Goal: Information Seeking & Learning: Learn about a topic

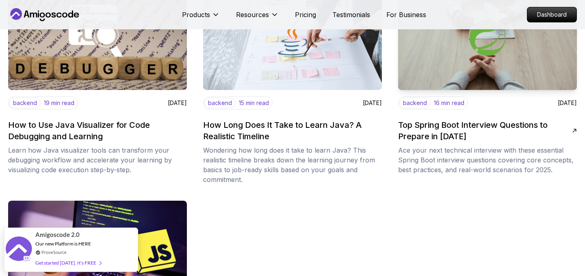
scroll to position [524, 0]
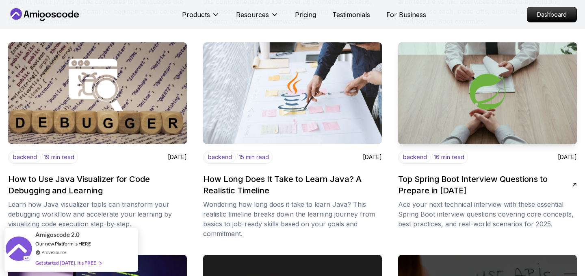
click at [458, 182] on h2 "Top Spring Boot Interview Questions to Prepare in [DATE]" at bounding box center [485, 184] width 174 height 23
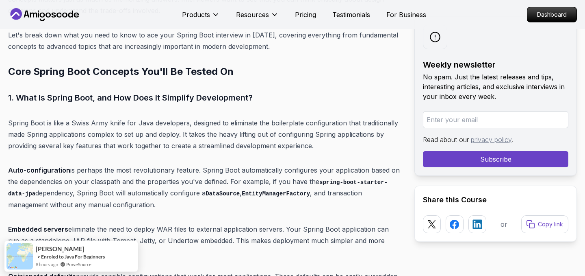
scroll to position [532, 0]
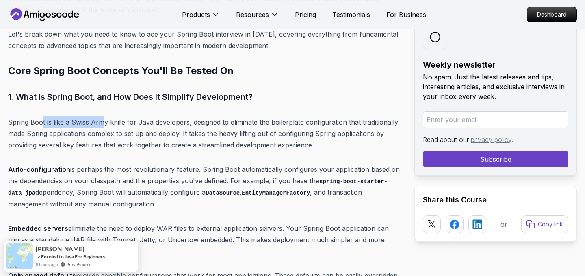
drag, startPoint x: 41, startPoint y: 121, endPoint x: 102, endPoint y: 125, distance: 61.1
click at [102, 125] on p "Spring Boot is like a Swiss Army knife for Java developers, designed to elimina…" at bounding box center [204, 133] width 393 height 34
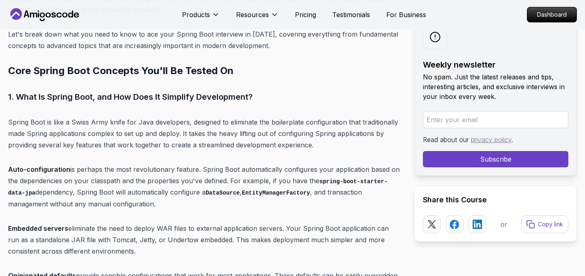
click at [124, 125] on p "Spring Boot is like a Swiss Army knife for Java developers, designed to elimina…" at bounding box center [204, 133] width 393 height 34
drag, startPoint x: 106, startPoint y: 119, endPoint x: 219, endPoint y: 126, distance: 112.3
click at [219, 126] on p "Spring Boot is like a Swiss Army knife for Java developers, designed to elimina…" at bounding box center [204, 133] width 393 height 34
click at [271, 122] on p "Spring Boot is like a Swiss Army knife for Java developers, designed to elimina…" at bounding box center [204, 133] width 393 height 34
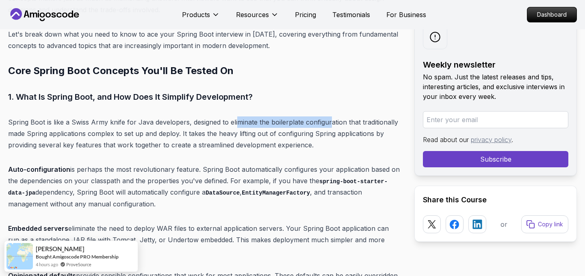
drag, startPoint x: 235, startPoint y: 122, endPoint x: 328, endPoint y: 123, distance: 93.5
click at [328, 123] on p "Spring Boot is like a Swiss Army knife for Java developers, designed to elimina…" at bounding box center [204, 133] width 393 height 34
click at [364, 126] on p "Spring Boot is like a Swiss Army knife for Java developers, designed to elimina…" at bounding box center [204, 133] width 393 height 34
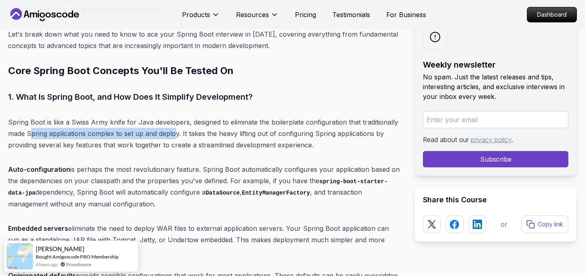
drag, startPoint x: 30, startPoint y: 131, endPoint x: 176, endPoint y: 134, distance: 146.8
click at [176, 134] on p "Spring Boot is like a Swiss Army knife for Java developers, designed to elimina…" at bounding box center [204, 133] width 393 height 34
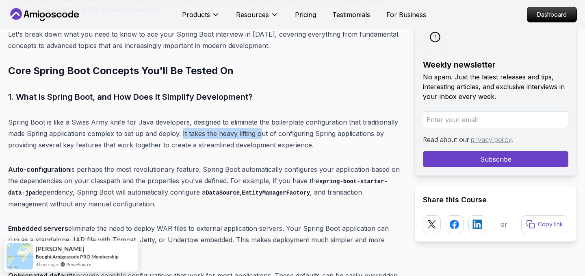
drag, startPoint x: 182, startPoint y: 134, endPoint x: 264, endPoint y: 137, distance: 81.4
click at [264, 137] on p "Spring Boot is like a Swiss Army knife for Java developers, designed to elimina…" at bounding box center [204, 133] width 393 height 34
click at [276, 134] on p "Spring Boot is like a Swiss Army knife for Java developers, designed to elimina…" at bounding box center [204, 133] width 393 height 34
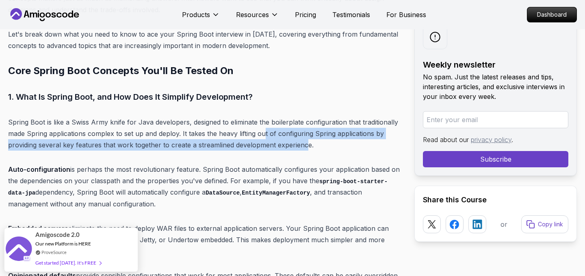
drag, startPoint x: 264, startPoint y: 134, endPoint x: 305, endPoint y: 146, distance: 43.2
click at [305, 146] on p "Spring Boot is like a Swiss Army knife for Java developers, designed to elimina…" at bounding box center [204, 133] width 393 height 34
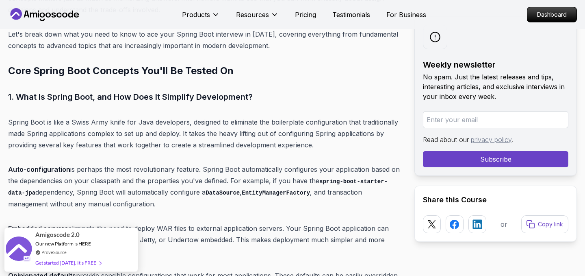
click at [317, 146] on p "Spring Boot is like a Swiss Army knife for Java developers, designed to elimina…" at bounding box center [204, 133] width 393 height 34
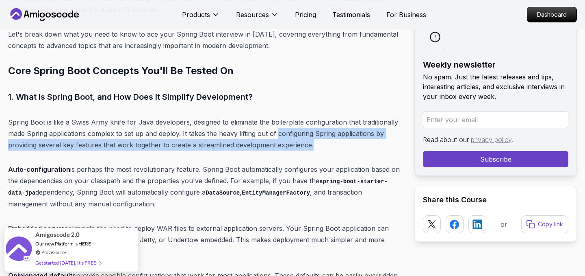
drag, startPoint x: 317, startPoint y: 146, endPoint x: 284, endPoint y: 137, distance: 33.9
click at [284, 137] on p "Spring Boot is like a Swiss Army knife for Java developers, designed to elimina…" at bounding box center [204, 133] width 393 height 34
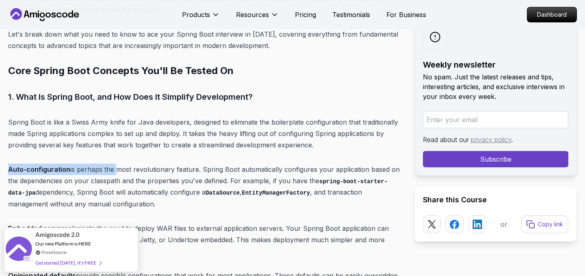
drag, startPoint x: 7, startPoint y: 167, endPoint x: 104, endPoint y: 167, distance: 96.3
click at [143, 166] on p "Auto-configuration is perhaps the most revolutionary feature. Spring Boot autom…" at bounding box center [204, 186] width 393 height 46
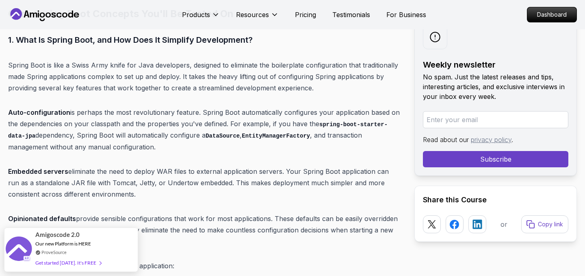
scroll to position [594, 0]
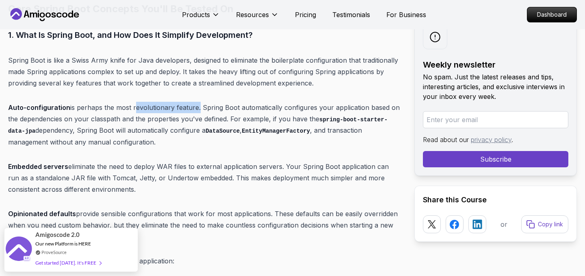
drag, startPoint x: 132, startPoint y: 106, endPoint x: 197, endPoint y: 107, distance: 65.0
click at [197, 107] on p "Auto-configuration is perhaps the most revolutionary feature. Spring Boot autom…" at bounding box center [204, 125] width 393 height 46
drag, startPoint x: 197, startPoint y: 107, endPoint x: 128, endPoint y: 106, distance: 68.7
click at [128, 106] on p "Auto-configuration is perhaps the most revolutionary feature. Spring Boot autom…" at bounding box center [204, 125] width 393 height 46
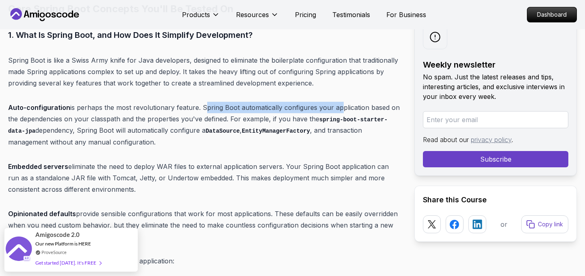
drag, startPoint x: 202, startPoint y: 106, endPoint x: 336, endPoint y: 106, distance: 134.1
click at [336, 106] on p "Auto-configuration is perhaps the most revolutionary feature. Spring Boot autom…" at bounding box center [204, 125] width 393 height 46
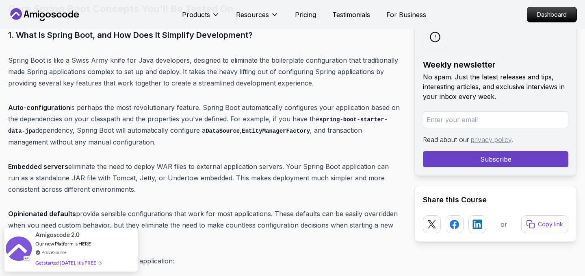
click at [379, 113] on p "Auto-configuration is perhaps the most revolutionary feature. Spring Boot autom…" at bounding box center [204, 125] width 393 height 46
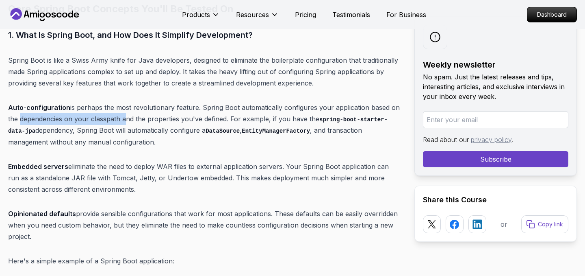
drag, startPoint x: 18, startPoint y: 121, endPoint x: 121, endPoint y: 118, distance: 102.9
click at [121, 118] on p "Auto-configuration is perhaps the most revolutionary feature. Spring Boot autom…" at bounding box center [204, 125] width 393 height 46
click at [159, 117] on p "Auto-configuration is perhaps the most revolutionary feature. Spring Boot autom…" at bounding box center [204, 125] width 393 height 46
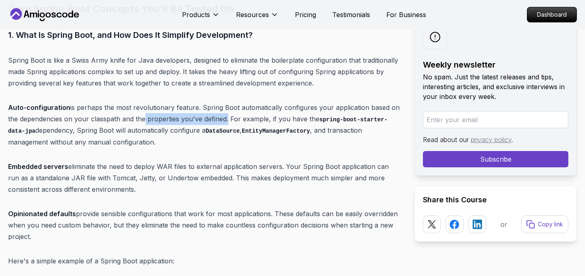
drag, startPoint x: 139, startPoint y: 117, endPoint x: 224, endPoint y: 116, distance: 84.6
click at [224, 116] on p "Auto-configuration is perhaps the most revolutionary feature. Spring Boot autom…" at bounding box center [204, 125] width 393 height 46
click at [239, 118] on p "Auto-configuration is perhaps the most revolutionary feature. Spring Boot autom…" at bounding box center [204, 125] width 393 height 46
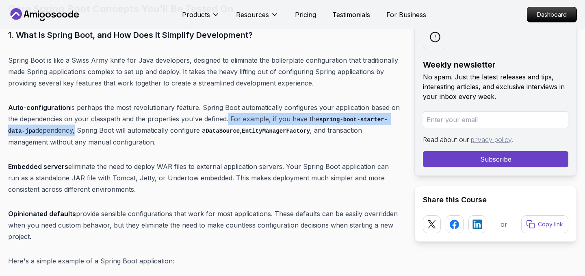
drag, startPoint x: 226, startPoint y: 117, endPoint x: 76, endPoint y: 129, distance: 150.0
click at [76, 129] on p "Auto-configuration is perhaps the most revolutionary feature. Spring Boot autom…" at bounding box center [204, 125] width 393 height 46
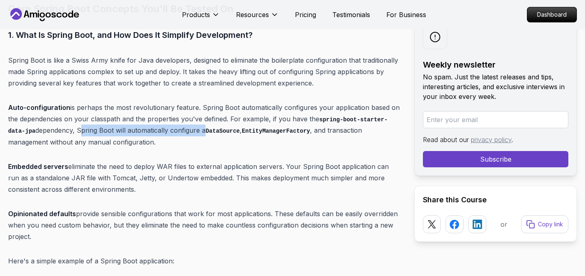
drag, startPoint x: 78, startPoint y: 130, endPoint x: 202, endPoint y: 131, distance: 123.2
click at [202, 131] on p "Auto-configuration is perhaps the most revolutionary feature. Spring Boot autom…" at bounding box center [204, 125] width 393 height 46
click at [209, 131] on code "DataSource" at bounding box center [223, 131] width 34 height 7
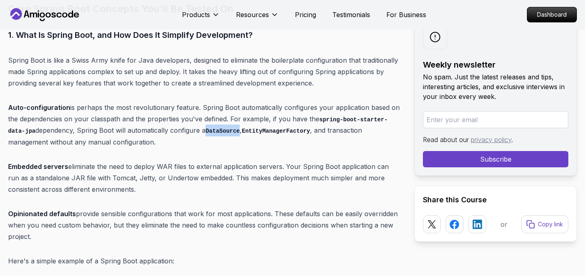
click at [209, 131] on code "DataSource" at bounding box center [223, 131] width 34 height 7
click at [259, 131] on code "EntityManagerFactory" at bounding box center [276, 131] width 68 height 7
click at [361, 132] on p "Auto-configuration is perhaps the most revolutionary feature. Spring Boot autom…" at bounding box center [204, 125] width 393 height 46
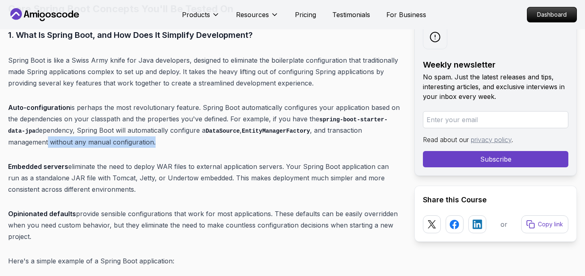
drag, startPoint x: 48, startPoint y: 139, endPoint x: 159, endPoint y: 142, distance: 110.6
click at [158, 142] on p "Auto-configuration is perhaps the most revolutionary feature. Spring Boot autom…" at bounding box center [204, 125] width 393 height 46
click at [159, 142] on p "Auto-configuration is perhaps the most revolutionary feature. Spring Boot autom…" at bounding box center [204, 125] width 393 height 46
click at [171, 129] on p "Auto-configuration is perhaps the most revolutionary feature. Spring Boot autom…" at bounding box center [204, 125] width 393 height 46
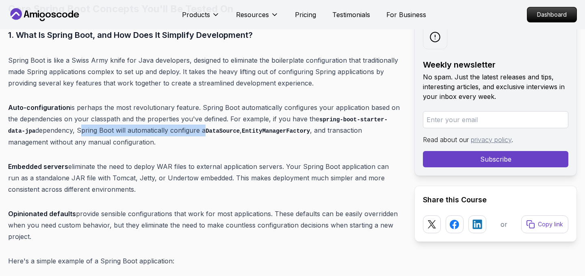
drag, startPoint x: 78, startPoint y: 129, endPoint x: 204, endPoint y: 132, distance: 126.4
click at [204, 132] on p "Auto-configuration is perhaps the most revolutionary feature. Spring Boot autom…" at bounding box center [204, 125] width 393 height 46
click at [213, 132] on code "DataSource" at bounding box center [223, 131] width 34 height 7
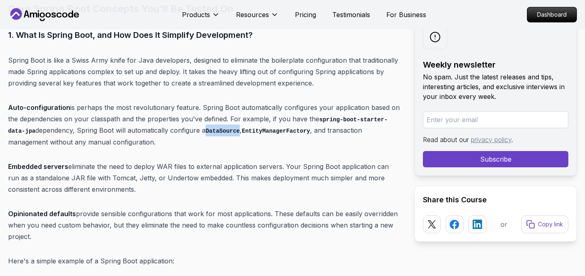
click at [213, 132] on code "DataSource" at bounding box center [223, 131] width 34 height 7
click at [272, 132] on code "EntityManagerFactory" at bounding box center [276, 131] width 68 height 7
click at [336, 132] on p "Auto-configuration is perhaps the most revolutionary feature. Spring Boot autom…" at bounding box center [204, 125] width 393 height 46
click at [278, 130] on code "EntityManagerFactory" at bounding box center [276, 131] width 68 height 7
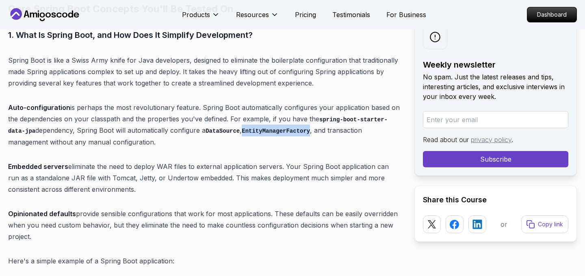
click at [278, 130] on code "EntityManagerFactory" at bounding box center [276, 131] width 68 height 7
click at [286, 142] on p "Auto-configuration is perhaps the most revolutionary feature. Spring Boot autom…" at bounding box center [204, 125] width 393 height 46
drag, startPoint x: 80, startPoint y: 142, endPoint x: 196, endPoint y: 143, distance: 115.4
click at [196, 142] on p "Auto-configuration is perhaps the most revolutionary feature. Spring Boot autom…" at bounding box center [204, 125] width 393 height 46
click at [196, 143] on p "Auto-configuration is perhaps the most revolutionary feature. Spring Boot autom…" at bounding box center [204, 125] width 393 height 46
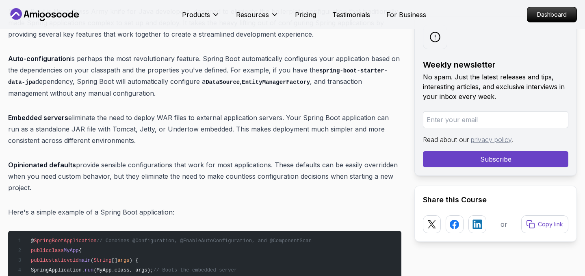
scroll to position [643, 0]
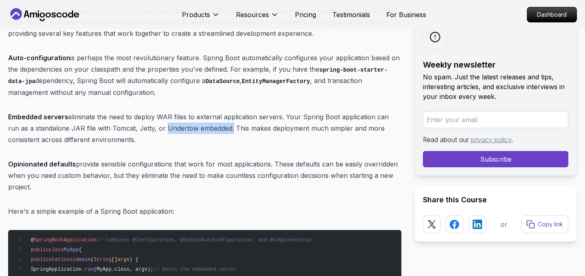
drag, startPoint x: 150, startPoint y: 127, endPoint x: 217, endPoint y: 127, distance: 67.9
click at [217, 127] on p "Embedded servers eliminate the need to deploy WAR files to external application…" at bounding box center [204, 128] width 393 height 34
click at [240, 131] on p "Embedded servers eliminate the need to deploy WAR files to external application…" at bounding box center [204, 128] width 393 height 34
drag, startPoint x: 93, startPoint y: 120, endPoint x: 170, endPoint y: 110, distance: 78.2
click at [169, 111] on p "Embedded servers eliminate the need to deploy WAR files to external application…" at bounding box center [204, 128] width 393 height 34
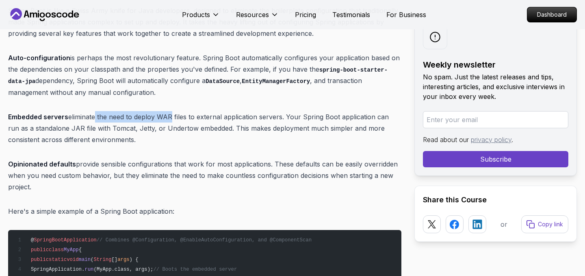
click at [170, 111] on p "Embedded servers eliminate the need to deploy WAR files to external application…" at bounding box center [204, 128] width 393 height 34
drag, startPoint x: 119, startPoint y: 115, endPoint x: 283, endPoint y: 115, distance: 163.8
click at [283, 115] on p "Embedded servers eliminate the need to deploy WAR files to external application…" at bounding box center [204, 128] width 393 height 34
click at [288, 117] on p "Embedded servers eliminate the need to deploy WAR files to external application…" at bounding box center [204, 128] width 393 height 34
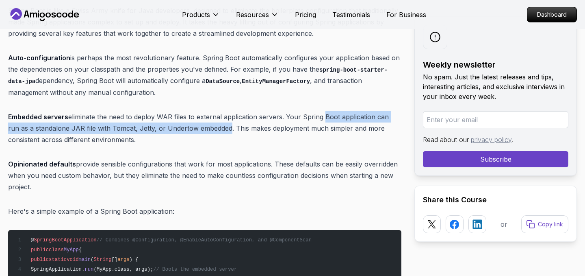
drag, startPoint x: 321, startPoint y: 119, endPoint x: 213, endPoint y: 133, distance: 108.6
click at [213, 133] on p "Embedded servers eliminate the need to deploy WAR files to external application…" at bounding box center [204, 128] width 393 height 34
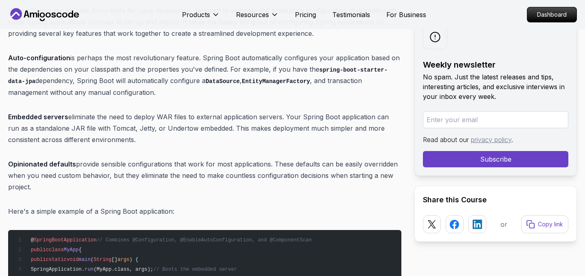
click at [307, 131] on p "Embedded servers eliminate the need to deploy WAR files to external application…" at bounding box center [204, 128] width 393 height 34
drag, startPoint x: 308, startPoint y: 127, endPoint x: 351, endPoint y: 138, distance: 45.0
click at [351, 138] on p "Embedded servers eliminate the need to deploy WAR files to external application…" at bounding box center [204, 128] width 393 height 34
click at [104, 139] on p "Embedded servers eliminate the need to deploy WAR files to external application…" at bounding box center [204, 128] width 393 height 34
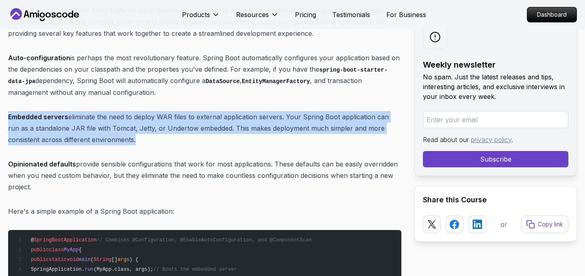
drag, startPoint x: 104, startPoint y: 139, endPoint x: 11, endPoint y: 114, distance: 96.3
click at [11, 114] on p "Embedded servers eliminate the need to deploy WAR files to external application…" at bounding box center [204, 128] width 393 height 34
click at [122, 134] on p "Embedded servers eliminate the need to deploy WAR files to external application…" at bounding box center [204, 128] width 393 height 34
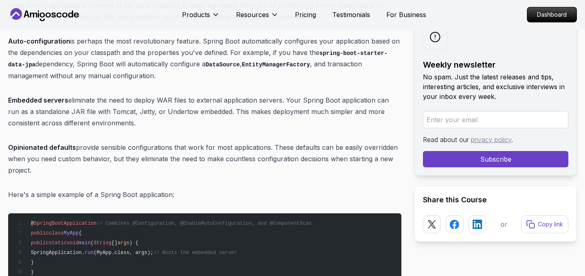
scroll to position [665, 0]
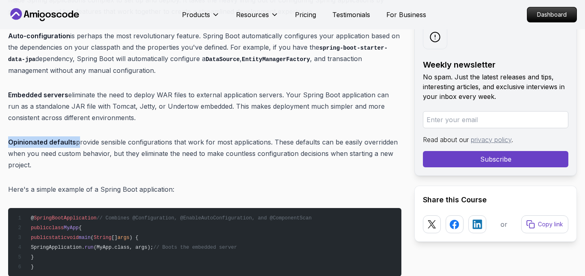
drag, startPoint x: 10, startPoint y: 141, endPoint x: 76, endPoint y: 140, distance: 65.4
click at [76, 140] on p "Opinionated defaults provide sensible configurations that work for most applica…" at bounding box center [204, 153] width 393 height 34
click at [88, 142] on p "Opinionated defaults provide sensible configurations that work for most applica…" at bounding box center [204, 153] width 393 height 34
click at [111, 142] on p "Opinionated defaults provide sensible configurations that work for most applica…" at bounding box center [204, 153] width 393 height 34
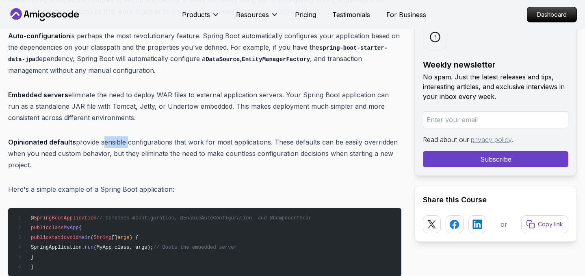
click at [111, 142] on p "Opinionated defaults provide sensible configurations that work for most applica…" at bounding box center [204, 153] width 393 height 34
click at [154, 143] on p "Opinionated defaults provide sensible configurations that work for most applica…" at bounding box center [204, 153] width 393 height 34
click at [232, 141] on p "Opinionated defaults provide sensible configurations that work for most applica…" at bounding box center [204, 153] width 393 height 34
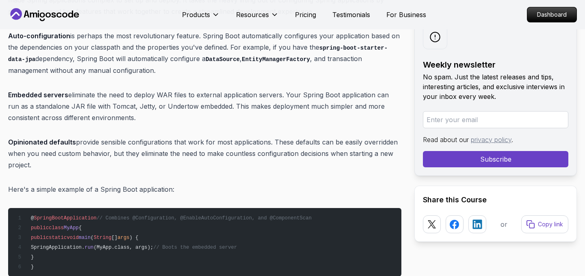
click at [279, 138] on p "Opinionated defaults provide sensible configurations that work for most applica…" at bounding box center [204, 153] width 393 height 34
click at [300, 140] on p "Opinionated defaults provide sensible configurations that work for most applica…" at bounding box center [204, 153] width 393 height 34
click at [382, 143] on p "Opinionated defaults provide sensible configurations that work for most applica…" at bounding box center [204, 153] width 393 height 34
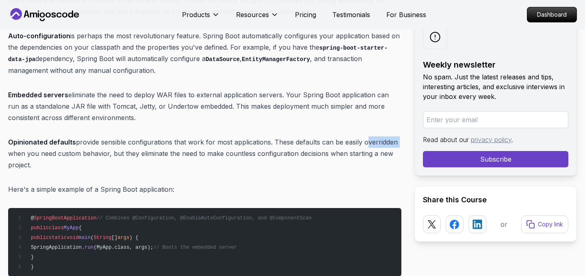
click at [382, 143] on p "Opinionated defaults provide sensible configurations that work for most applica…" at bounding box center [204, 153] width 393 height 34
drag, startPoint x: 40, startPoint y: 152, endPoint x: 108, endPoint y: 153, distance: 67.9
click at [108, 153] on p "Opinionated defaults provide sensible configurations that work for most applica…" at bounding box center [204, 153] width 393 height 34
drag, startPoint x: 118, startPoint y: 153, endPoint x: 207, endPoint y: 156, distance: 89.0
click at [206, 156] on p "Opinionated defaults provide sensible configurations that work for most applica…" at bounding box center [204, 153] width 393 height 34
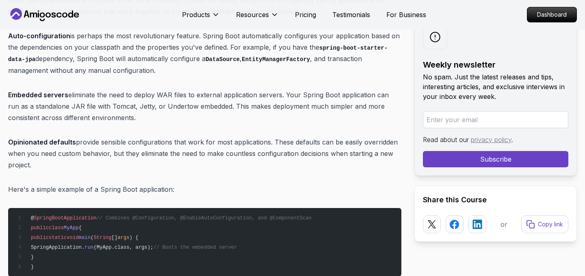
click at [222, 154] on p "Opinionated defaults provide sensible configurations that work for most applica…" at bounding box center [204, 153] width 393 height 34
drag, startPoint x: 204, startPoint y: 151, endPoint x: 299, endPoint y: 156, distance: 95.6
click at [299, 156] on p "Opinionated defaults provide sensible configurations that work for most applica…" at bounding box center [204, 153] width 393 height 34
drag, startPoint x: 297, startPoint y: 152, endPoint x: 346, endPoint y: 172, distance: 53.4
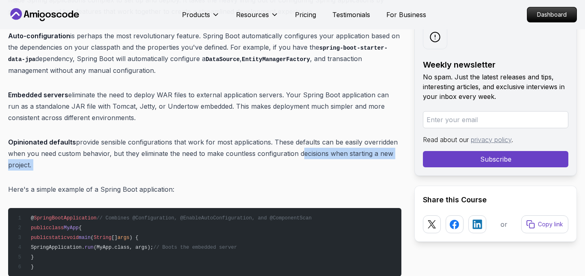
click at [64, 166] on p "Opinionated defaults provide sensible configurations that work for most applica…" at bounding box center [204, 153] width 393 height 34
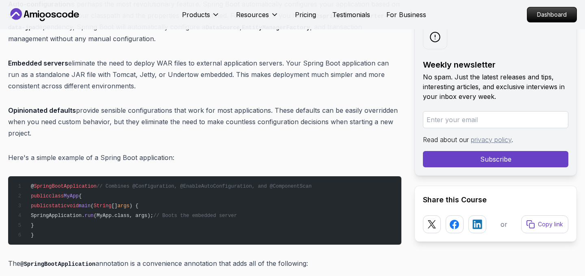
scroll to position [699, 0]
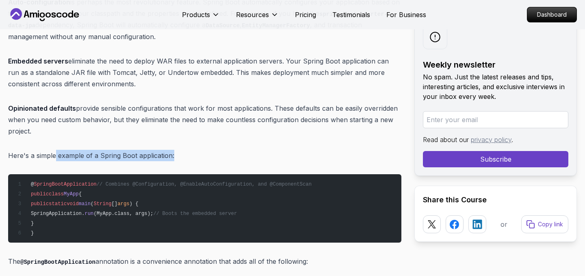
drag, startPoint x: 56, startPoint y: 154, endPoint x: 183, endPoint y: 160, distance: 127.3
click at [183, 160] on p "Here's a simple example of a Spring Boot application:" at bounding box center [204, 155] width 393 height 11
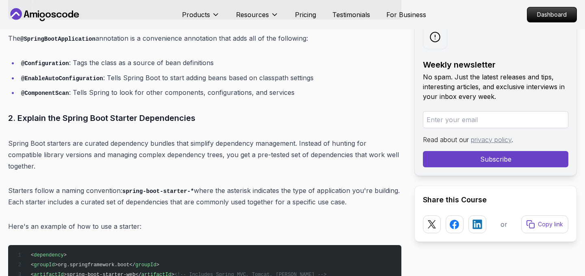
scroll to position [923, 0]
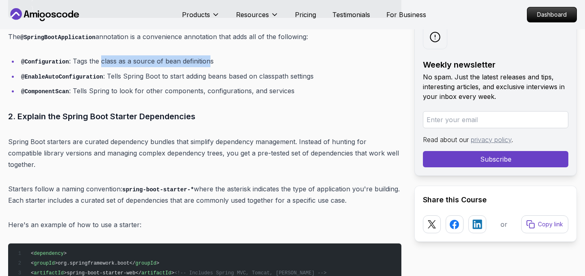
drag, startPoint x: 102, startPoint y: 60, endPoint x: 213, endPoint y: 54, distance: 110.7
click at [219, 56] on li "@Configuration : Tags the class as a source of bean definitions" at bounding box center [210, 61] width 383 height 12
drag, startPoint x: 212, startPoint y: 60, endPoint x: 134, endPoint y: 61, distance: 78.0
click at [134, 61] on li "@Configuration : Tags the class as a source of bean definitions" at bounding box center [210, 61] width 383 height 12
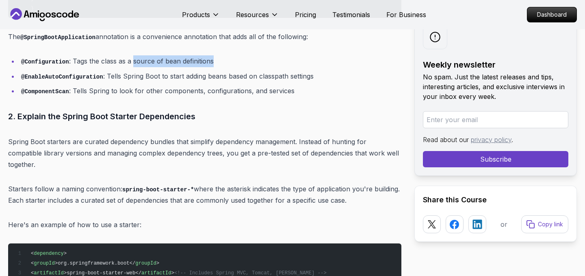
click at [144, 61] on li "@Configuration : Tags the class as a source of bean definitions" at bounding box center [210, 61] width 383 height 12
drag, startPoint x: 133, startPoint y: 59, endPoint x: 220, endPoint y: 58, distance: 87.4
click at [220, 58] on li "@Configuration : Tags the class as a source of bean definitions" at bounding box center [210, 61] width 383 height 12
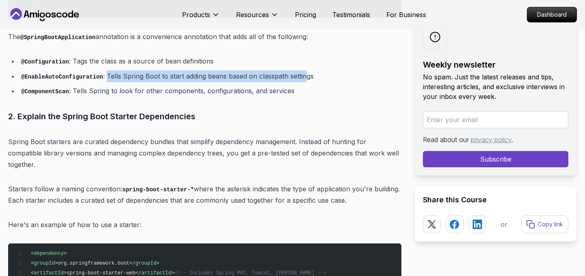
drag, startPoint x: 109, startPoint y: 75, endPoint x: 307, endPoint y: 80, distance: 198.8
click at [307, 80] on li "@EnableAutoConfiguration : Tells Spring Boot to start adding beans based on cla…" at bounding box center [210, 76] width 383 height 12
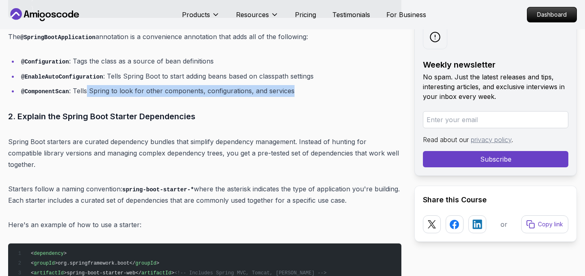
drag, startPoint x: 85, startPoint y: 91, endPoint x: 317, endPoint y: 91, distance: 231.7
click at [317, 91] on li "@ComponentScan : Tells Spring to look for other components, configurations, and…" at bounding box center [210, 91] width 383 height 12
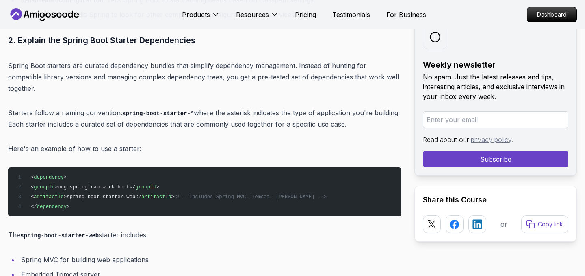
scroll to position [995, 0]
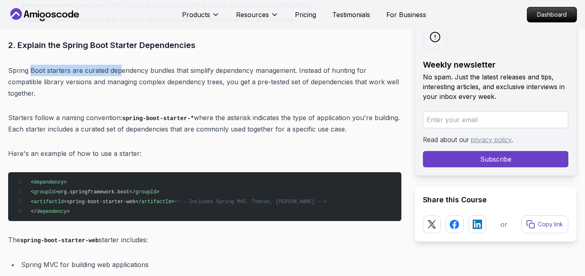
drag, startPoint x: 30, startPoint y: 69, endPoint x: 130, endPoint y: 66, distance: 100.0
click at [127, 66] on p "Spring Boot starters are curated dependency bundles that simplify dependency ma…" at bounding box center [204, 82] width 393 height 34
click at [133, 67] on p "Spring Boot starters are curated dependency bundles that simplify dependency ma…" at bounding box center [204, 82] width 393 height 34
click at [179, 68] on p "Spring Boot starters are curated dependency bundles that simplify dependency ma…" at bounding box center [204, 82] width 393 height 34
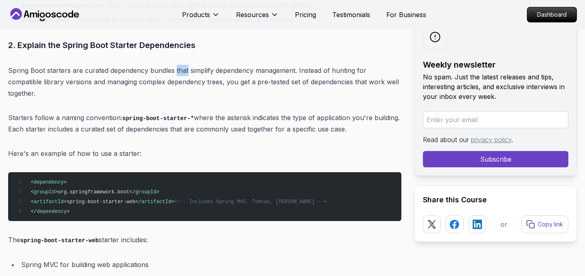
click at [179, 68] on p "Spring Boot starters are curated dependency bundles that simplify dependency ma…" at bounding box center [204, 82] width 393 height 34
click at [245, 68] on p "Spring Boot starters are curated dependency bundles that simplify dependency ma…" at bounding box center [204, 82] width 393 height 34
click at [284, 71] on p "Spring Boot starters are curated dependency bundles that simplify dependency ma…" at bounding box center [204, 82] width 393 height 34
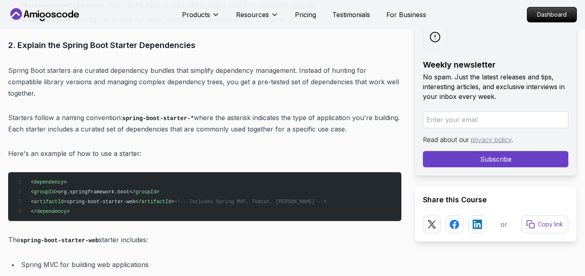
click at [305, 68] on p "Spring Boot starters are curated dependency bundles that simplify dependency ma…" at bounding box center [204, 82] width 393 height 34
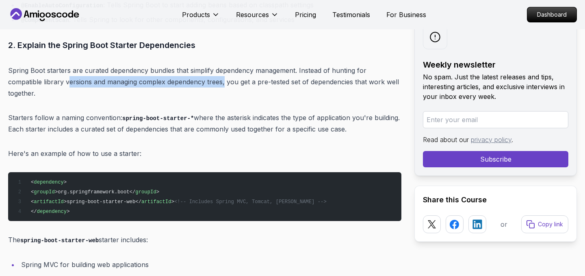
drag, startPoint x: 32, startPoint y: 80, endPoint x: 187, endPoint y: 80, distance: 154.9
click at [187, 80] on p "Spring Boot starters are curated dependency bundles that simplify dependency ma…" at bounding box center [204, 82] width 393 height 34
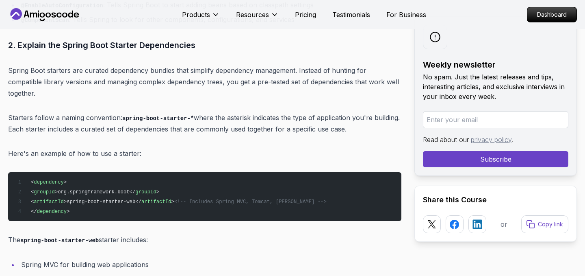
click at [193, 80] on p "Spring Boot starters are curated dependency bundles that simplify dependency ma…" at bounding box center [204, 82] width 393 height 34
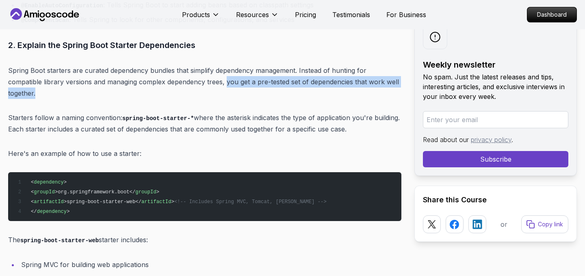
drag, startPoint x: 189, startPoint y: 81, endPoint x: 408, endPoint y: 79, distance: 219.1
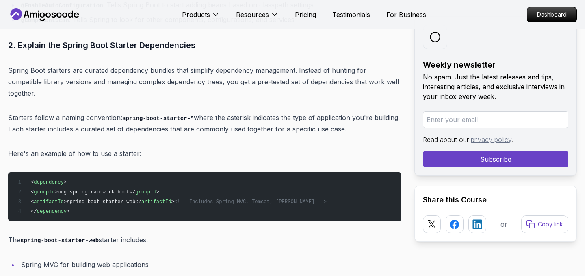
drag, startPoint x: 9, startPoint y: 104, endPoint x: 36, endPoint y: 104, distance: 26.8
click at [36, 112] on p "Starters follow a naming convention: spring-boot-starter-* where the asterisk i…" at bounding box center [204, 123] width 393 height 23
click at [20, 112] on p "Starters follow a naming convention: spring-boot-starter-* where the asterisk i…" at bounding box center [204, 123] width 393 height 23
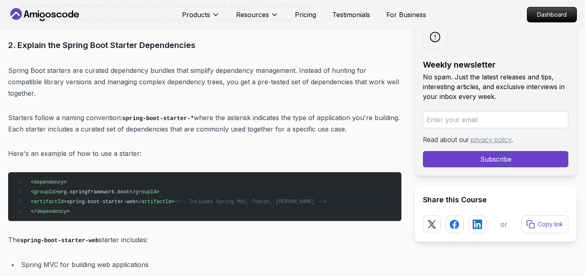
click at [107, 112] on p "Starters follow a naming convention: spring-boot-starter-* where the asterisk i…" at bounding box center [204, 123] width 393 height 23
drag, startPoint x: 123, startPoint y: 105, endPoint x: 195, endPoint y: 105, distance: 71.5
click at [195, 112] on p "Starters follow a naming convention: spring-boot-starter-* where the asterisk i…" at bounding box center [204, 123] width 393 height 23
click at [226, 112] on p "Starters follow a naming convention: spring-boot-starter-* where the asterisk i…" at bounding box center [204, 123] width 393 height 23
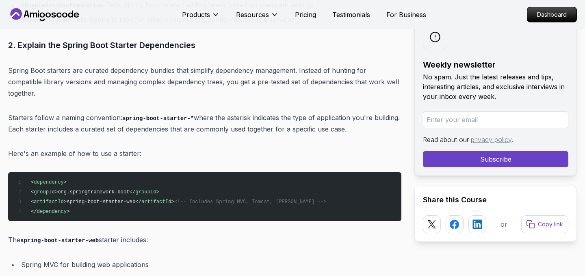
click at [236, 112] on p "Starters follow a naming convention: spring-boot-starter-* where the asterisk i…" at bounding box center [204, 123] width 393 height 23
click at [268, 112] on p "Starters follow a naming convention: spring-boot-starter-* where the asterisk i…" at bounding box center [204, 123] width 393 height 23
click at [302, 112] on p "Starters follow a naming convention: spring-boot-starter-* where the asterisk i…" at bounding box center [204, 123] width 393 height 23
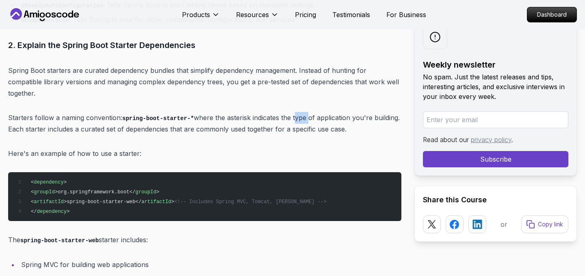
click at [302, 112] on p "Starters follow a naming convention: spring-boot-starter-* where the asterisk i…" at bounding box center [204, 123] width 393 height 23
click at [334, 112] on p "Starters follow a naming convention: spring-boot-starter-* where the asterisk i…" at bounding box center [204, 123] width 393 height 23
click at [26, 117] on p "Starters follow a naming convention: spring-boot-starter-* where the asterisk i…" at bounding box center [204, 123] width 393 height 23
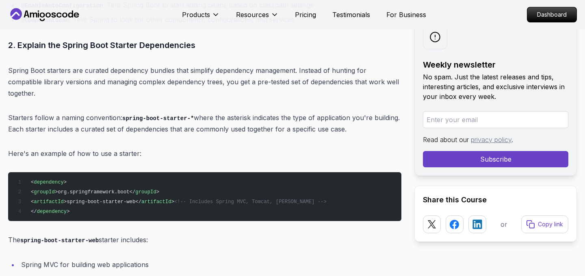
click at [40, 116] on p "Starters follow a naming convention: spring-boot-starter-* where the asterisk i…" at bounding box center [204, 123] width 393 height 23
click at [59, 117] on p "Starters follow a naming convention: spring-boot-starter-* where the asterisk i…" at bounding box center [204, 123] width 393 height 23
click at [85, 115] on p "Starters follow a naming convention: spring-boot-starter-* where the asterisk i…" at bounding box center [204, 123] width 393 height 23
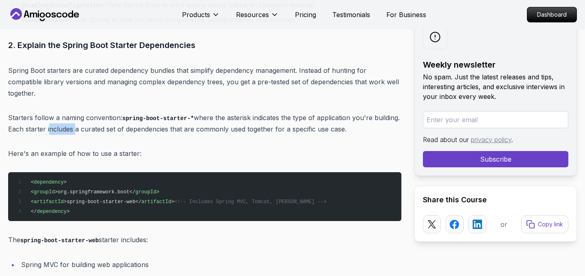
click at [85, 115] on p "Starters follow a naming convention: spring-boot-starter-* where the asterisk i…" at bounding box center [204, 123] width 393 height 23
click at [122, 116] on p "Starters follow a naming convention: spring-boot-starter-* where the asterisk i…" at bounding box center [204, 123] width 393 height 23
drag, startPoint x: 37, startPoint y: 116, endPoint x: 198, endPoint y: 117, distance: 161.8
click at [198, 117] on p "Starters follow a naming convention: spring-boot-starter-* where the asterisk i…" at bounding box center [204, 123] width 393 height 23
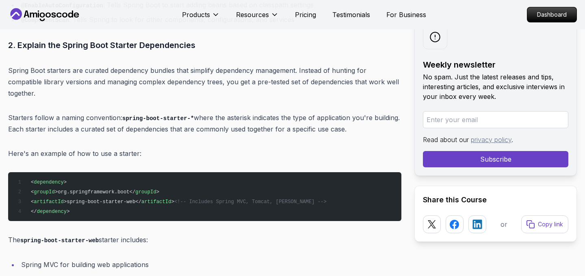
click at [204, 117] on p "Starters follow a naming convention: spring-boot-starter-* where the asterisk i…" at bounding box center [204, 123] width 393 height 23
click at [235, 117] on p "Starters follow a naming convention: spring-boot-starter-* where the asterisk i…" at bounding box center [204, 123] width 393 height 23
click at [256, 117] on p "Starters follow a naming convention: spring-boot-starter-* where the asterisk i…" at bounding box center [204, 123] width 393 height 23
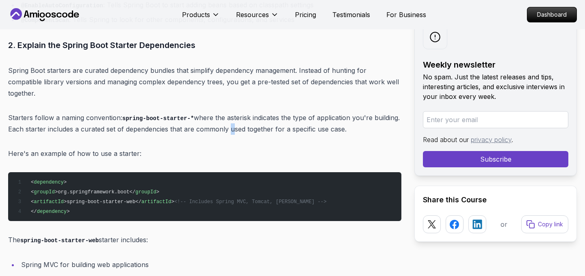
click at [256, 117] on p "Starters follow a naming convention: spring-boot-starter-* where the asterisk i…" at bounding box center [204, 123] width 393 height 23
click at [245, 116] on p "Starters follow a naming convention: spring-boot-starter-* where the asterisk i…" at bounding box center [204, 123] width 393 height 23
click at [268, 116] on p "Starters follow a naming convention: spring-boot-starter-* where the asterisk i…" at bounding box center [204, 123] width 393 height 23
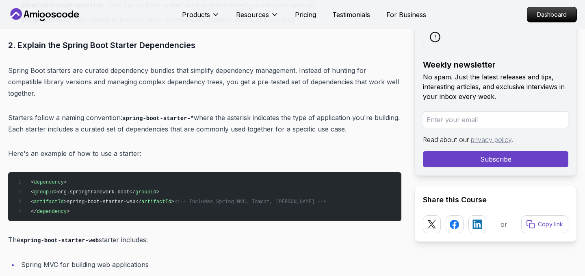
click at [286, 117] on p "Starters follow a naming convention: spring-boot-starter-* where the asterisk i…" at bounding box center [204, 123] width 393 height 23
click at [307, 117] on p "Starters follow a naming convention: spring-boot-starter-* where the asterisk i…" at bounding box center [204, 123] width 393 height 23
click at [330, 117] on p "Starters follow a naming convention: spring-boot-starter-* where the asterisk i…" at bounding box center [204, 123] width 393 height 23
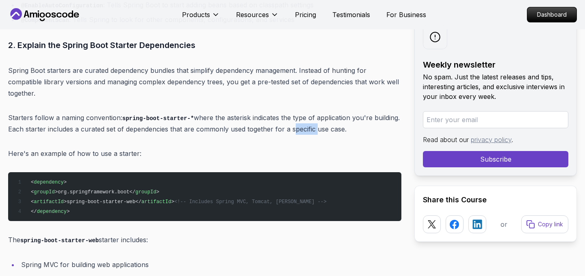
click at [330, 117] on p "Starters follow a naming convention: spring-boot-starter-* where the asterisk i…" at bounding box center [204, 123] width 393 height 23
click at [349, 117] on p "Starters follow a naming convention: spring-boot-starter-* where the asterisk i…" at bounding box center [204, 123] width 393 height 23
click at [368, 117] on p "Starters follow a naming convention: spring-boot-starter-* where the asterisk i…" at bounding box center [204, 123] width 393 height 23
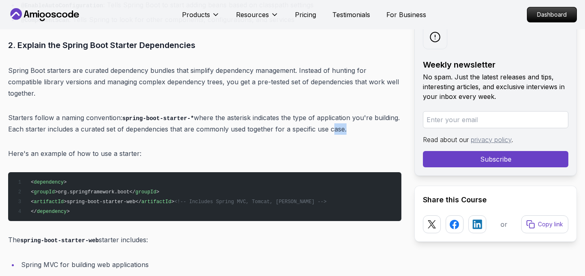
drag, startPoint x: 317, startPoint y: 116, endPoint x: 373, endPoint y: 116, distance: 55.3
click at [373, 116] on p "Starters follow a naming convention: spring-boot-starter-* where the asterisk i…" at bounding box center [204, 123] width 393 height 23
drag, startPoint x: 36, startPoint y: 116, endPoint x: 43, endPoint y: 116, distance: 7.7
click at [43, 116] on p "Starters follow a naming convention: spring-boot-starter-* where the asterisk i…" at bounding box center [204, 123] width 393 height 23
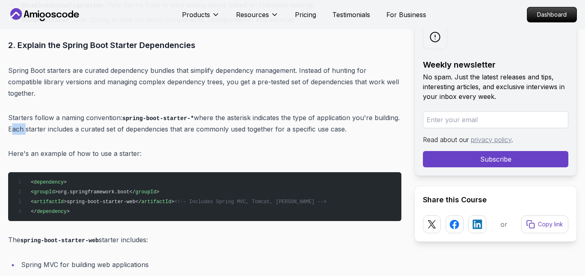
click at [43, 116] on p "Starters follow a naming convention: spring-boot-starter-* where the asterisk i…" at bounding box center [204, 123] width 393 height 23
click at [63, 117] on p "Starters follow a naming convention: spring-boot-starter-* where the asterisk i…" at bounding box center [204, 123] width 393 height 23
click at [85, 117] on p "Starters follow a naming convention: spring-boot-starter-* where the asterisk i…" at bounding box center [204, 123] width 393 height 23
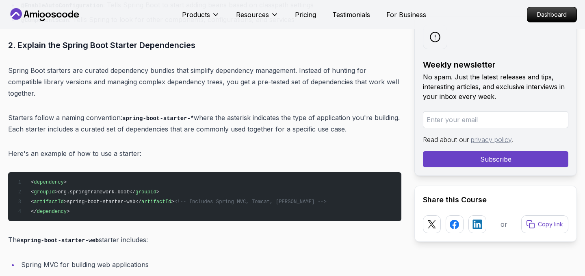
click at [59, 117] on p "Starters follow a naming convention: spring-boot-starter-* where the asterisk i…" at bounding box center [204, 123] width 393 height 23
click at [111, 117] on p "Starters follow a naming convention: spring-boot-starter-* where the asterisk i…" at bounding box center [204, 123] width 393 height 23
click at [172, 116] on p "Starters follow a naming convention: spring-boot-starter-* where the asterisk i…" at bounding box center [204, 123] width 393 height 23
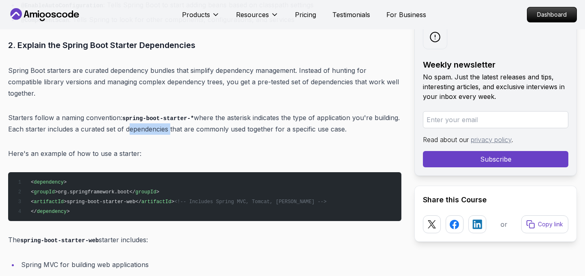
click at [172, 116] on p "Starters follow a naming convention: spring-boot-starter-* where the asterisk i…" at bounding box center [204, 123] width 393 height 23
click at [239, 117] on p "Starters follow a naming convention: spring-boot-starter-* where the asterisk i…" at bounding box center [204, 123] width 393 height 23
click at [265, 117] on p "Starters follow a naming convention: spring-boot-starter-* where the asterisk i…" at bounding box center [204, 123] width 393 height 23
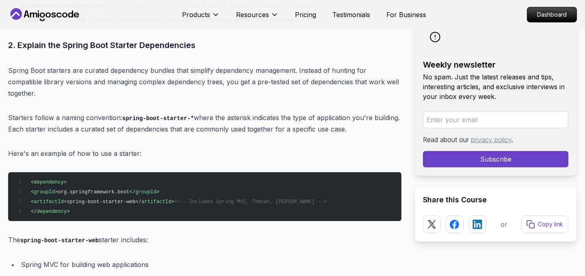
click at [294, 117] on p "Starters follow a naming convention: spring-boot-starter-* where the asterisk i…" at bounding box center [204, 123] width 393 height 23
click at [306, 115] on p "Starters follow a naming convention: spring-boot-starter-* where the asterisk i…" at bounding box center [204, 123] width 393 height 23
click at [289, 115] on p "Starters follow a naming convention: spring-boot-starter-* where the asterisk i…" at bounding box center [204, 123] width 393 height 23
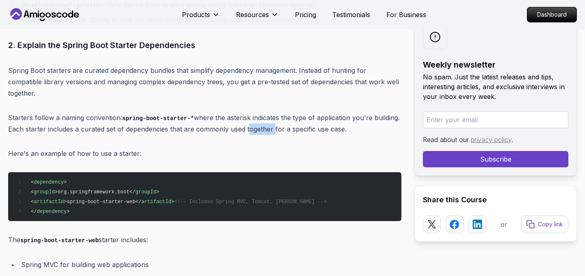
click at [289, 115] on p "Starters follow a naming convention: spring-boot-starter-* where the asterisk i…" at bounding box center [204, 123] width 393 height 23
click at [265, 115] on p "Starters follow a naming convention: spring-boot-starter-* where the asterisk i…" at bounding box center [204, 123] width 393 height 23
click at [285, 117] on p "Starters follow a naming convention: spring-boot-starter-* where the asterisk i…" at bounding box center [204, 123] width 393 height 23
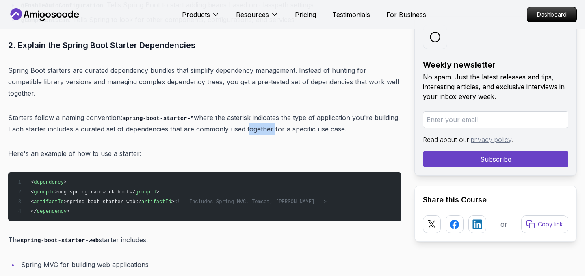
drag, startPoint x: 223, startPoint y: 117, endPoint x: 385, endPoint y: 113, distance: 161.8
click at [385, 113] on p "Starters follow a naming convention: spring-boot-starter-* where the asterisk i…" at bounding box center [204, 123] width 393 height 23
drag, startPoint x: 319, startPoint y: 116, endPoint x: 381, endPoint y: 126, distance: 62.9
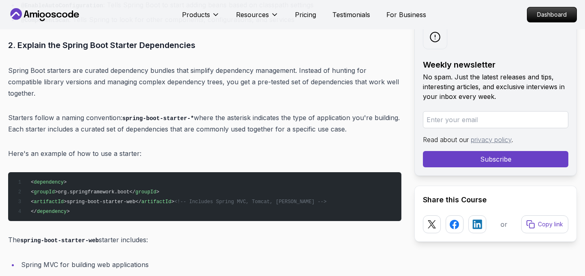
drag, startPoint x: 9, startPoint y: 141, endPoint x: 156, endPoint y: 137, distance: 147.2
click at [156, 148] on p "Here's an example of how to use a starter:" at bounding box center [204, 153] width 393 height 11
drag, startPoint x: 152, startPoint y: 139, endPoint x: 7, endPoint y: 137, distance: 144.3
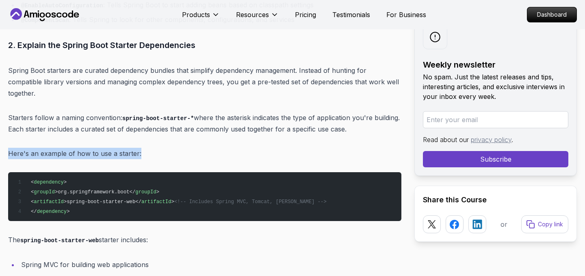
drag, startPoint x: 10, startPoint y: 138, endPoint x: 143, endPoint y: 139, distance: 132.9
click at [143, 148] on p "Here's an example of how to use a starter:" at bounding box center [204, 153] width 393 height 11
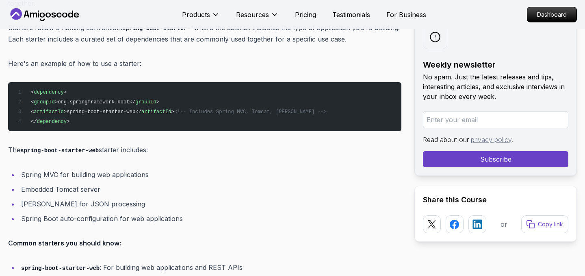
scroll to position [1086, 0]
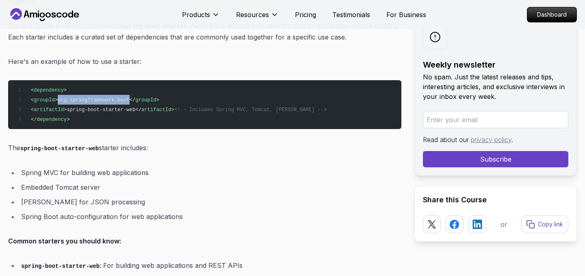
drag, startPoint x: 71, startPoint y: 87, endPoint x: 141, endPoint y: 84, distance: 70.4
click at [135, 97] on span ">org.springframework.boot</" at bounding box center [95, 100] width 80 height 6
drag, startPoint x: 79, startPoint y: 97, endPoint x: 147, endPoint y: 96, distance: 68.3
click at [141, 107] on span ">spring-boot-starter-web</" at bounding box center [103, 110] width 78 height 6
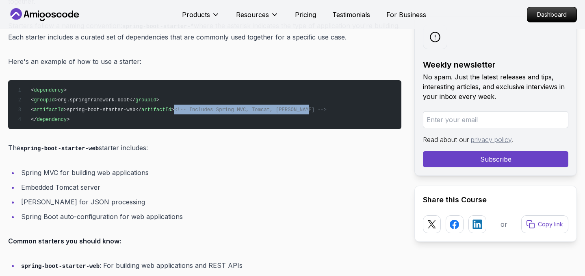
drag, startPoint x: 191, startPoint y: 96, endPoint x: 336, endPoint y: 98, distance: 144.7
click at [336, 98] on pre "< dependency > < groupId >org.springframework.boot</ groupId > < artifactId >sp…" at bounding box center [204, 104] width 393 height 49
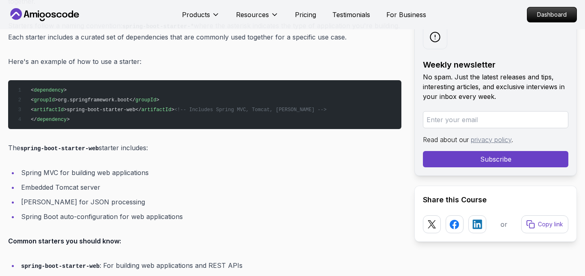
click at [337, 98] on pre "< dependency > < groupId >org.springframework.boot</ groupId > < artifactId >sp…" at bounding box center [204, 104] width 393 height 49
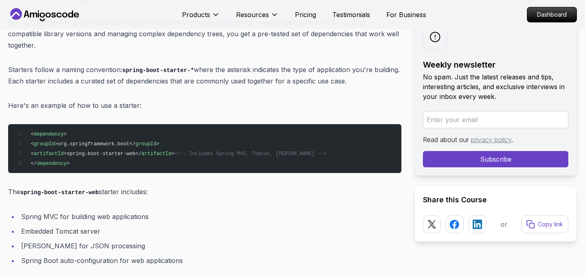
scroll to position [1044, 0]
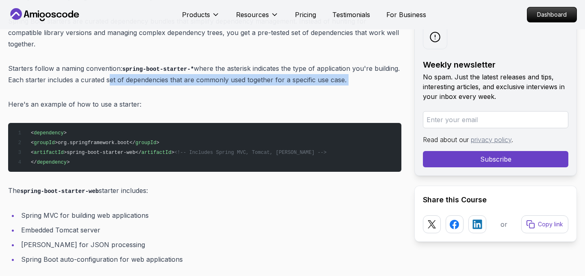
drag, startPoint x: 135, startPoint y: 65, endPoint x: 313, endPoint y: 80, distance: 179.0
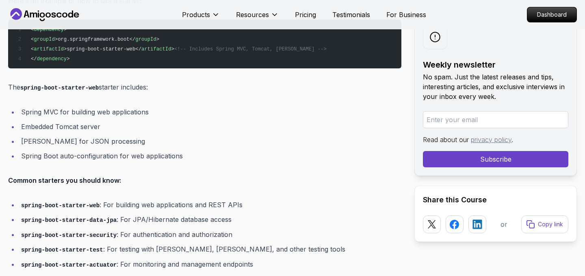
scroll to position [1151, 0]
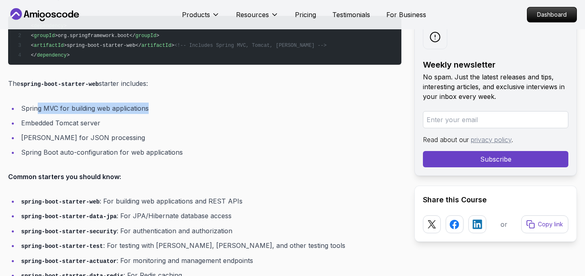
drag, startPoint x: 37, startPoint y: 91, endPoint x: 165, endPoint y: 90, distance: 127.6
click at [165, 102] on li "Spring MVC for building web applications" at bounding box center [210, 107] width 383 height 11
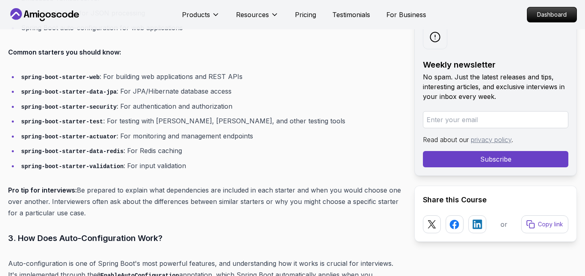
scroll to position [1278, 0]
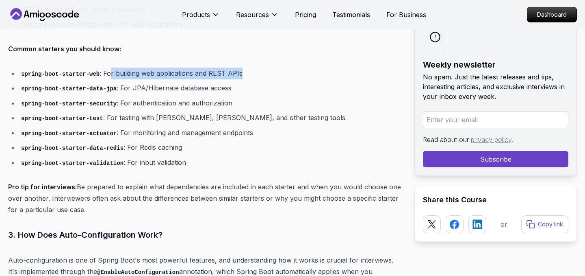
drag, startPoint x: 109, startPoint y: 60, endPoint x: 274, endPoint y: 59, distance: 164.2
click at [274, 67] on li "spring-boot-starter-web : For building web applications and REST APIs" at bounding box center [210, 73] width 383 height 12
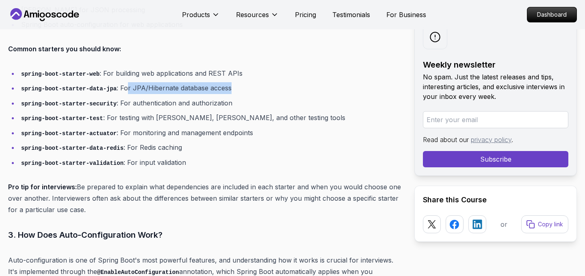
drag, startPoint x: 128, startPoint y: 76, endPoint x: 274, endPoint y: 76, distance: 145.9
click at [274, 82] on li "spring-boot-starter-data-jpa : For JPA/Hibernate database access" at bounding box center [210, 88] width 383 height 12
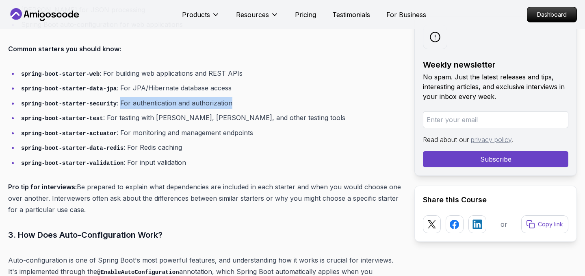
drag, startPoint x: 121, startPoint y: 91, endPoint x: 243, endPoint y: 90, distance: 121.9
click at [242, 97] on li "spring-boot-starter-security : For authentication and authorization" at bounding box center [210, 103] width 383 height 12
click at [243, 97] on li "spring-boot-starter-security : For authentication and authorization" at bounding box center [210, 103] width 383 height 12
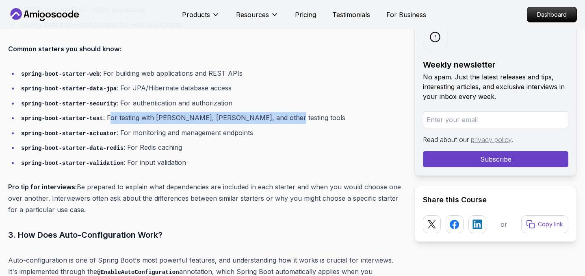
drag, startPoint x: 109, startPoint y: 105, endPoint x: 288, endPoint y: 98, distance: 179.0
click at [288, 112] on li "spring-boot-starter-test : For testing with [PERSON_NAME], Mockito, and other t…" at bounding box center [210, 118] width 383 height 12
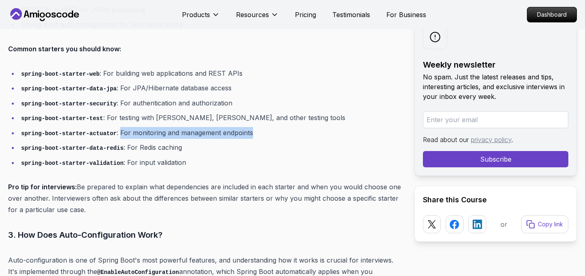
drag, startPoint x: 121, startPoint y: 120, endPoint x: 280, endPoint y: 113, distance: 159.5
click at [280, 127] on li "spring-boot-starter-actuator : For monitoring and management endpoints" at bounding box center [210, 133] width 383 height 12
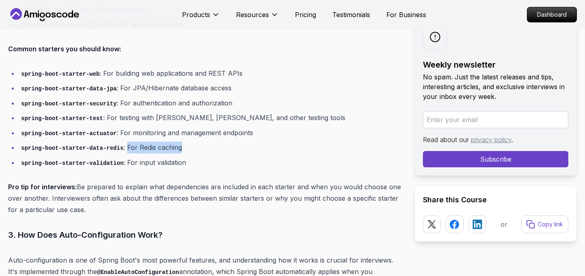
drag, startPoint x: 128, startPoint y: 130, endPoint x: 196, endPoint y: 131, distance: 67.9
click at [196, 141] on li "spring-boot-starter-data-redis : For Redis caching" at bounding box center [210, 147] width 383 height 12
drag, startPoint x: 128, startPoint y: 145, endPoint x: 201, endPoint y: 147, distance: 72.4
click at [201, 156] on li "spring-boot-starter-validation : For input validation" at bounding box center [210, 162] width 383 height 12
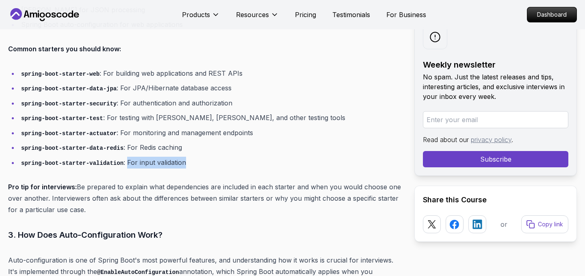
click at [201, 156] on li "spring-boot-starter-validation : For input validation" at bounding box center [210, 162] width 383 height 12
drag, startPoint x: 201, startPoint y: 147, endPoint x: 127, endPoint y: 150, distance: 74.0
click at [127, 156] on li "spring-boot-starter-validation : For input validation" at bounding box center [210, 162] width 383 height 12
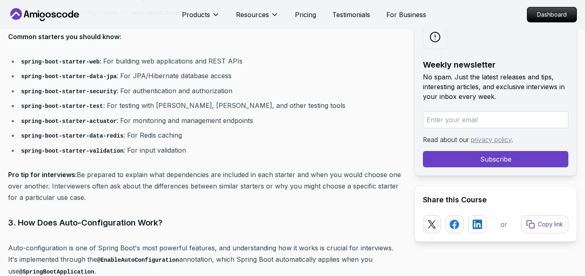
scroll to position [1297, 0]
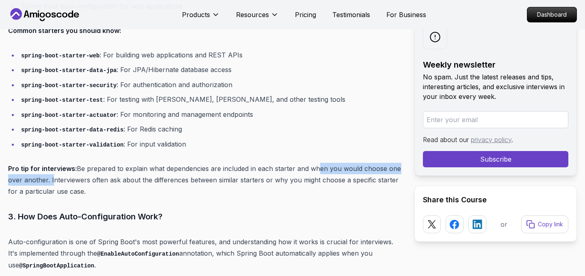
drag, startPoint x: 315, startPoint y: 154, endPoint x: 50, endPoint y: 163, distance: 265.2
click at [50, 163] on p "Pro tip for interviews: Be prepared to explain what dependencies are included i…" at bounding box center [204, 180] width 393 height 34
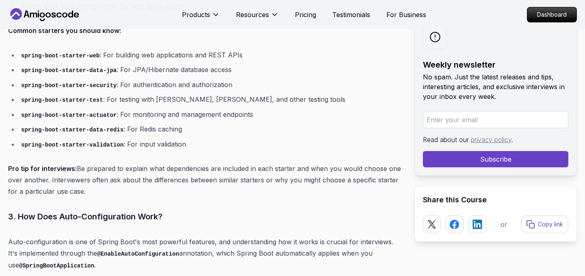
click at [69, 163] on p "Pro tip for interviews: Be prepared to explain what dependencies are included i…" at bounding box center [204, 180] width 393 height 34
drag, startPoint x: 48, startPoint y: 165, endPoint x: 146, endPoint y: 168, distance: 98.4
click at [146, 168] on p "Pro tip for interviews: Be prepared to explain what dependencies are included i…" at bounding box center [204, 180] width 393 height 34
drag, startPoint x: 156, startPoint y: 165, endPoint x: 261, endPoint y: 164, distance: 104.9
click at [261, 165] on p "Pro tip for interviews: Be prepared to explain what dependencies are included i…" at bounding box center [204, 180] width 393 height 34
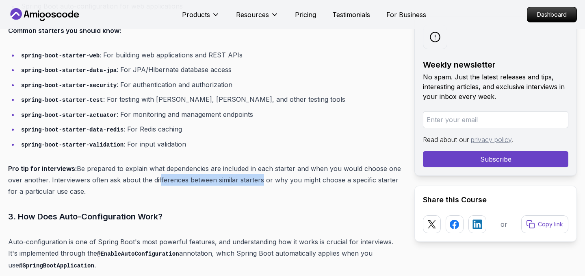
drag, startPoint x: 280, startPoint y: 167, endPoint x: 377, endPoint y: 176, distance: 98.0
click at [377, 176] on p "Pro tip for interviews: Be prepared to explain what dependencies are included i…" at bounding box center [204, 180] width 393 height 34
click at [71, 177] on p "Pro tip for interviews: Be prepared to explain what dependencies are included i…" at bounding box center [204, 180] width 393 height 34
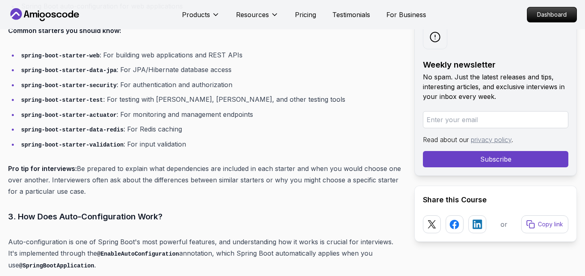
click at [62, 177] on p "Pro tip for interviews: Be prepared to explain what dependencies are included i…" at bounding box center [204, 180] width 393 height 34
click at [100, 177] on p "Pro tip for interviews: Be prepared to explain what dependencies are included i…" at bounding box center [204, 180] width 393 height 34
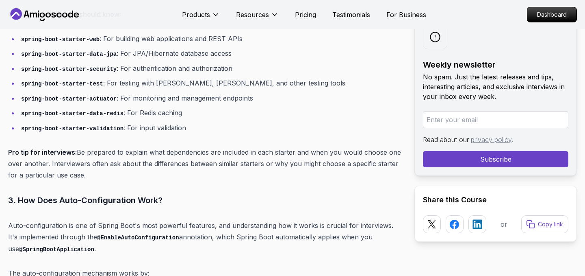
scroll to position [1320, 0]
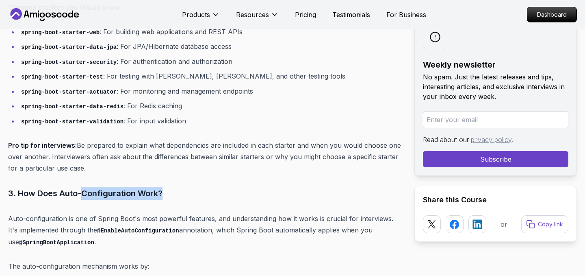
drag, startPoint x: 83, startPoint y: 175, endPoint x: 193, endPoint y: 175, distance: 110.1
click at [193, 187] on h3 "3. How Does Auto-Configuration Work?" at bounding box center [204, 193] width 393 height 13
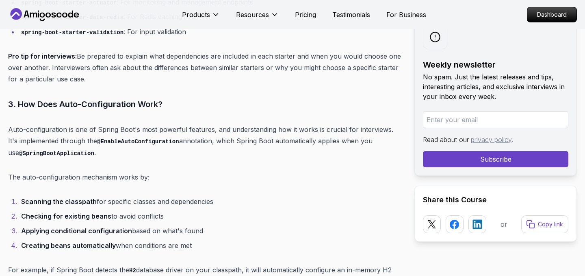
scroll to position [1410, 0]
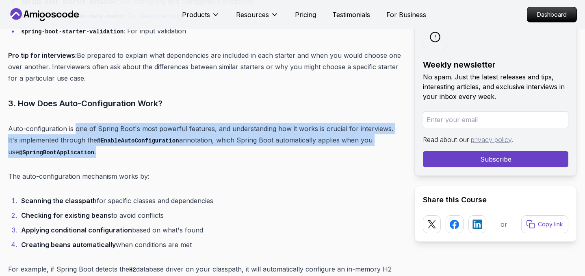
drag, startPoint x: 76, startPoint y: 115, endPoint x: 97, endPoint y: 133, distance: 27.1
click at [97, 133] on p "Auto-configuration is one of Spring Boot's most powerful features, and understa…" at bounding box center [204, 140] width 393 height 35
click at [87, 137] on p "Auto-configuration is one of Spring Boot's most powerful features, and understa…" at bounding box center [204, 140] width 393 height 35
drag, startPoint x: 87, startPoint y: 137, endPoint x: 8, endPoint y: 114, distance: 83.1
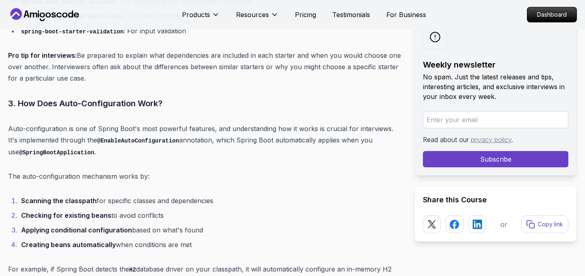
click at [99, 135] on p "Auto-configuration is one of Spring Boot's most powerful features, and understa…" at bounding box center [204, 140] width 393 height 35
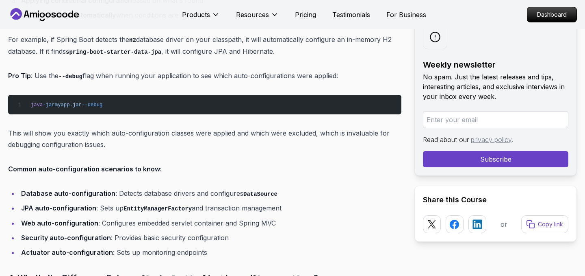
scroll to position [1641, 0]
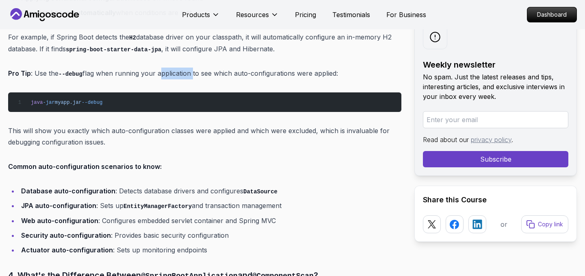
drag, startPoint x: 158, startPoint y: 58, endPoint x: 191, endPoint y: 59, distance: 33.4
click at [191, 67] on p "Pro Tip : Use the --debug flag when running your application to see which auto-…" at bounding box center [204, 73] width 393 height 12
click at [195, 67] on p "Pro Tip : Use the --debug flag when running your application to see which auto-…" at bounding box center [204, 73] width 393 height 12
drag, startPoint x: 195, startPoint y: 59, endPoint x: 340, endPoint y: 61, distance: 145.1
click at [340, 67] on p "Pro Tip : Use the --debug flag when running your application to see which auto-…" at bounding box center [204, 73] width 393 height 12
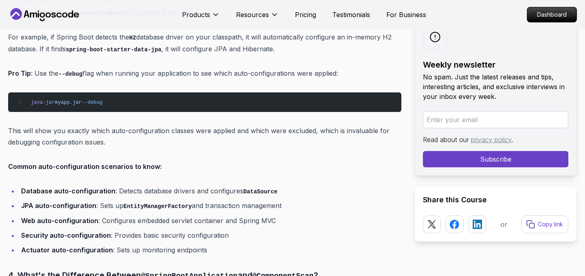
click at [340, 67] on p "Pro Tip : Use the --debug flag when running your application to see which auto-…" at bounding box center [204, 73] width 393 height 12
drag, startPoint x: 215, startPoint y: 58, endPoint x: 352, endPoint y: 62, distance: 136.6
click at [352, 67] on p "Pro Tip : Use the --debug flag when running your application to see which auto-…" at bounding box center [204, 73] width 393 height 12
drag, startPoint x: 43, startPoint y: 126, endPoint x: 104, endPoint y: 126, distance: 61.4
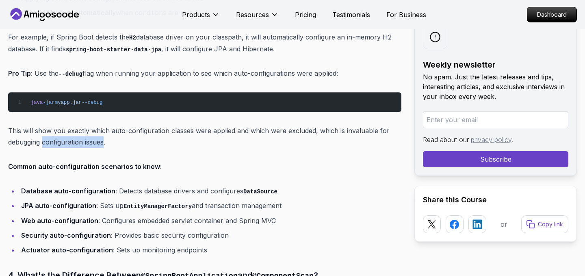
click at [104, 126] on p "This will show you exactly which auto-configuration classes were applied and wh…" at bounding box center [204, 136] width 393 height 23
click at [112, 126] on p "This will show you exactly which auto-configuration classes were applied and wh…" at bounding box center [204, 136] width 393 height 23
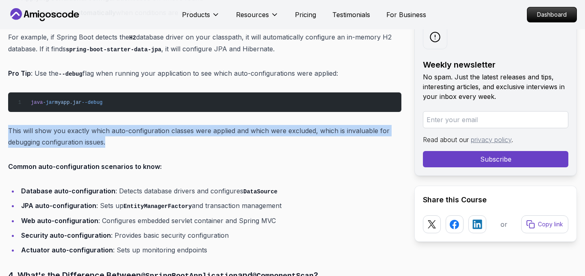
drag, startPoint x: 112, startPoint y: 126, endPoint x: 7, endPoint y: 113, distance: 106.5
click at [32, 125] on p "This will show you exactly which auto-configuration classes were applied and wh…" at bounding box center [204, 136] width 393 height 23
drag, startPoint x: 8, startPoint y: 113, endPoint x: 113, endPoint y: 127, distance: 105.8
click at [112, 127] on p "This will show you exactly which auto-configuration classes were applied and wh…" at bounding box center [204, 136] width 393 height 23
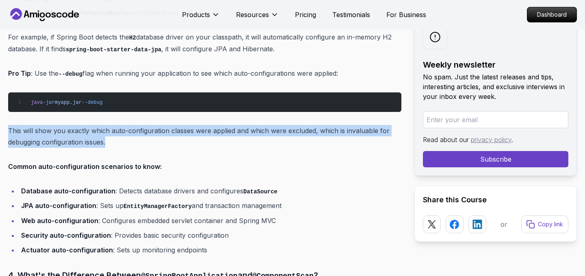
click at [113, 127] on p "This will show you exactly which auto-configuration classes were applied and wh…" at bounding box center [204, 136] width 393 height 23
drag, startPoint x: 112, startPoint y: 127, endPoint x: 8, endPoint y: 112, distance: 104.8
click at [8, 125] on p "This will show you exactly which auto-configuration classes were applied and wh…" at bounding box center [204, 136] width 393 height 23
drag, startPoint x: 8, startPoint y: 112, endPoint x: 115, endPoint y: 127, distance: 108.4
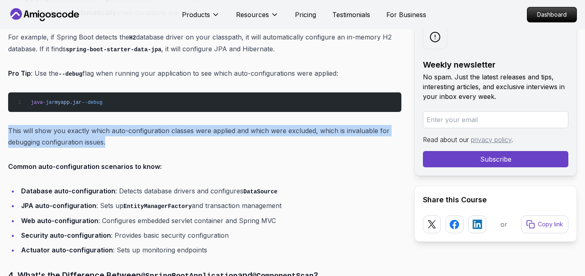
click at [115, 127] on p "This will show you exactly which auto-configuration classes were applied and wh…" at bounding box center [204, 136] width 393 height 23
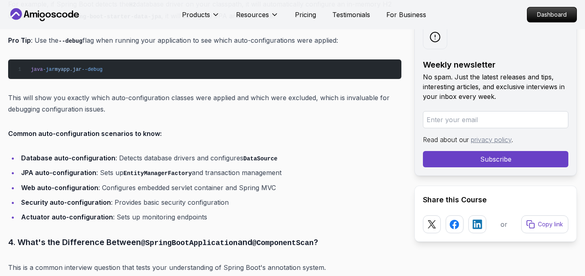
scroll to position [1675, 0]
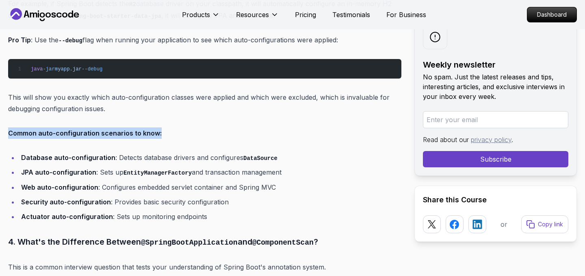
drag, startPoint x: 9, startPoint y: 116, endPoint x: 181, endPoint y: 113, distance: 172.8
click at [181, 127] on p "Common auto-configuration scenarios to know:" at bounding box center [204, 132] width 393 height 11
drag, startPoint x: 173, startPoint y: 115, endPoint x: 9, endPoint y: 115, distance: 164.2
click at [9, 127] on p "Common auto-configuration scenarios to know:" at bounding box center [204, 132] width 393 height 11
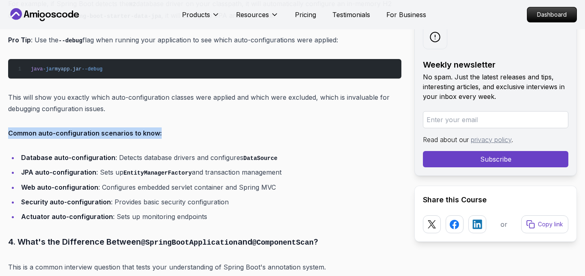
drag, startPoint x: 8, startPoint y: 117, endPoint x: 176, endPoint y: 119, distance: 167.5
click at [175, 127] on p "Common auto-configuration scenarios to know:" at bounding box center [204, 132] width 393 height 11
click at [176, 127] on p "Common auto-configuration scenarios to know:" at bounding box center [204, 132] width 393 height 11
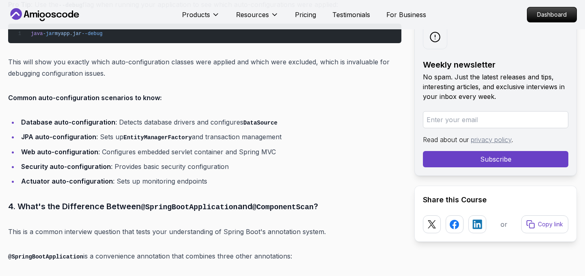
scroll to position [1715, 0]
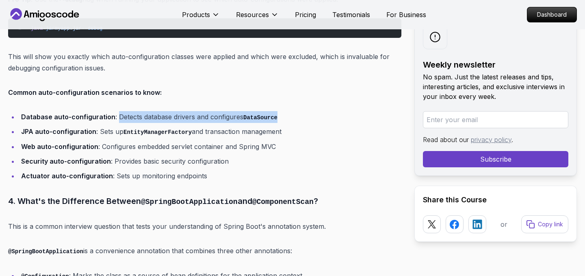
drag, startPoint x: 116, startPoint y: 101, endPoint x: 331, endPoint y: 102, distance: 215.0
click at [331, 111] on li "Database auto-configuration : Detects database drivers and configures DataSource" at bounding box center [210, 117] width 383 height 12
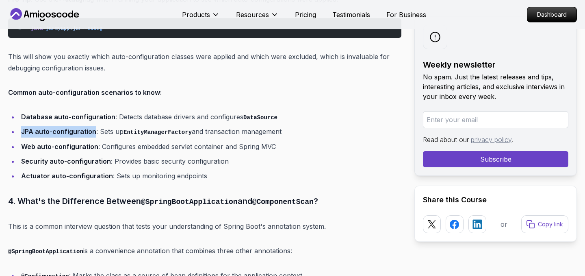
drag, startPoint x: 22, startPoint y: 115, endPoint x: 93, endPoint y: 116, distance: 71.5
click at [93, 127] on strong "JPA auto-configuration" at bounding box center [58, 131] width 75 height 8
click at [32, 113] on strong "Database auto-configuration" at bounding box center [68, 117] width 94 height 8
click at [60, 113] on strong "Database auto-configuration" at bounding box center [68, 117] width 94 height 8
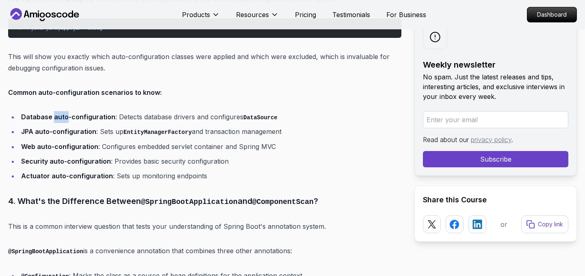
click at [60, 113] on strong "Database auto-configuration" at bounding box center [68, 117] width 94 height 8
click at [36, 113] on strong "Database auto-configuration" at bounding box center [68, 117] width 94 height 8
click at [61, 113] on strong "Database auto-configuration" at bounding box center [68, 117] width 94 height 8
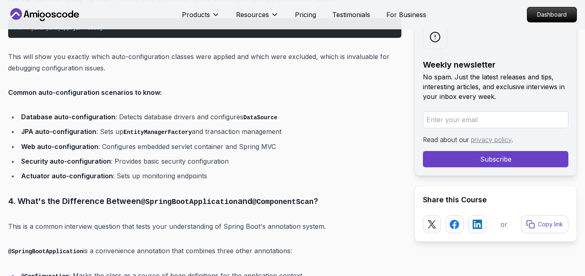
click at [103, 113] on strong "Database auto-configuration" at bounding box center [68, 117] width 94 height 8
click at [133, 111] on li "Database auto-configuration : Detects database drivers and configures DataSource" at bounding box center [210, 117] width 383 height 12
click at [161, 111] on li "Database auto-configuration : Detects database drivers and configures DataSource" at bounding box center [210, 117] width 383 height 12
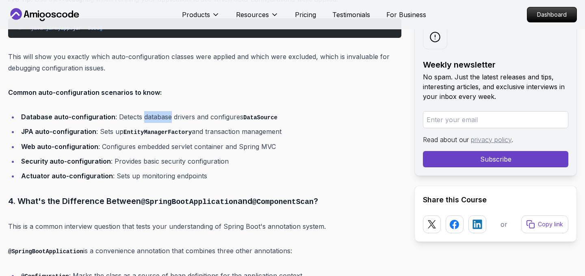
click at [161, 111] on li "Database auto-configuration : Detects database drivers and configures DataSource" at bounding box center [210, 117] width 383 height 12
click at [184, 111] on li "Database auto-configuration : Detects database drivers and configures DataSource" at bounding box center [210, 117] width 383 height 12
click at [202, 111] on li "Database auto-configuration : Detects database drivers and configures DataSource" at bounding box center [210, 117] width 383 height 12
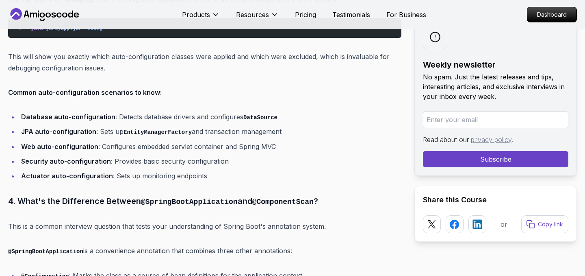
click at [231, 111] on li "Database auto-configuration : Detects database drivers and configures DataSource" at bounding box center [210, 117] width 383 height 12
click at [250, 114] on code "DataSource" at bounding box center [260, 117] width 34 height 7
click at [293, 111] on li "Database auto-configuration : Detects database drivers and configures DataSource" at bounding box center [210, 117] width 383 height 12
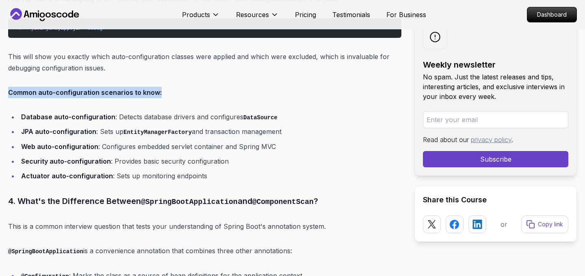
drag, startPoint x: 8, startPoint y: 74, endPoint x: 163, endPoint y: 78, distance: 154.9
click at [159, 87] on p "Common auto-configuration scenarios to know:" at bounding box center [204, 92] width 393 height 11
click at [163, 87] on p "Common auto-configuration scenarios to know:" at bounding box center [204, 92] width 393 height 11
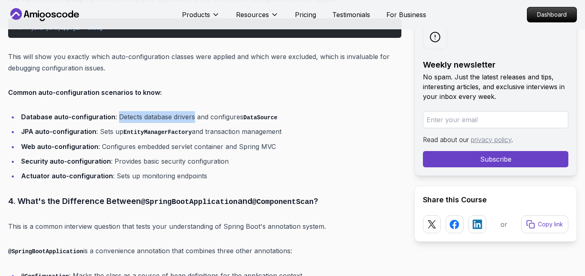
drag, startPoint x: 116, startPoint y: 102, endPoint x: 192, endPoint y: 100, distance: 76.4
click at [192, 111] on li "Database auto-configuration : Detects database drivers and configures DataSource" at bounding box center [210, 117] width 383 height 12
click at [218, 111] on li "Database auto-configuration : Detects database drivers and configures DataSource" at bounding box center [210, 117] width 383 height 12
click at [249, 114] on code "DataSource" at bounding box center [260, 117] width 34 height 7
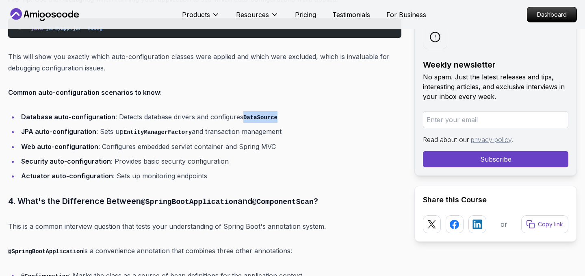
click at [249, 114] on code "DataSource" at bounding box center [260, 117] width 34 height 7
click at [323, 111] on li "Database auto-configuration : Detects database drivers and configures DataSource" at bounding box center [210, 117] width 383 height 12
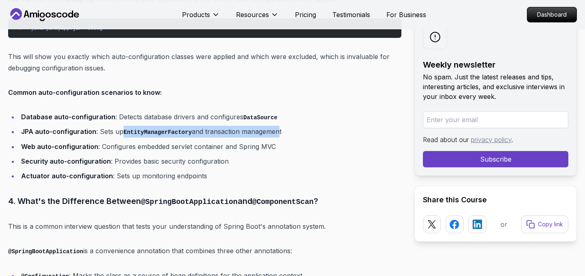
drag, startPoint x: 124, startPoint y: 116, endPoint x: 279, endPoint y: 115, distance: 155.3
click at [278, 126] on li "JPA auto-configuration : Sets up EntityManagerFactory and transaction management" at bounding box center [210, 132] width 383 height 12
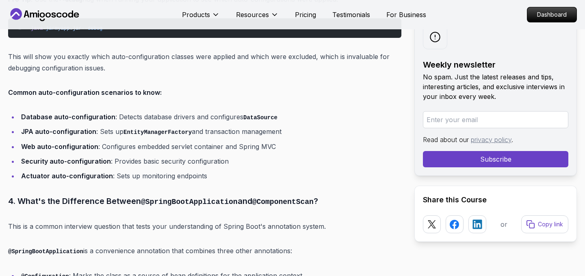
click at [282, 123] on ul "Database auto-configuration : Detects database drivers and configures DataSourc…" at bounding box center [204, 146] width 393 height 70
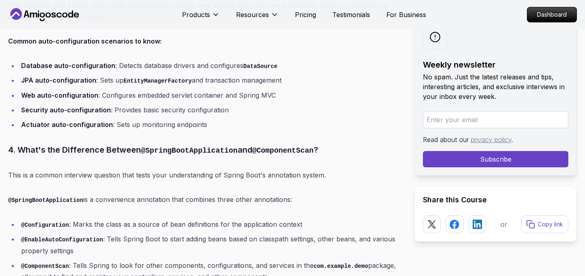
scroll to position [1771, 0]
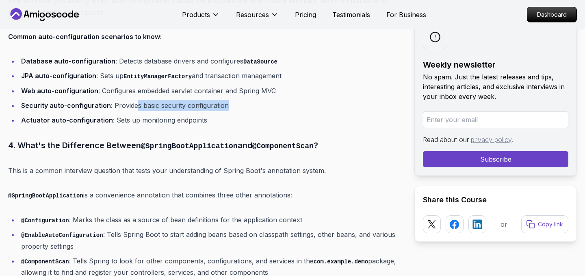
drag, startPoint x: 137, startPoint y: 87, endPoint x: 237, endPoint y: 88, distance: 100.8
click at [238, 100] on li "Security auto-configuration : Provides basic security configuration" at bounding box center [210, 105] width 383 height 11
click at [237, 100] on li "Security auto-configuration : Provides basic security configuration" at bounding box center [210, 105] width 383 height 11
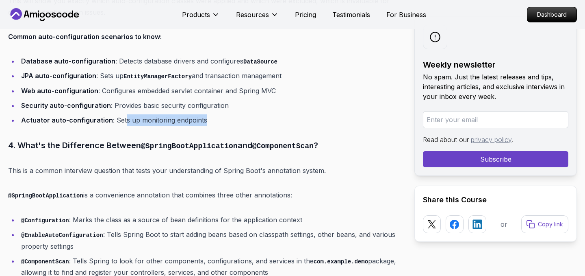
drag, startPoint x: 123, startPoint y: 102, endPoint x: 240, endPoint y: 106, distance: 117.1
click at [240, 114] on li "Actuator auto-configuration : Sets up monitoring endpoints" at bounding box center [210, 119] width 383 height 11
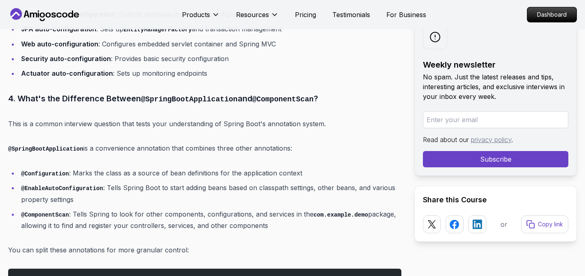
scroll to position [1813, 0]
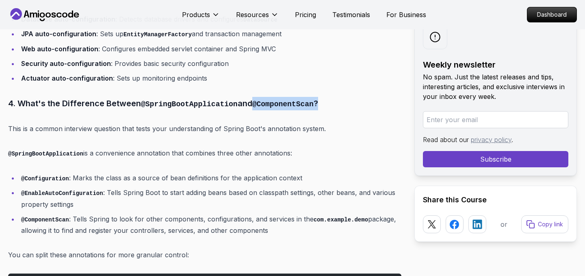
drag, startPoint x: 257, startPoint y: 87, endPoint x: 342, endPoint y: 87, distance: 85.4
click at [342, 97] on h3 "4. What's the Difference Between @SpringBootApplication and @ComponentScan ?" at bounding box center [204, 103] width 393 height 13
click at [229, 123] on p "This is a common interview question that tests your understanding of Spring Boo…" at bounding box center [204, 128] width 393 height 11
drag, startPoint x: 35, startPoint y: 110, endPoint x: 324, endPoint y: 131, distance: 290.1
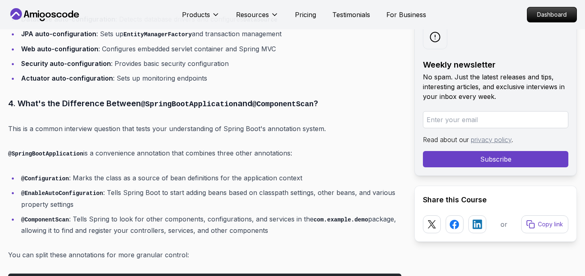
drag, startPoint x: 245, startPoint y: 121, endPoint x: 333, endPoint y: 121, distance: 87.8
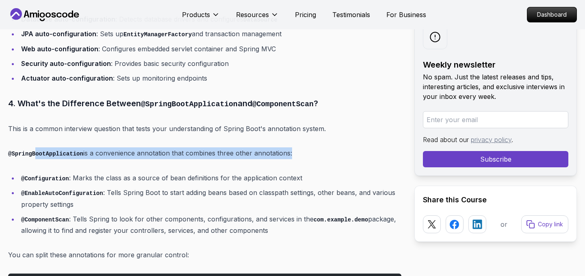
drag, startPoint x: 36, startPoint y: 135, endPoint x: 307, endPoint y: 144, distance: 270.9
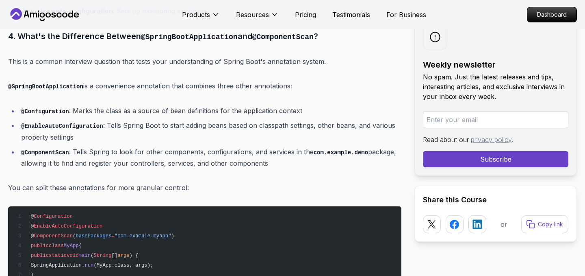
scroll to position [1880, 0]
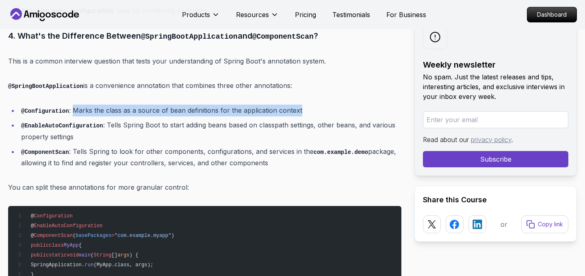
drag, startPoint x: 74, startPoint y: 93, endPoint x: 341, endPoint y: 90, distance: 266.6
click at [341, 104] on li "@Configuration : Marks the class as a source of bean definitions for the applic…" at bounding box center [210, 110] width 383 height 12
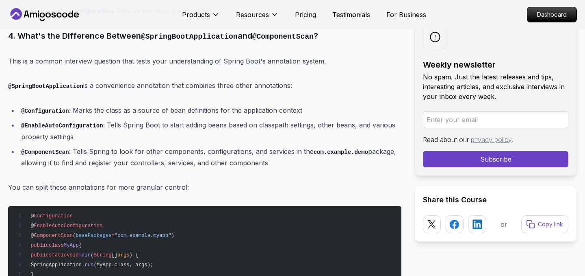
click at [339, 104] on li "@Configuration : Marks the class as a source of bean definitions for the applic…" at bounding box center [210, 110] width 383 height 12
click at [215, 119] on li "@EnableAutoConfiguration : Tells Spring Boot to start adding beans based on cla…" at bounding box center [210, 130] width 383 height 23
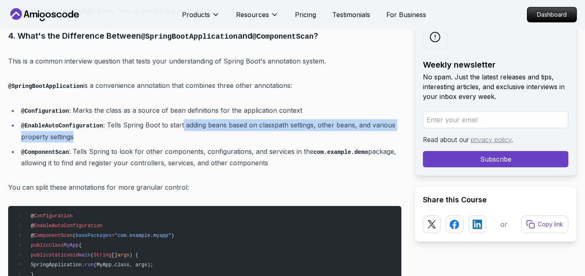
drag, startPoint x: 182, startPoint y: 108, endPoint x: 77, endPoint y: 119, distance: 106.2
click at [77, 119] on li "@EnableAutoConfiguration : Tells Spring Boot to start adding beans based on cla…" at bounding box center [210, 130] width 383 height 23
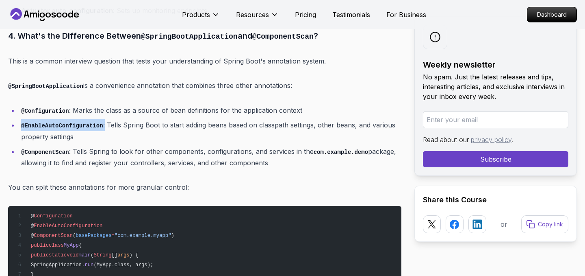
drag, startPoint x: 22, startPoint y: 108, endPoint x: 105, endPoint y: 107, distance: 83.3
click at [105, 119] on li "@EnableAutoConfiguration : Tells Spring Boot to start adding beans based on cla…" at bounding box center [210, 130] width 383 height 23
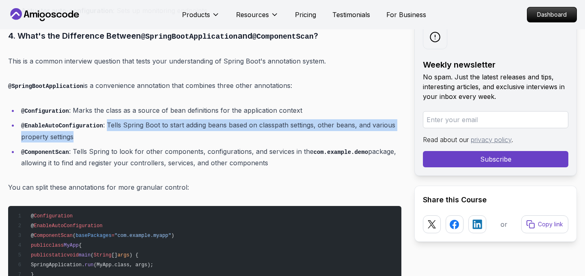
drag, startPoint x: 109, startPoint y: 106, endPoint x: 113, endPoint y: 119, distance: 13.5
click at [113, 119] on li "@EnableAutoConfiguration : Tells Spring Boot to start adding beans based on cla…" at bounding box center [210, 130] width 383 height 23
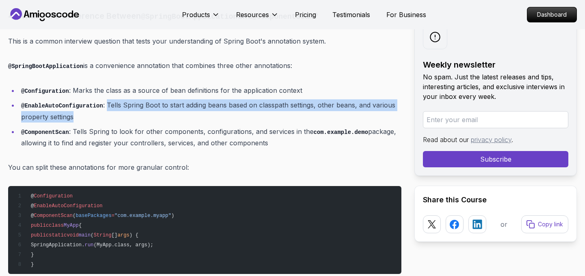
scroll to position [1902, 0]
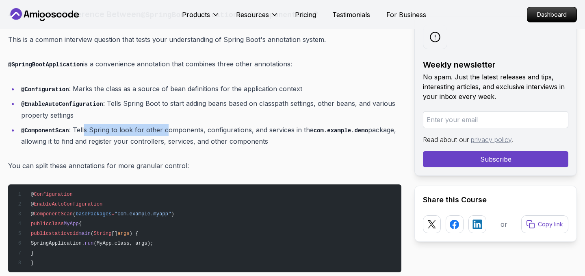
drag, startPoint x: 84, startPoint y: 113, endPoint x: 167, endPoint y: 116, distance: 82.6
click at [167, 124] on li "@ComponentScan : Tells Spring to look for other components, configurations, and…" at bounding box center [210, 135] width 383 height 23
click at [192, 124] on li "@ComponentScan : Tells Spring to look for other components, configurations, and…" at bounding box center [210, 135] width 383 height 23
click at [222, 124] on li "@ComponentScan : Tells Spring to look for other components, configurations, and…" at bounding box center [210, 135] width 383 height 23
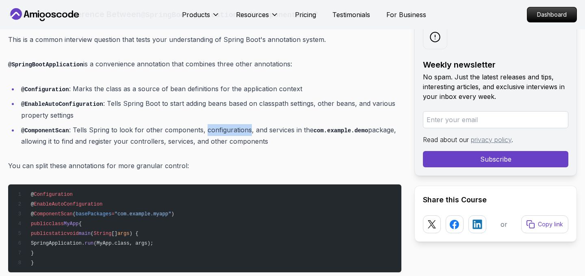
click at [222, 124] on li "@ComponentScan : Tells Spring to look for other components, configurations, and…" at bounding box center [210, 135] width 383 height 23
click at [280, 124] on li "@ComponentScan : Tells Spring to look for other components, configurations, and…" at bounding box center [210, 135] width 383 height 23
drag, startPoint x: 85, startPoint y: 125, endPoint x: 284, endPoint y: 118, distance: 198.5
click at [284, 124] on li "@ComponentScan : Tells Spring to look for other components, configurations, and…" at bounding box center [210, 135] width 383 height 23
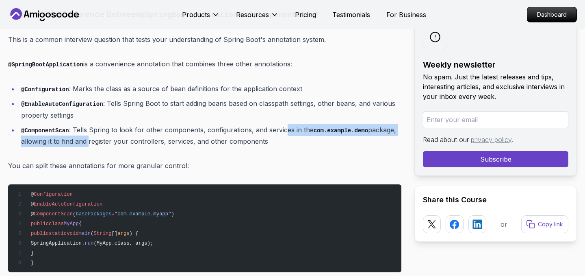
click at [284, 124] on li "@ComponentScan : Tells Spring to look for other components, configurations, and…" at bounding box center [210, 135] width 383 height 23
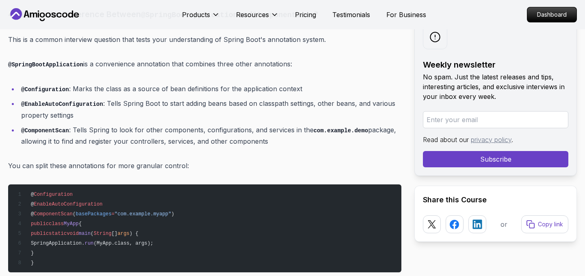
click at [265, 124] on li "@ComponentScan : Tells Spring to look for other components, configurations, and…" at bounding box center [210, 135] width 383 height 23
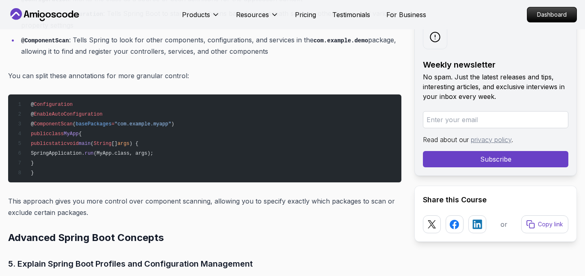
scroll to position [1996, 0]
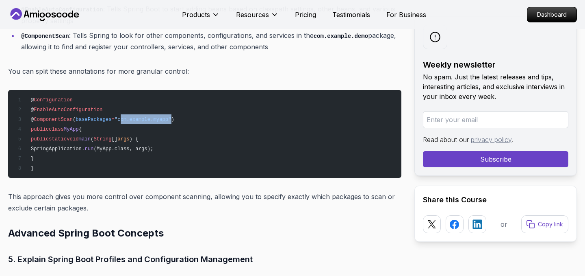
drag, startPoint x: 125, startPoint y: 102, endPoint x: 174, endPoint y: 102, distance: 48.8
click at [172, 117] on span ""com.example.myapp"" at bounding box center [143, 120] width 57 height 6
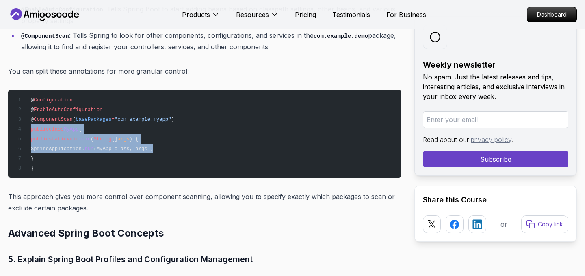
drag, startPoint x: 30, startPoint y: 112, endPoint x: 193, endPoint y: 135, distance: 164.6
click at [193, 135] on pre "@ Configuration @ EnableAutoConfiguration @ ComponentScan ( basePackages = "com…" at bounding box center [204, 134] width 393 height 88
drag, startPoint x: 31, startPoint y: 111, endPoint x: 57, endPoint y: 150, distance: 46.8
click at [57, 150] on pre "@ Configuration @ EnableAutoConfiguration @ ComponentScan ( basePackages = "com…" at bounding box center [204, 134] width 393 height 88
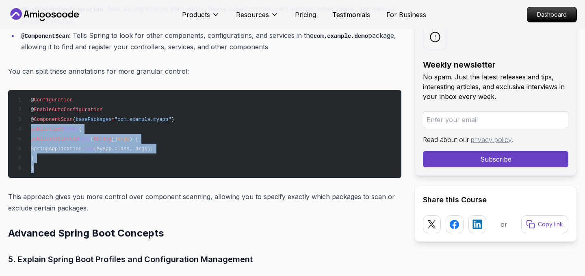
click at [57, 150] on pre "@ Configuration @ EnableAutoConfiguration @ ComponentScan ( basePackages = "com…" at bounding box center [204, 134] width 393 height 88
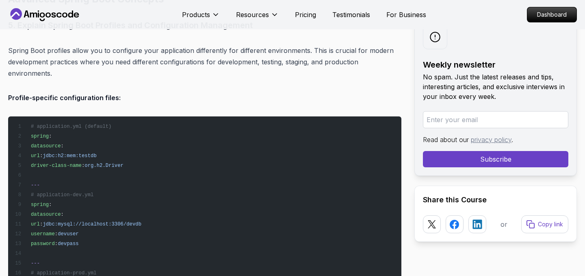
scroll to position [2231, 0]
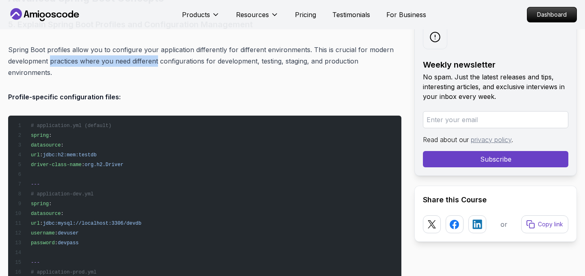
drag, startPoint x: 49, startPoint y: 43, endPoint x: 156, endPoint y: 40, distance: 107.7
click at [156, 44] on p "Spring Boot profiles allow you to configure your application differently for di…" at bounding box center [204, 61] width 393 height 34
click at [178, 44] on p "Spring Boot profiles allow you to configure your application differently for di…" at bounding box center [204, 61] width 393 height 34
click at [243, 45] on p "Spring Boot profiles allow you to configure your application differently for di…" at bounding box center [204, 61] width 393 height 34
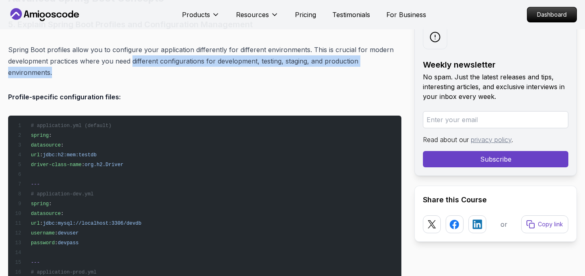
drag, startPoint x: 132, startPoint y: 45, endPoint x: 363, endPoint y: 56, distance: 232.0
click at [363, 56] on p "Spring Boot profiles allow you to configure your application differently for di…" at bounding box center [204, 61] width 393 height 34
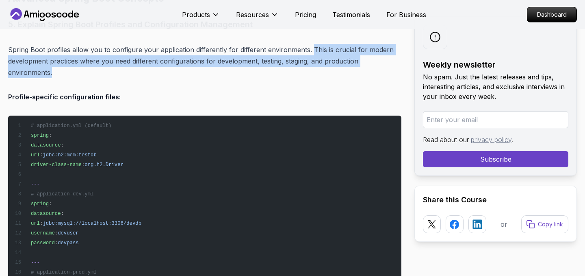
drag, startPoint x: 309, startPoint y: 32, endPoint x: 80, endPoint y: 55, distance: 230.4
click at [80, 55] on p "Spring Boot profiles allow you to configure your application differently for di…" at bounding box center [204, 61] width 393 height 34
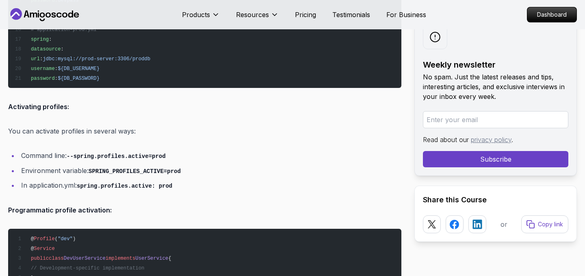
scroll to position [2494, 0]
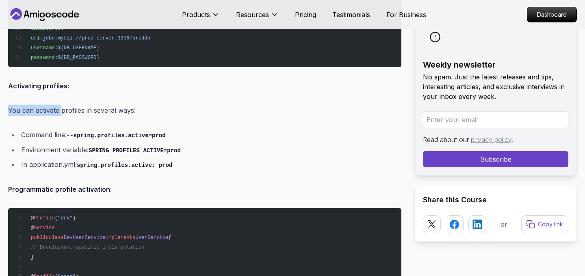
drag, startPoint x: 61, startPoint y: 95, endPoint x: 137, endPoint y: 87, distance: 76.9
drag, startPoint x: 76, startPoint y: 117, endPoint x: 152, endPoint y: 117, distance: 76.0
click at [152, 132] on code "--spring.profiles.active=prod" at bounding box center [116, 135] width 99 height 7
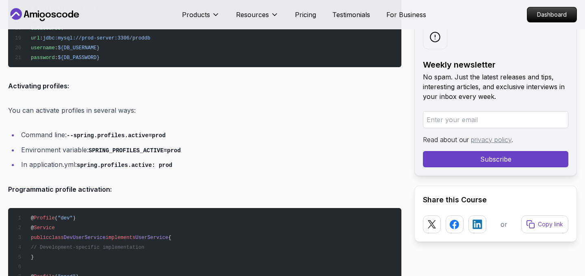
click at [191, 129] on li "Command line: --spring.profiles.active=prod" at bounding box center [210, 135] width 383 height 12
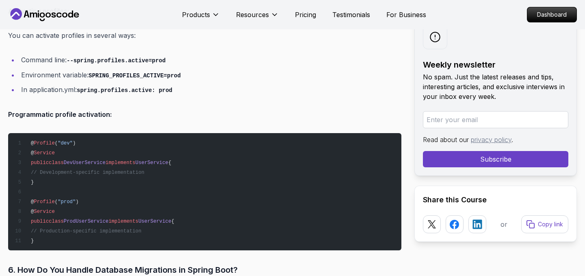
scroll to position [2570, 0]
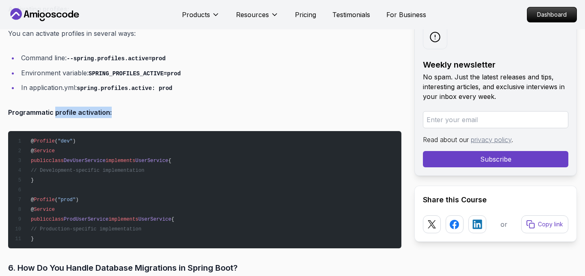
drag, startPoint x: 54, startPoint y: 94, endPoint x: 125, endPoint y: 95, distance: 70.7
click at [125, 106] on p "Programmatic profile activation:" at bounding box center [204, 111] width 393 height 11
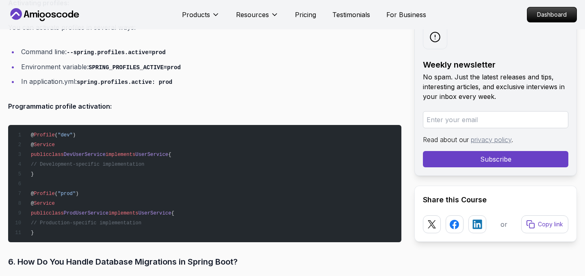
scroll to position [2578, 0]
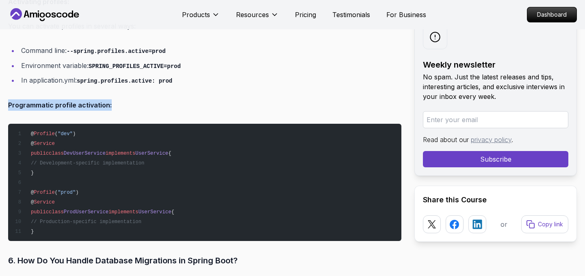
drag, startPoint x: 8, startPoint y: 86, endPoint x: 139, endPoint y: 86, distance: 130.5
click at [139, 99] on p "Programmatic profile activation:" at bounding box center [204, 104] width 393 height 11
drag, startPoint x: 54, startPoint y: 87, endPoint x: 114, endPoint y: 85, distance: 59.8
click at [114, 99] on p "Programmatic profile activation:" at bounding box center [204, 104] width 393 height 11
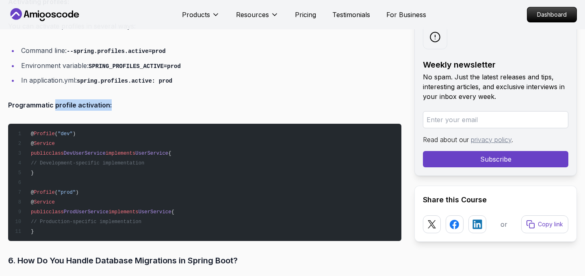
click at [114, 99] on p "Programmatic profile activation:" at bounding box center [204, 104] width 393 height 11
drag, startPoint x: 114, startPoint y: 85, endPoint x: 0, endPoint y: 90, distance: 114.3
drag, startPoint x: 9, startPoint y: 87, endPoint x: 137, endPoint y: 88, distance: 128.0
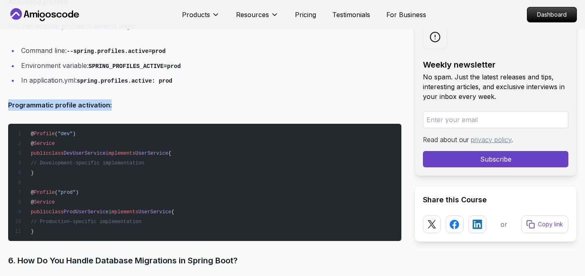
click at [137, 99] on p "Programmatic profile activation:" at bounding box center [204, 104] width 393 height 11
drag, startPoint x: 110, startPoint y: 86, endPoint x: 6, endPoint y: 90, distance: 104.1
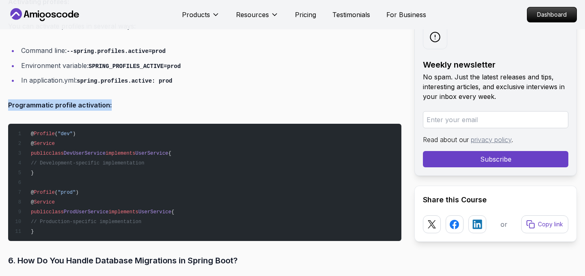
drag, startPoint x: 8, startPoint y: 87, endPoint x: 110, endPoint y: 85, distance: 101.6
click at [110, 99] on p "Programmatic profile activation:" at bounding box center [204, 104] width 393 height 11
drag, startPoint x: 8, startPoint y: 86, endPoint x: 128, endPoint y: 87, distance: 120.3
click at [128, 99] on p "Programmatic profile activation:" at bounding box center [204, 104] width 393 height 11
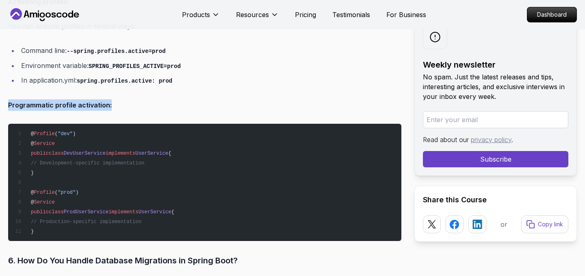
click at [128, 99] on p "Programmatic profile activation:" at bounding box center [204, 104] width 393 height 11
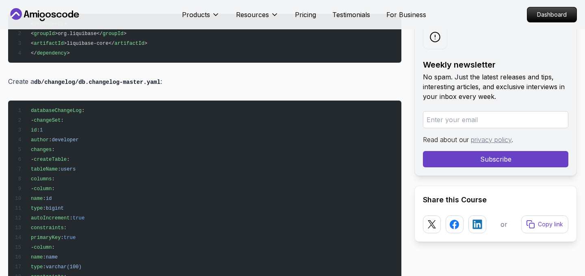
scroll to position [3160, 0]
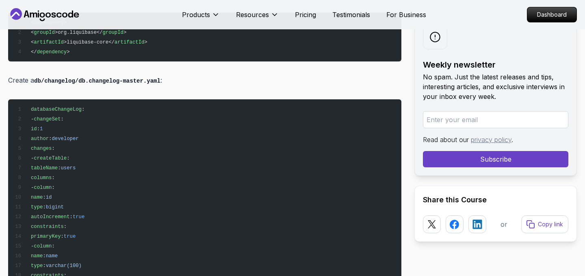
click at [64, 106] on span "databaseChangeLog" at bounding box center [56, 109] width 51 height 6
click at [52, 116] on span "changeSet" at bounding box center [47, 119] width 27 height 6
click at [37, 126] on span "id" at bounding box center [34, 129] width 6 height 6
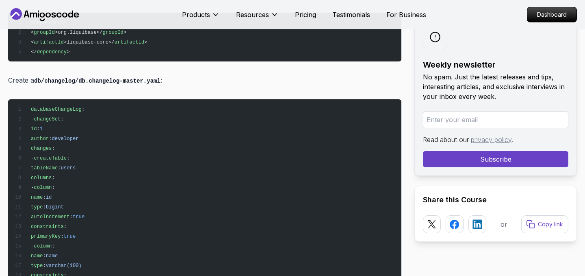
click at [37, 126] on span "id" at bounding box center [34, 129] width 6 height 6
click at [49, 136] on span "author" at bounding box center [40, 139] width 18 height 6
click at [52, 146] on span "changes" at bounding box center [41, 149] width 21 height 6
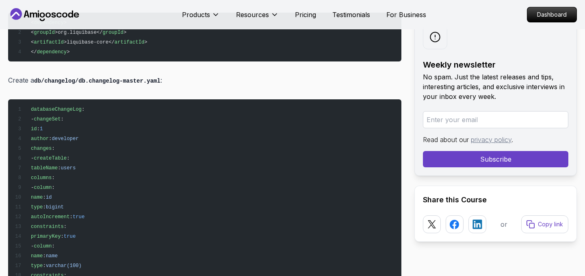
click at [67, 155] on span "createTable" at bounding box center [50, 158] width 33 height 6
click at [58, 165] on span "tableName" at bounding box center [44, 168] width 27 height 6
click at [52, 175] on span "columns" at bounding box center [41, 178] width 21 height 6
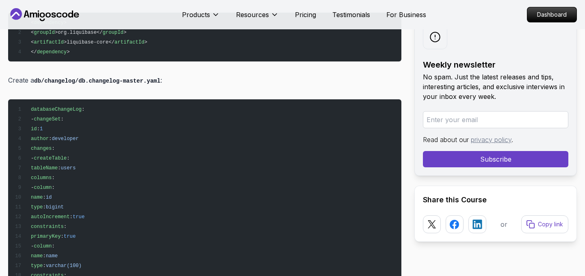
click at [52, 175] on span "columns" at bounding box center [41, 178] width 21 height 6
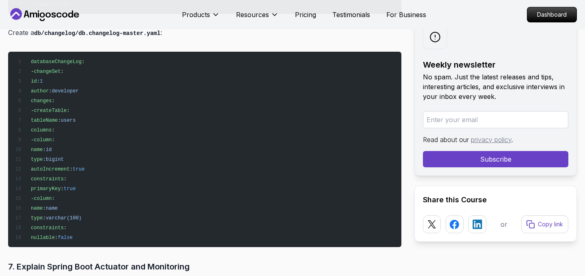
scroll to position [3210, 0]
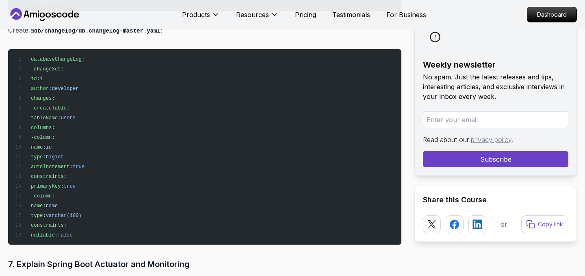
click at [52, 135] on span "column" at bounding box center [43, 138] width 18 height 6
click at [43, 144] on span "name" at bounding box center [37, 147] width 12 height 6
click at [43, 154] on span "type" at bounding box center [37, 157] width 12 height 6
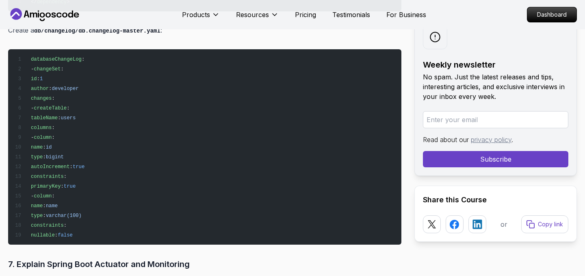
click at [43, 154] on span "type" at bounding box center [37, 157] width 12 height 6
click at [70, 164] on span "autoIncrement" at bounding box center [50, 167] width 39 height 6
click at [64, 174] on span "constraints" at bounding box center [47, 177] width 33 height 6
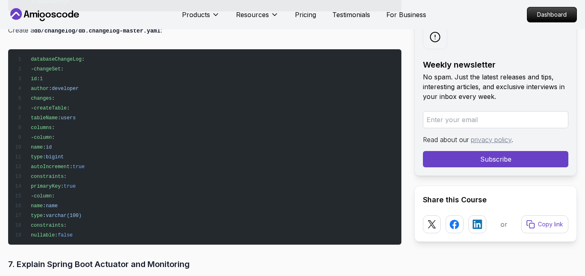
click at [61, 183] on span "primaryKey" at bounding box center [46, 186] width 30 height 6
click at [52, 193] on span "column" at bounding box center [43, 196] width 18 height 6
click at [43, 203] on span "name" at bounding box center [37, 206] width 12 height 6
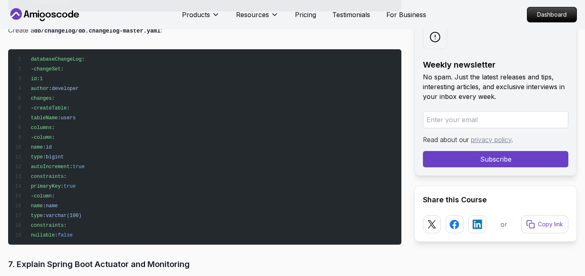
click at [43, 203] on span "name" at bounding box center [37, 206] width 12 height 6
click at [43, 213] on span "type" at bounding box center [37, 216] width 12 height 6
click at [64, 222] on span "constraints" at bounding box center [47, 225] width 33 height 6
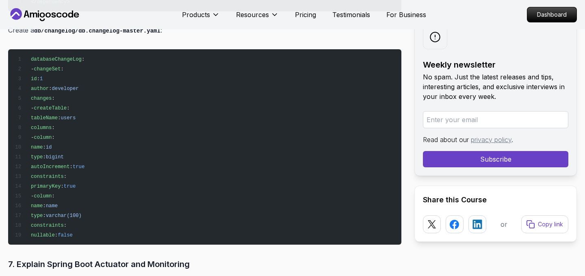
click at [55, 232] on span "nullable" at bounding box center [43, 235] width 24 height 6
click at [195, 196] on pre "databaseChangeLog : - changeSet : id : 1 author : developer changes : - createT…" at bounding box center [204, 146] width 393 height 195
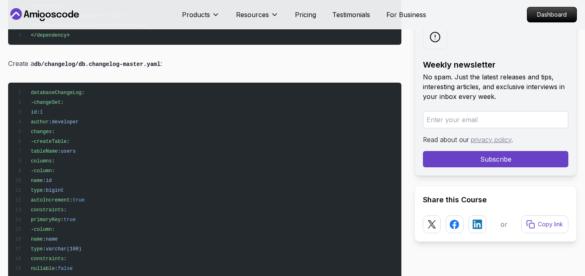
scroll to position [3176, 0]
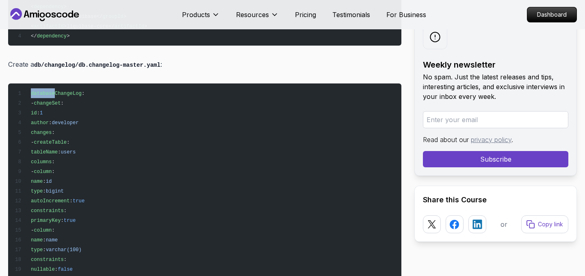
drag, startPoint x: 31, startPoint y: 75, endPoint x: 56, endPoint y: 76, distance: 24.8
click at [56, 91] on span "databaseChangeLog" at bounding box center [56, 94] width 51 height 6
click at [47, 91] on span "databaseChangeLog" at bounding box center [56, 94] width 51 height 6
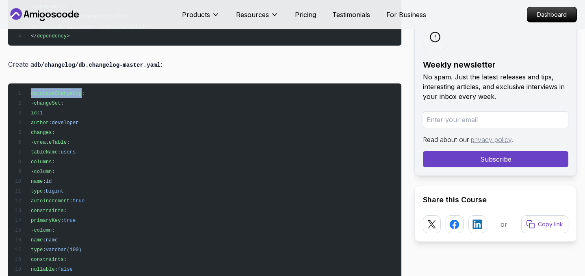
click at [47, 91] on span "databaseChangeLog" at bounding box center [56, 94] width 51 height 6
click at [53, 100] on span "changeSet" at bounding box center [47, 103] width 27 height 6
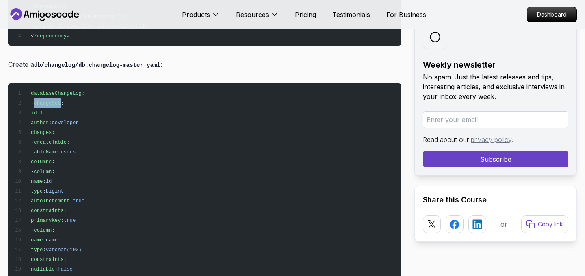
click at [53, 100] on span "changeSet" at bounding box center [47, 103] width 27 height 6
drag, startPoint x: 31, startPoint y: 75, endPoint x: 80, endPoint y: 76, distance: 49.6
click at [80, 91] on span "databaseChangeLog" at bounding box center [56, 94] width 51 height 6
click at [54, 100] on span "changeSet" at bounding box center [47, 103] width 27 height 6
click at [56, 91] on span "databaseChangeLog" at bounding box center [56, 94] width 51 height 6
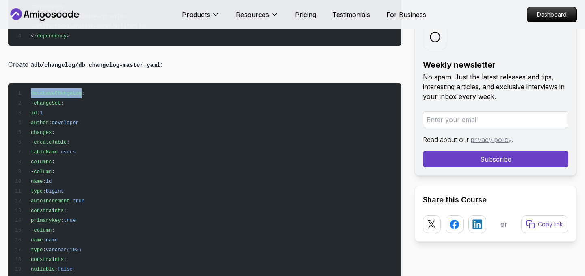
click at [56, 91] on span "databaseChangeLog" at bounding box center [56, 94] width 51 height 6
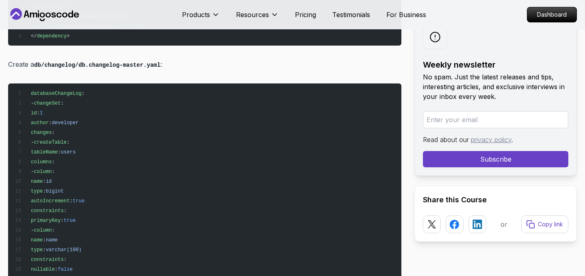
drag, startPoint x: 32, startPoint y: 75, endPoint x: 54, endPoint y: 75, distance: 21.5
click at [54, 91] on span "databaseChangeLog" at bounding box center [56, 94] width 51 height 6
drag, startPoint x: 31, startPoint y: 75, endPoint x: 81, endPoint y: 76, distance: 50.0
click at [81, 91] on span "databaseChangeLog" at bounding box center [56, 94] width 51 height 6
click at [61, 100] on span "changeSet" at bounding box center [47, 103] width 27 height 6
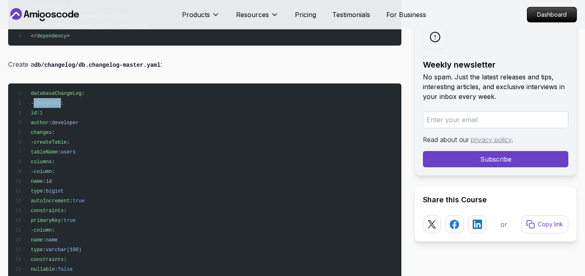
click at [61, 100] on span "changeSet" at bounding box center [47, 103] width 27 height 6
click at [40, 110] on span ":" at bounding box center [38, 113] width 3 height 6
click at [49, 120] on span "author" at bounding box center [40, 123] width 18 height 6
click at [52, 130] on span "changes" at bounding box center [41, 133] width 21 height 6
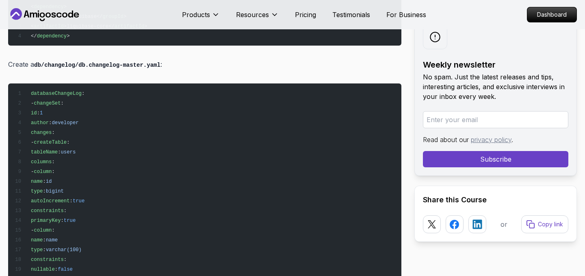
click at [67, 139] on span "createTable" at bounding box center [50, 142] width 33 height 6
click at [58, 149] on span "tableName" at bounding box center [44, 152] width 27 height 6
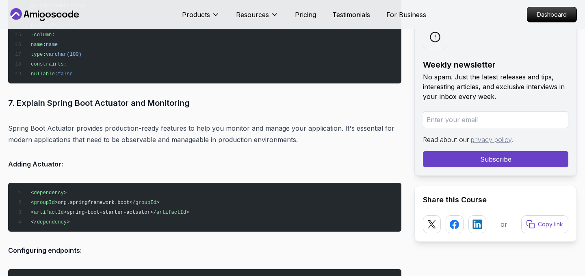
scroll to position [3372, 0]
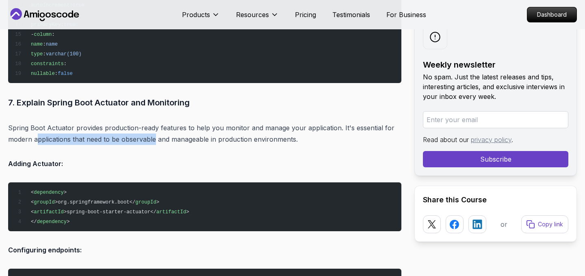
drag, startPoint x: 36, startPoint y: 120, endPoint x: 155, endPoint y: 118, distance: 119.1
click at [155, 122] on p "Spring Boot Actuator provides production-ready features to help you monitor and…" at bounding box center [204, 133] width 393 height 23
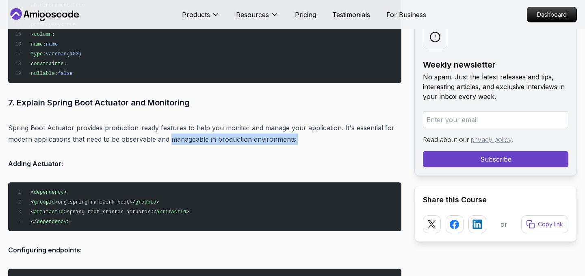
drag, startPoint x: 170, startPoint y: 122, endPoint x: 302, endPoint y: 128, distance: 132.3
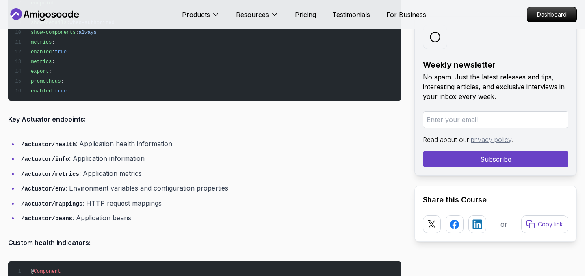
scroll to position [3706, 0]
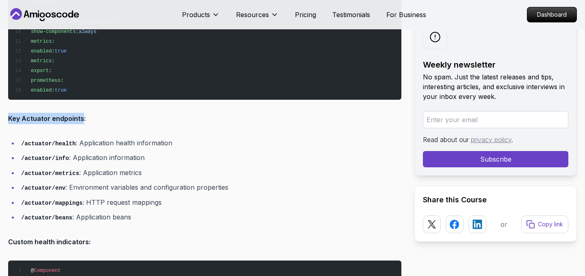
drag, startPoint x: 9, startPoint y: 100, endPoint x: 82, endPoint y: 100, distance: 73.2
click at [82, 114] on strong "Key Actuator endpoints:" at bounding box center [47, 118] width 78 height 8
click at [85, 113] on p "Key Actuator endpoints:" at bounding box center [204, 118] width 393 height 11
drag, startPoint x: 85, startPoint y: 100, endPoint x: 8, endPoint y: 101, distance: 77.6
click at [8, 113] on p "Key Actuator endpoints:" at bounding box center [204, 118] width 393 height 11
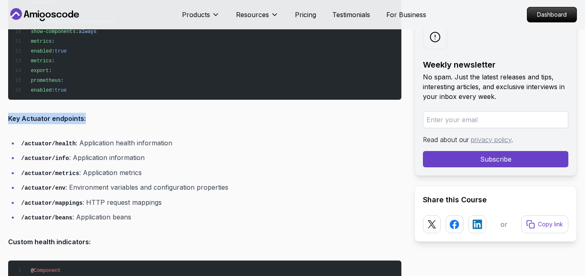
click at [13, 114] on strong "Key Actuator endpoints:" at bounding box center [47, 118] width 78 height 8
drag, startPoint x: 9, startPoint y: 101, endPoint x: 86, endPoint y: 98, distance: 76.9
click at [86, 113] on p "Key Actuator endpoints:" at bounding box center [204, 118] width 393 height 11
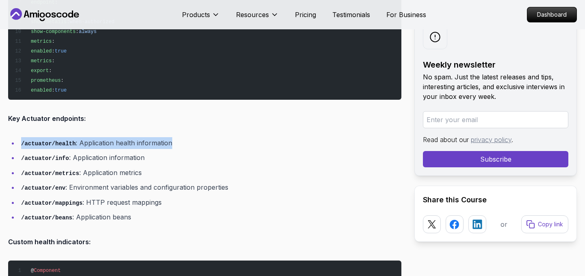
drag, startPoint x: 22, startPoint y: 125, endPoint x: 174, endPoint y: 122, distance: 152.5
click at [174, 137] on li "/actuator/health : Application health information" at bounding box center [210, 143] width 383 height 12
drag, startPoint x: 175, startPoint y: 122, endPoint x: 17, endPoint y: 124, distance: 158.1
click at [17, 137] on ul "/actuator/health : Application health information /actuator/info : Application …" at bounding box center [204, 180] width 393 height 86
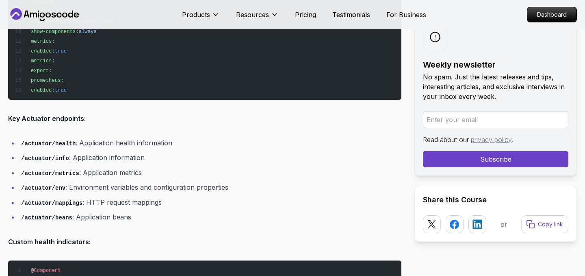
click at [48, 140] on code "/actuator/health" at bounding box center [48, 143] width 54 height 7
drag, startPoint x: 22, startPoint y: 124, endPoint x: 82, endPoint y: 125, distance: 59.4
click at [82, 137] on li "/actuator/health : Application health information" at bounding box center [210, 143] width 383 height 12
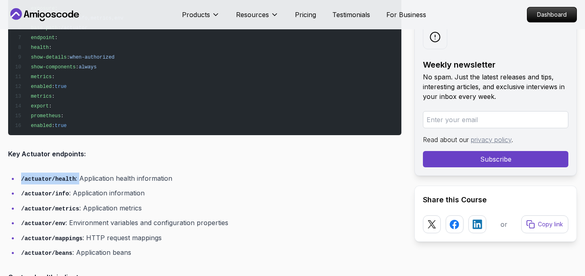
scroll to position [3671, 0]
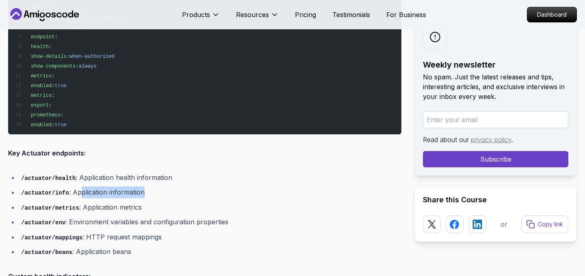
drag, startPoint x: 83, startPoint y: 174, endPoint x: 152, endPoint y: 173, distance: 69.9
click at [152, 186] on li "/actuator/info : Application information" at bounding box center [210, 192] width 383 height 12
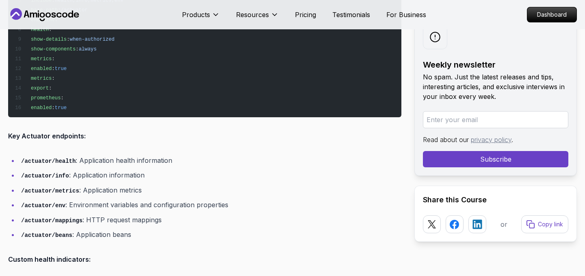
scroll to position [3689, 0]
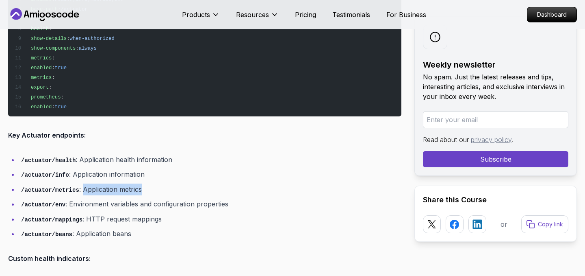
drag, startPoint x: 83, startPoint y: 170, endPoint x: 161, endPoint y: 170, distance: 78.0
click at [161, 183] on li "/actuator/metrics : Application metrics" at bounding box center [210, 189] width 383 height 12
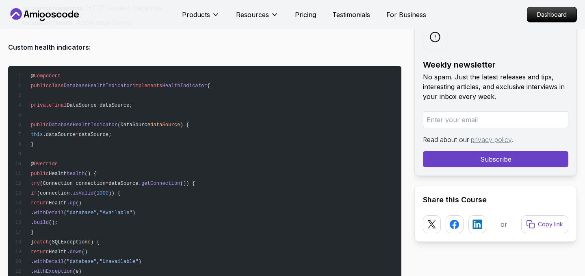
scroll to position [3891, 0]
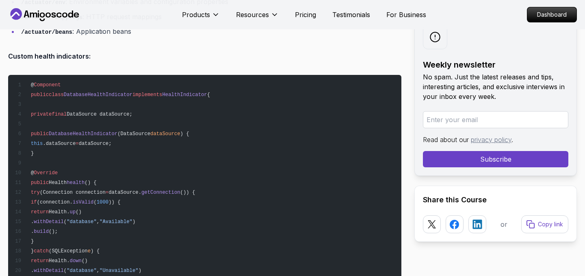
drag, startPoint x: 43, startPoint y: 153, endPoint x: 78, endPoint y: 154, distance: 34.6
click at [78, 154] on pre "@ Component public class DatabaseHealthIndicator implements HealthIndicator { p…" at bounding box center [204, 206] width 393 height 263
drag, startPoint x: 43, startPoint y: 162, endPoint x: 125, endPoint y: 162, distance: 82.1
click at [125, 162] on pre "@ Component public class DatabaseHealthIndicator implements HealthIndicator { p…" at bounding box center [204, 206] width 393 height 263
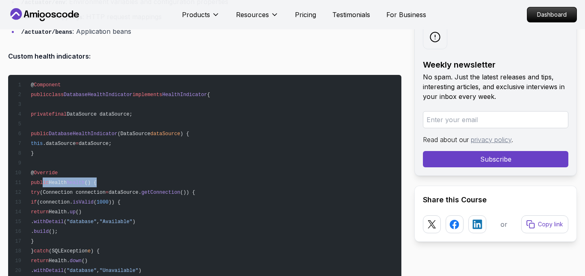
click at [125, 162] on pre "@ Component public class DatabaseHealthIndicator implements HealthIndicator { p…" at bounding box center [204, 206] width 393 height 263
drag, startPoint x: 54, startPoint y: 171, endPoint x: 58, endPoint y: 230, distance: 59.5
click at [58, 230] on code "@ Component public class DatabaseHealthIndicator implements HealthIndicator { p…" at bounding box center [113, 207] width 196 height 250
click at [89, 189] on span "(Connection connection" at bounding box center [73, 192] width 66 height 6
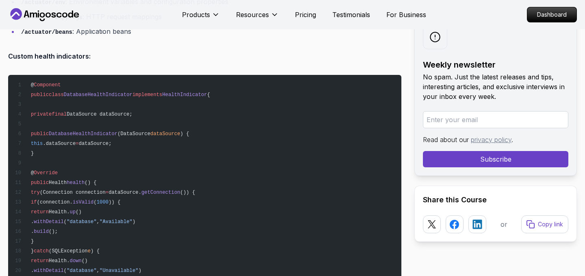
click at [106, 189] on span "(Connection connection" at bounding box center [73, 192] width 66 height 6
click at [141, 189] on span "dataSource." at bounding box center [125, 192] width 33 height 6
click at [180, 189] on span "getConnection" at bounding box center [160, 192] width 39 height 6
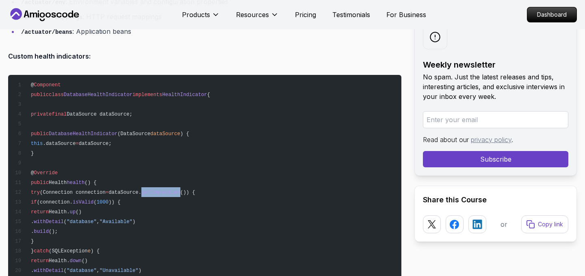
click at [180, 189] on span "getConnection" at bounding box center [160, 192] width 39 height 6
click at [242, 170] on pre "@ Component public class DatabaseHealthIndicator implements HealthIndicator { p…" at bounding box center [204, 206] width 393 height 263
click at [49, 131] on span "public" at bounding box center [40, 134] width 18 height 6
click at [74, 131] on span "DatabaseHealthIndicator" at bounding box center [83, 134] width 69 height 6
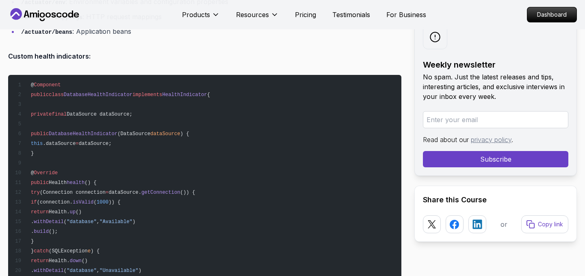
click at [74, 131] on span "DatabaseHealthIndicator" at bounding box center [83, 134] width 69 height 6
click at [150, 131] on span "(DataSource" at bounding box center [133, 134] width 33 height 6
click at [180, 131] on span "dataSource" at bounding box center [165, 134] width 30 height 6
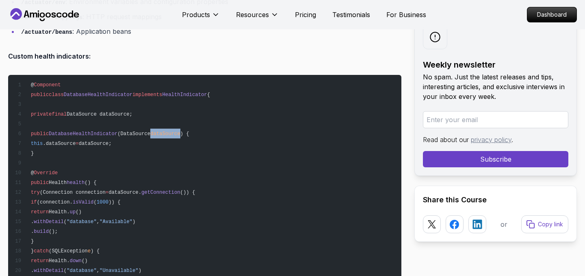
drag, startPoint x: 43, startPoint y: 114, endPoint x: 56, endPoint y: 132, distance: 22.4
click at [56, 132] on pre "@ Component public class DatabaseHealthIndicator implements HealthIndicator { p…" at bounding box center [204, 206] width 393 height 263
drag, startPoint x: 43, startPoint y: 115, endPoint x: 49, endPoint y: 132, distance: 17.9
click at [49, 132] on pre "@ Component public class DatabaseHealthIndicator implements HealthIndicator { p…" at bounding box center [204, 206] width 393 height 263
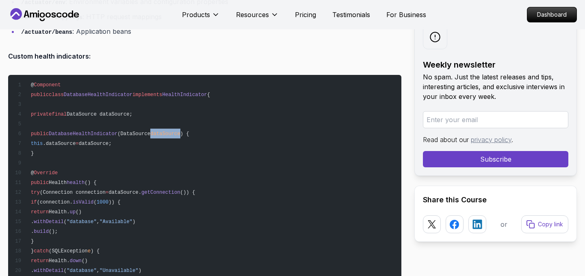
click at [49, 132] on pre "@ Component public class DatabaseHealthIndicator implements HealthIndicator { p…" at bounding box center [204, 206] width 393 height 263
drag, startPoint x: 43, startPoint y: 115, endPoint x: 47, endPoint y: 132, distance: 17.5
click at [47, 132] on pre "@ Component public class DatabaseHealthIndicator implements HealthIndicator { p…" at bounding box center [204, 206] width 393 height 263
drag, startPoint x: 46, startPoint y: 132, endPoint x: 42, endPoint y: 113, distance: 19.2
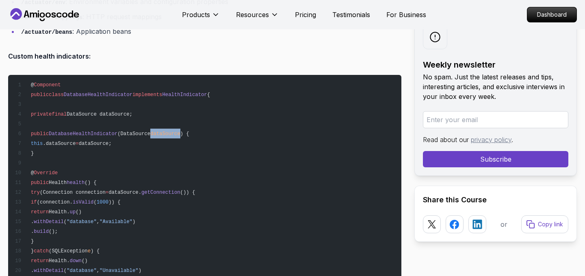
click at [42, 113] on pre "@ Component public class DatabaseHealthIndicator implements HealthIndicator { p…" at bounding box center [204, 206] width 393 height 263
click at [72, 131] on span "DatabaseHealthIndicator" at bounding box center [83, 134] width 69 height 6
click at [96, 131] on span "DatabaseHealthIndicator" at bounding box center [83, 134] width 69 height 6
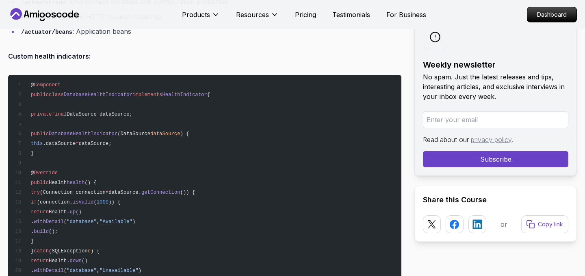
click at [146, 131] on span "(DataSource" at bounding box center [133, 134] width 33 height 6
click at [102, 131] on span "DatabaseHealthIndicator" at bounding box center [83, 134] width 69 height 6
click at [150, 131] on span "(DataSource" at bounding box center [133, 134] width 33 height 6
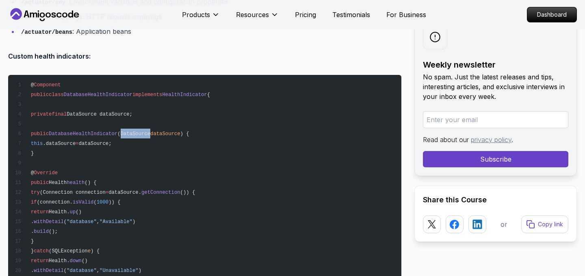
click at [150, 131] on span "(DataSource" at bounding box center [133, 134] width 33 height 6
click at [180, 131] on span "dataSource" at bounding box center [165, 134] width 30 height 6
click at [43, 141] on span "this" at bounding box center [37, 144] width 12 height 6
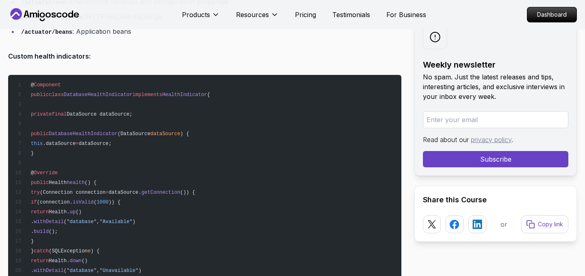
click at [76, 141] on span ".dataSource" at bounding box center [59, 144] width 33 height 6
click at [112, 141] on span "dataSource;" at bounding box center [95, 144] width 33 height 6
click at [137, 140] on pre "@ Component public class DatabaseHealthIndicator implements HealthIndicator { p…" at bounding box center [204, 206] width 393 height 263
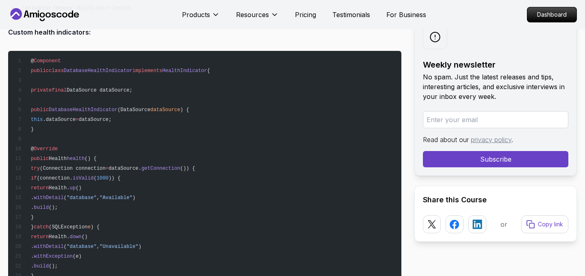
scroll to position [3929, 0]
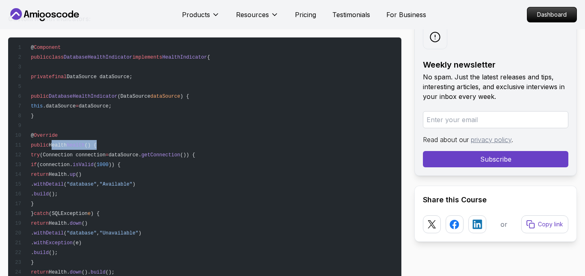
drag, startPoint x: 64, startPoint y: 127, endPoint x: 122, endPoint y: 126, distance: 57.7
click at [122, 126] on pre "@ Component public class DatabaseHealthIndicator implements HealthIndicator { p…" at bounding box center [204, 168] width 393 height 263
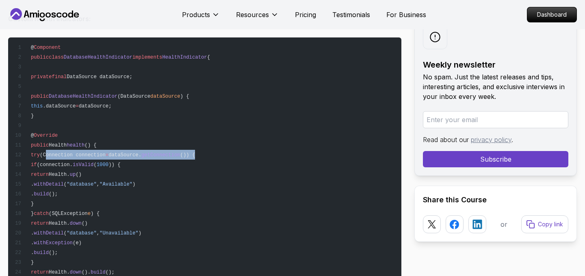
drag, startPoint x: 69, startPoint y: 135, endPoint x: 252, endPoint y: 137, distance: 182.9
click at [252, 137] on pre "@ Component public class DatabaseHealthIndicator implements HealthIndicator { p…" at bounding box center [204, 168] width 393 height 263
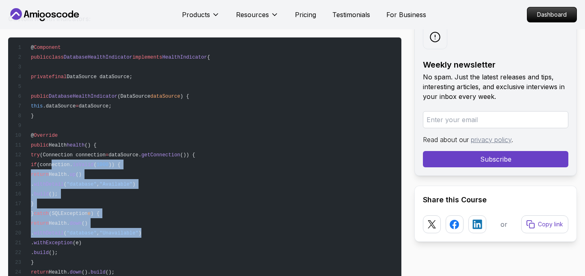
drag, startPoint x: 88, startPoint y: 146, endPoint x: 220, endPoint y: 216, distance: 149.6
click at [220, 214] on pre "@ Component public class DatabaseHealthIndicator implements HealthIndicator { p…" at bounding box center [204, 168] width 393 height 263
click at [220, 216] on pre "@ Component public class DatabaseHealthIndicator implements HealthIndicator { p…" at bounding box center [204, 168] width 393 height 263
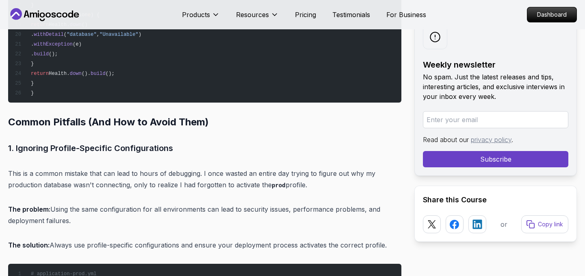
scroll to position [4134, 0]
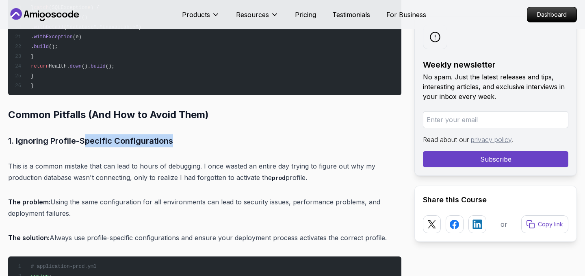
drag, startPoint x: 84, startPoint y: 122, endPoint x: 210, endPoint y: 122, distance: 126.0
click at [210, 134] on h3 "1. Ignoring Profile-Specific Configurations" at bounding box center [204, 140] width 393 height 13
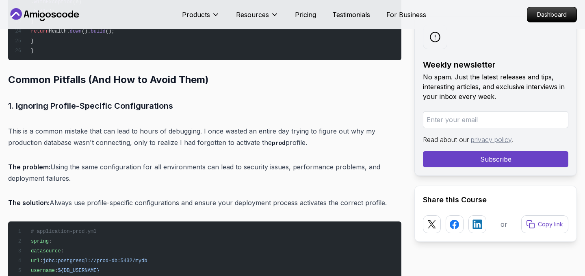
scroll to position [4179, 0]
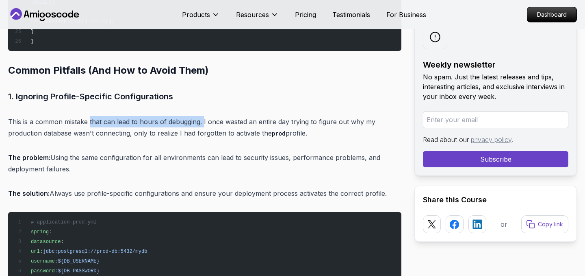
drag, startPoint x: 89, startPoint y: 102, endPoint x: 204, endPoint y: 102, distance: 115.4
click at [204, 116] on p "This is a common mistake that can lead to hours of debugging. I once wasted an …" at bounding box center [204, 127] width 393 height 23
click at [220, 116] on p "This is a common mistake that can lead to hours of debugging. I once wasted an …" at bounding box center [204, 127] width 393 height 23
drag, startPoint x: 200, startPoint y: 102, endPoint x: 357, endPoint y: 111, distance: 157.2
click at [357, 116] on p "This is a common mistake that can lead to hours of debugging. I once wasted an …" at bounding box center [204, 127] width 393 height 23
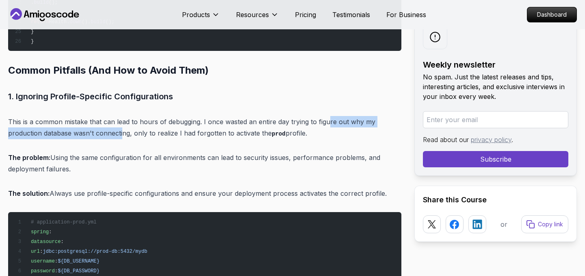
drag, startPoint x: 326, startPoint y: 101, endPoint x: 122, endPoint y: 116, distance: 204.6
click at [122, 116] on p "This is a common mistake that can lead to hours of debugging. I once wasted an …" at bounding box center [204, 127] width 393 height 23
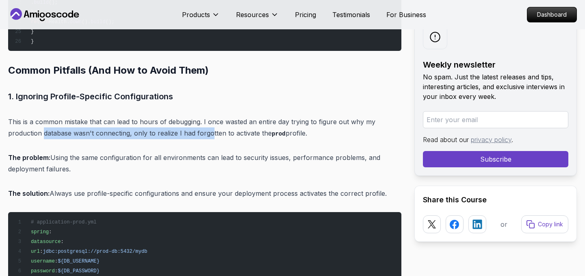
drag, startPoint x: 44, startPoint y: 111, endPoint x: 215, endPoint y: 118, distance: 170.8
click at [215, 118] on p "This is a common mistake that can lead to hours of debugging. I once wasted an …" at bounding box center [204, 127] width 393 height 23
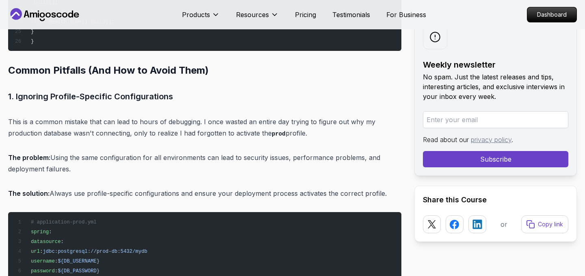
click at [232, 116] on p "This is a common mistake that can lead to hours of debugging. I once wasted an …" at bounding box center [204, 127] width 393 height 23
drag, startPoint x: 232, startPoint y: 115, endPoint x: 351, endPoint y: 112, distance: 119.1
click at [351, 116] on p "This is a common mistake that can lead to hours of debugging. I once wasted an …" at bounding box center [204, 127] width 393 height 23
drag, startPoint x: 52, startPoint y: 77, endPoint x: 210, endPoint y: 77, distance: 157.7
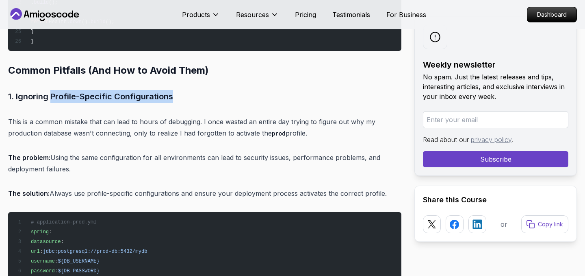
click at [210, 90] on h3 "1. Ignoring Profile-Specific Configurations" at bounding box center [204, 96] width 393 height 13
click at [209, 90] on h3 "1. Ignoring Profile-Specific Configurations" at bounding box center [204, 96] width 393 height 13
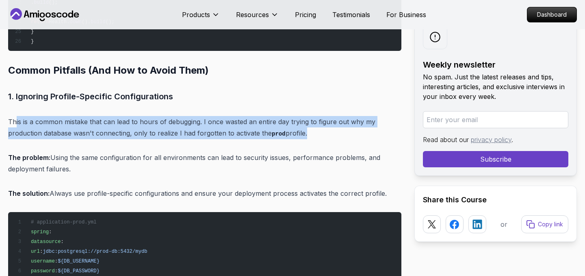
drag, startPoint x: 15, startPoint y: 101, endPoint x: 339, endPoint y: 118, distance: 325.2
click at [339, 118] on p "This is a common mistake that can lead to hours of debugging. I once wasted an …" at bounding box center [204, 127] width 393 height 23
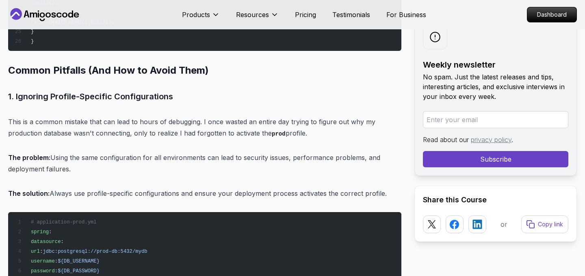
scroll to position [4184, 0]
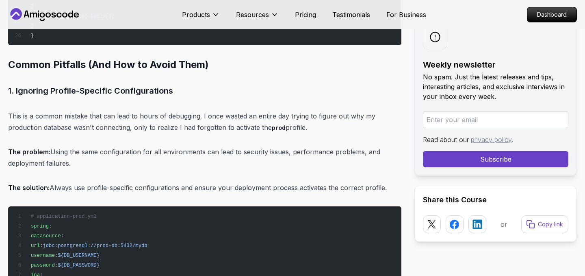
drag, startPoint x: 137, startPoint y: 110, endPoint x: 343, endPoint y: 109, distance: 206.1
click at [343, 110] on p "This is a common mistake that can lead to hours of debugging. I once wasted an …" at bounding box center [204, 121] width 393 height 23
drag, startPoint x: 51, startPoint y: 134, endPoint x: 108, endPoint y: 147, distance: 58.3
click at [108, 147] on p "The problem: Using the same configuration for all environments can lead to secu…" at bounding box center [204, 157] width 393 height 23
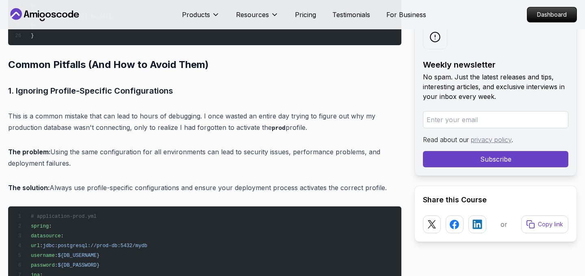
click at [80, 146] on p "The problem: Using the same configuration for all environments can lead to secu…" at bounding box center [204, 157] width 393 height 23
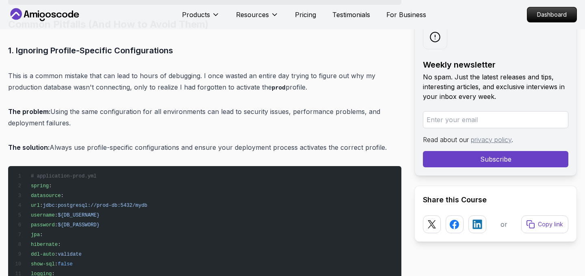
scroll to position [4232, 0]
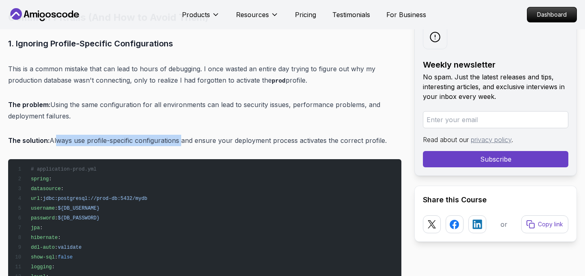
drag, startPoint x: 55, startPoint y: 119, endPoint x: 180, endPoint y: 120, distance: 124.8
click at [180, 135] on p "The solution: Always use profile-specific configurations and ensure your deploy…" at bounding box center [204, 140] width 393 height 11
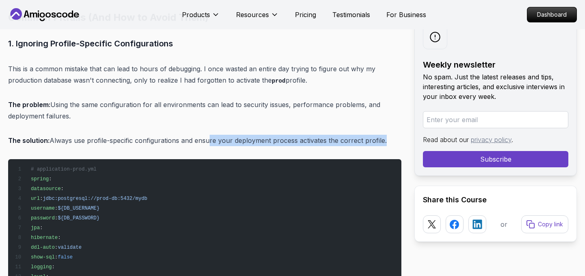
drag, startPoint x: 208, startPoint y: 120, endPoint x: 412, endPoint y: 128, distance: 203.8
drag, startPoint x: 228, startPoint y: 122, endPoint x: 382, endPoint y: 125, distance: 153.3
click at [381, 135] on p "The solution: Always use profile-specific configurations and ensure your deploy…" at bounding box center [204, 140] width 393 height 11
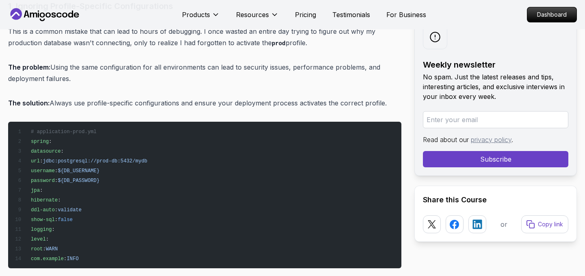
scroll to position [4277, 0]
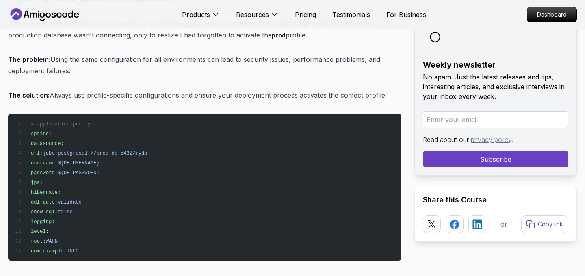
click at [55, 141] on span "datasource" at bounding box center [46, 144] width 30 height 6
click at [40, 180] on span "jpa" at bounding box center [35, 183] width 9 height 6
click at [58, 189] on span "hibernate" at bounding box center [44, 192] width 27 height 6
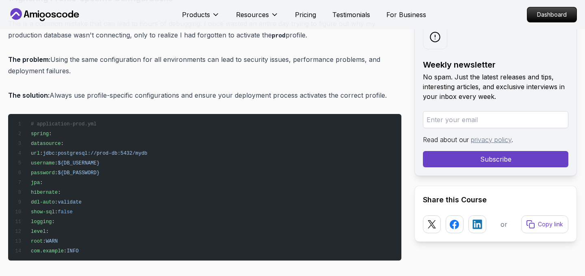
click at [58, 189] on span "hibernate" at bounding box center [44, 192] width 27 height 6
click at [55, 199] on span "ddl-auto" at bounding box center [43, 202] width 24 height 6
click at [52, 199] on span "ddl-auto" at bounding box center [43, 202] width 24 height 6
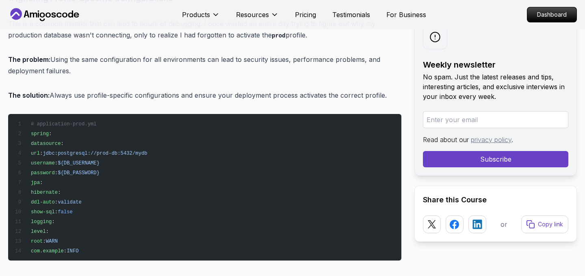
click at [55, 199] on span "ddl-auto" at bounding box center [43, 202] width 24 height 6
click at [52, 209] on span "show-sql" at bounding box center [43, 212] width 24 height 6
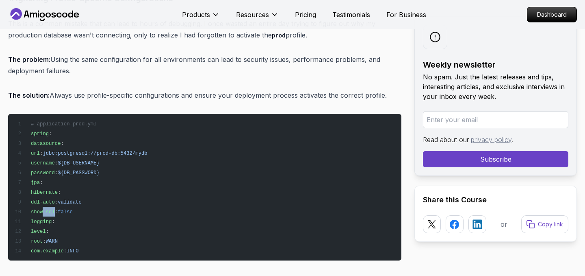
click at [52, 209] on span "show-sql" at bounding box center [43, 212] width 24 height 6
click at [55, 209] on span "show-sql" at bounding box center [43, 212] width 24 height 6
click at [117, 193] on pre "# application-prod.yml spring : datasource : url : jdbc:postgresql://prod-db:54…" at bounding box center [204, 187] width 393 height 146
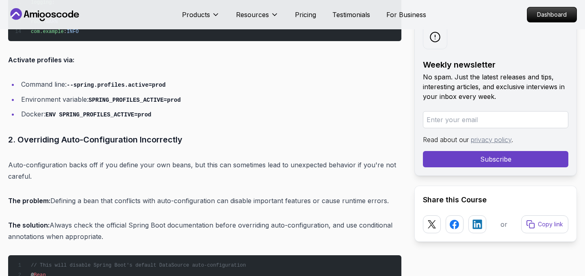
scroll to position [4492, 0]
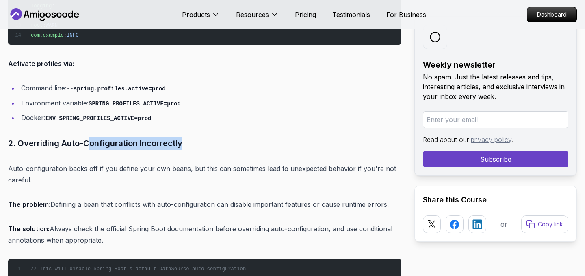
drag, startPoint x: 87, startPoint y: 120, endPoint x: 189, endPoint y: 123, distance: 102.5
click at [189, 137] on h3 "2. Overriding Auto-Configuration Incorrectly" at bounding box center [204, 143] width 393 height 13
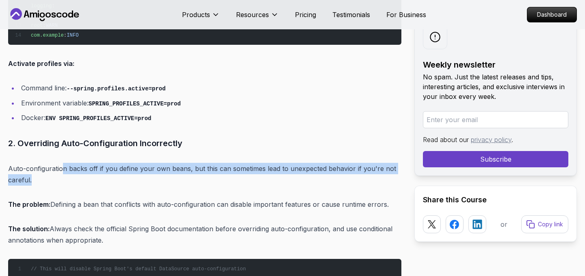
drag, startPoint x: 63, startPoint y: 149, endPoint x: 180, endPoint y: 156, distance: 117.6
click at [180, 163] on p "Auto-configuration backs off if you define your own beans, but this can sometim…" at bounding box center [204, 174] width 393 height 23
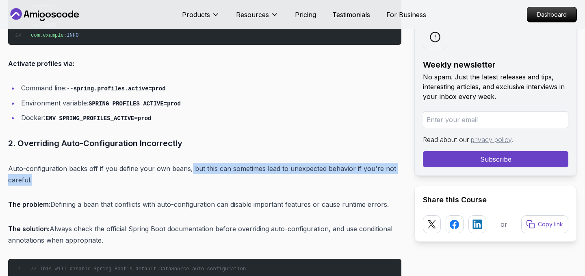
drag, startPoint x: 189, startPoint y: 148, endPoint x: 336, endPoint y: 167, distance: 148.4
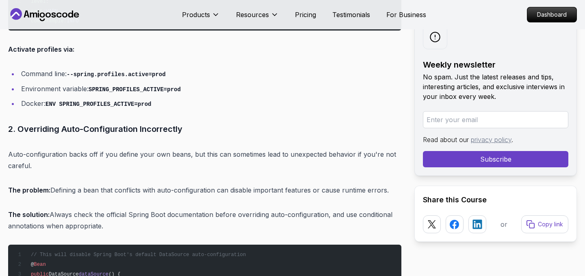
scroll to position [4516, 0]
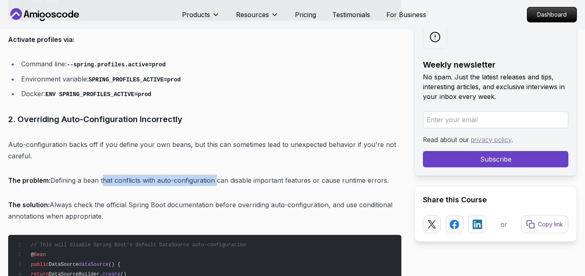
drag, startPoint x: 103, startPoint y: 158, endPoint x: 214, endPoint y: 160, distance: 111.4
click at [214, 174] on p "The problem: Defining a bean that conflicts with auto-configuration can disable…" at bounding box center [204, 179] width 393 height 11
drag, startPoint x: 230, startPoint y: 159, endPoint x: 392, endPoint y: 159, distance: 162.2
click at [392, 174] on p "The problem: Defining a bean that conflicts with auto-configuration can disable…" at bounding box center [204, 179] width 393 height 11
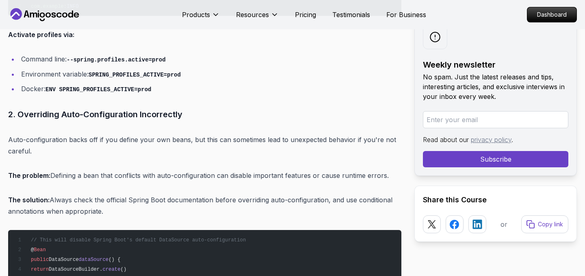
scroll to position [4524, 0]
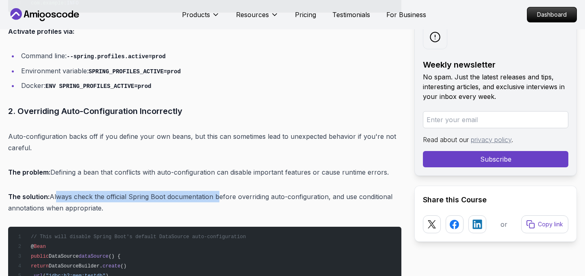
drag, startPoint x: 53, startPoint y: 176, endPoint x: 215, endPoint y: 176, distance: 162.2
click at [215, 191] on p "The solution: Always check the official Spring Boot documentation before overri…" at bounding box center [204, 202] width 393 height 23
drag, startPoint x: 242, startPoint y: 176, endPoint x: 117, endPoint y: 189, distance: 126.2
click at [117, 191] on p "The solution: Always check the official Spring Boot documentation before overri…" at bounding box center [204, 202] width 393 height 23
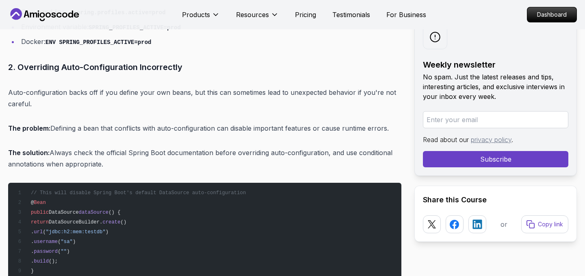
scroll to position [4580, 0]
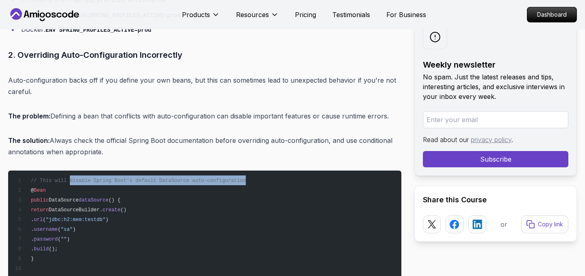
drag, startPoint x: 71, startPoint y: 160, endPoint x: 266, endPoint y: 162, distance: 195.5
click at [266, 170] on pre "// This will disable Spring Boot's default DataSource auto-configuration @ Bean…" at bounding box center [204, 253] width 393 height 166
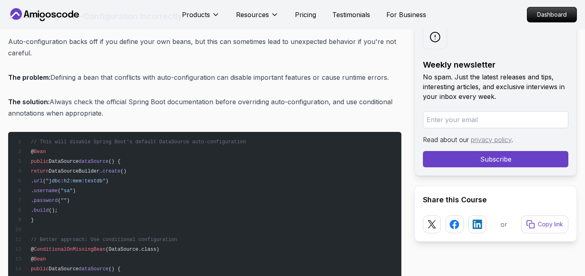
scroll to position [4621, 0]
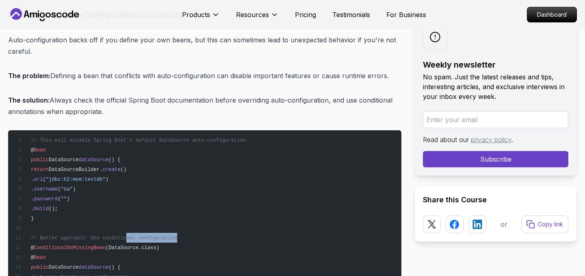
drag, startPoint x: 125, startPoint y: 215, endPoint x: 194, endPoint y: 215, distance: 68.7
click at [194, 215] on pre "// This will disable Spring Boot's default DataSource auto-configuration @ Bean…" at bounding box center [204, 213] width 393 height 166
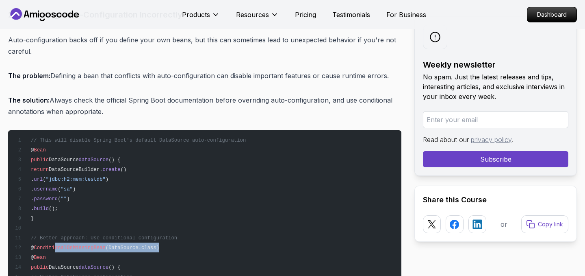
drag, startPoint x: 55, startPoint y: 227, endPoint x: 171, endPoint y: 225, distance: 116.3
click at [171, 225] on pre "// This will disable Spring Boot's default DataSource auto-configuration @ Bean…" at bounding box center [204, 213] width 393 height 166
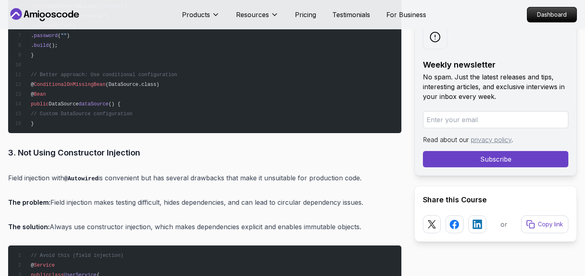
scroll to position [4785, 0]
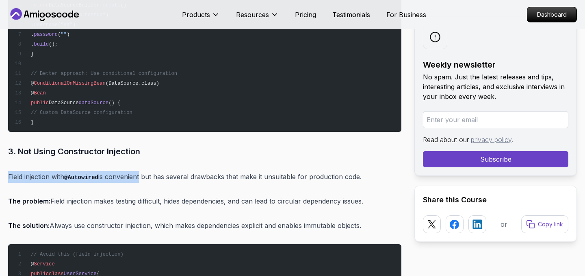
drag, startPoint x: 8, startPoint y: 154, endPoint x: 141, endPoint y: 155, distance: 133.3
click at [141, 171] on p "Field injection with @Autowired is convenient but has several drawbacks that ma…" at bounding box center [204, 177] width 393 height 12
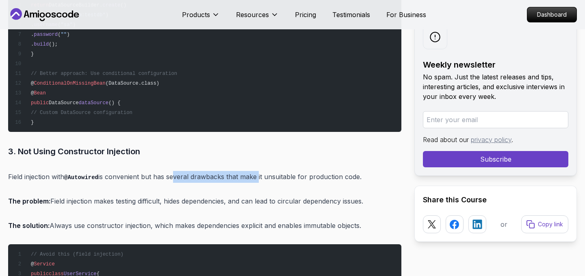
drag, startPoint x: 174, startPoint y: 156, endPoint x: 260, endPoint y: 156, distance: 85.8
click at [260, 171] on p "Field injection with @Autowired is convenient but has several drawbacks that ma…" at bounding box center [204, 177] width 393 height 12
click at [275, 171] on p "Field injection with @Autowired is convenient but has several drawbacks that ma…" at bounding box center [204, 177] width 393 height 12
drag, startPoint x: 259, startPoint y: 156, endPoint x: 370, endPoint y: 161, distance: 111.5
click at [370, 171] on p "Field injection with @Autowired is convenient but has several drawbacks that ma…" at bounding box center [204, 177] width 393 height 12
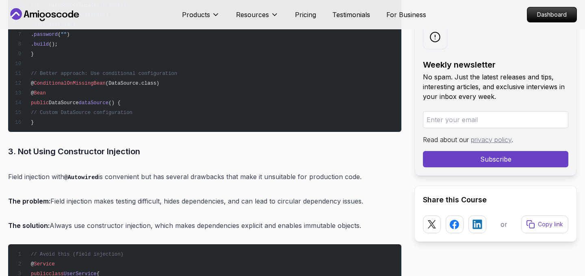
click at [316, 167] on div "Introduction Preparing for Spring Boot interview questions in [DATE]? You're no…" at bounding box center [204, 264] width 393 height 9359
drag, startPoint x: 52, startPoint y: 180, endPoint x: 166, endPoint y: 179, distance: 113.4
click at [166, 195] on p "The problem: Field injection makes testing difficult, hides dependencies, and c…" at bounding box center [204, 200] width 393 height 11
click at [179, 195] on p "The problem: Field injection makes testing difficult, hides dependencies, and c…" at bounding box center [204, 200] width 393 height 11
drag, startPoint x: 168, startPoint y: 181, endPoint x: 376, endPoint y: 175, distance: 207.8
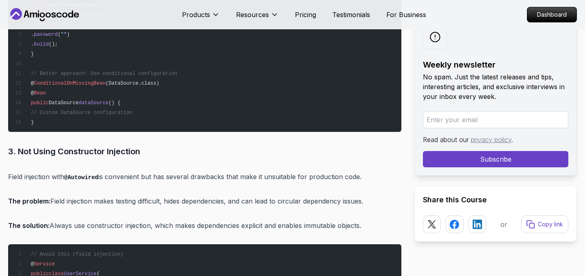
click at [376, 195] on p "The problem: Field injection makes testing difficult, hides dependencies, and c…" at bounding box center [204, 200] width 393 height 11
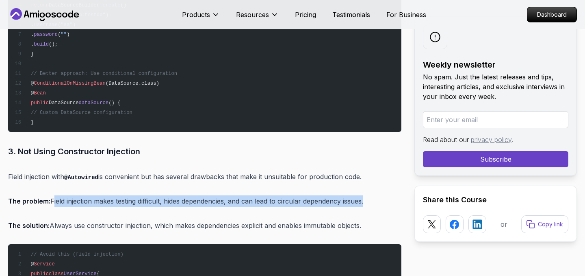
drag, startPoint x: 52, startPoint y: 180, endPoint x: 363, endPoint y: 194, distance: 311.7
click at [363, 194] on div "Introduction Preparing for Spring Boot interview questions in [DATE]? You're no…" at bounding box center [204, 264] width 393 height 9359
click at [370, 195] on p "The problem: Field injection makes testing difficult, hides dependencies, and c…" at bounding box center [204, 200] width 393 height 11
drag, startPoint x: 370, startPoint y: 181, endPoint x: 231, endPoint y: 180, distance: 138.6
click at [231, 195] on p "The problem: Field injection makes testing difficult, hides dependencies, and c…" at bounding box center [204, 200] width 393 height 11
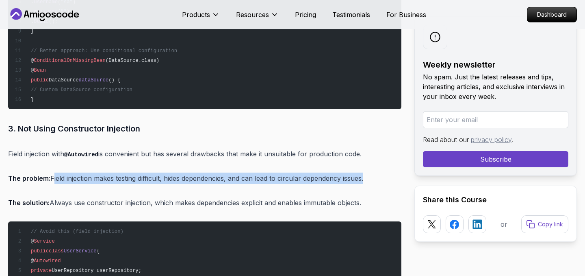
scroll to position [4813, 0]
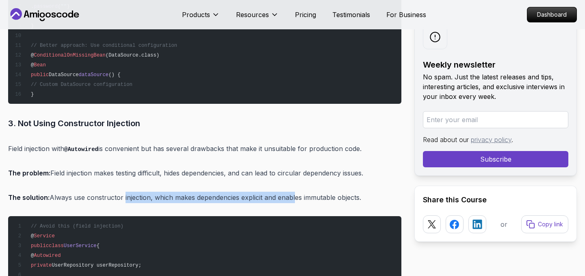
drag, startPoint x: 123, startPoint y: 177, endPoint x: 297, endPoint y: 175, distance: 174.0
click at [297, 191] on p "The solution: Always use constructor injection, which makes dependencies explic…" at bounding box center [204, 196] width 393 height 11
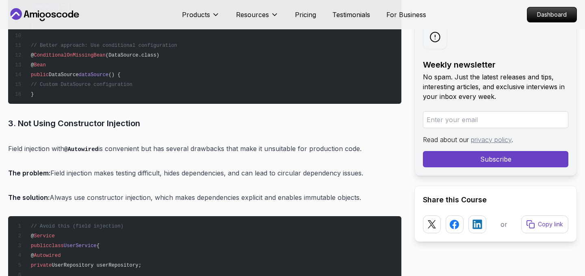
click at [315, 191] on p "The solution: Always use constructor injection, which makes dependencies explic…" at bounding box center [204, 196] width 393 height 11
drag, startPoint x: 275, startPoint y: 176, endPoint x: 379, endPoint y: 180, distance: 104.1
click at [379, 191] on p "The solution: Always use constructor injection, which makes dependencies explic…" at bounding box center [204, 196] width 393 height 11
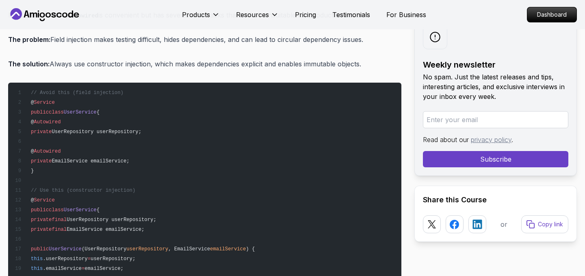
scroll to position [4949, 0]
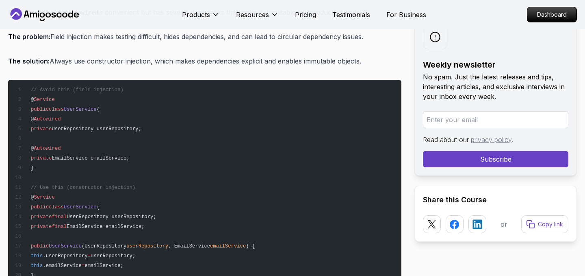
click at [94, 214] on span "UserRepository userRepository;" at bounding box center [112, 217] width 90 height 6
click at [154, 214] on span "UserRepository userRepository;" at bounding box center [112, 217] width 90 height 6
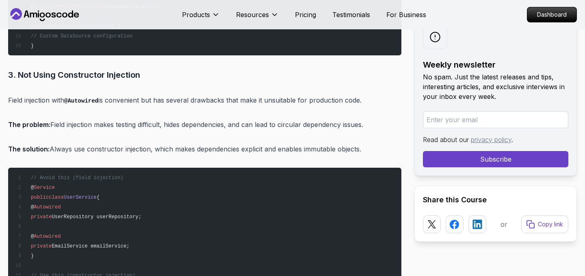
scroll to position [4858, 0]
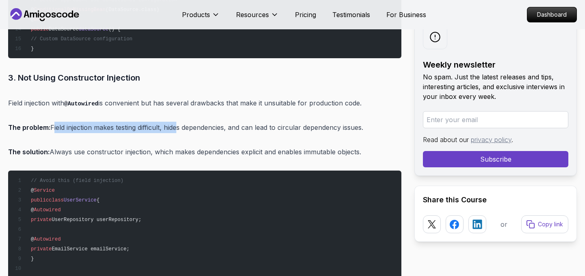
drag, startPoint x: 52, startPoint y: 108, endPoint x: 175, endPoint y: 110, distance: 122.8
click at [175, 122] on p "The problem: Field injection makes testing difficult, hides dependencies, and c…" at bounding box center [204, 127] width 393 height 11
click at [197, 122] on p "The problem: Field injection makes testing difficult, hides dependencies, and c…" at bounding box center [204, 127] width 393 height 11
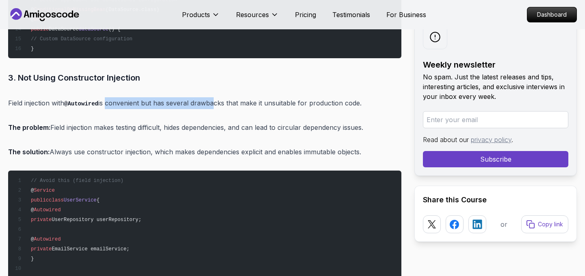
drag, startPoint x: 108, startPoint y: 82, endPoint x: 219, endPoint y: 83, distance: 110.6
click at [219, 97] on p "Field injection with @Autowired is convenient but has several drawbacks that ma…" at bounding box center [204, 103] width 393 height 12
click at [239, 97] on p "Field injection with @Autowired is convenient but has several drawbacks that ma…" at bounding box center [204, 103] width 393 height 12
drag, startPoint x: 206, startPoint y: 80, endPoint x: 388, endPoint y: 84, distance: 182.5
click at [388, 97] on p "Field injection with @Autowired is convenient but has several drawbacks that ma…" at bounding box center [204, 103] width 393 height 12
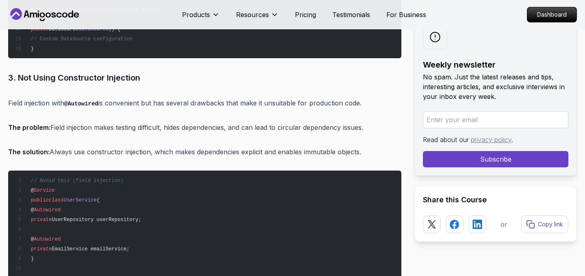
click at [388, 97] on p "Field injection with @Autowired is convenient but has several drawbacks that ma…" at bounding box center [204, 103] width 393 height 12
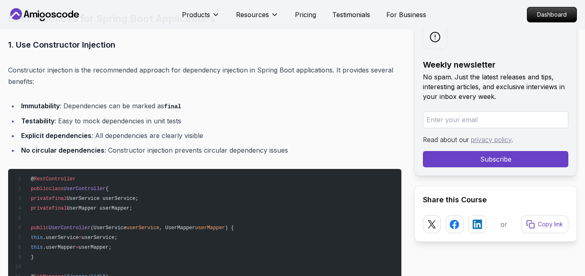
scroll to position [5246, 0]
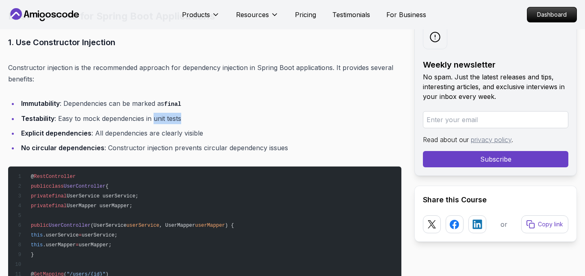
drag, startPoint x: 154, startPoint y: 98, endPoint x: 196, endPoint y: 98, distance: 41.9
click at [196, 113] on li "Testability : Easy to mock dependencies in unit tests" at bounding box center [210, 118] width 383 height 11
drag, startPoint x: 93, startPoint y: 113, endPoint x: 202, endPoint y: 114, distance: 109.3
click at [202, 127] on li "Explicit dependencies : All dependencies are clearly visible" at bounding box center [210, 132] width 383 height 11
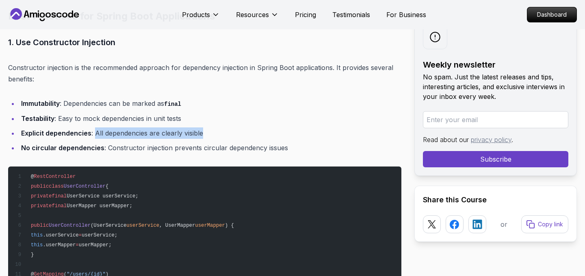
click at [211, 127] on li "Explicit dependencies : All dependencies are clearly visible" at bounding box center [210, 132] width 383 height 11
drag, startPoint x: 93, startPoint y: 113, endPoint x: 227, endPoint y: 115, distance: 134.1
click at [227, 127] on li "Explicit dependencies : All dependencies are clearly visible" at bounding box center [210, 132] width 383 height 11
click at [226, 127] on li "Explicit dependencies : All dependencies are clearly visible" at bounding box center [210, 132] width 383 height 11
drag, startPoint x: 93, startPoint y: 111, endPoint x: 138, endPoint y: 112, distance: 45.5
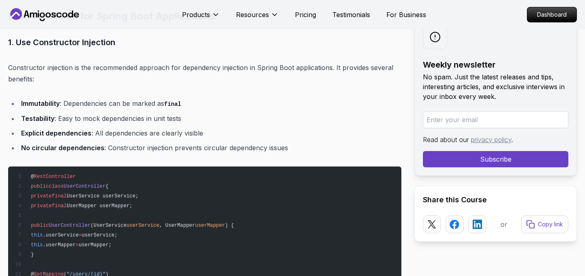
click at [139, 127] on li "Explicit dependencies : All dependencies are clearly visible" at bounding box center [210, 132] width 383 height 11
drag, startPoint x: 94, startPoint y: 111, endPoint x: 205, endPoint y: 111, distance: 111.0
click at [205, 127] on li "Explicit dependencies : All dependencies are clearly visible" at bounding box center [210, 132] width 383 height 11
drag, startPoint x: 205, startPoint y: 111, endPoint x: 95, endPoint y: 111, distance: 110.1
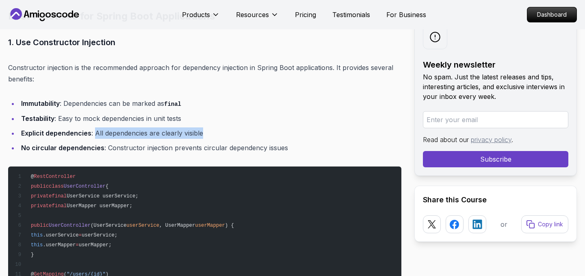
click at [95, 127] on li "Explicit dependencies : All dependencies are clearly visible" at bounding box center [210, 132] width 383 height 11
drag, startPoint x: 95, startPoint y: 111, endPoint x: 146, endPoint y: 112, distance: 50.4
click at [146, 127] on li "Explicit dependencies : All dependencies are clearly visible" at bounding box center [210, 132] width 383 height 11
click at [161, 127] on li "Explicit dependencies : All dependencies are clearly visible" at bounding box center [210, 132] width 383 height 11
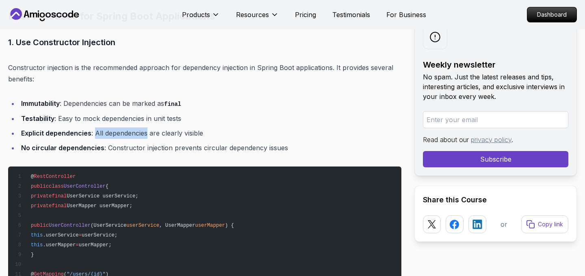
drag, startPoint x: 94, startPoint y: 113, endPoint x: 146, endPoint y: 111, distance: 51.6
click at [146, 127] on li "Explicit dependencies : All dependencies are clearly visible" at bounding box center [210, 132] width 383 height 11
click at [156, 127] on li "Explicit dependencies : All dependencies are clearly visible" at bounding box center [210, 132] width 383 height 11
drag, startPoint x: 94, startPoint y: 113, endPoint x: 209, endPoint y: 113, distance: 114.2
click at [209, 127] on li "Explicit dependencies : All dependencies are clearly visible" at bounding box center [210, 132] width 383 height 11
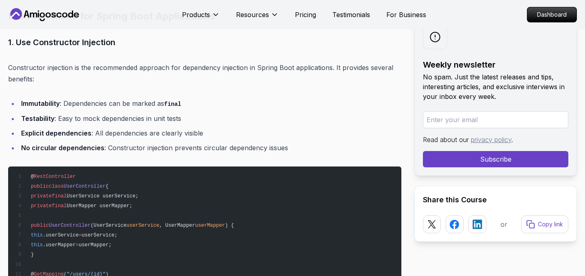
click at [209, 127] on li "Explicit dependencies : All dependencies are clearly visible" at bounding box center [210, 132] width 383 height 11
drag, startPoint x: 22, startPoint y: 111, endPoint x: 89, endPoint y: 111, distance: 67.5
click at [91, 127] on li "Explicit dependencies : All dependencies are clearly visible" at bounding box center [210, 132] width 383 height 11
drag, startPoint x: 22, startPoint y: 97, endPoint x: 54, endPoint y: 98, distance: 31.3
click at [54, 113] on li "Testability : Easy to mock dependencies in unit tests" at bounding box center [210, 118] width 383 height 11
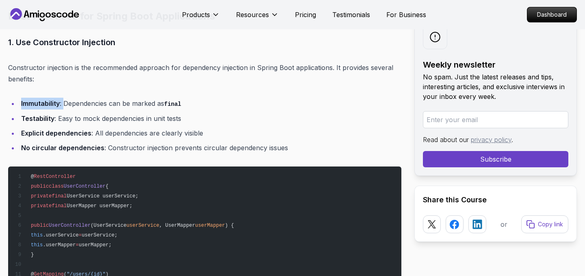
drag, startPoint x: 21, startPoint y: 83, endPoint x: 63, endPoint y: 81, distance: 42.7
click at [64, 98] on li "Immutability : Dependencies can be marked as final" at bounding box center [210, 104] width 383 height 12
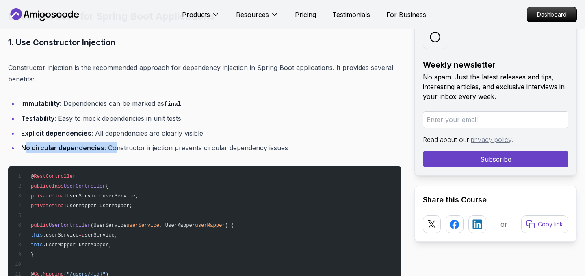
drag, startPoint x: 27, startPoint y: 128, endPoint x: 114, endPoint y: 129, distance: 87.4
click at [115, 142] on li "No circular dependencies : Constructor injection prevents circular dependency i…" at bounding box center [210, 147] width 383 height 11
click at [142, 142] on li "No circular dependencies : Constructor injection prevents circular dependency i…" at bounding box center [210, 147] width 383 height 11
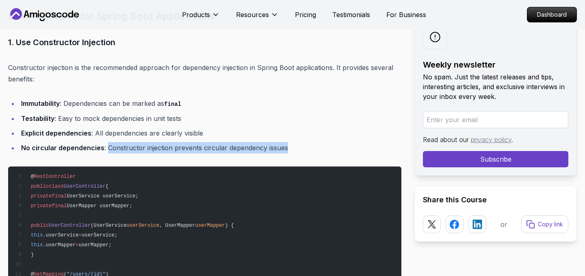
drag, startPoint x: 105, startPoint y: 125, endPoint x: 295, endPoint y: 128, distance: 190.6
click at [295, 142] on li "No circular dependencies : Constructor injection prevents circular dependency i…" at bounding box center [210, 147] width 383 height 11
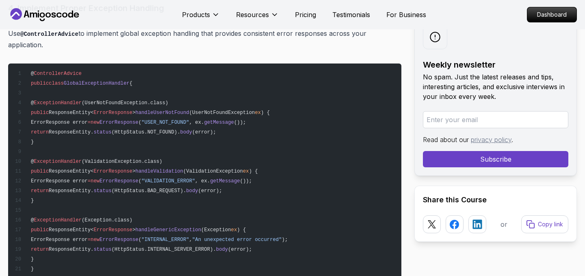
scroll to position [6018, 0]
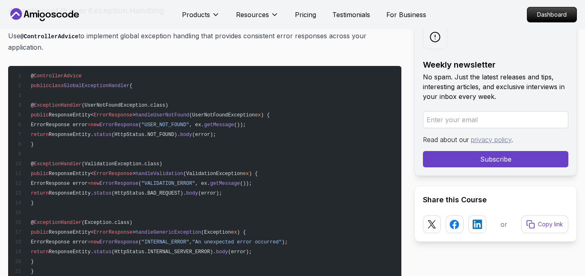
click at [147, 102] on span "(UserNotFoundException.class)" at bounding box center [125, 105] width 87 height 6
click at [140, 161] on span "(ValidationException.class)" at bounding box center [122, 164] width 80 height 6
click at [115, 219] on span "(Exception.class)" at bounding box center [107, 222] width 51 height 6
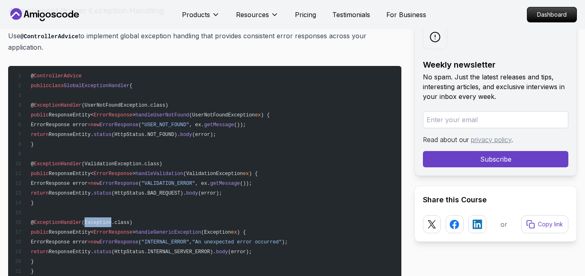
click at [115, 219] on span "(Exception.class)" at bounding box center [107, 222] width 51 height 6
click at [151, 198] on pre "@ ControllerAdvice public class GlobalExceptionHandler { @ ExceptionHandler (Us…" at bounding box center [204, 173] width 393 height 215
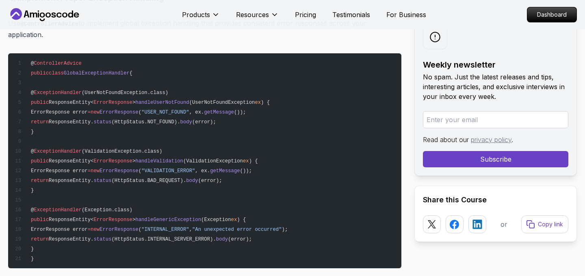
scroll to position [6032, 0]
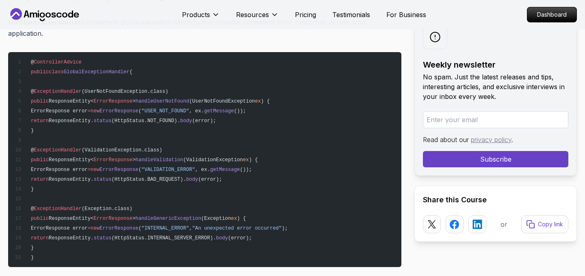
click at [133, 98] on span "ErrorResponse" at bounding box center [112, 101] width 39 height 6
click at [174, 98] on span "handleUserNotFound" at bounding box center [162, 101] width 54 height 6
click at [229, 98] on span "(UserNotFoundException" at bounding box center [222, 101] width 66 height 6
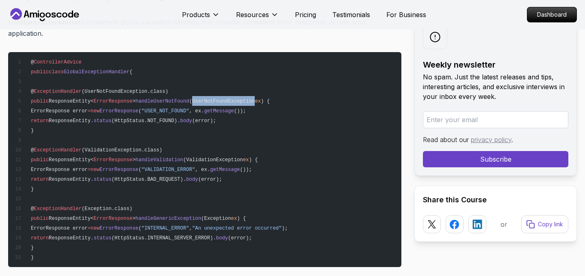
click at [229, 98] on span "(UserNotFoundException" at bounding box center [222, 101] width 66 height 6
click at [93, 118] on span "ResponseEntity." at bounding box center [71, 121] width 45 height 6
click at [111, 118] on span "status" at bounding box center [102, 121] width 18 height 6
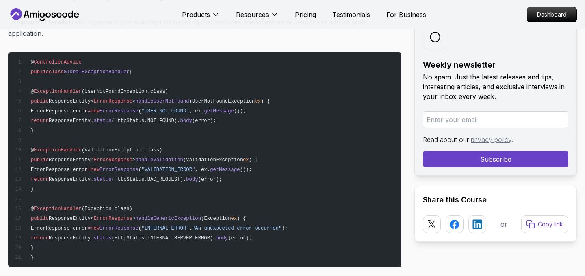
click at [111, 118] on span "status" at bounding box center [102, 121] width 18 height 6
click at [178, 118] on span "(HttpStatus.NOT_FOUND)." at bounding box center [145, 121] width 69 height 6
click at [192, 118] on span "body" at bounding box center [186, 121] width 12 height 6
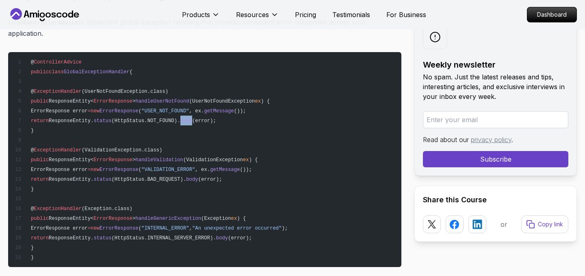
click at [192, 118] on span "body" at bounding box center [186, 121] width 12 height 6
click at [216, 118] on span "(error);" at bounding box center [204, 121] width 24 height 6
click at [262, 100] on pre "@ ControllerAdvice public class GlobalExceptionHandler { @ ExceptionHandler (Us…" at bounding box center [204, 159] width 393 height 215
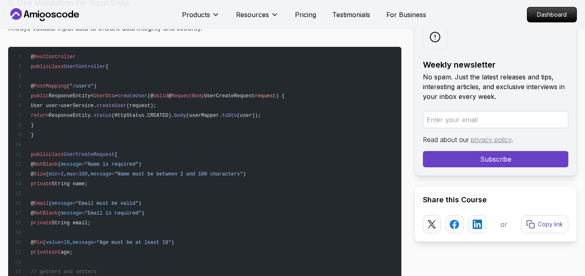
scroll to position [6314, 0]
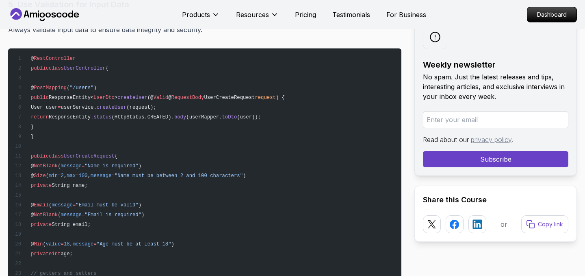
click at [91, 72] on pre "@ RestController public class UserController { @ PostMapping ( "/users" ) publi…" at bounding box center [204, 170] width 393 height 244
click at [114, 95] on span "UserDto" at bounding box center [103, 98] width 21 height 6
click at [147, 95] on span "createUser" at bounding box center [132, 98] width 30 height 6
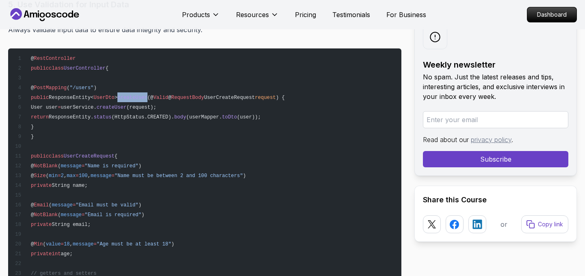
click at [147, 95] on span "createUser" at bounding box center [132, 98] width 30 height 6
click at [158, 55] on pre "@ RestController public class UserController { @ PostMapping ( "/users" ) publi…" at bounding box center [204, 170] width 393 height 244
click at [114, 95] on span "UserDto" at bounding box center [103, 98] width 21 height 6
click at [146, 95] on span "createUser" at bounding box center [132, 98] width 30 height 6
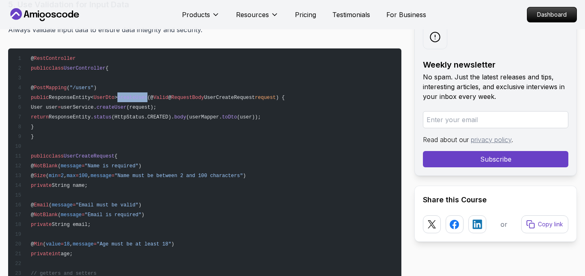
click at [146, 95] on span "createUser" at bounding box center [132, 98] width 30 height 6
click at [187, 58] on pre "@ RestController public class UserController { @ PostMapping ( "/users" ) publi…" at bounding box center [204, 170] width 393 height 244
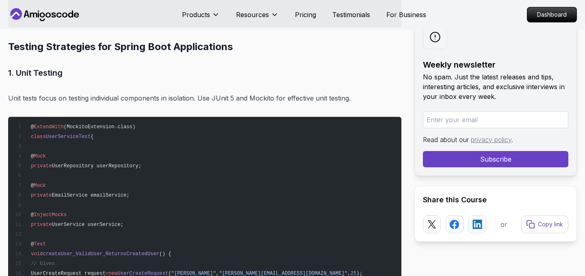
scroll to position [6589, 0]
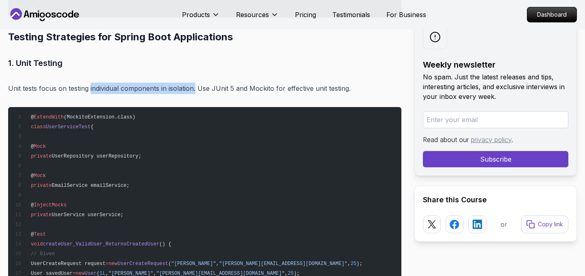
drag, startPoint x: 90, startPoint y: 68, endPoint x: 196, endPoint y: 68, distance: 106.1
click at [196, 83] on p "Unit tests focus on testing individual components in isolation. Use JUnit 5 and…" at bounding box center [204, 88] width 393 height 11
click at [215, 83] on p "Unit tests focus on testing individual components in isolation. Use JUnit 5 and…" at bounding box center [204, 88] width 393 height 11
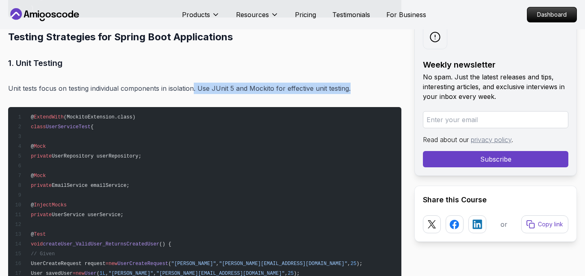
drag, startPoint x: 193, startPoint y: 68, endPoint x: 363, endPoint y: 71, distance: 170.3
click at [363, 83] on p "Unit tests focus on testing individual components in isolation. Use JUnit 5 and…" at bounding box center [204, 88] width 393 height 11
drag, startPoint x: 212, startPoint y: 68, endPoint x: 274, endPoint y: 66, distance: 61.8
click at [274, 83] on p "Unit tests focus on testing individual components in isolation. Use JUnit 5 and…" at bounding box center [204, 88] width 393 height 11
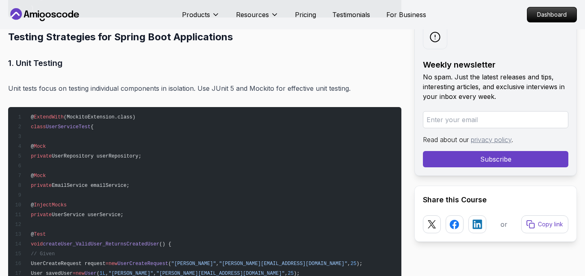
click at [214, 83] on p "Unit tests focus on testing individual components in isolation. Use JUnit 5 and…" at bounding box center [204, 88] width 393 height 11
click at [231, 83] on p "Unit tests focus on testing individual components in isolation. Use JUnit 5 and…" at bounding box center [204, 88] width 393 height 11
drag, startPoint x: 230, startPoint y: 67, endPoint x: 371, endPoint y: 72, distance: 141.1
click at [371, 83] on p "Unit tests focus on testing individual components in isolation. Use JUnit 5 and…" at bounding box center [204, 88] width 393 height 11
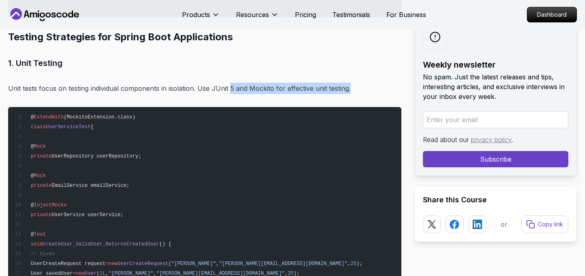
click at [371, 83] on p "Unit tests focus on testing individual components in isolation. Use JUnit 5 and…" at bounding box center [204, 88] width 393 height 11
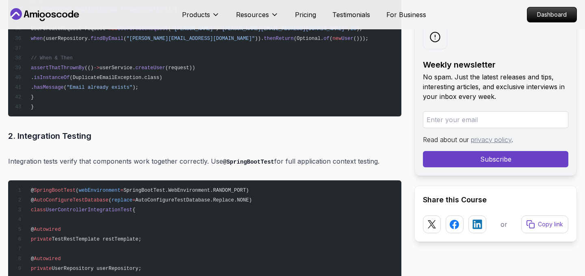
scroll to position [7017, 0]
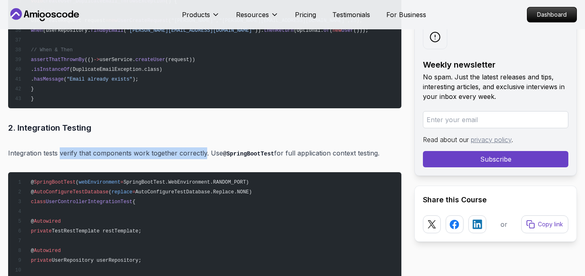
drag, startPoint x: 60, startPoint y: 132, endPoint x: 204, endPoint y: 135, distance: 144.3
click at [204, 147] on p "Integration tests verify that components work together correctly. Use @SpringBo…" at bounding box center [204, 153] width 393 height 12
drag, startPoint x: 209, startPoint y: 133, endPoint x: 385, endPoint y: 131, distance: 175.6
click at [385, 147] on p "Integration tests verify that components work together correctly. Use @SpringBo…" at bounding box center [204, 153] width 393 height 12
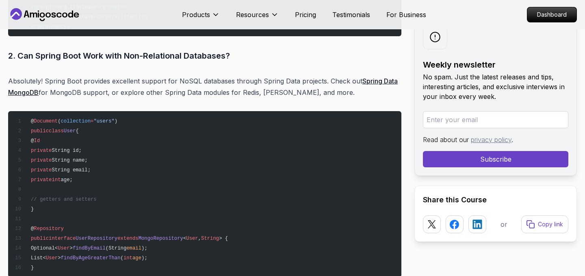
scroll to position [8111, 0]
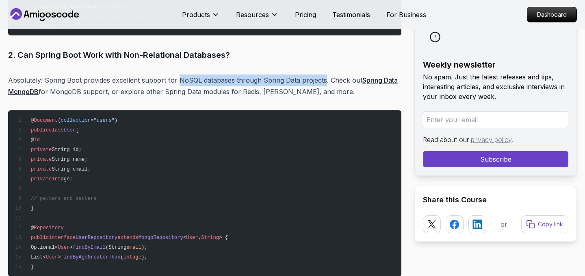
drag, startPoint x: 176, startPoint y: 58, endPoint x: 320, endPoint y: 59, distance: 144.7
click at [320, 74] on p "Absolutely! Spring Boot provides excellent support for NoSQL databases through …" at bounding box center [204, 85] width 393 height 23
drag, startPoint x: 256, startPoint y: 59, endPoint x: 324, endPoint y: 59, distance: 68.7
click at [326, 74] on p "Absolutely! Spring Boot provides excellent support for NoSQL databases through …" at bounding box center [204, 85] width 393 height 23
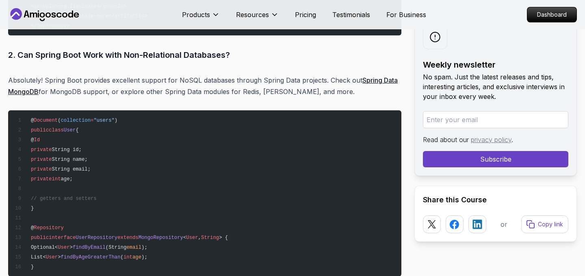
click at [334, 74] on p "Absolutely! Spring Boot provides excellent support for NoSQL databases through …" at bounding box center [204, 85] width 393 height 23
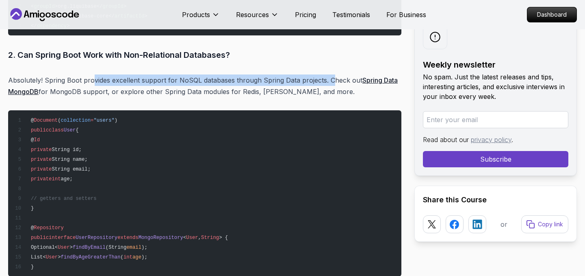
drag, startPoint x: 330, startPoint y: 56, endPoint x: 93, endPoint y: 63, distance: 237.5
click at [93, 74] on p "Absolutely! Spring Boot provides excellent support for NoSQL databases through …" at bounding box center [204, 85] width 393 height 23
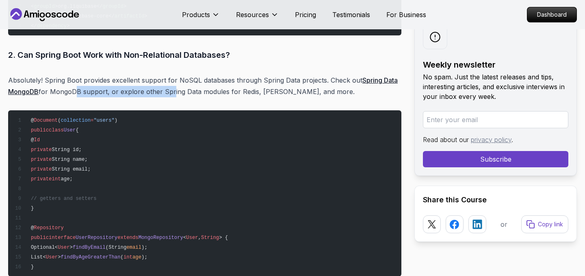
drag, startPoint x: 72, startPoint y: 69, endPoint x: 169, endPoint y: 72, distance: 97.6
click at [170, 74] on p "Absolutely! Spring Boot provides excellent support for NoSQL databases through …" at bounding box center [204, 85] width 393 height 23
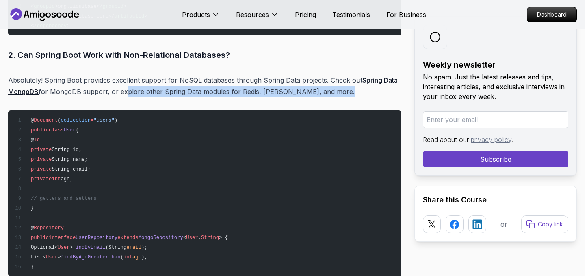
drag, startPoint x: 121, startPoint y: 70, endPoint x: 320, endPoint y: 77, distance: 199.3
drag, startPoint x: 104, startPoint y: 70, endPoint x: 350, endPoint y: 84, distance: 245.9
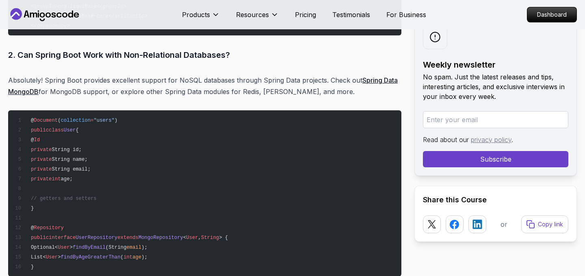
click at [350, 75] on p "Absolutely! Spring Boot provides excellent support for NoSQL databases through …" at bounding box center [204, 85] width 393 height 23
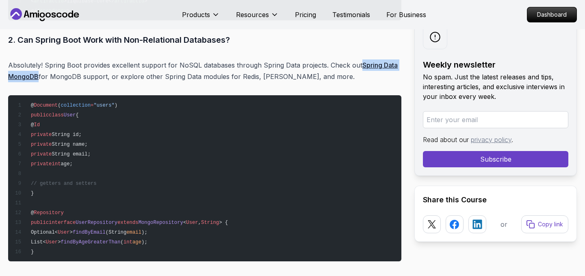
scroll to position [8125, 0]
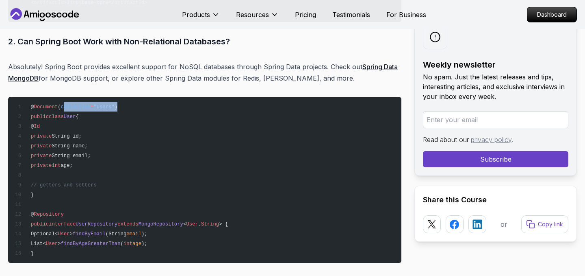
drag, startPoint x: 63, startPoint y: 84, endPoint x: 124, endPoint y: 86, distance: 60.6
click at [124, 97] on pre "@ Document ( collection = "users" ) public class User { @ Id private String id;…" at bounding box center [204, 180] width 393 height 166
click at [126, 97] on pre "@ Document ( collection = "users" ) public class User { @ Id private String id;…" at bounding box center [204, 180] width 393 height 166
drag, startPoint x: 121, startPoint y: 86, endPoint x: 61, endPoint y: 84, distance: 59.4
click at [61, 104] on span "@ Document ( collection = "users" )" at bounding box center [66, 107] width 103 height 6
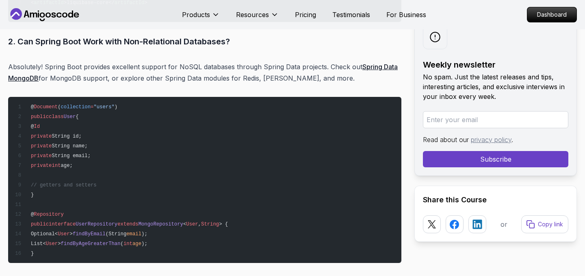
click at [61, 104] on span "collection" at bounding box center [76, 107] width 30 height 6
drag, startPoint x: 61, startPoint y: 84, endPoint x: 121, endPoint y: 84, distance: 60.6
click at [117, 104] on span "@ Document ( collection = "users" )" at bounding box center [66, 107] width 103 height 6
click at [129, 97] on pre "@ Document ( collection = "users" ) public class User { @ Id private String id;…" at bounding box center [204, 180] width 393 height 166
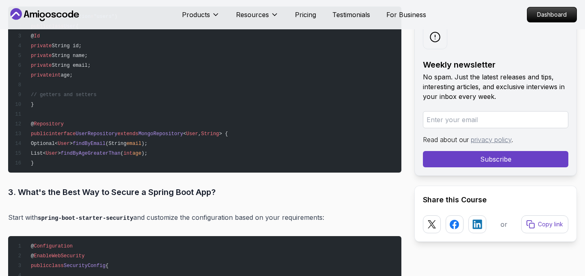
scroll to position [8218, 0]
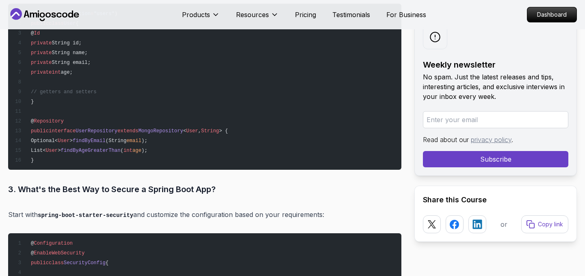
click at [138, 128] on span "extends" at bounding box center [127, 131] width 21 height 6
click at [168, 128] on span "MongoRepository" at bounding box center [161, 131] width 45 height 6
click at [271, 116] on pre "@ Document ( collection = "users" ) public class User { @ Id private String id;…" at bounding box center [204, 87] width 393 height 166
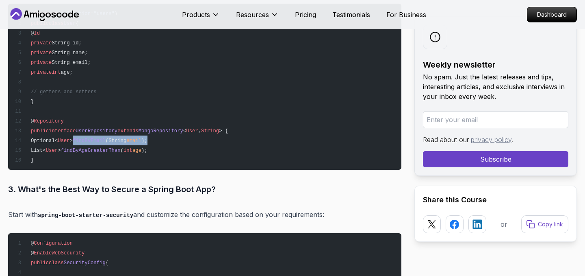
drag, startPoint x: 89, startPoint y: 117, endPoint x: 182, endPoint y: 116, distance: 93.5
click at [182, 116] on pre "@ Document ( collection = "users" ) public class User { @ Id private String id;…" at bounding box center [204, 87] width 393 height 166
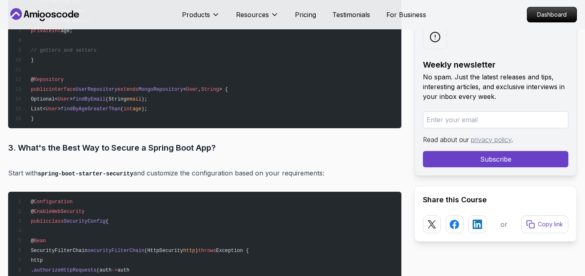
scroll to position [8263, 0]
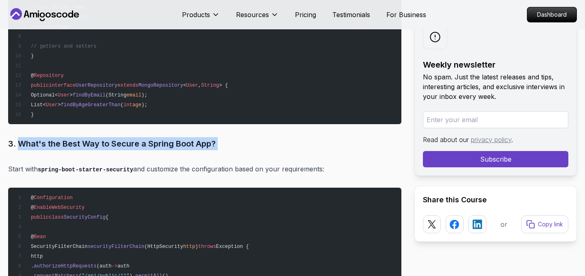
drag, startPoint x: 18, startPoint y: 122, endPoint x: 272, endPoint y: 134, distance: 253.9
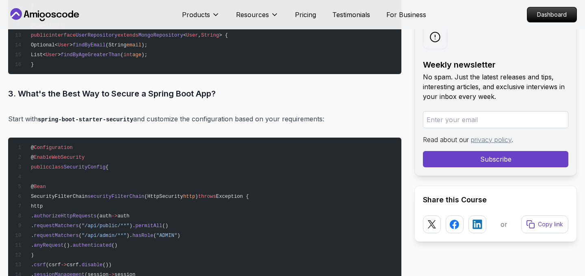
scroll to position [8318, 0]
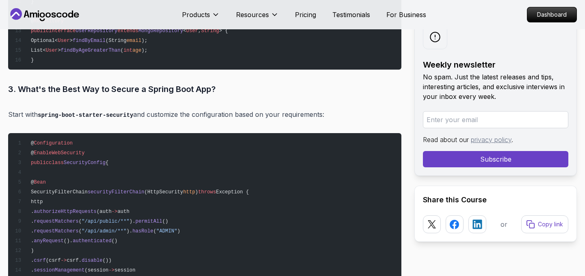
drag, startPoint x: 150, startPoint y: 93, endPoint x: 335, endPoint y: 95, distance: 184.5
click at [335, 109] on p "Start with spring-boot-starter-security and customize the configuration based o…" at bounding box center [204, 115] width 393 height 12
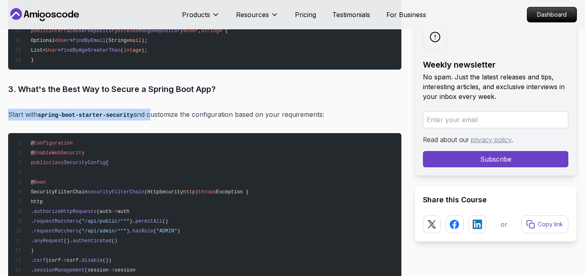
drag, startPoint x: 7, startPoint y: 92, endPoint x: 151, endPoint y: 93, distance: 143.9
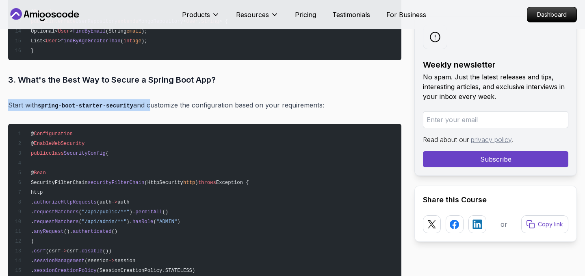
scroll to position [8329, 0]
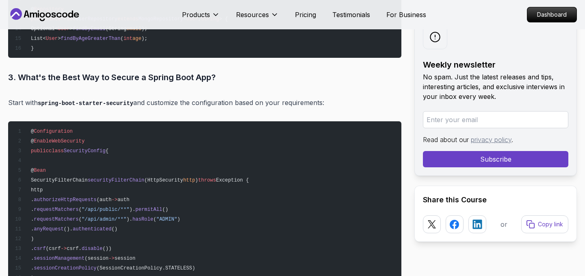
click at [85, 148] on span "SecurityConfig" at bounding box center [85, 151] width 42 height 6
click at [57, 128] on span "Configuration" at bounding box center [53, 131] width 39 height 6
click at [65, 138] on span "EnableWebSecurity" at bounding box center [59, 141] width 51 height 6
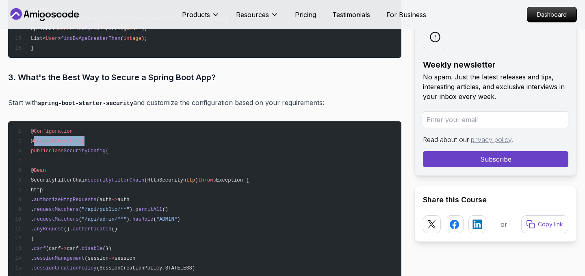
click at [65, 138] on span "EnableWebSecurity" at bounding box center [59, 141] width 51 height 6
click at [99, 121] on pre "@ Configuration @ EnableWebSecurity public class SecurityConfig { @ Bean Securi…" at bounding box center [204, 252] width 393 height 263
click at [60, 128] on span "Configuration" at bounding box center [53, 131] width 39 height 6
click at [61, 128] on span "Configuration" at bounding box center [53, 131] width 39 height 6
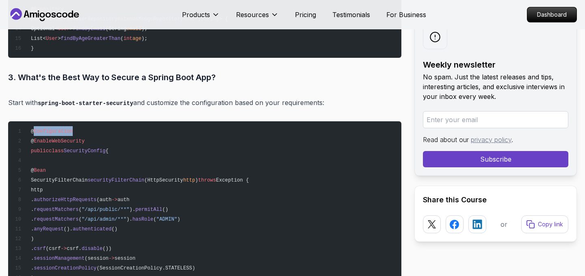
click at [61, 128] on span "Configuration" at bounding box center [53, 131] width 39 height 6
click at [74, 138] on span "EnableWebSecurity" at bounding box center [59, 141] width 51 height 6
click at [65, 128] on span "Configuration" at bounding box center [53, 131] width 39 height 6
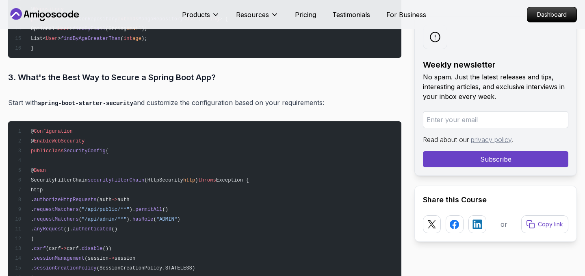
click at [68, 138] on span "EnableWebSecurity" at bounding box center [59, 141] width 51 height 6
click at [65, 128] on span "Configuration" at bounding box center [53, 131] width 39 height 6
click at [70, 138] on span "EnableWebSecurity" at bounding box center [59, 141] width 51 height 6
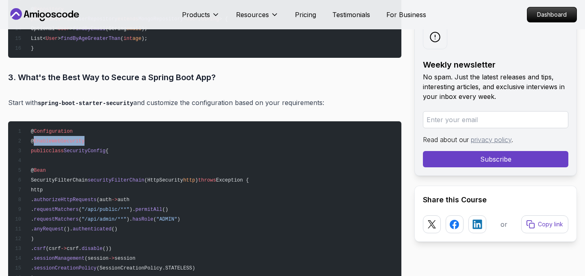
click at [70, 138] on span "EnableWebSecurity" at bounding box center [59, 141] width 51 height 6
click at [61, 128] on span "Configuration" at bounding box center [53, 131] width 39 height 6
click at [68, 121] on pre "@ Configuration @ EnableWebSecurity public class SecurityConfig { @ Bean Securi…" at bounding box center [204, 252] width 393 height 263
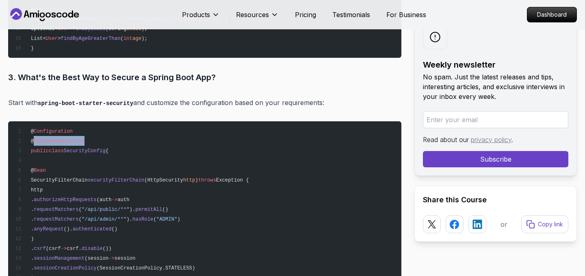
click at [122, 121] on pre "@ Configuration @ EnableWebSecurity public class SecurityConfig { @ Bean Securi…" at bounding box center [204, 252] width 393 height 263
click at [97, 148] on span "SecurityConfig" at bounding box center [85, 151] width 42 height 6
click at [151, 141] on pre "@ Configuration @ EnableWebSecurity public class SecurityConfig { @ Bean Securi…" at bounding box center [204, 252] width 393 height 263
click at [70, 177] on span "SecurityFilterChain" at bounding box center [59, 180] width 57 height 6
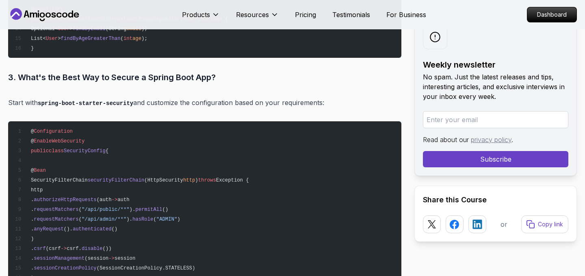
click at [70, 177] on span "SecurityFilterChain" at bounding box center [59, 180] width 57 height 6
click at [133, 177] on span "securityFilterChain" at bounding box center [116, 180] width 57 height 6
click at [195, 147] on pre "@ Configuration @ EnableWebSecurity public class SecurityConfig { @ Bean Securi…" at bounding box center [204, 252] width 393 height 263
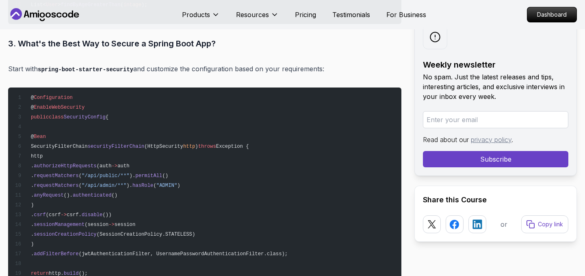
scroll to position [8366, 0]
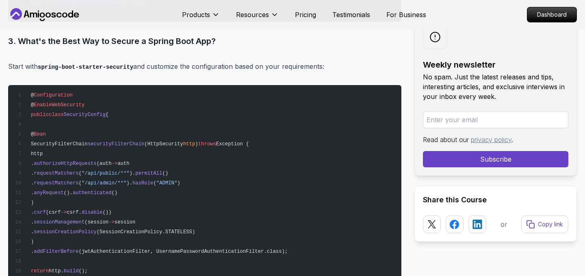
click at [183, 141] on span "(HttpSecurity" at bounding box center [163, 144] width 39 height 6
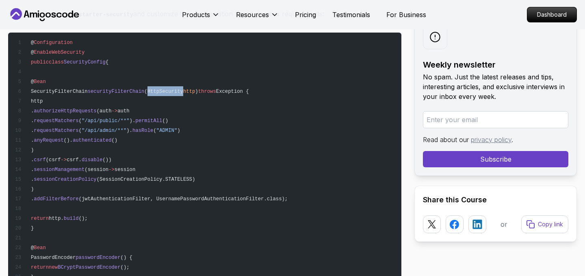
scroll to position [8418, 0]
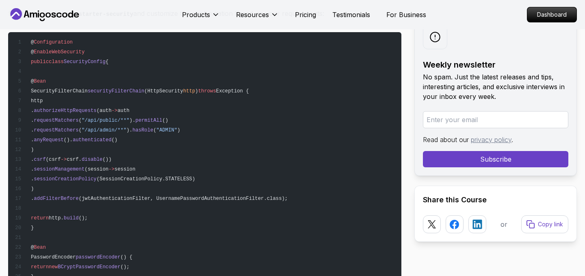
click at [100, 172] on pre "@ Configuration @ EnableWebSecurity public class SecurityConfig { @ Bean Securi…" at bounding box center [204, 163] width 393 height 263
click at [150, 196] on span "(jwtAuthenticationFilter, UsernamePasswordAuthenticationFilter.class);" at bounding box center [183, 199] width 209 height 6
click at [200, 196] on span "(jwtAuthenticationFilter, UsernamePasswordAuthenticationFilter.class);" at bounding box center [183, 199] width 209 height 6
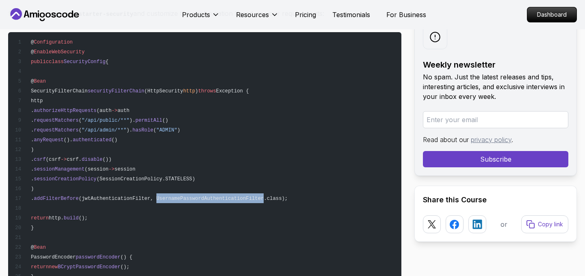
click at [200, 196] on span "(jwtAuthenticationFilter, UsernamePasswordAuthenticationFilter.class);" at bounding box center [183, 199] width 209 height 6
click at [288, 196] on span "(jwtAuthenticationFilter, UsernamePasswordAuthenticationFilter.class);" at bounding box center [183, 199] width 209 height 6
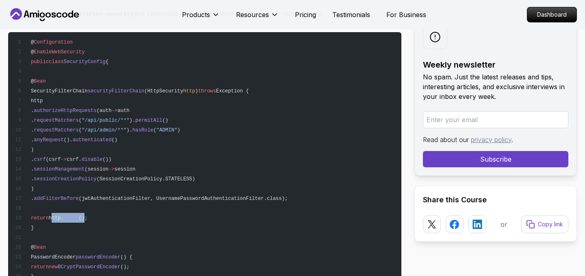
drag, startPoint x: 76, startPoint y: 194, endPoint x: 113, endPoint y: 194, distance: 37.0
click at [88, 215] on span "return http. build ();" at bounding box center [51, 218] width 73 height 6
click at [127, 196] on pre "@ Configuration @ EnableWebSecurity public class SecurityConfig { @ Bean Securi…" at bounding box center [204, 163] width 393 height 263
drag, startPoint x: 55, startPoint y: 196, endPoint x: 110, endPoint y: 198, distance: 54.9
click at [88, 215] on span "return http. build ();" at bounding box center [51, 218] width 73 height 6
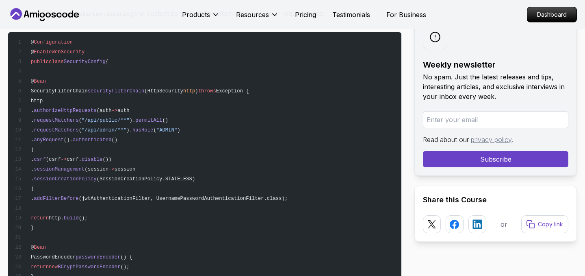
click at [133, 200] on pre "@ Configuration @ EnableWebSecurity public class SecurityConfig { @ Bean Securi…" at bounding box center [204, 163] width 393 height 263
drag, startPoint x: 56, startPoint y: 196, endPoint x: 102, endPoint y: 196, distance: 45.9
click at [88, 215] on span "return http. build ();" at bounding box center [51, 218] width 73 height 6
drag, startPoint x: 111, startPoint y: 197, endPoint x: 55, endPoint y: 194, distance: 55.7
click at [55, 215] on span "return http. build ();" at bounding box center [51, 218] width 73 height 6
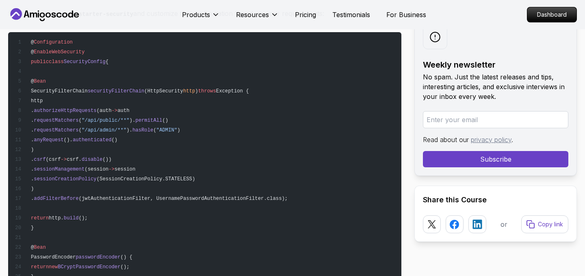
click at [49, 215] on span "return" at bounding box center [40, 218] width 18 height 6
click at [146, 197] on pre "@ Configuration @ EnableWebSecurity public class SecurityConfig { @ Bean Securi…" at bounding box center [204, 163] width 393 height 263
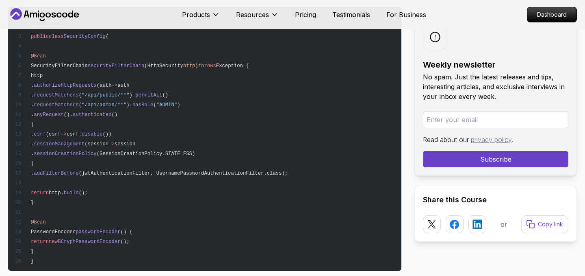
scroll to position [8447, 0]
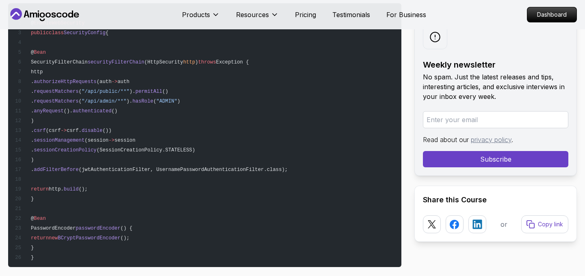
click at [120, 225] on span "passwordEncoder" at bounding box center [98, 228] width 45 height 6
drag, startPoint x: 91, startPoint y: 216, endPoint x: 180, endPoint y: 213, distance: 88.7
click at [180, 213] on pre "@ Configuration @ EnableWebSecurity public class SecurityConfig { @ Bean Securi…" at bounding box center [204, 134] width 393 height 263
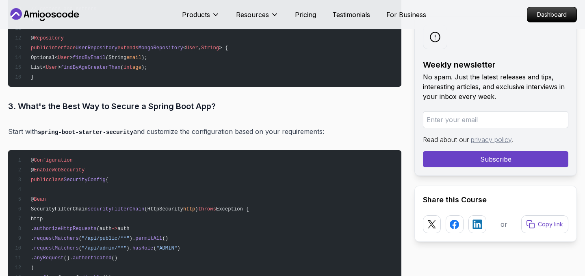
scroll to position [8300, 0]
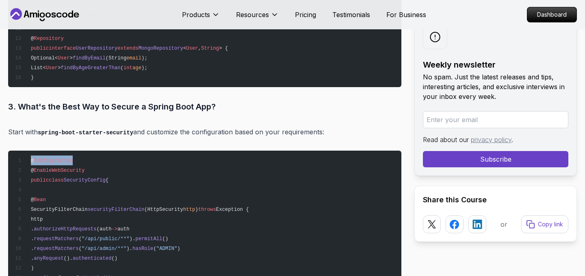
drag, startPoint x: 31, startPoint y: 139, endPoint x: 77, endPoint y: 140, distance: 45.5
drag, startPoint x: 77, startPoint y: 140, endPoint x: 30, endPoint y: 141, distance: 46.8
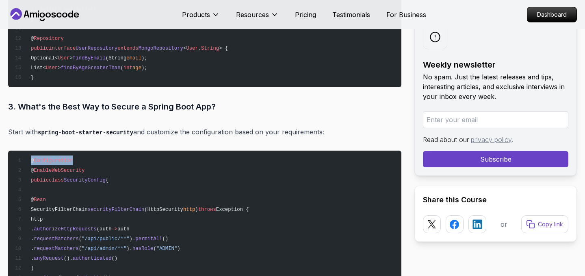
click at [30, 158] on span "@ Configuration" at bounding box center [44, 161] width 58 height 6
drag, startPoint x: 32, startPoint y: 140, endPoint x: 72, endPoint y: 139, distance: 39.8
click at [72, 158] on span "@ Configuration" at bounding box center [44, 161] width 58 height 6
click at [72, 158] on span "Configuration" at bounding box center [53, 161] width 39 height 6
drag, startPoint x: 74, startPoint y: 139, endPoint x: 29, endPoint y: 141, distance: 44.7
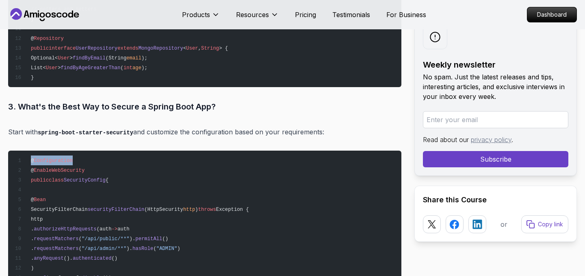
drag, startPoint x: 32, startPoint y: 149, endPoint x: 99, endPoint y: 149, distance: 67.1
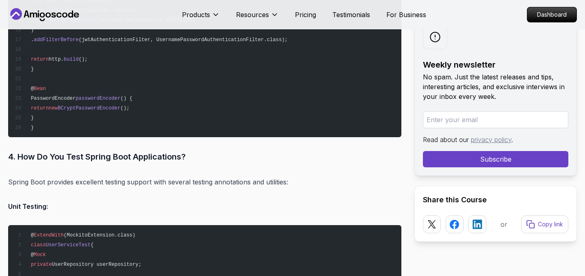
scroll to position [8583, 0]
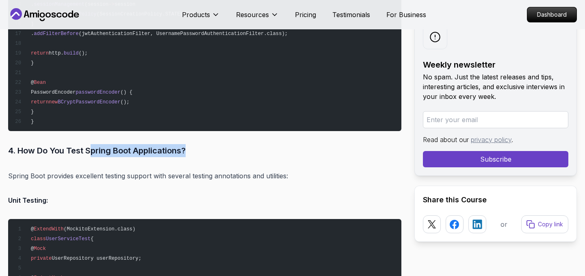
drag, startPoint x: 91, startPoint y: 130, endPoint x: 202, endPoint y: 130, distance: 111.4
click at [202, 144] on h3 "4. How Do You Test Spring Boot Applications?" at bounding box center [204, 150] width 393 height 13
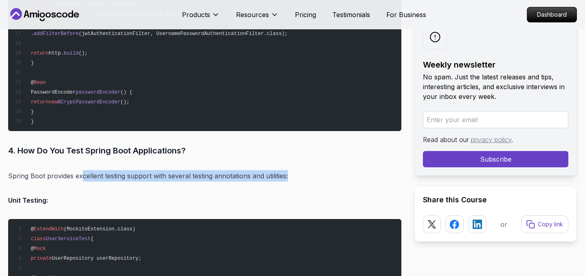
drag, startPoint x: 82, startPoint y: 153, endPoint x: 301, endPoint y: 157, distance: 219.1
click at [301, 170] on p "Spring Boot provides excellent testing support with several testing annotations…" at bounding box center [204, 175] width 393 height 11
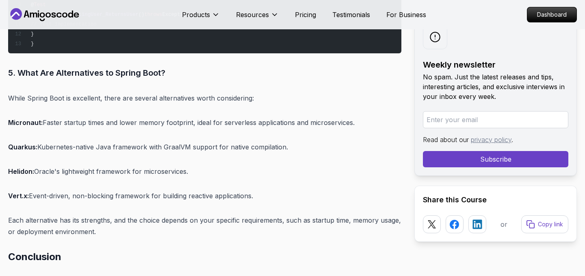
scroll to position [9208, 0]
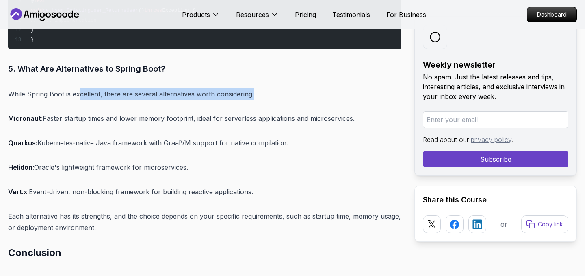
drag, startPoint x: 78, startPoint y: 73, endPoint x: 246, endPoint y: 84, distance: 168.6
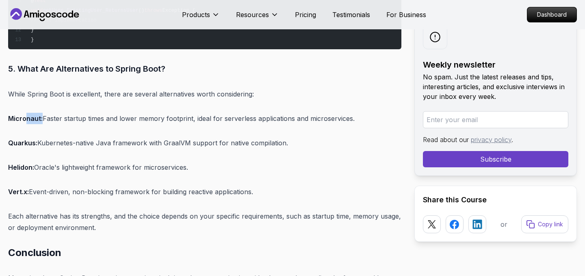
drag, startPoint x: 26, startPoint y: 98, endPoint x: 41, endPoint y: 98, distance: 15.5
click at [41, 114] on strong "Micronaut:" at bounding box center [25, 118] width 35 height 8
click at [46, 113] on p "Micronaut: Faster startup times and lower memory footprint, ideal for serverles…" at bounding box center [204, 118] width 393 height 11
click at [93, 113] on p "Micronaut: Faster startup times and lower memory footprint, ideal for serverles…" at bounding box center [204, 118] width 393 height 11
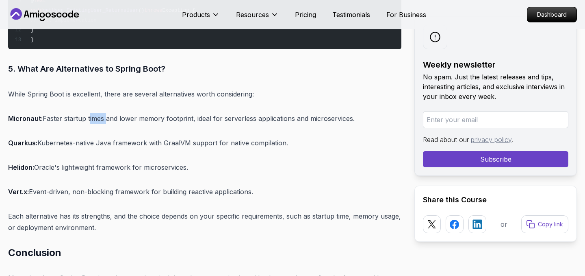
click at [93, 113] on p "Micronaut: Faster startup times and lower memory footprint, ideal for serverles…" at bounding box center [204, 118] width 393 height 11
drag, startPoint x: 139, startPoint y: 98, endPoint x: 191, endPoint y: 98, distance: 52.4
click at [191, 113] on p "Micronaut: Faster startup times and lower memory footprint, ideal for serverles…" at bounding box center [204, 118] width 393 height 11
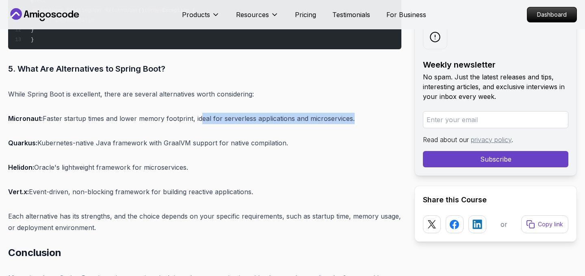
drag, startPoint x: 197, startPoint y: 98, endPoint x: 352, endPoint y: 99, distance: 154.9
click at [352, 113] on p "Micronaut: Faster startup times and lower memory footprint, ideal for serverles…" at bounding box center [204, 118] width 393 height 11
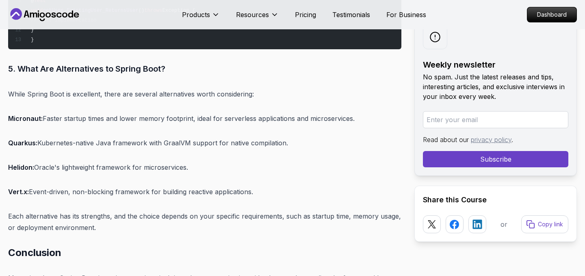
click at [365, 113] on p "Micronaut: Faster startup times and lower memory footprint, ideal for serverles…" at bounding box center [204, 118] width 393 height 11
click at [20, 139] on strong "Quarkus:" at bounding box center [22, 143] width 29 height 8
drag, startPoint x: 37, startPoint y: 120, endPoint x: 285, endPoint y: 123, distance: 247.9
click at [285, 137] on p "Quarkus: Kubernetes-native Java framework with GraalVM support for native compi…" at bounding box center [204, 142] width 393 height 11
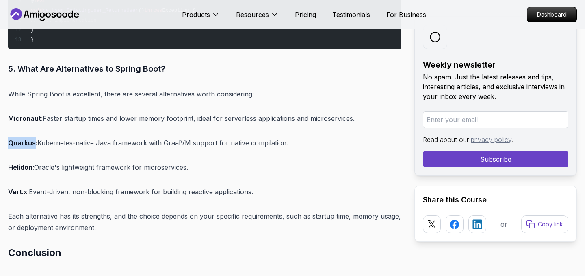
click at [293, 137] on p "Quarkus: Kubernetes-native Java framework with GraalVM support for native compi…" at bounding box center [204, 142] width 393 height 11
drag, startPoint x: 31, startPoint y: 169, endPoint x: 288, endPoint y: 171, distance: 256.5
click at [289, 186] on p "Vert.x: Event-driven, non-blocking framework for building reactive applications." at bounding box center [204, 191] width 393 height 11
click at [288, 186] on p "Vert.x: Event-driven, non-blocking framework for building reactive applications." at bounding box center [204, 191] width 393 height 11
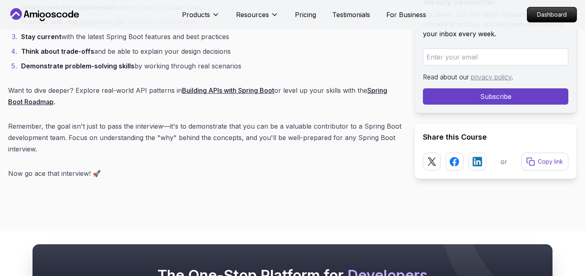
scroll to position [9544, 0]
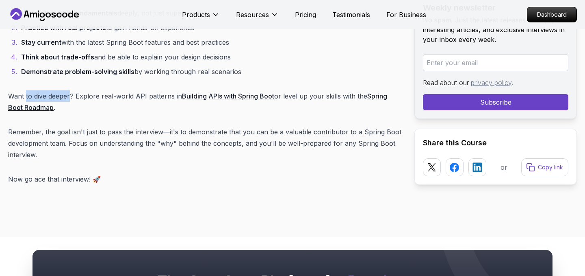
drag, startPoint x: 25, startPoint y: 75, endPoint x: 71, endPoint y: 73, distance: 45.6
click at [71, 90] on p "Want to dive deeper? Explore real-world API patterns in Building APIs with Spri…" at bounding box center [204, 101] width 393 height 23
drag, startPoint x: 9, startPoint y: 75, endPoint x: 72, endPoint y: 73, distance: 63.0
click at [72, 90] on p "Want to dive deeper? Explore real-world API patterns in Building APIs with Spri…" at bounding box center [204, 101] width 393 height 23
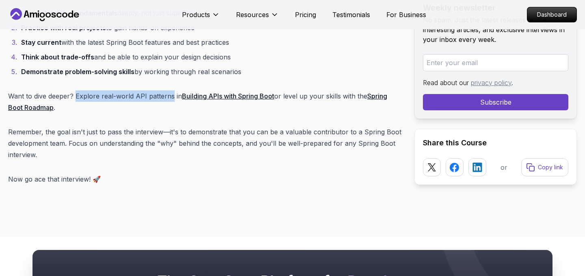
drag, startPoint x: 76, startPoint y: 74, endPoint x: 171, endPoint y: 73, distance: 94.7
click at [171, 90] on p "Want to dive deeper? Explore real-world API patterns in Building APIs with Spri…" at bounding box center [204, 101] width 393 height 23
click at [186, 90] on p "Want to dive deeper? Explore real-world API patterns in Building APIs with Spri…" at bounding box center [204, 101] width 393 height 23
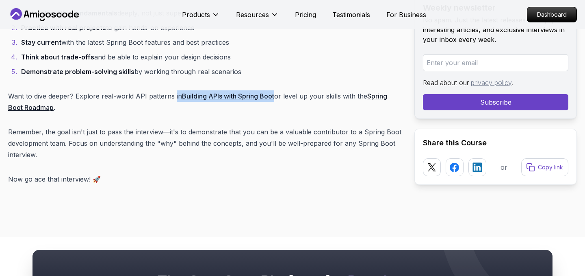
drag, startPoint x: 172, startPoint y: 74, endPoint x: 273, endPoint y: 76, distance: 100.8
click at [273, 90] on p "Want to dive deeper? Explore real-world API patterns in Building APIs with Spri…" at bounding box center [204, 101] width 393 height 23
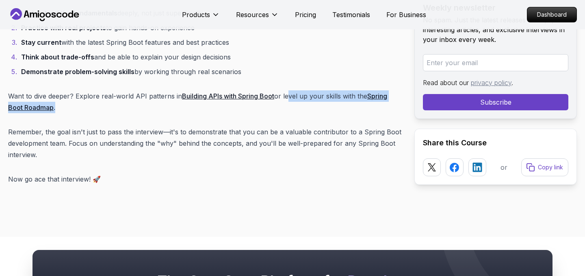
drag, startPoint x: 285, startPoint y: 74, endPoint x: 387, endPoint y: 86, distance: 101.8
click at [387, 90] on p "Want to dive deeper? Explore real-world API patterns in Building APIs with Spri…" at bounding box center [204, 101] width 393 height 23
click at [63, 90] on p "Want to dive deeper? Explore real-world API patterns in Building APIs with Spri…" at bounding box center [204, 101] width 393 height 23
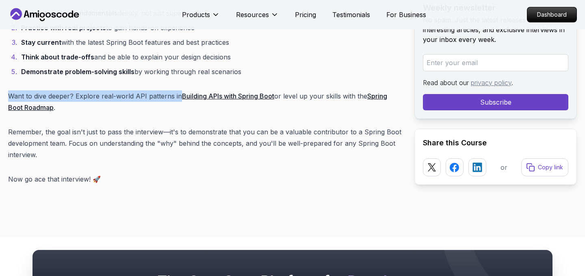
drag, startPoint x: 8, startPoint y: 72, endPoint x: 178, endPoint y: 74, distance: 169.9
click at [178, 90] on p "Want to dive deeper? Explore real-world API patterns in Building APIs with Spri…" at bounding box center [204, 101] width 393 height 23
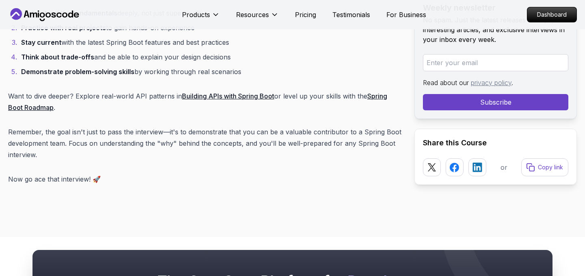
click at [171, 90] on p "Want to dive deeper? Explore real-world API patterns in Building APIs with Spri…" at bounding box center [204, 101] width 393 height 23
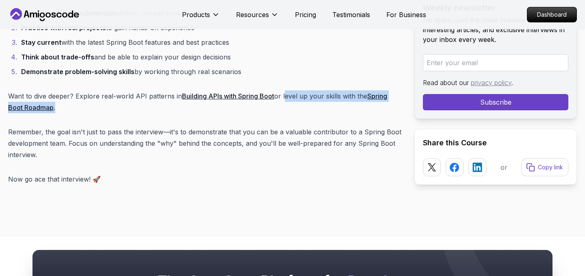
drag, startPoint x: 284, startPoint y: 74, endPoint x: 381, endPoint y: 90, distance: 98.4
click at [381, 90] on p "Want to dive deeper? Explore real-world API patterns in Building APIs with Spri…" at bounding box center [204, 101] width 393 height 23
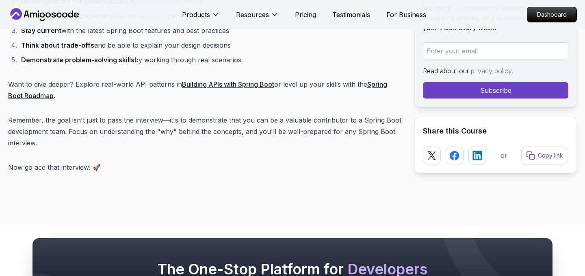
scroll to position [9559, 0]
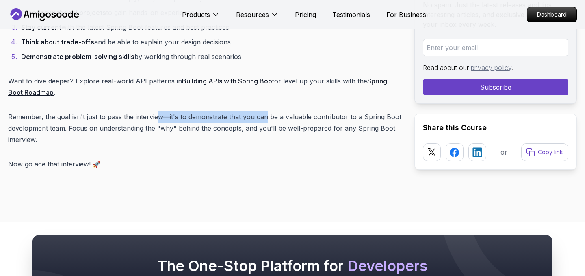
drag, startPoint x: 158, startPoint y: 96, endPoint x: 269, endPoint y: 97, distance: 111.0
click at [269, 111] on p "Remember, the goal isn't just to pass the interview—it's to demonstrate that yo…" at bounding box center [204, 128] width 393 height 34
click at [284, 111] on p "Remember, the goal isn't just to pass the interview—it's to demonstrate that yo…" at bounding box center [204, 128] width 393 height 34
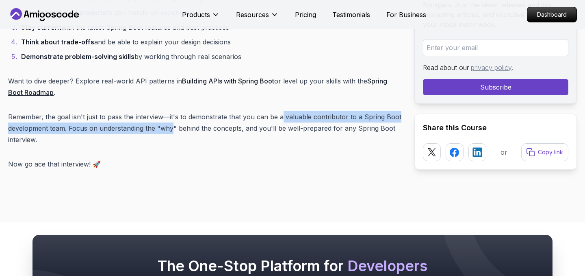
drag, startPoint x: 282, startPoint y: 96, endPoint x: 174, endPoint y: 106, distance: 109.0
click at [174, 111] on p "Remember, the goal isn't just to pass the interview—it's to demonstrate that yo…" at bounding box center [204, 128] width 393 height 34
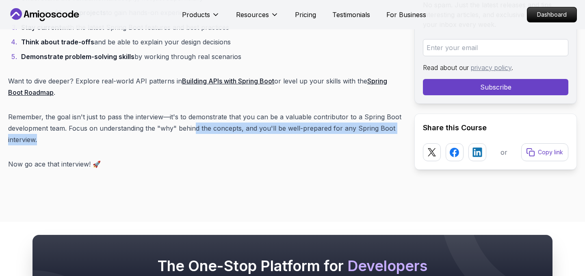
drag, startPoint x: 194, startPoint y: 108, endPoint x: 316, endPoint y: 117, distance: 121.9
click at [316, 117] on p "Remember, the goal isn't just to pass the interview—it's to demonstrate that yo…" at bounding box center [204, 128] width 393 height 34
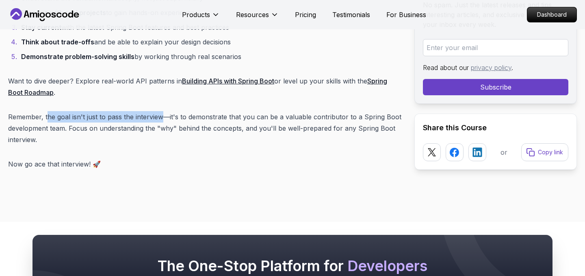
drag, startPoint x: 48, startPoint y: 97, endPoint x: 163, endPoint y: 96, distance: 114.2
click at [163, 111] on p "Remember, the goal isn't just to pass the interview—it's to demonstrate that yo…" at bounding box center [204, 128] width 393 height 34
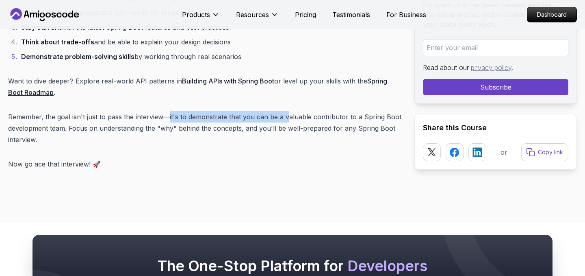
drag, startPoint x: 169, startPoint y: 95, endPoint x: 288, endPoint y: 96, distance: 118.7
click at [288, 111] on p "Remember, the goal isn't just to pass the interview—it's to demonstrate that yo…" at bounding box center [204, 128] width 393 height 34
click at [298, 111] on p "Remember, the goal isn't just to pass the interview—it's to demonstrate that yo…" at bounding box center [204, 128] width 393 height 34
click at [334, 111] on p "Remember, the goal isn't just to pass the interview—it's to demonstrate that yo…" at bounding box center [204, 128] width 393 height 34
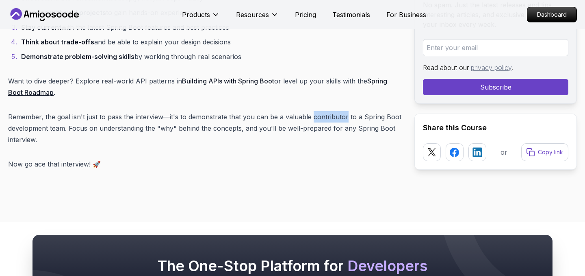
click at [334, 111] on p "Remember, the goal isn't just to pass the interview—it's to demonstrate that yo…" at bounding box center [204, 128] width 393 height 34
click at [373, 111] on p "Remember, the goal isn't just to pass the interview—it's to demonstrate that yo…" at bounding box center [204, 128] width 393 height 34
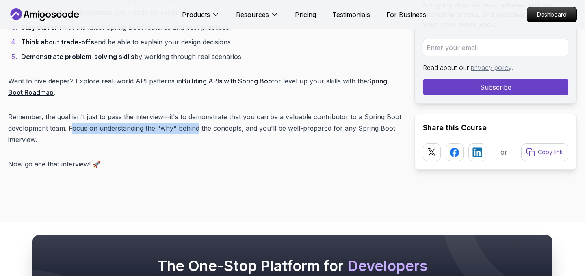
drag, startPoint x: 71, startPoint y: 106, endPoint x: 197, endPoint y: 106, distance: 126.0
click at [197, 111] on p "Remember, the goal isn't just to pass the interview—it's to demonstrate that yo…" at bounding box center [204, 128] width 393 height 34
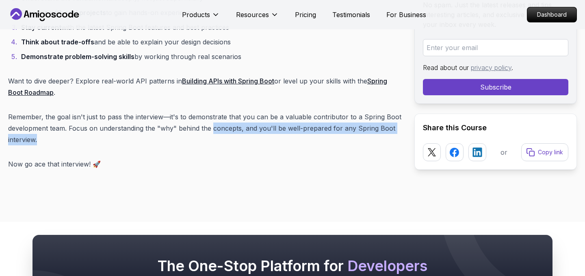
drag, startPoint x: 212, startPoint y: 107, endPoint x: 274, endPoint y: 119, distance: 62.4
click at [274, 119] on p "Remember, the goal isn't just to pass the interview—it's to demonstrate that yo…" at bounding box center [204, 128] width 393 height 34
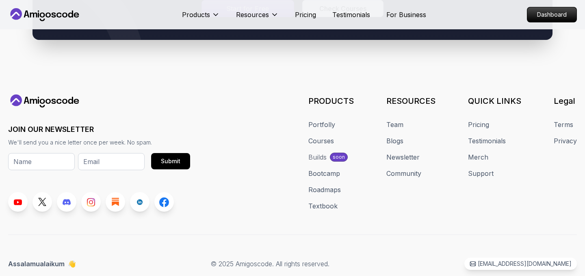
scroll to position [9876, 0]
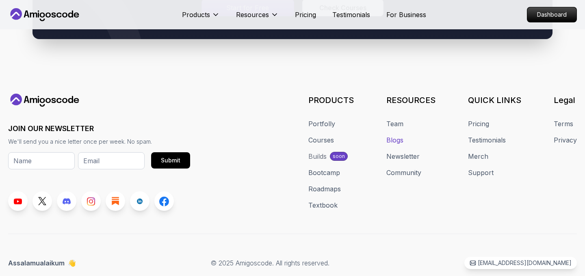
click at [393, 135] on link "Blogs" at bounding box center [395, 140] width 17 height 10
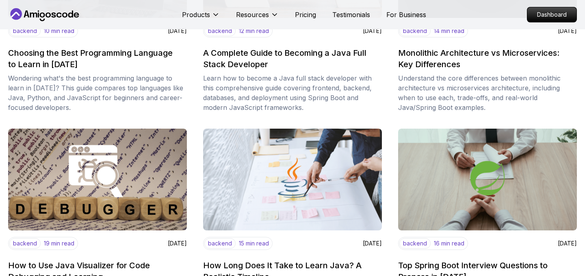
scroll to position [441, 0]
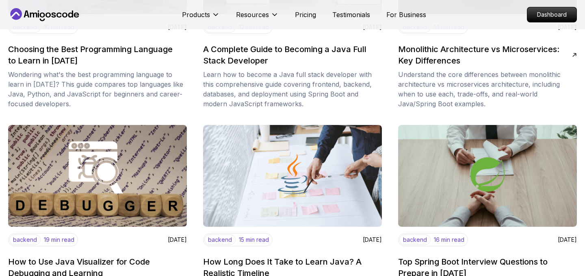
click at [485, 86] on p "Understand the core differences between monolithic architecture vs microservice…" at bounding box center [487, 89] width 179 height 39
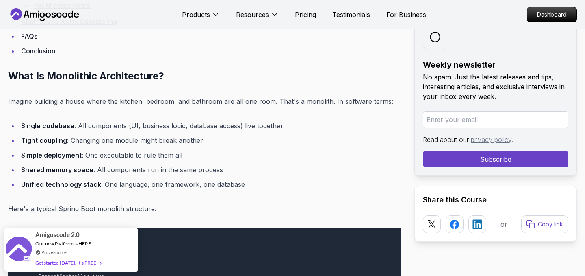
scroll to position [624, 0]
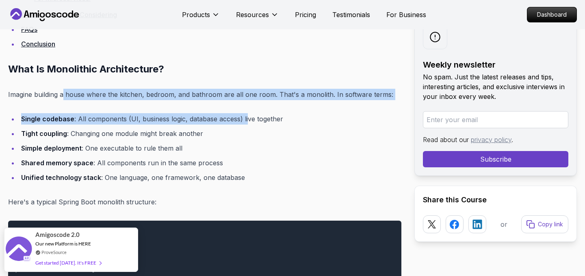
drag, startPoint x: 63, startPoint y: 94, endPoint x: 247, endPoint y: 115, distance: 185.0
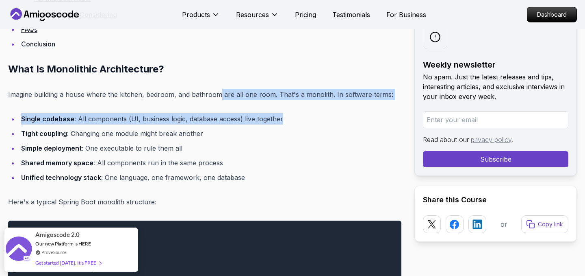
drag, startPoint x: 217, startPoint y: 93, endPoint x: 382, endPoint y: 117, distance: 167.0
click at [382, 117] on li "Single codebase : All components (UI, business logic, database access) live tog…" at bounding box center [210, 118] width 383 height 11
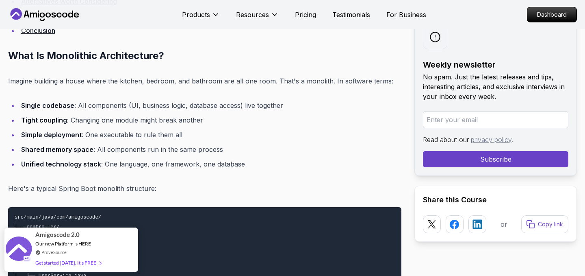
scroll to position [639, 0]
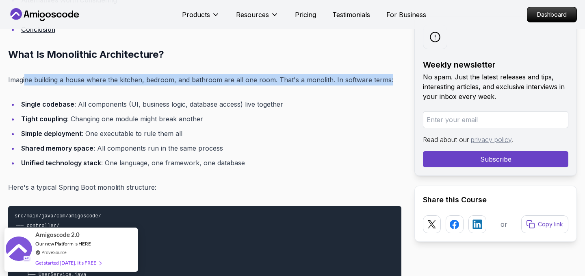
drag, startPoint x: 24, startPoint y: 81, endPoint x: 268, endPoint y: 87, distance: 243.6
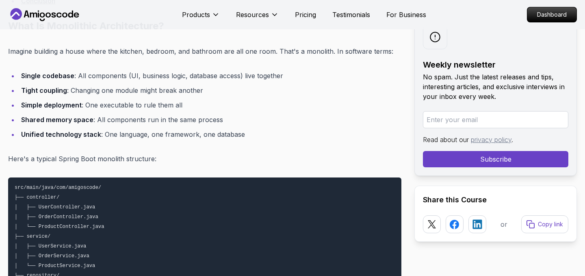
scroll to position [668, 0]
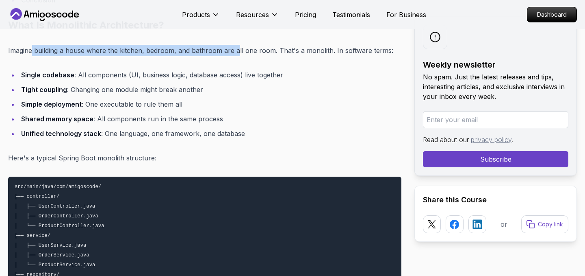
drag, startPoint x: 32, startPoint y: 52, endPoint x: 236, endPoint y: 54, distance: 204.5
click at [236, 54] on p "Imagine building a house where the kitchen, bedroom, and bathroom are all one r…" at bounding box center [204, 50] width 393 height 11
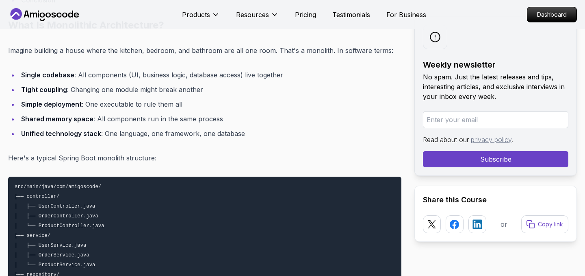
click at [249, 50] on p "Imagine building a house where the kitchen, bedroom, and bathroom are all one r…" at bounding box center [204, 50] width 393 height 11
click at [267, 50] on p "Imagine building a house where the kitchen, bedroom, and bathroom are all one r…" at bounding box center [204, 50] width 393 height 11
click at [344, 72] on li "Single codebase : All components (UI, business logic, database access) live tog…" at bounding box center [210, 74] width 383 height 11
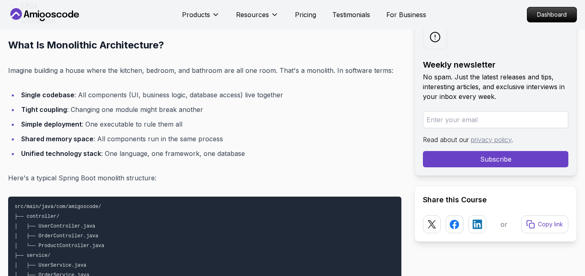
scroll to position [643, 0]
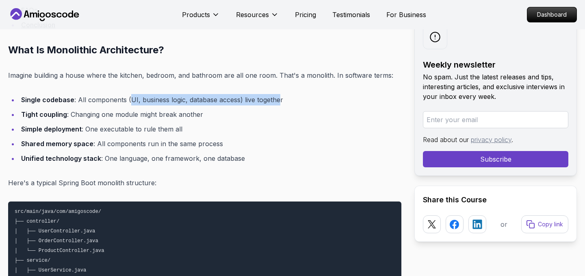
drag, startPoint x: 129, startPoint y: 100, endPoint x: 279, endPoint y: 101, distance: 150.0
click at [279, 101] on li "Single codebase : All components (UI, business logic, database access) live tog…" at bounding box center [210, 99] width 383 height 11
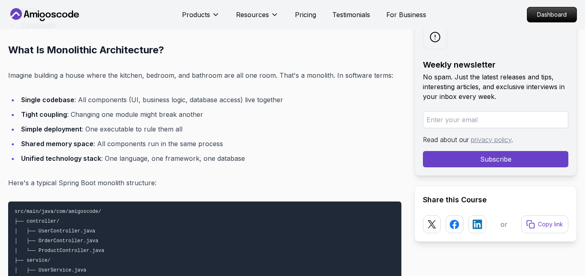
click at [273, 114] on li "Tight coupling : Changing one module might break another" at bounding box center [210, 114] width 383 height 11
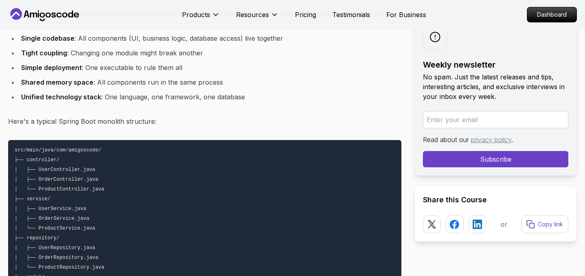
scroll to position [706, 0]
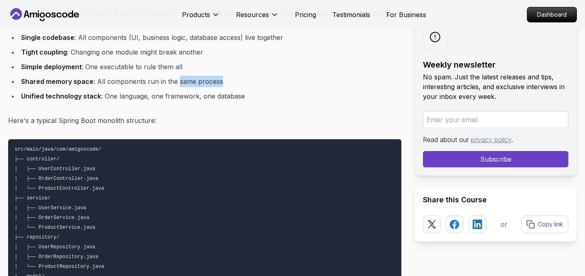
drag, startPoint x: 175, startPoint y: 82, endPoint x: 221, endPoint y: 83, distance: 46.0
click at [221, 83] on li "Shared memory space : All components run in the same process" at bounding box center [210, 81] width 383 height 11
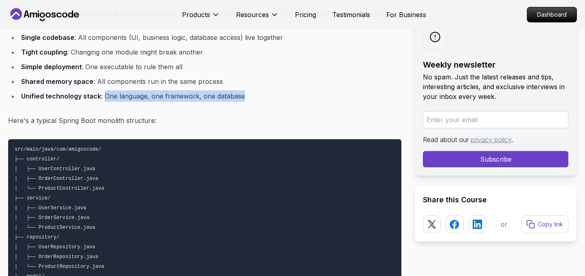
drag, startPoint x: 103, startPoint y: 95, endPoint x: 253, endPoint y: 99, distance: 150.4
click at [253, 99] on li "Unified technology stack : One language, one framework, one database" at bounding box center [210, 95] width 383 height 11
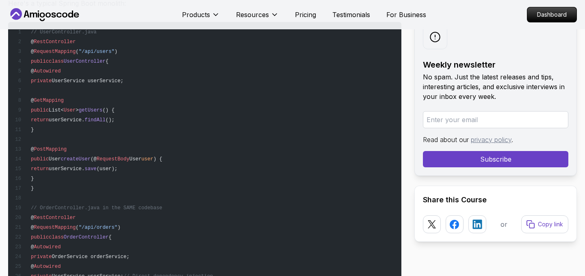
scroll to position [1054, 0]
drag, startPoint x: 85, startPoint y: 208, endPoint x: 206, endPoint y: 213, distance: 121.2
click at [206, 213] on pre "// UserController.java @ RestController @ RequestMapping ( "/api/users" ) publi…" at bounding box center [204, 257] width 393 height 468
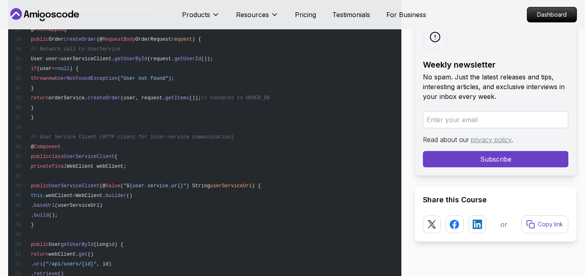
scroll to position [2495, 0]
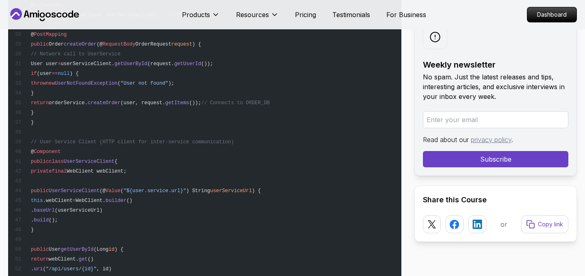
drag, startPoint x: 69, startPoint y: 159, endPoint x: 141, endPoint y: 160, distance: 71.9
click at [141, 160] on pre "// User Service (separate codebase) @ RestController @ RequestMapping ( "/api/u…" at bounding box center [204, 112] width 393 height 702
click at [123, 173] on span "WebClient webClient;" at bounding box center [97, 171] width 60 height 6
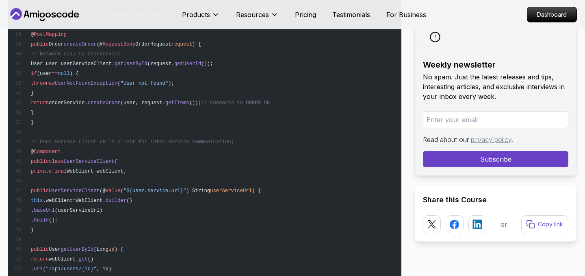
click at [97, 170] on span "WebClient webClient;" at bounding box center [97, 171] width 60 height 6
click at [126, 172] on span "WebClient webClient;" at bounding box center [97, 171] width 60 height 6
click at [101, 170] on span "WebClient webClient;" at bounding box center [97, 171] width 60 height 6
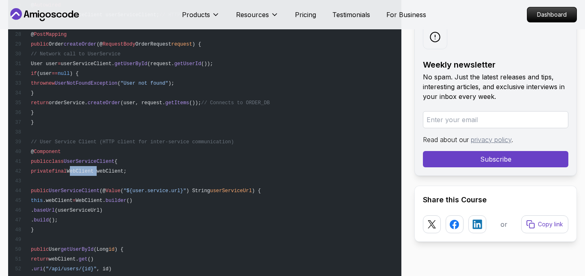
click at [101, 170] on span "WebClient webClient;" at bounding box center [97, 171] width 60 height 6
click at [122, 170] on span "WebClient webClient;" at bounding box center [97, 171] width 60 height 6
click at [162, 170] on pre "// User Service (separate codebase) @ RestController @ RequestMapping ( "/api/u…" at bounding box center [204, 112] width 393 height 702
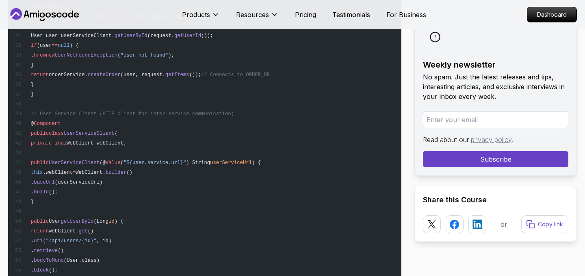
scroll to position [2526, 0]
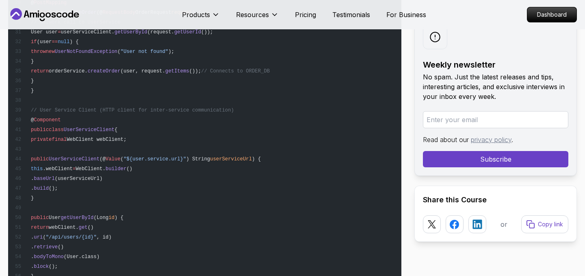
click at [74, 165] on pre "// User Service (separate codebase) @ RestController @ RequestMapping ( "/api/u…" at bounding box center [204, 80] width 393 height 702
click at [106, 169] on span "WebClient." at bounding box center [91, 169] width 30 height 6
click at [144, 171] on pre "// User Service (separate codebase) @ RestController @ RequestMapping ( "/api/u…" at bounding box center [204, 80] width 393 height 702
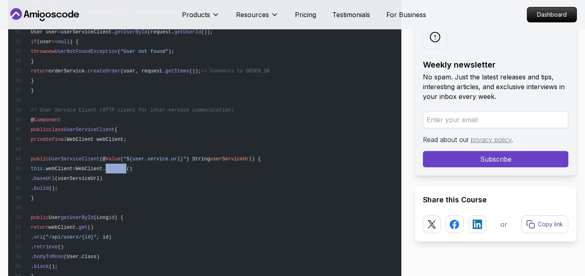
click at [144, 171] on pre "// User Service (separate codebase) @ RestController @ RequestMapping ( "/api/u…" at bounding box center [204, 80] width 393 height 702
click at [178, 181] on pre "// User Service (separate codebase) @ RestController @ RequestMapping ( "/api/u…" at bounding box center [204, 80] width 393 height 702
click at [106, 170] on span "WebClient." at bounding box center [91, 169] width 30 height 6
click at [126, 169] on span "builder" at bounding box center [116, 169] width 21 height 6
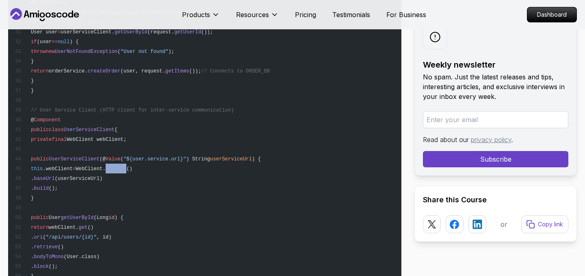
click at [126, 169] on span "builder" at bounding box center [116, 169] width 21 height 6
click at [106, 169] on span "WebClient." at bounding box center [91, 169] width 30 height 6
click at [126, 171] on span "builder" at bounding box center [116, 169] width 21 height 6
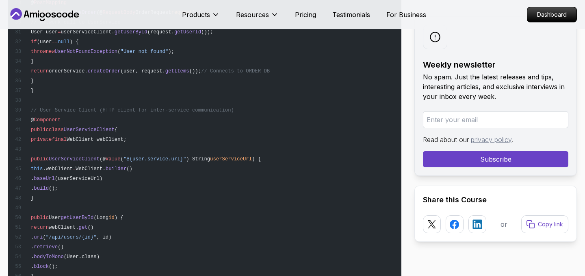
click at [176, 187] on pre "// User Service (separate codebase) @ RestController @ RequestMapping ( "/api/u…" at bounding box center [204, 80] width 393 height 702
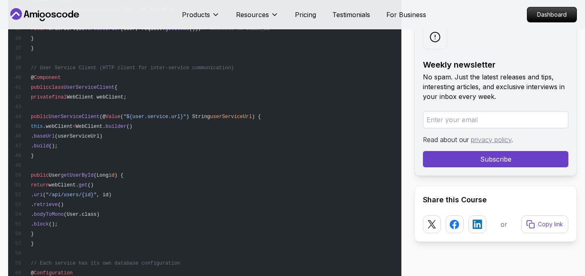
scroll to position [2572, 0]
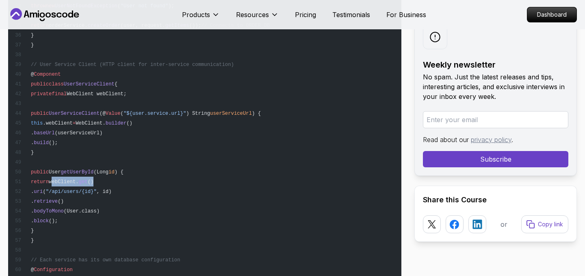
drag, startPoint x: 74, startPoint y: 180, endPoint x: 123, endPoint y: 182, distance: 48.8
click at [123, 182] on pre "// User Service (separate codebase) @ RestController @ RequestMapping ( "/api/u…" at bounding box center [204, 35] width 393 height 702
drag, startPoint x: 76, startPoint y: 182, endPoint x: 132, endPoint y: 182, distance: 55.3
click at [132, 182] on pre "// User Service (separate codebase) @ RestController @ RequestMapping ( "/api/u…" at bounding box center [204, 35] width 393 height 702
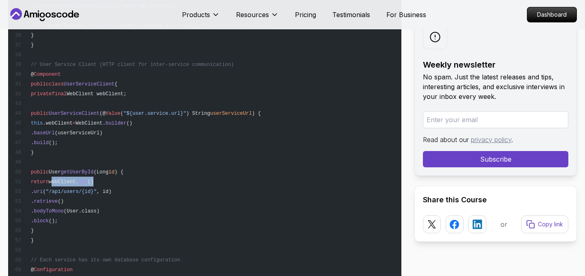
click at [132, 182] on pre "// User Service (separate codebase) @ RestController @ RequestMapping ( "/api/u…" at bounding box center [204, 35] width 393 height 702
click at [79, 182] on span "webClient." at bounding box center [64, 182] width 30 height 6
click at [132, 183] on pre "// User Service (separate codebase) @ RestController @ RequestMapping ( "/api/u…" at bounding box center [204, 35] width 393 height 702
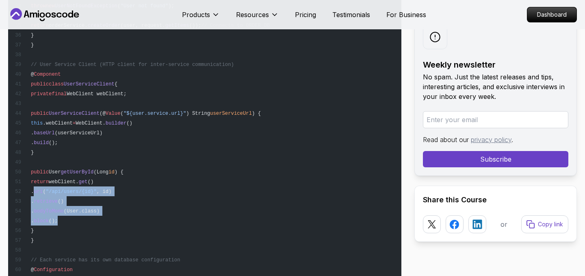
drag, startPoint x: 70, startPoint y: 190, endPoint x: 143, endPoint y: 217, distance: 78.4
click at [144, 217] on pre "// User Service (separate codebase) @ RestController @ RequestMapping ( "/api/u…" at bounding box center [204, 35] width 393 height 702
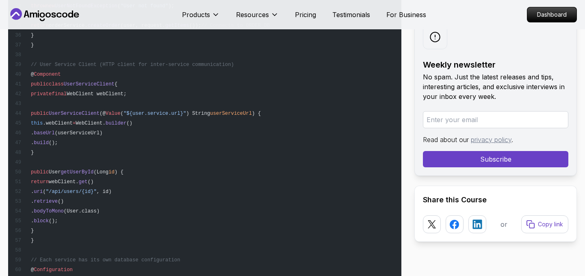
click at [150, 233] on pre "// User Service (separate codebase) @ RestController @ RequestMapping ( "/api/u…" at bounding box center [204, 35] width 393 height 702
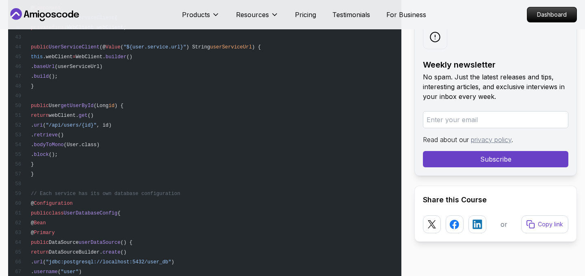
scroll to position [2644, 0]
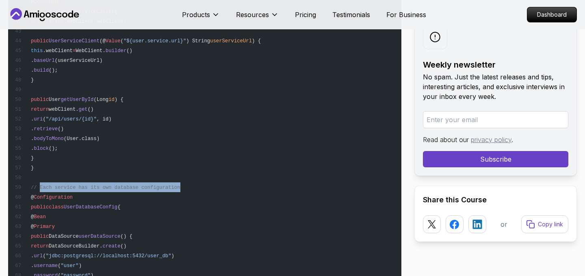
drag, startPoint x: 41, startPoint y: 185, endPoint x: 182, endPoint y: 187, distance: 140.7
drag, startPoint x: 181, startPoint y: 187, endPoint x: 39, endPoint y: 185, distance: 141.9
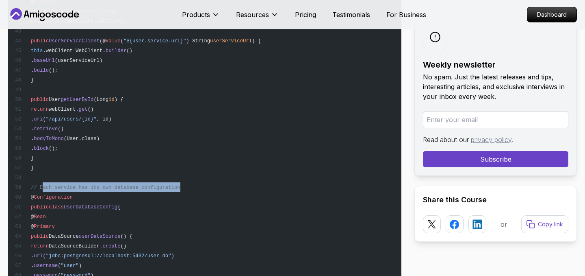
drag, startPoint x: 41, startPoint y: 188, endPoint x: 186, endPoint y: 188, distance: 144.3
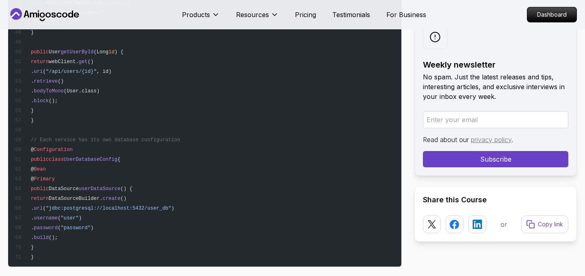
scroll to position [2699, 0]
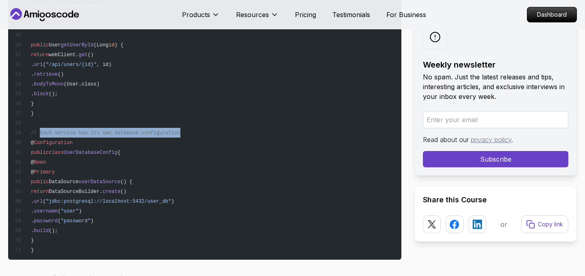
drag, startPoint x: 39, startPoint y: 132, endPoint x: 182, endPoint y: 132, distance: 142.7
drag, startPoint x: 182, startPoint y: 132, endPoint x: 40, endPoint y: 131, distance: 141.9
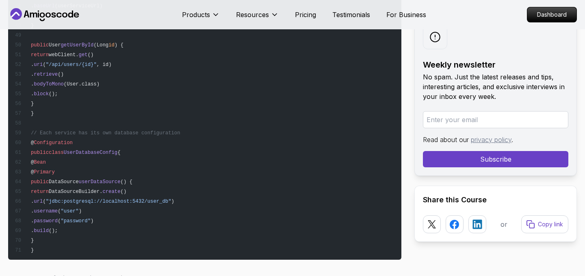
drag, startPoint x: 41, startPoint y: 133, endPoint x: 50, endPoint y: 133, distance: 9.8
click at [50, 133] on span "// Each service has its own database configuration" at bounding box center [106, 133] width 150 height 6
drag, startPoint x: 110, startPoint y: 132, endPoint x: 198, endPoint y: 132, distance: 88.2
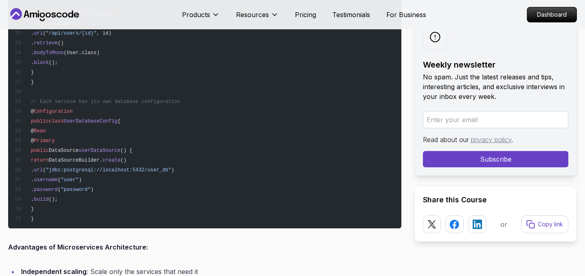
scroll to position [2734, 0]
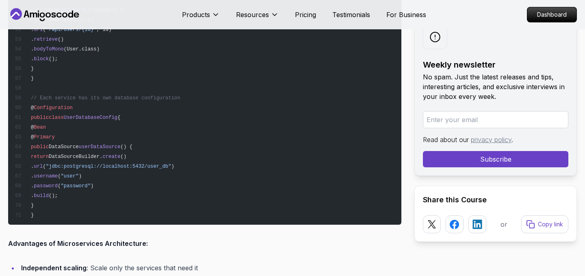
click at [107, 148] on span "userDataSource" at bounding box center [100, 147] width 42 height 6
click at [106, 149] on span "userDataSource" at bounding box center [100, 147] width 42 height 6
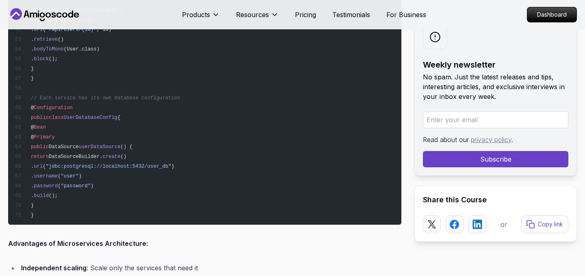
click at [99, 158] on span "DataSourceBuilder." at bounding box center [76, 157] width 54 height 6
click at [120, 156] on span "create" at bounding box center [111, 157] width 18 height 6
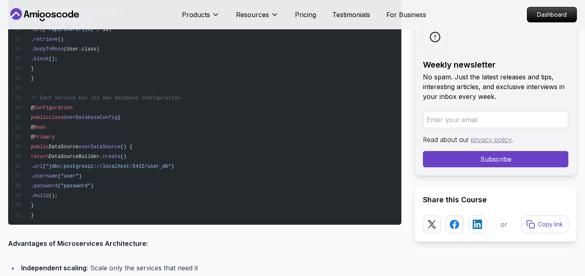
click at [102, 155] on span "DataSourceBuilder." at bounding box center [76, 157] width 54 height 6
click at [120, 155] on span "create" at bounding box center [111, 157] width 18 height 6
click at [102, 155] on span "DataSourceBuilder." at bounding box center [76, 157] width 54 height 6
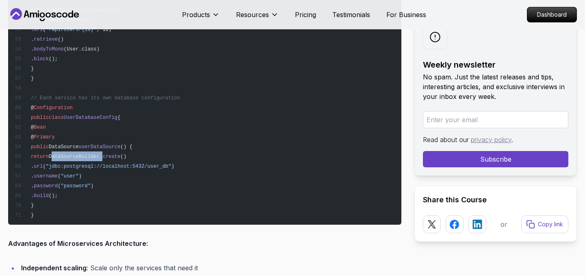
click at [102, 155] on span "DataSourceBuilder." at bounding box center [76, 157] width 54 height 6
click at [102, 156] on span "DataSourceBuilder." at bounding box center [76, 157] width 54 height 6
click at [120, 156] on span "create" at bounding box center [111, 157] width 18 height 6
click at [102, 154] on span "DataSourceBuilder." at bounding box center [76, 157] width 54 height 6
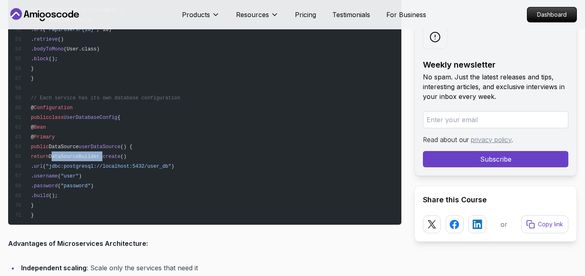
click at [102, 154] on span "DataSourceBuilder." at bounding box center [76, 157] width 54 height 6
click at [120, 154] on span "create" at bounding box center [111, 157] width 18 height 6
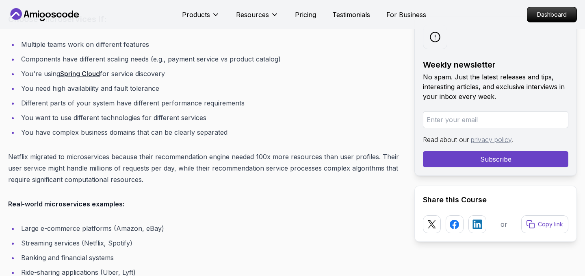
scroll to position [3793, 0]
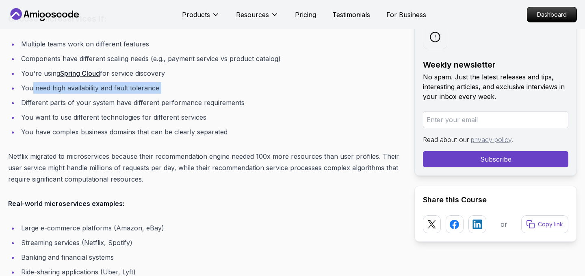
drag, startPoint x: 33, startPoint y: 87, endPoint x: 179, endPoint y: 93, distance: 146.4
click at [179, 93] on li "You need high availability and fault tolerance" at bounding box center [210, 87] width 383 height 11
drag, startPoint x: 22, startPoint y: 88, endPoint x: 164, endPoint y: 90, distance: 141.9
click at [164, 90] on li "You need high availability and fault tolerance" at bounding box center [210, 87] width 383 height 11
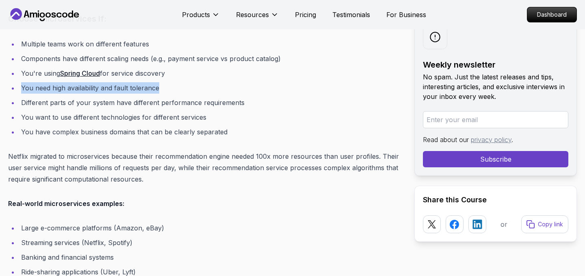
click at [164, 90] on li "You need high availability and fault tolerance" at bounding box center [210, 87] width 383 height 11
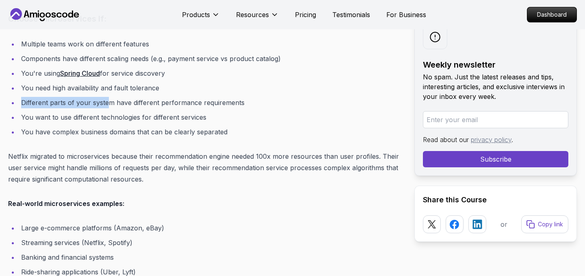
drag, startPoint x: 21, startPoint y: 103, endPoint x: 109, endPoint y: 106, distance: 88.7
click at [110, 106] on li "Different parts of your system have different performance requirements" at bounding box center [210, 102] width 383 height 11
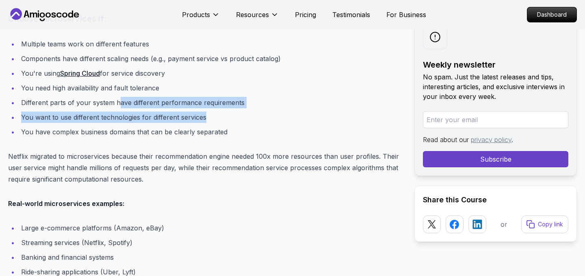
drag, startPoint x: 117, startPoint y: 105, endPoint x: 243, endPoint y: 111, distance: 126.1
click at [243, 111] on ul "Multiple teams work on different features Components have different scaling nee…" at bounding box center [204, 87] width 393 height 99
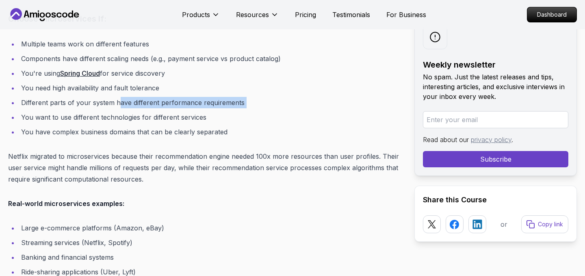
click at [243, 111] on li "You want to use different technologies for different services" at bounding box center [210, 116] width 383 height 11
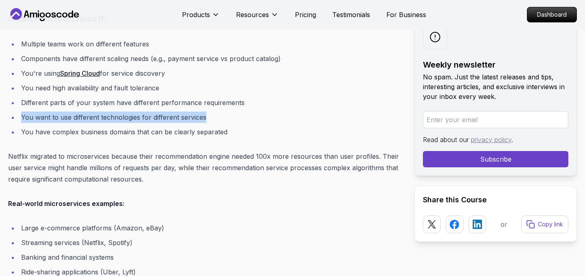
drag, startPoint x: 22, startPoint y: 118, endPoint x: 222, endPoint y: 119, distance: 200.0
click at [222, 119] on li "You want to use different technologies for different services" at bounding box center [210, 116] width 383 height 11
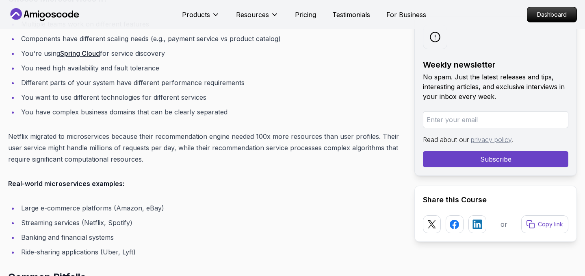
scroll to position [3826, 0]
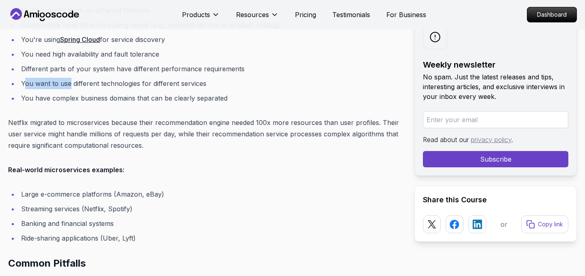
drag, startPoint x: 24, startPoint y: 84, endPoint x: 71, endPoint y: 85, distance: 47.2
click at [71, 85] on li "You want to use different technologies for different services" at bounding box center [210, 83] width 383 height 11
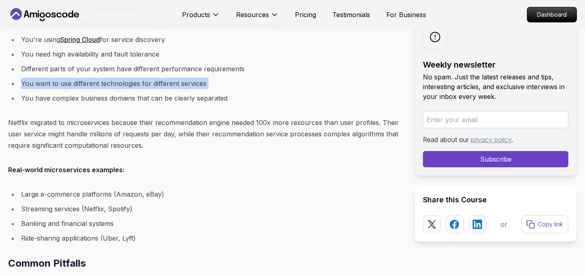
click at [71, 85] on li "You want to use different technologies for different services" at bounding box center [210, 83] width 383 height 11
click at [25, 81] on li "You want to use different technologies for different services" at bounding box center [210, 83] width 383 height 11
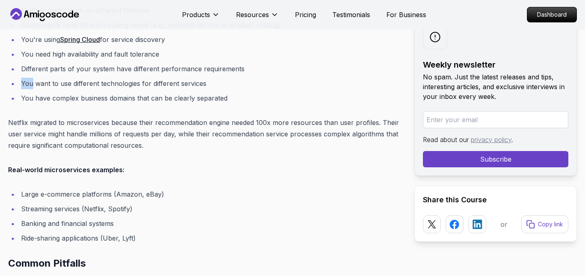
click at [25, 81] on li "You want to use different technologies for different services" at bounding box center [210, 83] width 383 height 11
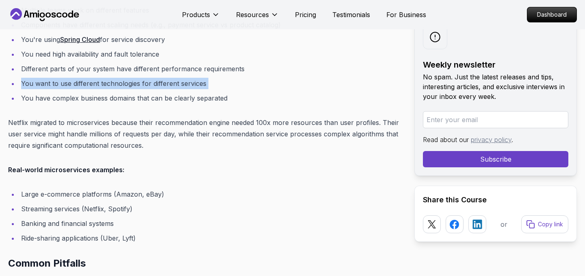
click at [25, 81] on li "You want to use different technologies for different services" at bounding box center [210, 83] width 383 height 11
click at [41, 87] on li "You want to use different technologies for different services" at bounding box center [210, 83] width 383 height 11
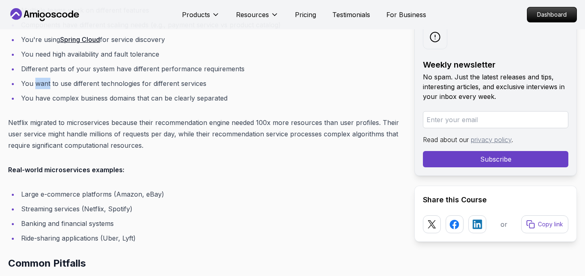
click at [41, 87] on li "You want to use different technologies for different services" at bounding box center [210, 83] width 383 height 11
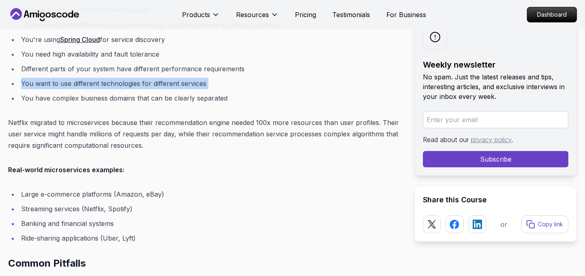
click at [41, 87] on li "You want to use different technologies for different services" at bounding box center [210, 83] width 383 height 11
click at [63, 84] on li "You want to use different technologies for different services" at bounding box center [210, 83] width 383 height 11
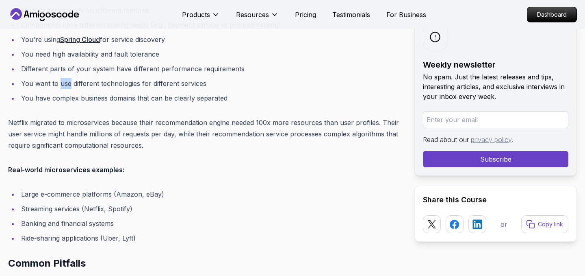
click at [63, 84] on li "You want to use different technologies for different services" at bounding box center [210, 83] width 383 height 11
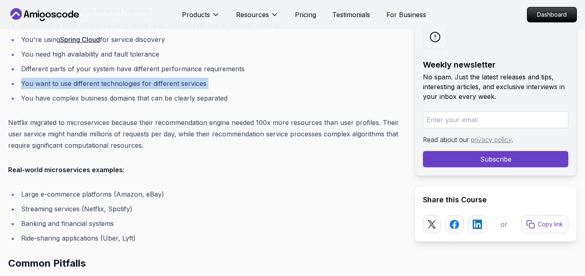
click at [63, 84] on li "You want to use different technologies for different services" at bounding box center [210, 83] width 383 height 11
click at [81, 85] on li "You want to use different technologies for different services" at bounding box center [210, 83] width 383 height 11
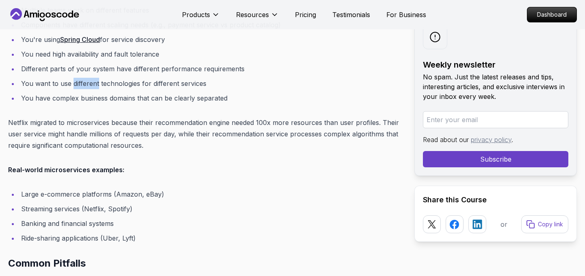
click at [81, 85] on li "You want to use different technologies for different services" at bounding box center [210, 83] width 383 height 11
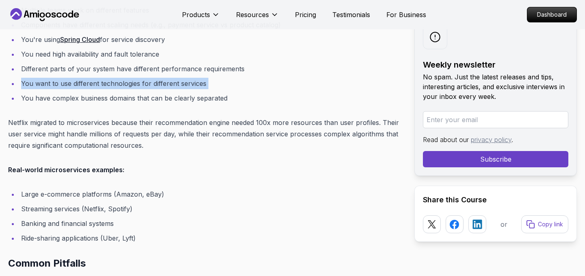
click at [81, 85] on li "You want to use different technologies for different services" at bounding box center [210, 83] width 383 height 11
click at [106, 86] on li "You want to use different technologies for different services" at bounding box center [210, 83] width 383 height 11
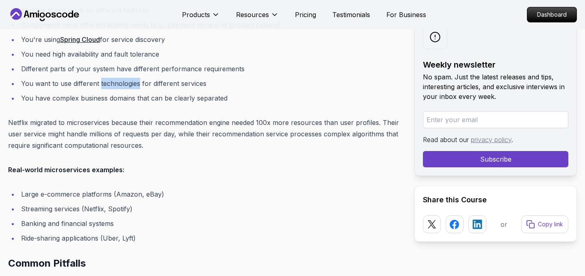
click at [106, 86] on li "You want to use different technologies for different services" at bounding box center [210, 83] width 383 height 11
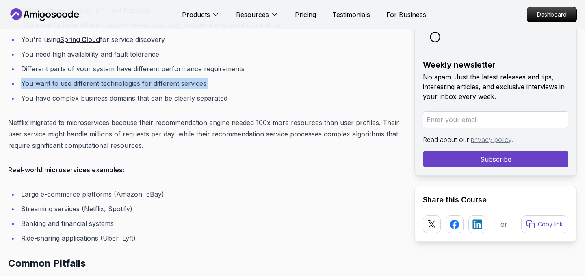
click at [106, 86] on li "You want to use different technologies for different services" at bounding box center [210, 83] width 383 height 11
click at [42, 81] on li "You want to use different technologies for different services" at bounding box center [210, 83] width 383 height 11
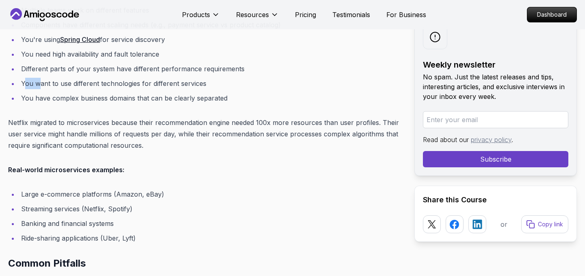
drag, startPoint x: 26, startPoint y: 82, endPoint x: 39, endPoint y: 84, distance: 14.0
click at [39, 84] on li "You want to use different technologies for different services" at bounding box center [210, 83] width 383 height 11
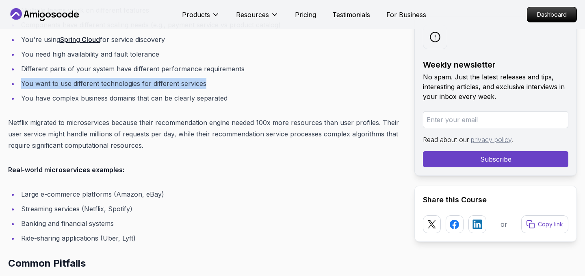
drag, startPoint x: 22, startPoint y: 82, endPoint x: 226, endPoint y: 79, distance: 204.5
click at [226, 79] on li "You want to use different technologies for different services" at bounding box center [210, 83] width 383 height 11
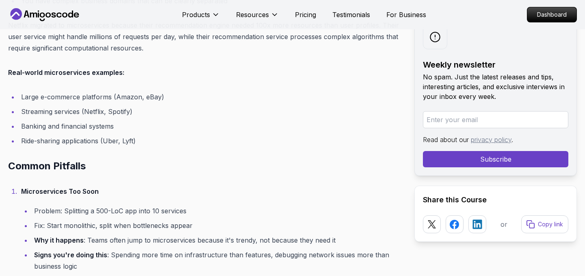
scroll to position [3929, 0]
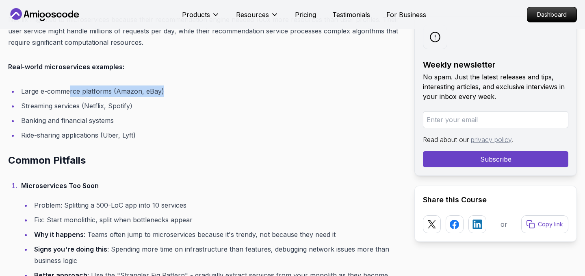
drag, startPoint x: 70, startPoint y: 89, endPoint x: 183, endPoint y: 89, distance: 112.6
click at [183, 89] on li "Large e-commerce platforms (Amazon, eBay)" at bounding box center [210, 90] width 383 height 11
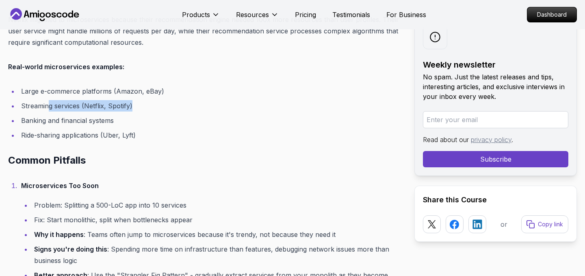
drag, startPoint x: 48, startPoint y: 104, endPoint x: 143, endPoint y: 104, distance: 95.5
click at [143, 104] on li "Streaming services (Netflix, Spotify)" at bounding box center [210, 105] width 383 height 11
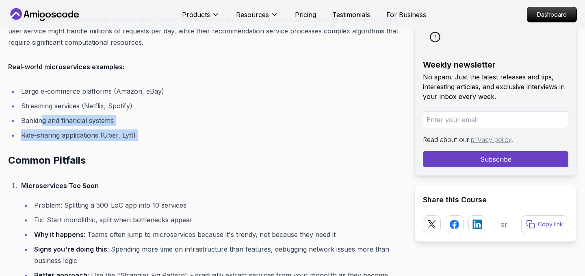
drag, startPoint x: 43, startPoint y: 119, endPoint x: 161, endPoint y: 141, distance: 119.8
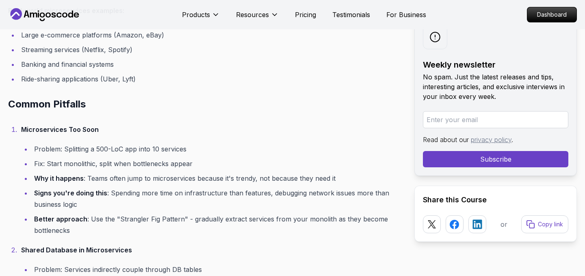
click at [120, 109] on h2 "Common Pitfalls" at bounding box center [204, 104] width 393 height 13
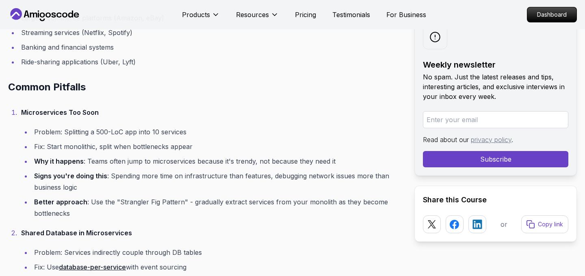
scroll to position [4046, 0]
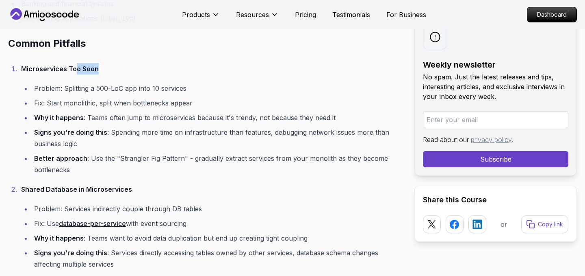
drag, startPoint x: 74, startPoint y: 69, endPoint x: 131, endPoint y: 71, distance: 57.3
click at [131, 71] on p "Microservices Too Soon" at bounding box center [211, 68] width 380 height 11
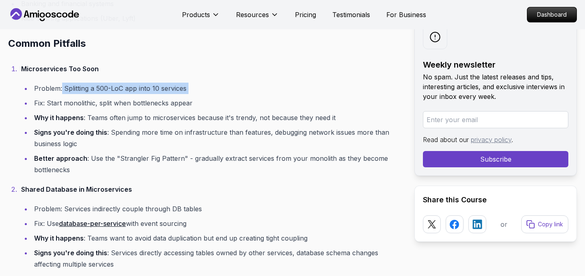
drag, startPoint x: 61, startPoint y: 87, endPoint x: 188, endPoint y: 96, distance: 127.1
click at [189, 97] on ul "Problem: Splitting a 500-LoC app into 10 services Fix: Start monolithic, split …" at bounding box center [211, 129] width 380 height 93
click at [193, 93] on li "Problem: Splitting a 500-LoC app into 10 services" at bounding box center [217, 88] width 370 height 11
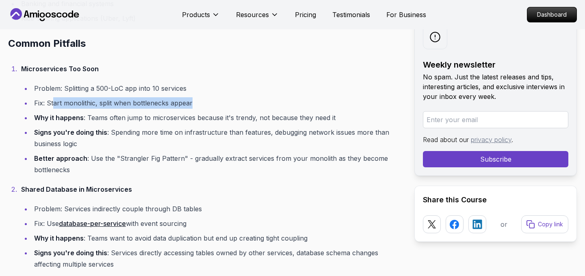
drag, startPoint x: 53, startPoint y: 103, endPoint x: 213, endPoint y: 105, distance: 159.7
click at [213, 105] on li "Fix: Start monolithic, split when bottlenecks appear" at bounding box center [217, 102] width 370 height 11
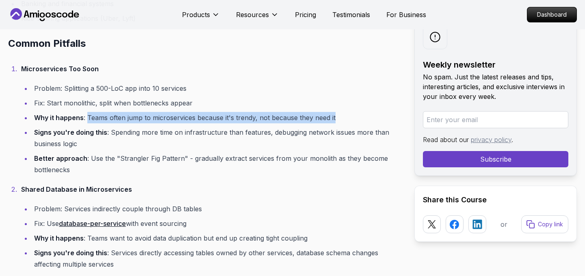
drag, startPoint x: 87, startPoint y: 118, endPoint x: 285, endPoint y: 125, distance: 197.7
click at [285, 125] on ul "Problem: Splitting a 500-LoC app into 10 services Fix: Start monolithic, split …" at bounding box center [211, 129] width 380 height 93
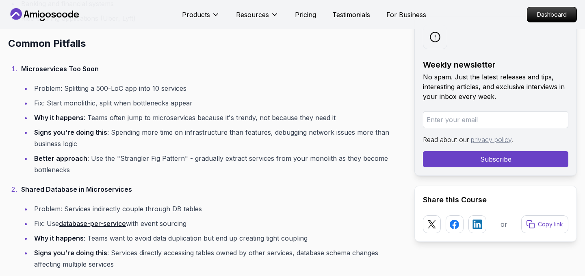
click at [293, 123] on ul "Problem: Splitting a 500-LoC app into 10 services Fix: Start monolithic, split …" at bounding box center [211, 129] width 380 height 93
drag, startPoint x: 54, startPoint y: 131, endPoint x: 108, endPoint y: 133, distance: 53.3
click at [108, 133] on li "Signs you're doing this : Spending more time on infrastructure than features, d…" at bounding box center [217, 137] width 370 height 23
click at [109, 134] on li "Signs you're doing this : Spending more time on infrastructure than features, d…" at bounding box center [217, 137] width 370 height 23
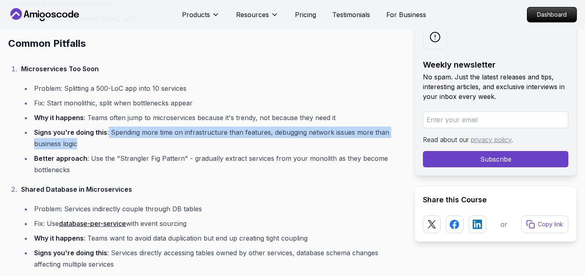
drag, startPoint x: 108, startPoint y: 132, endPoint x: 289, endPoint y: 153, distance: 182.1
click at [289, 153] on ul "Problem: Splitting a 500-LoC app into 10 services Fix: Start monolithic, split …" at bounding box center [211, 129] width 380 height 93
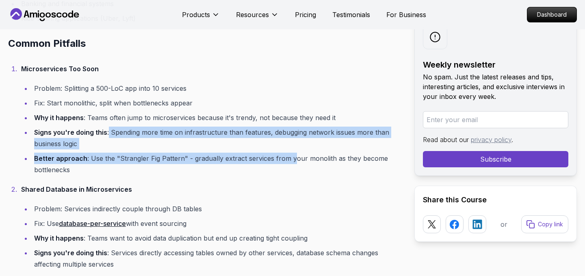
click at [306, 144] on li "Signs you're doing this : Spending more time on infrastructure than features, d…" at bounding box center [217, 137] width 370 height 23
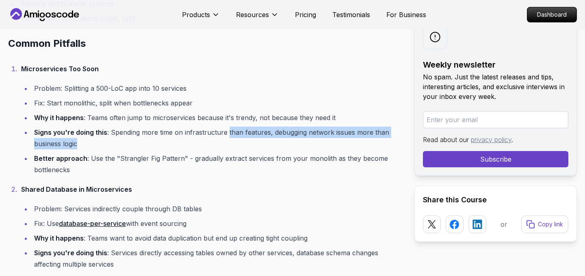
drag, startPoint x: 226, startPoint y: 133, endPoint x: 89, endPoint y: 142, distance: 138.1
click at [89, 143] on li "Signs you're doing this : Spending more time on infrastructure than features, d…" at bounding box center [217, 137] width 370 height 23
click at [92, 141] on li "Signs you're doing this : Spending more time on infrastructure than features, d…" at bounding box center [217, 137] width 370 height 23
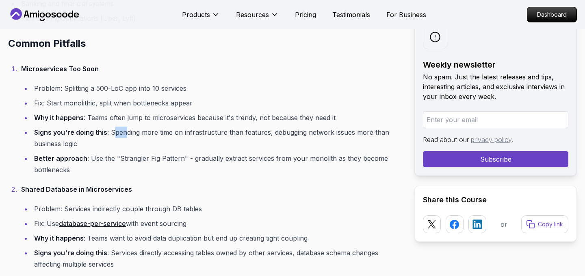
drag, startPoint x: 113, startPoint y: 133, endPoint x: 124, endPoint y: 135, distance: 11.1
click at [124, 135] on li "Signs you're doing this : Spending more time on infrastructure than features, d…" at bounding box center [217, 137] width 370 height 23
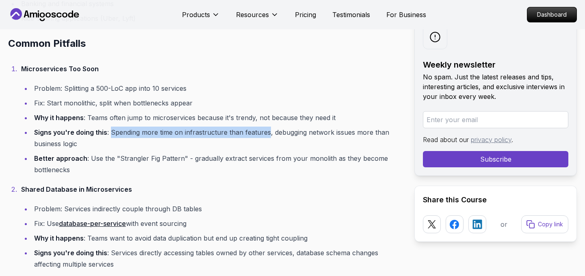
drag, startPoint x: 111, startPoint y: 132, endPoint x: 267, endPoint y: 132, distance: 155.7
click at [267, 132] on li "Signs you're doing this : Spending more time on infrastructure than features, d…" at bounding box center [217, 137] width 370 height 23
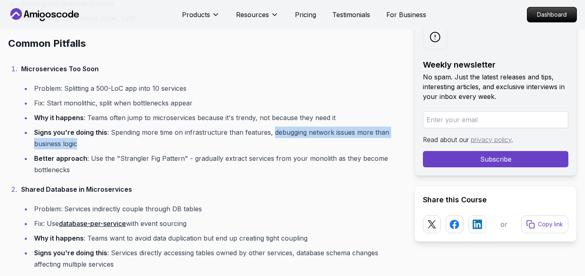
drag, startPoint x: 271, startPoint y: 133, endPoint x: 76, endPoint y: 143, distance: 194.9
click at [76, 143] on li "Signs you're doing this : Spending more time on infrastructure than features, d…" at bounding box center [217, 137] width 370 height 23
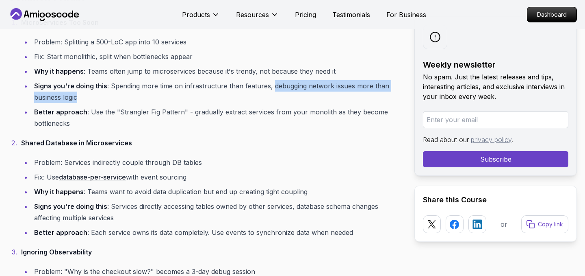
scroll to position [4095, 0]
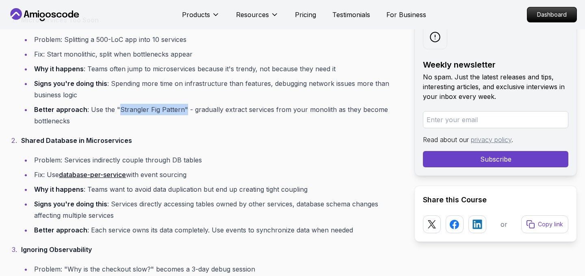
drag, startPoint x: 117, startPoint y: 109, endPoint x: 182, endPoint y: 110, distance: 65.4
click at [182, 110] on li "Better approach : Use the "Strangler Fig Pattern" - gradually extract services …" at bounding box center [217, 115] width 370 height 23
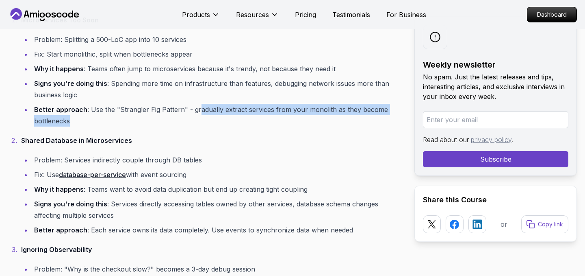
drag, startPoint x: 197, startPoint y: 109, endPoint x: 313, endPoint y: 115, distance: 116.0
click at [313, 115] on li "Better approach : Use the "Strangler Fig Pattern" - gradually extract services …" at bounding box center [217, 115] width 370 height 23
drag, startPoint x: 304, startPoint y: 106, endPoint x: 338, endPoint y: 122, distance: 37.5
click at [338, 122] on li "Better approach : Use the "Strangler Fig Pattern" - gradually extract services …" at bounding box center [217, 115] width 370 height 23
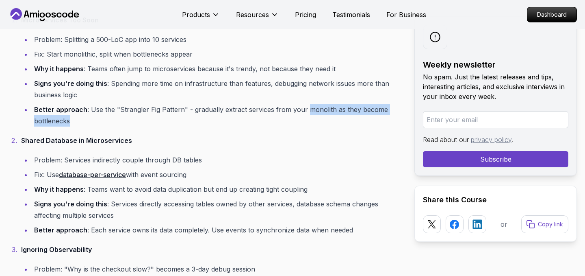
click at [178, 123] on li "Better approach : Use the "Strangler Fig Pattern" - gradually extract services …" at bounding box center [217, 115] width 370 height 23
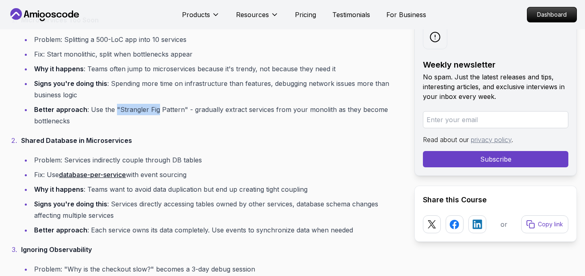
drag, startPoint x: 115, startPoint y: 106, endPoint x: 156, endPoint y: 113, distance: 42.0
click at [156, 112] on li "Better approach : Use the "Strangler Fig Pattern" - gradually extract services …" at bounding box center [217, 115] width 370 height 23
click at [167, 128] on ol "Microservices Too Soon Problem: Splitting a 500-LoC app into 10 services Fix: S…" at bounding box center [204, 276] width 393 height 525
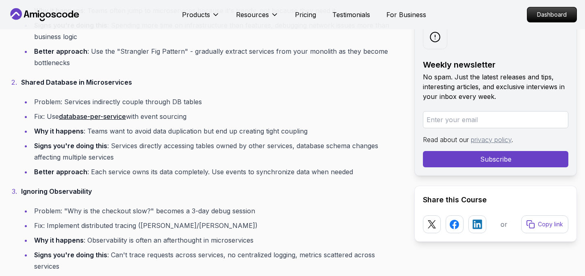
scroll to position [4158, 0]
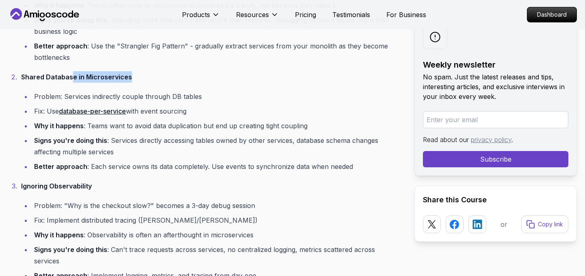
drag, startPoint x: 72, startPoint y: 76, endPoint x: 146, endPoint y: 76, distance: 74.0
click at [146, 76] on p "Shared Database in Microservices" at bounding box center [211, 76] width 380 height 11
drag, startPoint x: 22, startPoint y: 75, endPoint x: 152, endPoint y: 74, distance: 129.7
click at [152, 75] on p "Shared Database in Microservices" at bounding box center [211, 76] width 380 height 11
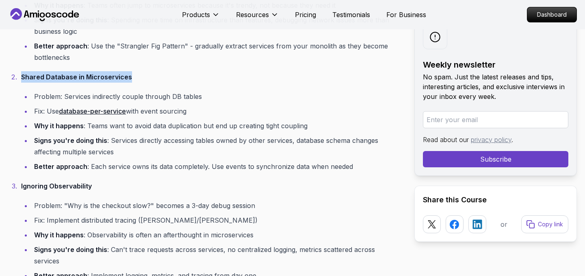
click at [152, 74] on p "Shared Database in Microservices" at bounding box center [211, 76] width 380 height 11
click at [63, 96] on li "Problem: Services indirectly couple through DB tables" at bounding box center [217, 96] width 370 height 11
drag, startPoint x: 72, startPoint y: 77, endPoint x: 163, endPoint y: 78, distance: 91.5
click at [163, 78] on p "Shared Database in Microservices" at bounding box center [211, 76] width 380 height 11
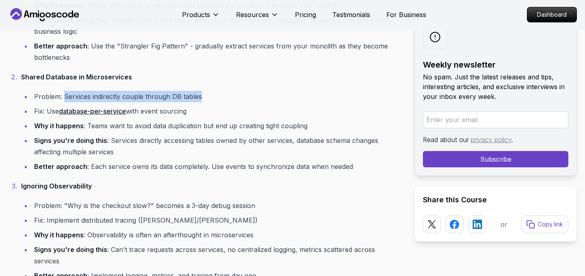
drag, startPoint x: 65, startPoint y: 97, endPoint x: 226, endPoint y: 99, distance: 160.6
click at [226, 99] on li "Problem: Services indirectly couple through DB tables" at bounding box center [217, 96] width 370 height 11
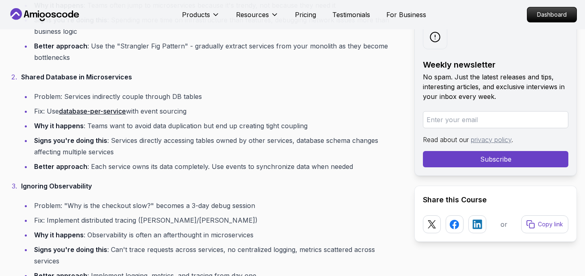
drag, startPoint x: 165, startPoint y: 112, endPoint x: 222, endPoint y: 111, distance: 56.5
click at [222, 112] on li "Fix: Use database-per-service with event sourcing" at bounding box center [217, 110] width 370 height 11
click at [222, 111] on li "Fix: Use database-per-service with event sourcing" at bounding box center [217, 110] width 370 height 11
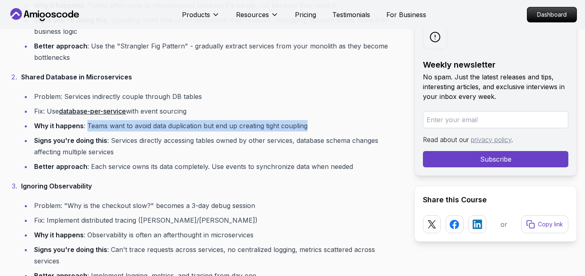
drag, startPoint x: 88, startPoint y: 127, endPoint x: 317, endPoint y: 131, distance: 229.3
click at [317, 131] on li "Why it happens : Teams want to avoid data duplication but end up creating tight…" at bounding box center [217, 125] width 370 height 11
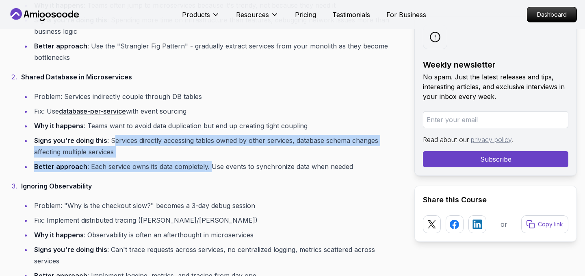
drag, startPoint x: 112, startPoint y: 140, endPoint x: 210, endPoint y: 169, distance: 102.6
click at [210, 169] on ul "Problem: Services indirectly couple through DB tables Fix: Use database-per-ser…" at bounding box center [211, 131] width 380 height 81
click at [210, 169] on li "Better approach : Each service owns its data completely. Use events to synchron…" at bounding box center [217, 166] width 370 height 11
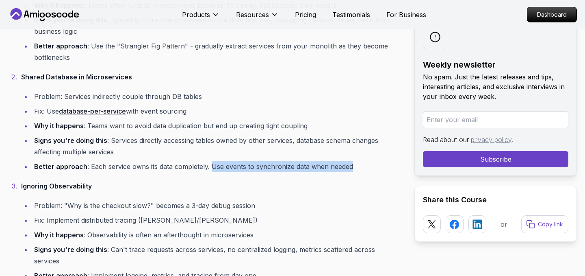
drag, startPoint x: 209, startPoint y: 167, endPoint x: 352, endPoint y: 176, distance: 142.9
click at [352, 176] on ol "Microservices Too Soon Problem: Splitting a 500-LoC app into 10 services Fix: S…" at bounding box center [204, 213] width 393 height 525
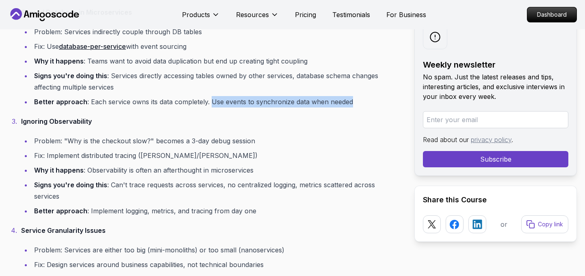
scroll to position [4222, 0]
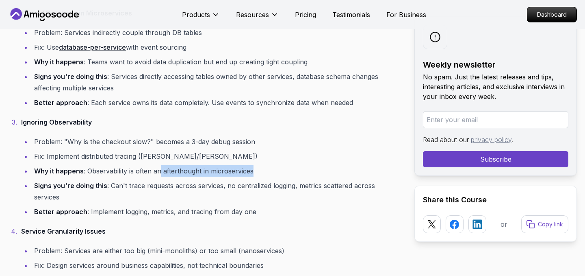
drag, startPoint x: 160, startPoint y: 171, endPoint x: 277, endPoint y: 172, distance: 117.1
click at [277, 172] on li "Why it happens : Observability is often an afterthought in microservices" at bounding box center [217, 170] width 370 height 11
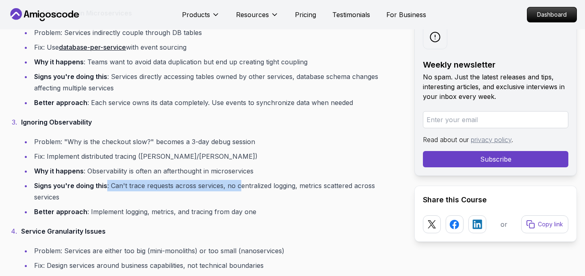
drag, startPoint x: 106, startPoint y: 186, endPoint x: 241, endPoint y: 189, distance: 135.4
click at [241, 189] on li "Signs you're doing this : Can't trace requests across services, no centralized …" at bounding box center [217, 191] width 370 height 23
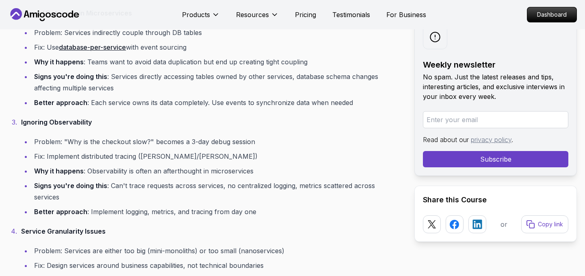
click at [265, 206] on li "Better approach : Implement logging, metrics, and tracing from day one" at bounding box center [217, 211] width 370 height 11
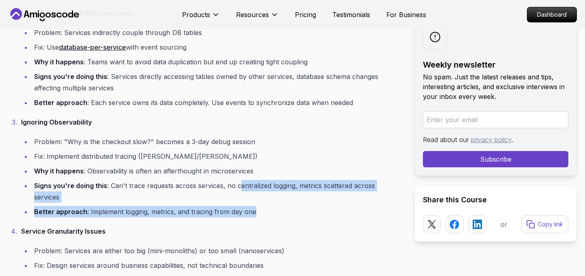
drag, startPoint x: 239, startPoint y: 184, endPoint x: 266, endPoint y: 207, distance: 35.2
click at [266, 207] on ol "Microservices Too Soon Problem: Splitting a 500-LoC app into 10 services Fix: S…" at bounding box center [204, 149] width 393 height 525
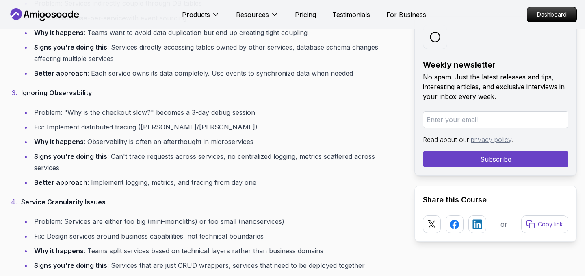
scroll to position [4254, 0]
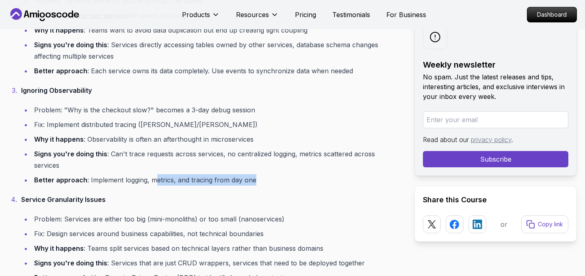
drag, startPoint x: 154, startPoint y: 168, endPoint x: 265, endPoint y: 177, distance: 110.9
click at [265, 177] on ol "Microservices Too Soon Problem: Splitting a 500-LoC app into 10 services Fix: S…" at bounding box center [204, 117] width 393 height 525
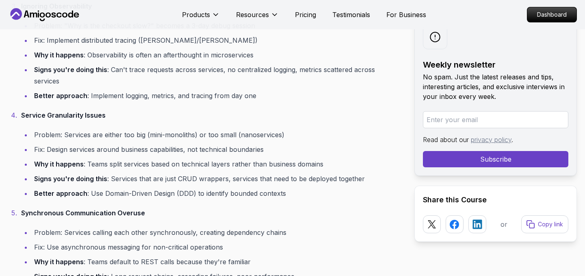
scroll to position [4339, 0]
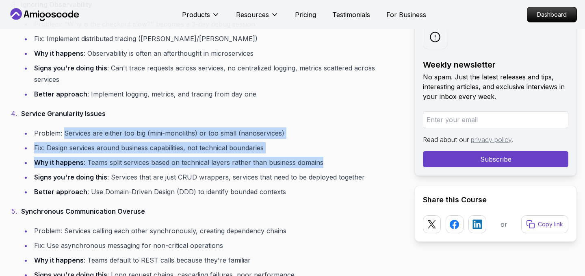
drag, startPoint x: 63, startPoint y: 120, endPoint x: 360, endPoint y: 155, distance: 298.8
click at [360, 155] on ul "Problem: Services are either too big (mini-monoliths) or too small (nanoservice…" at bounding box center [211, 162] width 380 height 70
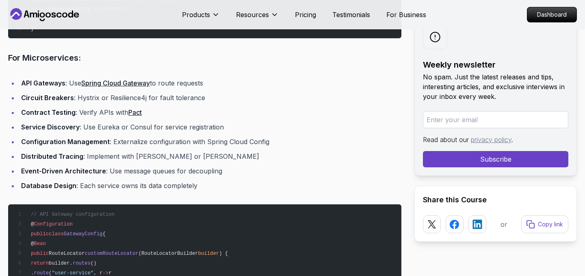
scroll to position [5181, 0]
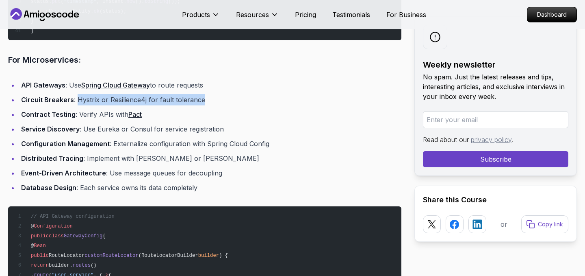
drag, startPoint x: 76, startPoint y: 90, endPoint x: 207, endPoint y: 91, distance: 130.9
click at [207, 94] on li "Circuit Breakers : Hystrix or Resilience4j for fault tolerance" at bounding box center [210, 99] width 383 height 11
drag, startPoint x: 205, startPoint y: 88, endPoint x: 154, endPoint y: 87, distance: 51.6
click at [154, 94] on li "Circuit Breakers : Hystrix or Resilience4j for fault tolerance" at bounding box center [210, 99] width 383 height 11
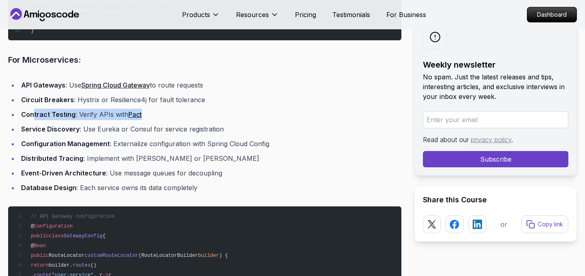
drag, startPoint x: 33, startPoint y: 102, endPoint x: 164, endPoint y: 107, distance: 131.8
click at [164, 109] on li "Contract Testing : Verify APIs with Pact" at bounding box center [210, 114] width 383 height 11
drag, startPoint x: 157, startPoint y: 100, endPoint x: 76, endPoint y: 100, distance: 80.9
click at [76, 109] on li "Contract Testing : Verify APIs with Pact" at bounding box center [210, 114] width 383 height 11
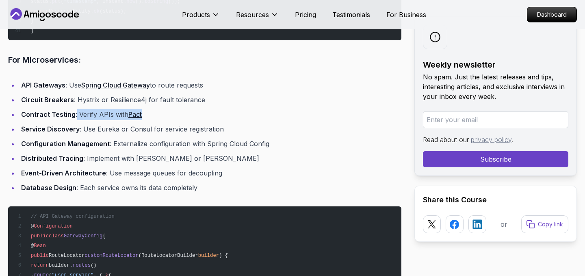
click at [76, 109] on li "Contract Testing : Verify APIs with Pact" at bounding box center [210, 114] width 383 height 11
drag, startPoint x: 21, startPoint y: 101, endPoint x: 25, endPoint y: 98, distance: 4.4
click at [25, 110] on strong "Contract Testing" at bounding box center [48, 114] width 54 height 8
click at [28, 110] on strong "Contract Testing" at bounding box center [48, 114] width 54 height 8
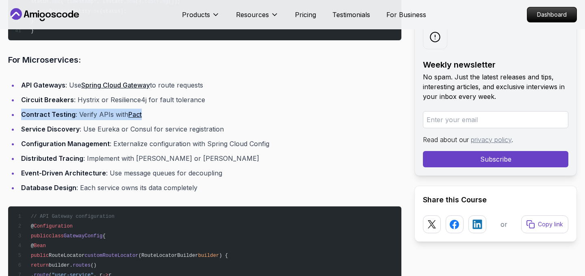
drag, startPoint x: 21, startPoint y: 103, endPoint x: 146, endPoint y: 106, distance: 124.4
click at [146, 109] on li "Contract Testing : Verify APIs with Pact" at bounding box center [210, 114] width 383 height 11
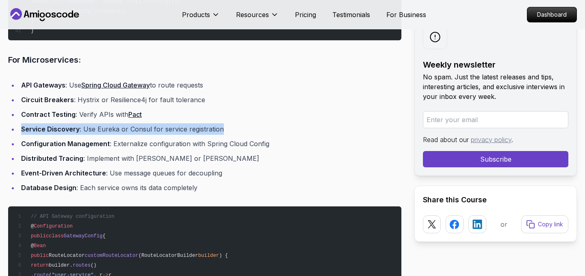
drag, startPoint x: 21, startPoint y: 117, endPoint x: 237, endPoint y: 117, distance: 215.8
click at [237, 123] on li "Service Discovery : Use Eureka or Consul for service registration" at bounding box center [210, 128] width 383 height 11
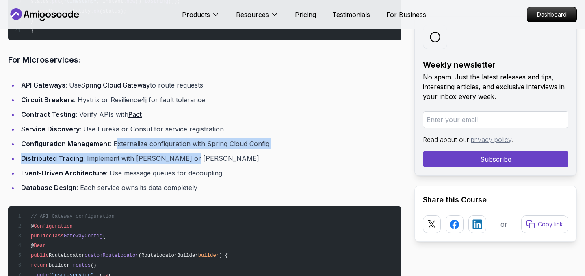
drag, startPoint x: 116, startPoint y: 133, endPoint x: 276, endPoint y: 142, distance: 160.8
click at [276, 142] on ul "API Gateways : Use Spring Cloud Gateway to route requests Circuit Breakers : Hy…" at bounding box center [204, 136] width 393 height 114
click at [276, 152] on li "Distributed Tracing : Implement with [PERSON_NAME] or [PERSON_NAME]" at bounding box center [210, 157] width 383 height 11
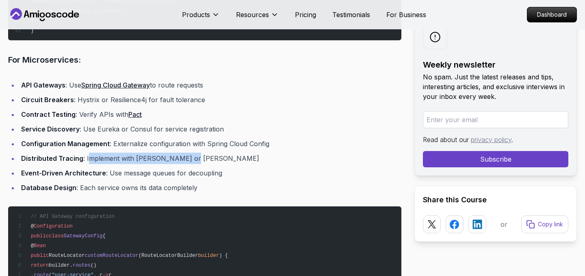
drag, startPoint x: 89, startPoint y: 145, endPoint x: 214, endPoint y: 145, distance: 125.2
click at [214, 152] on li "Distributed Tracing : Implement with [PERSON_NAME] or [PERSON_NAME]" at bounding box center [210, 157] width 383 height 11
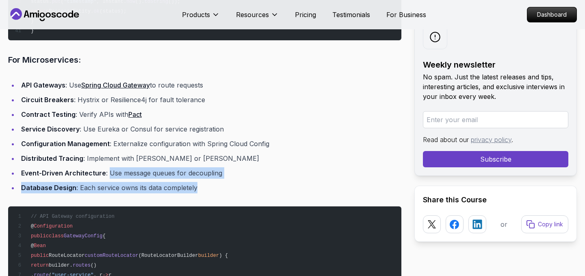
drag, startPoint x: 106, startPoint y: 161, endPoint x: 265, endPoint y: 177, distance: 159.3
click at [265, 177] on ul "API Gateways : Use Spring Cloud Gateway to route requests Circuit Breakers : Hy…" at bounding box center [204, 136] width 393 height 114
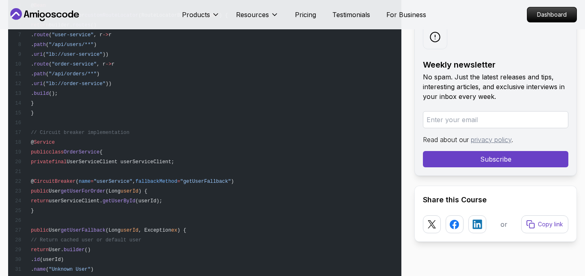
scroll to position [5418, 0]
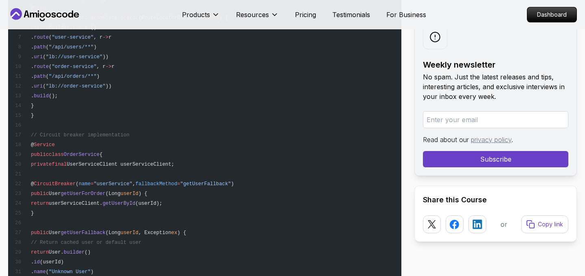
click at [83, 152] on span "OrderService" at bounding box center [82, 155] width 36 height 6
click at [112, 161] on span "UserServiceClient userServiceClient;" at bounding box center [121, 164] width 108 height 6
click at [163, 161] on span "UserServiceClient userServiceClient;" at bounding box center [121, 164] width 108 height 6
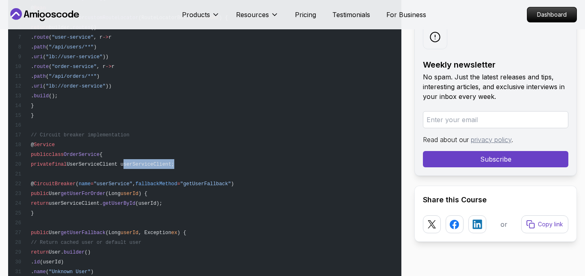
click at [163, 161] on span "UserServiceClient userServiceClient;" at bounding box center [121, 164] width 108 height 6
click at [208, 149] on pre "// API Gateway configuration @ Configuration public class GatewayConfig { @ Bea…" at bounding box center [204, 217] width 393 height 497
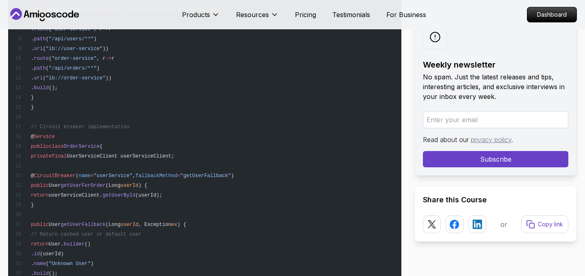
scroll to position [5431, 0]
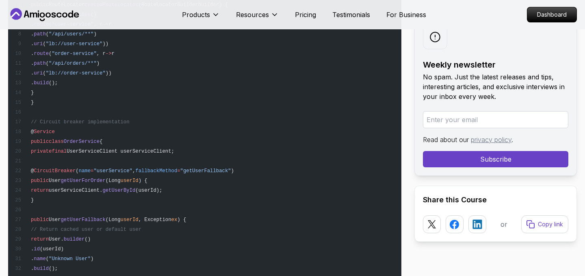
click at [177, 168] on span "fallbackMethod" at bounding box center [156, 171] width 42 height 6
click at [231, 168] on span ""getUserFallback"" at bounding box center [205, 171] width 51 height 6
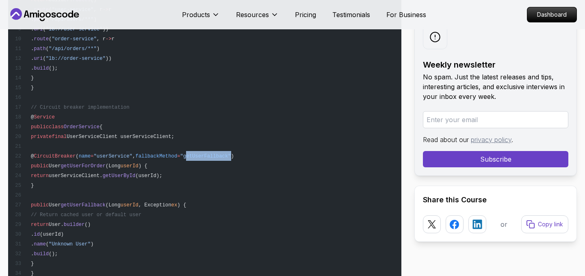
scroll to position [5452, 0]
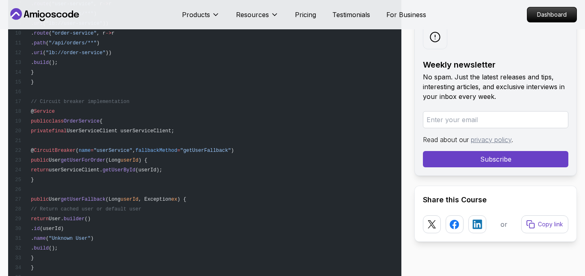
click at [105, 157] on span "getUserForOrder" at bounding box center [83, 160] width 45 height 6
click at [190, 150] on pre "// API Gateway configuration @ Configuration public class GatewayConfig { @ Bea…" at bounding box center [204, 183] width 393 height 497
click at [92, 157] on span "getUserForOrder" at bounding box center [83, 160] width 45 height 6
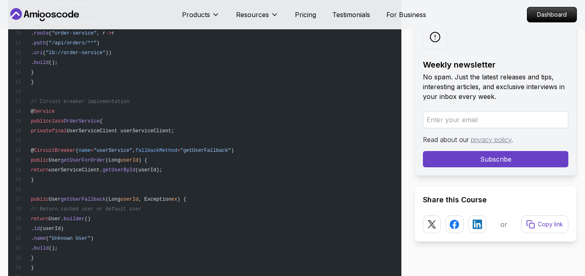
click at [196, 157] on pre "// API Gateway configuration @ Configuration public class GatewayConfig { @ Bea…" at bounding box center [204, 183] width 393 height 497
click at [100, 157] on span "getUserForOrder" at bounding box center [83, 160] width 45 height 6
click at [106, 157] on span "getUserForOrder" at bounding box center [83, 160] width 45 height 6
click at [100, 157] on span "getUserForOrder" at bounding box center [83, 160] width 45 height 6
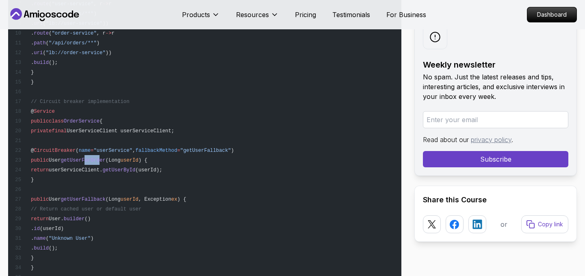
drag, startPoint x: 102, startPoint y: 148, endPoint x: 117, endPoint y: 148, distance: 14.2
click at [106, 157] on span "getUserForOrder" at bounding box center [83, 160] width 45 height 6
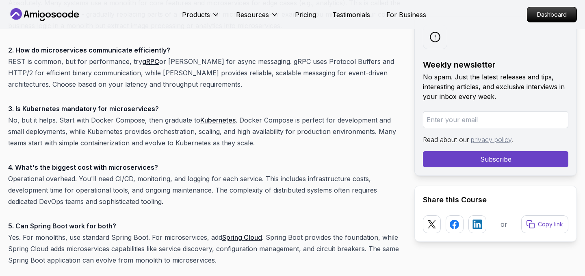
scroll to position [6354, 0]
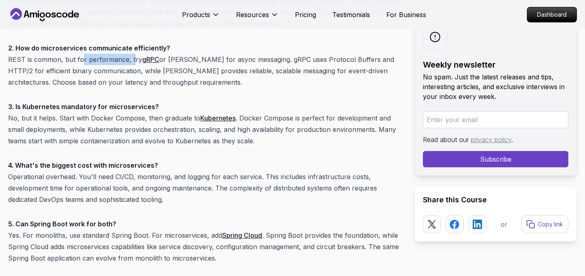
drag, startPoint x: 82, startPoint y: 47, endPoint x: 132, endPoint y: 46, distance: 50.0
click at [132, 46] on p "2. How do microservices communicate efficiently? REST is common, but for perfor…" at bounding box center [204, 65] width 393 height 46
drag, startPoint x: 150, startPoint y: 43, endPoint x: 224, endPoint y: 48, distance: 74.1
click at [224, 47] on p "2. How do microservices communicate efficiently? REST is common, but for perfor…" at bounding box center [204, 65] width 393 height 46
drag, startPoint x: 189, startPoint y: 46, endPoint x: 247, endPoint y: 48, distance: 57.3
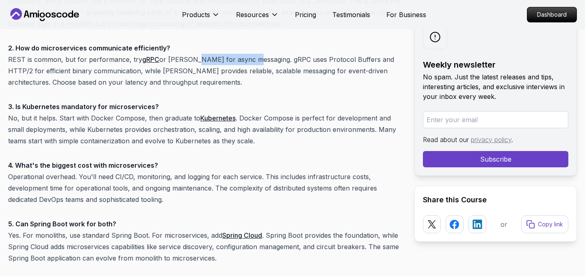
click at [247, 48] on p "2. How do microservices communicate efficiently? REST is common, but for perfor…" at bounding box center [204, 65] width 393 height 46
click at [250, 48] on p "2. How do microservices communicate efficiently? REST is common, but for perfor…" at bounding box center [204, 65] width 393 height 46
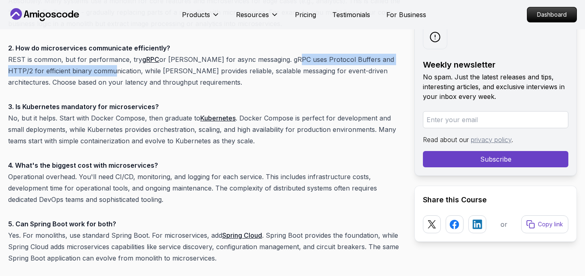
drag, startPoint x: 285, startPoint y: 48, endPoint x: 101, endPoint y: 61, distance: 185.0
click at [101, 61] on p "2. How do microservices communicate efficiently? REST is common, but for perfor…" at bounding box center [204, 65] width 393 height 46
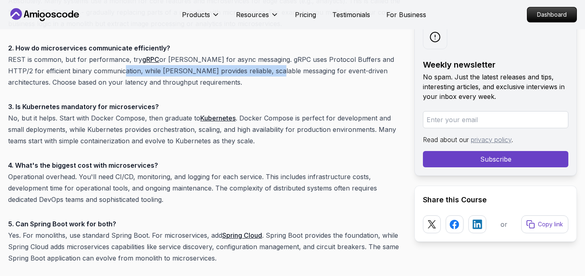
drag, startPoint x: 107, startPoint y: 59, endPoint x: 258, endPoint y: 55, distance: 150.9
click at [258, 55] on p "2. How do microservices communicate efficiently? REST is common, but for perfor…" at bounding box center [204, 65] width 393 height 46
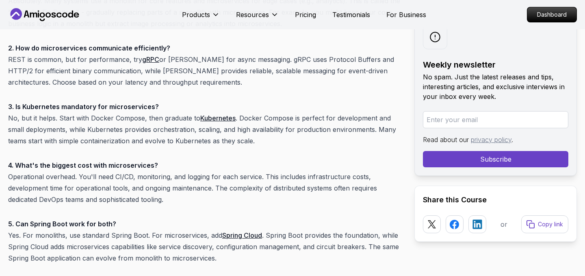
click at [265, 56] on p "2. How do microservices communicate efficiently? REST is common, but for perfor…" at bounding box center [204, 65] width 393 height 46
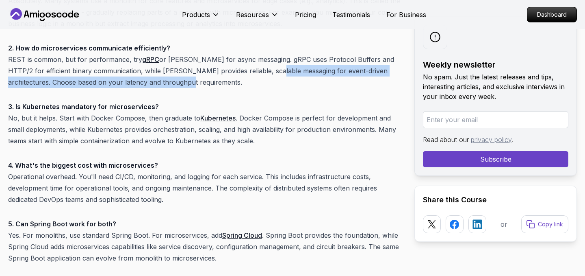
drag, startPoint x: 258, startPoint y: 60, endPoint x: 154, endPoint y: 74, distance: 105.3
click at [154, 74] on p "2. How do microservices communicate efficiently? REST is common, but for perfor…" at bounding box center [204, 65] width 393 height 46
drag, startPoint x: 261, startPoint y: 62, endPoint x: 262, endPoint y: 76, distance: 13.8
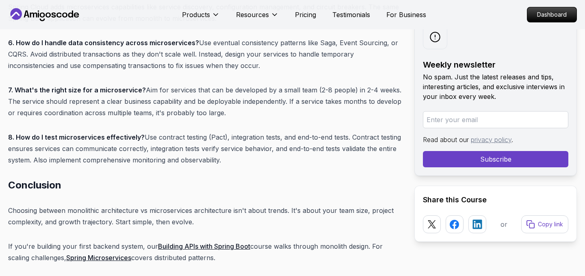
scroll to position [6593, 0]
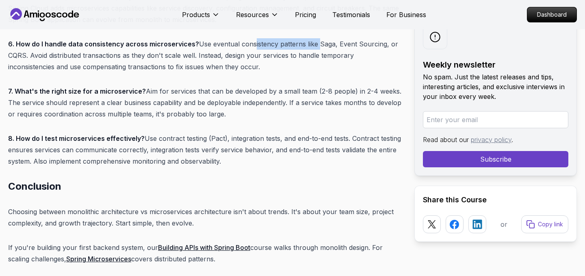
drag, startPoint x: 248, startPoint y: 35, endPoint x: 314, endPoint y: 33, distance: 65.9
click at [314, 38] on p "6. How do I handle data consistency across microservices? Use eventual consiste…" at bounding box center [204, 55] width 393 height 34
drag, startPoint x: 196, startPoint y: 31, endPoint x: 330, endPoint y: 30, distance: 134.5
click at [330, 38] on p "6. How do I handle data consistency across microservices? Use eventual consiste…" at bounding box center [204, 55] width 393 height 34
click at [335, 38] on p "6. How do I handle data consistency across microservices? Use eventual consiste…" at bounding box center [204, 55] width 393 height 34
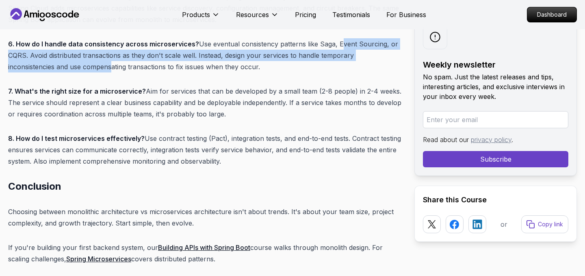
drag, startPoint x: 335, startPoint y: 32, endPoint x: 108, endPoint y: 57, distance: 227.8
click at [108, 57] on p "6. How do I handle data consistency across microservices? Use eventual consiste…" at bounding box center [204, 55] width 393 height 34
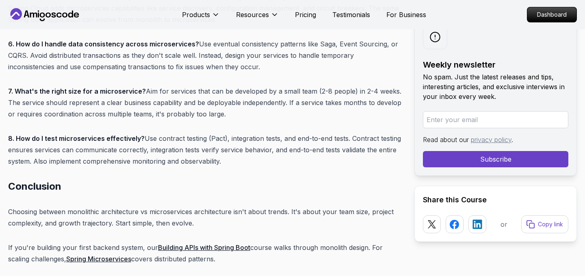
click at [111, 58] on p "6. How do I handle data consistency across microservices? Use eventual consiste…" at bounding box center [204, 55] width 393 height 34
drag, startPoint x: 46, startPoint y: 44, endPoint x: 189, endPoint y: 43, distance: 143.9
click at [189, 43] on p "6. How do I handle data consistency across microservices? Use eventual consiste…" at bounding box center [204, 55] width 393 height 34
click at [83, 59] on p "6. How do I handle data consistency across microservices? Use eventual consiste…" at bounding box center [204, 55] width 393 height 34
drag, startPoint x: 31, startPoint y: 43, endPoint x: 122, endPoint y: 42, distance: 90.7
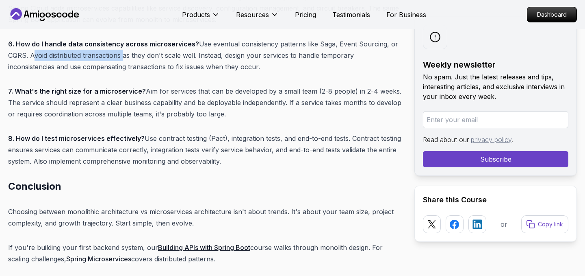
click at [122, 42] on p "6. How do I handle data consistency across microservices? Use eventual consiste…" at bounding box center [204, 55] width 393 height 34
click at [145, 46] on p "6. How do I handle data consistency across microservices? Use eventual consiste…" at bounding box center [204, 55] width 393 height 34
drag, startPoint x: 29, startPoint y: 44, endPoint x: 195, endPoint y: 40, distance: 165.9
click at [195, 40] on p "6. How do I handle data consistency across microservices? Use eventual consiste…" at bounding box center [204, 55] width 393 height 34
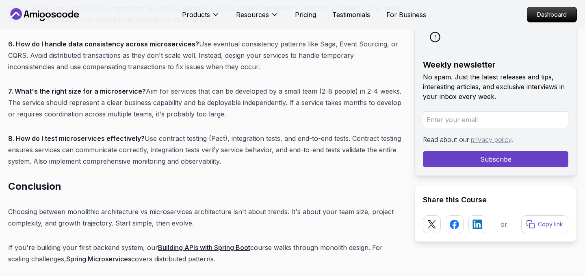
click at [97, 60] on p "6. How do I handle data consistency across microservices? Use eventual consiste…" at bounding box center [204, 55] width 393 height 34
drag, startPoint x: 50, startPoint y: 43, endPoint x: 196, endPoint y: 43, distance: 145.9
click at [196, 43] on p "6. How do I handle data consistency across microservices? Use eventual consiste…" at bounding box center [204, 55] width 393 height 34
click at [265, 54] on p "6. How do I handle data consistency across microservices? Use eventual consiste…" at bounding box center [204, 55] width 393 height 34
drag, startPoint x: 277, startPoint y: 43, endPoint x: 276, endPoint y: 56, distance: 13.0
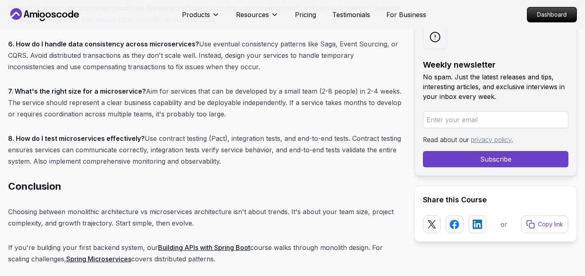
click at [276, 56] on p "6. How do I handle data consistency across microservices? Use eventual consiste…" at bounding box center [204, 55] width 393 height 34
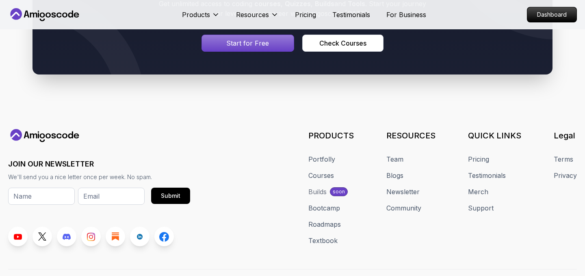
scroll to position [7200, 0]
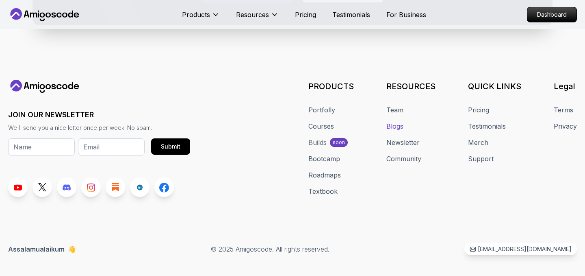
click at [396, 121] on link "Blogs" at bounding box center [395, 126] width 17 height 10
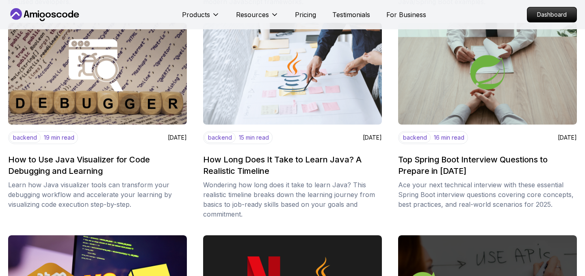
scroll to position [539, 0]
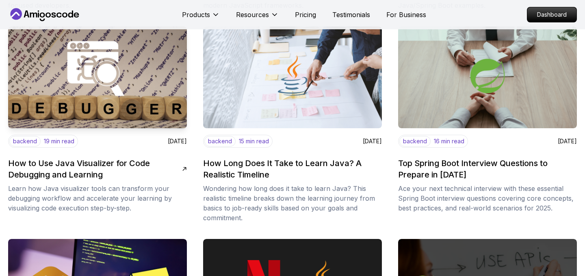
click at [77, 176] on h2 "How to Use Java Visualizer for Code Debugging and Learning" at bounding box center [95, 168] width 174 height 23
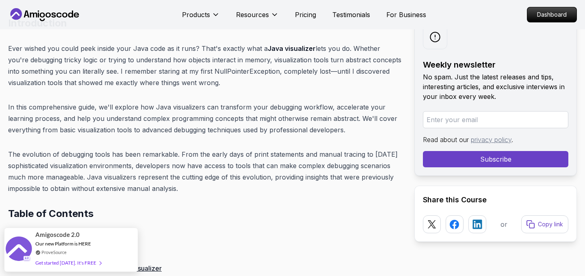
scroll to position [354, 0]
drag, startPoint x: 42, startPoint y: 59, endPoint x: 104, endPoint y: 61, distance: 62.6
click at [104, 61] on p "Ever wished you could peek inside your Java code as it runs? That's exactly wha…" at bounding box center [204, 65] width 393 height 46
click at [123, 61] on p "Ever wished you could peek inside your Java code as it runs? That's exactly wha…" at bounding box center [204, 65] width 393 height 46
drag, startPoint x: 197, startPoint y: 60, endPoint x: 248, endPoint y: 60, distance: 50.8
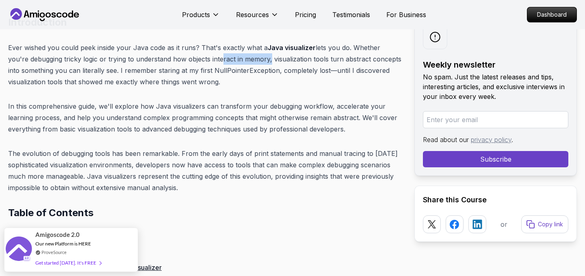
click at [248, 60] on p "Ever wished you could peek inside your Java code as it runs? That's exactly wha…" at bounding box center [204, 65] width 393 height 46
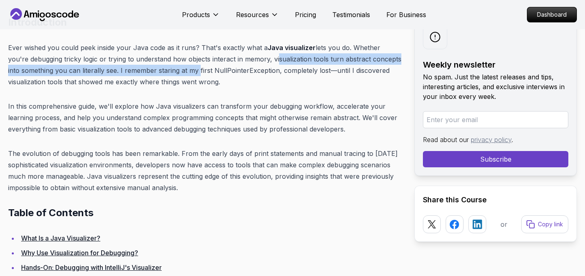
drag, startPoint x: 254, startPoint y: 59, endPoint x: 186, endPoint y: 68, distance: 69.0
click at [186, 68] on p "Ever wished you could peek inside your Java code as it runs? That's exactly wha…" at bounding box center [204, 65] width 393 height 46
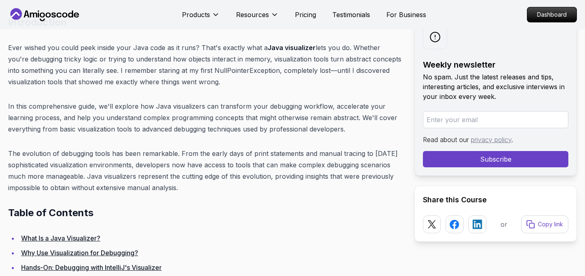
click at [197, 72] on p "Ever wished you could peek inside your Java code as it runs? That's exactly wha…" at bounding box center [204, 65] width 393 height 46
drag, startPoint x: 184, startPoint y: 72, endPoint x: 265, endPoint y: 72, distance: 81.3
click at [265, 72] on p "Ever wished you could peek inside your Java code as it runs? That's exactly wha…" at bounding box center [204, 65] width 393 height 46
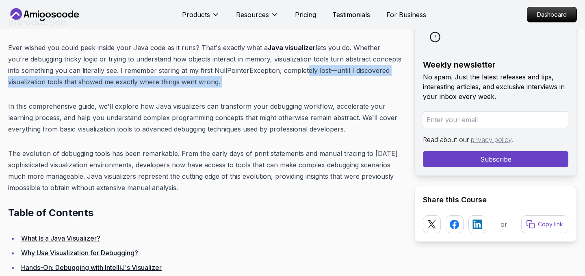
drag, startPoint x: 289, startPoint y: 71, endPoint x: 230, endPoint y: 89, distance: 61.9
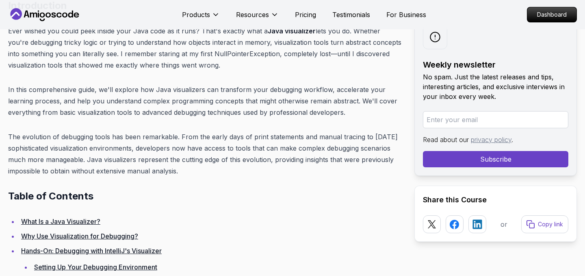
scroll to position [377, 0]
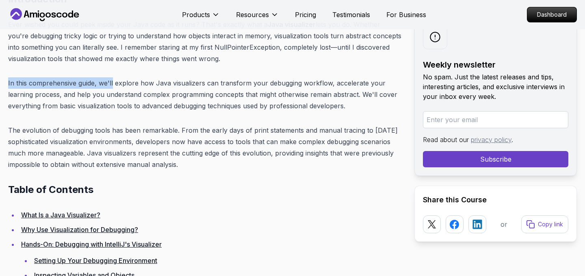
drag, startPoint x: 112, startPoint y: 85, endPoint x: 255, endPoint y: 76, distance: 143.8
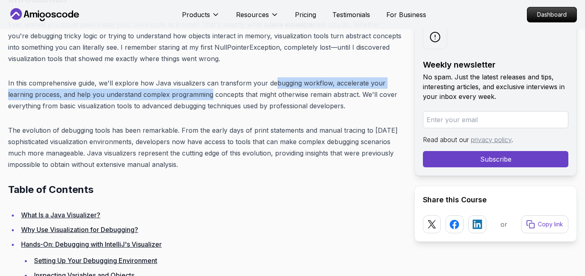
drag, startPoint x: 272, startPoint y: 83, endPoint x: 210, endPoint y: 93, distance: 62.1
click at [210, 93] on p "In this comprehensive guide, we'll explore how Java visualizers can transform y…" at bounding box center [204, 94] width 393 height 34
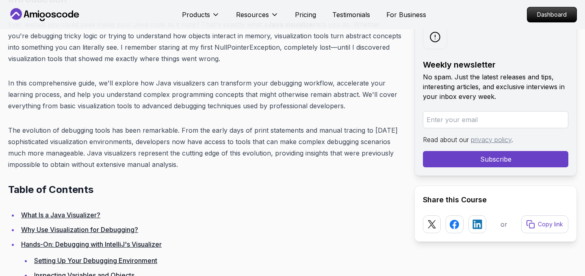
click at [219, 94] on p "In this comprehensive guide, we'll explore how Java visualizers can transform y…" at bounding box center [204, 94] width 393 height 34
click at [291, 99] on p "In this comprehensive guide, we'll explore how Java visualizers can transform y…" at bounding box center [204, 94] width 393 height 34
click at [312, 96] on p "In this comprehensive guide, we'll explore how Java visualizers can transform y…" at bounding box center [204, 94] width 393 height 34
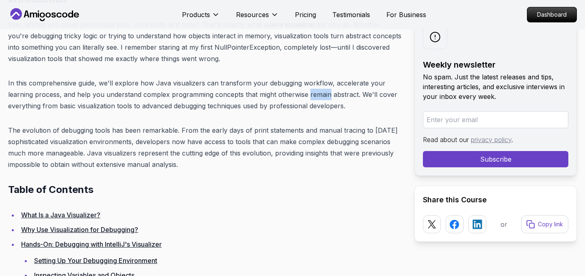
click at [312, 96] on p "In this comprehensive guide, we'll explore how Java visualizers can transform y…" at bounding box center [204, 94] width 393 height 34
click at [343, 96] on p "In this comprehensive guide, we'll explore how Java visualizers can transform y…" at bounding box center [204, 94] width 393 height 34
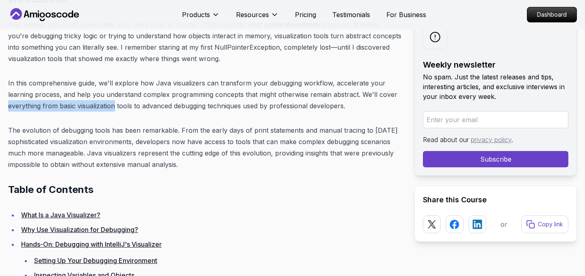
drag, startPoint x: 9, startPoint y: 105, endPoint x: 113, endPoint y: 106, distance: 104.9
click at [113, 106] on p "In this comprehensive guide, we'll explore how Java visualizers can transform y…" at bounding box center [204, 94] width 393 height 34
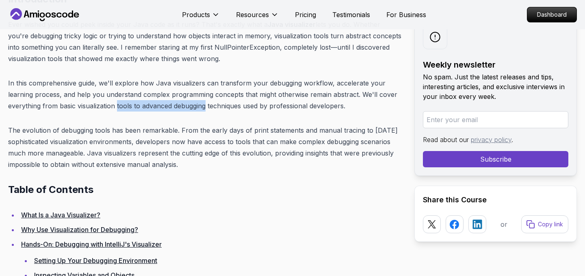
drag, startPoint x: 117, startPoint y: 106, endPoint x: 206, endPoint y: 104, distance: 88.2
click at [206, 104] on p "In this comprehensive guide, we'll explore how Java visualizers can transform y…" at bounding box center [204, 94] width 393 height 34
click at [222, 106] on p "In this comprehensive guide, we'll explore how Java visualizers can transform y…" at bounding box center [204, 94] width 393 height 34
click at [154, 107] on p "In this comprehensive guide, we'll explore how Java visualizers can transform y…" at bounding box center [204, 94] width 393 height 34
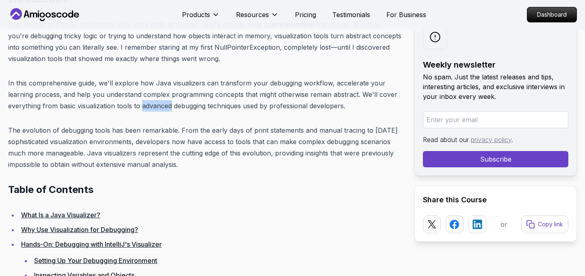
click at [154, 107] on p "In this comprehensive guide, we'll explore how Java visualizers can transform y…" at bounding box center [204, 94] width 393 height 34
click at [181, 107] on p "In this comprehensive guide, we'll explore how Java visualizers can transform y…" at bounding box center [204, 94] width 393 height 34
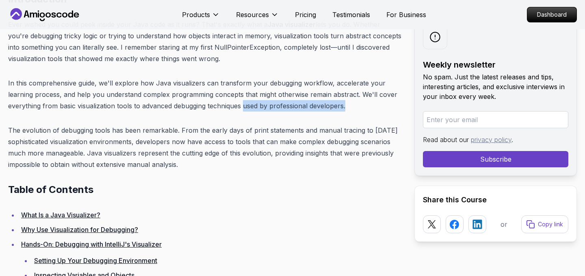
drag, startPoint x: 245, startPoint y: 106, endPoint x: 348, endPoint y: 107, distance: 102.8
click at [348, 107] on p "In this comprehensive guide, we'll explore how Java visualizers can transform y…" at bounding box center [204, 94] width 393 height 34
drag, startPoint x: 9, startPoint y: 130, endPoint x: 187, endPoint y: 163, distance: 181.4
click at [188, 163] on p "The evolution of debugging tools has been remarkable. From the early days of pr…" at bounding box center [204, 147] width 393 height 46
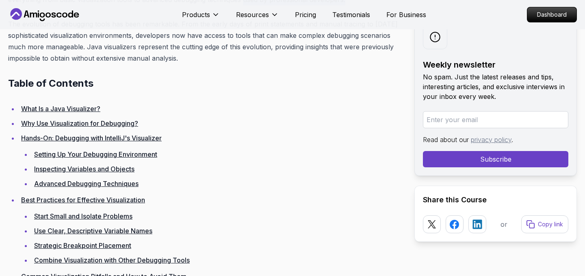
scroll to position [484, 0]
click at [191, 41] on p "The evolution of debugging tools has been remarkable. From the early days of pr…" at bounding box center [204, 41] width 393 height 46
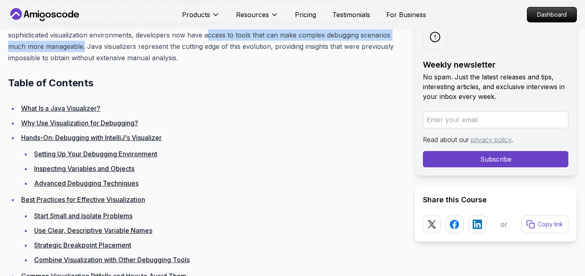
drag, startPoint x: 203, startPoint y: 36, endPoint x: 81, endPoint y: 48, distance: 122.5
click at [81, 48] on p "The evolution of debugging tools has been remarkable. From the early days of pr…" at bounding box center [204, 41] width 393 height 46
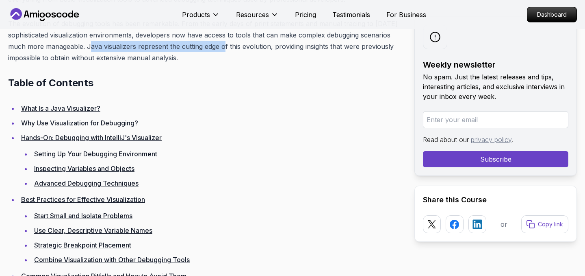
drag, startPoint x: 87, startPoint y: 48, endPoint x: 220, endPoint y: 46, distance: 133.3
click at [220, 46] on p "The evolution of debugging tools has been remarkable. From the early days of pr…" at bounding box center [204, 41] width 393 height 46
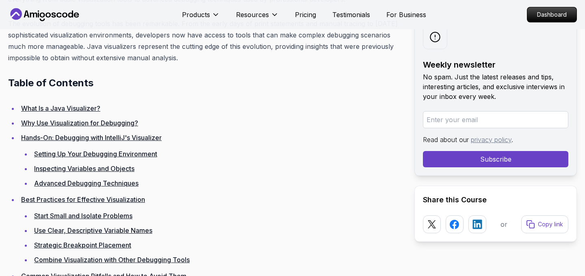
click at [258, 45] on p "The evolution of debugging tools has been remarkable. From the early days of pr…" at bounding box center [204, 41] width 393 height 46
drag, startPoint x: 272, startPoint y: 48, endPoint x: 179, endPoint y: 61, distance: 94.0
click at [179, 61] on p "The evolution of debugging tools has been remarkable. From the early days of pr…" at bounding box center [204, 41] width 393 height 46
click at [143, 80] on h2 "Table of Contents" at bounding box center [204, 82] width 393 height 13
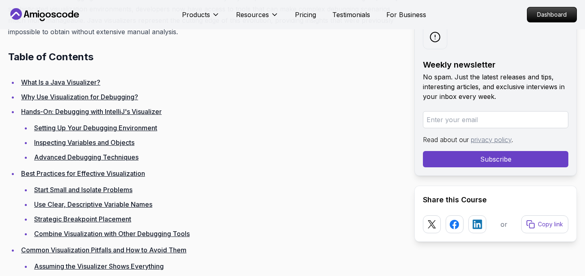
scroll to position [530, 0]
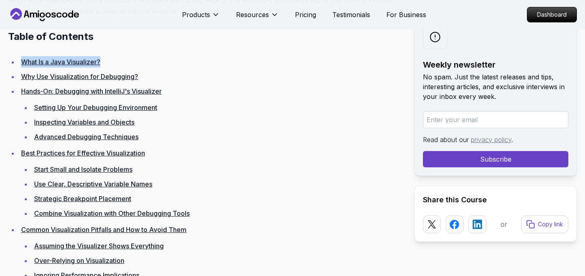
drag, startPoint x: 17, startPoint y: 60, endPoint x: 126, endPoint y: 63, distance: 108.6
click at [126, 63] on li "What Is a Java Visualizer?" at bounding box center [210, 61] width 383 height 11
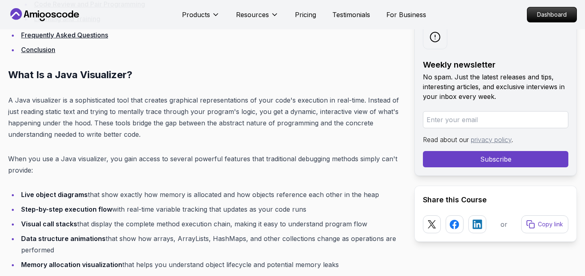
scroll to position [1045, 0]
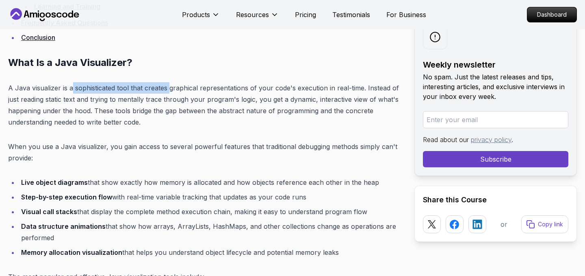
drag, startPoint x: 71, startPoint y: 90, endPoint x: 172, endPoint y: 87, distance: 100.9
click at [172, 87] on p "A Java visualizer is a sophisticated tool that creates graphical representation…" at bounding box center [204, 105] width 393 height 46
click at [217, 88] on p "A Java visualizer is a sophisticated tool that creates graphical representation…" at bounding box center [204, 105] width 393 height 46
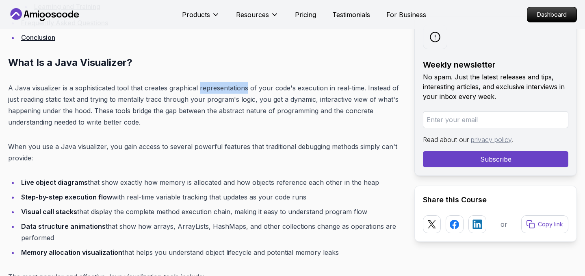
click at [217, 88] on p "A Java visualizer is a sophisticated tool that creates graphical representation…" at bounding box center [204, 105] width 393 height 46
click at [310, 91] on p "A Java visualizer is a sophisticated tool that creates graphical representation…" at bounding box center [204, 105] width 393 height 46
click at [353, 92] on p "A Java visualizer is a sophisticated tool that creates graphical representation…" at bounding box center [204, 105] width 393 height 46
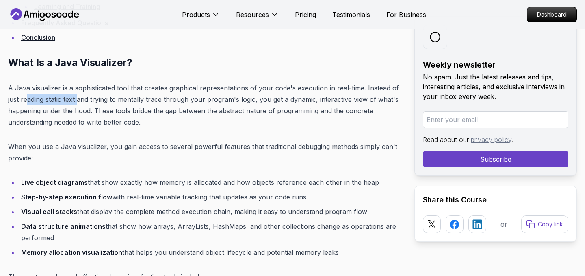
drag, startPoint x: 28, startPoint y: 99, endPoint x: 79, endPoint y: 102, distance: 51.7
click at [79, 102] on p "A Java visualizer is a sophisticated tool that creates graphical representation…" at bounding box center [204, 105] width 393 height 46
drag, startPoint x: 106, startPoint y: 101, endPoint x: 161, endPoint y: 98, distance: 54.2
click at [161, 98] on p "A Java visualizer is a sophisticated tool that creates graphical representation…" at bounding box center [204, 105] width 393 height 46
drag, startPoint x: 182, startPoint y: 101, endPoint x: 256, endPoint y: 96, distance: 74.2
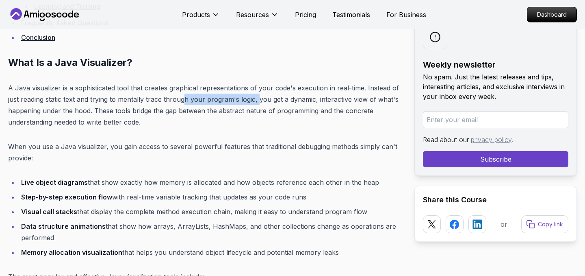
click at [256, 96] on p "A Java visualizer is a sophisticated tool that creates graphical representation…" at bounding box center [204, 105] width 393 height 46
click at [279, 96] on p "A Java visualizer is a sophisticated tool that creates graphical representation…" at bounding box center [204, 105] width 393 height 46
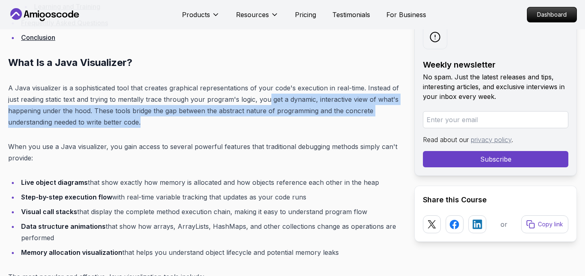
drag, startPoint x: 266, startPoint y: 97, endPoint x: 153, endPoint y: 119, distance: 115.0
click at [153, 119] on p "A Java visualizer is a sophisticated tool that creates graphical representation…" at bounding box center [204, 105] width 393 height 46
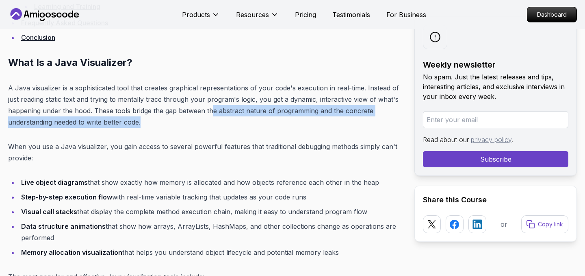
drag, startPoint x: 213, startPoint y: 109, endPoint x: 144, endPoint y: 123, distance: 70.5
click at [144, 123] on p "A Java visualizer is a sophisticated tool that creates graphical representation…" at bounding box center [204, 105] width 393 height 46
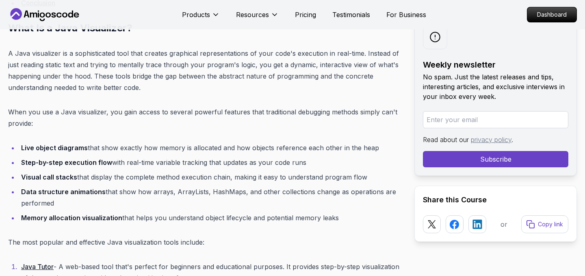
scroll to position [1084, 0]
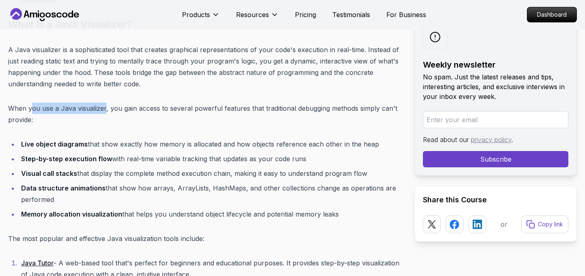
drag, startPoint x: 32, startPoint y: 109, endPoint x: 104, endPoint y: 111, distance: 72.4
click at [104, 111] on p "When you use a Java visualizer, you gain access to several powerful features th…" at bounding box center [204, 113] width 393 height 23
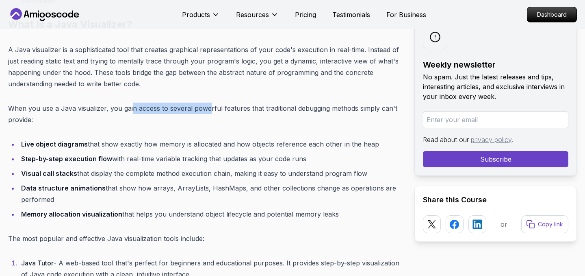
drag, startPoint x: 130, startPoint y: 110, endPoint x: 209, endPoint y: 111, distance: 78.5
click at [209, 112] on p "When you use a Java visualizer, you gain access to several powerful features th…" at bounding box center [204, 113] width 393 height 23
click at [224, 109] on p "When you use a Java visualizer, you gain access to several powerful features th…" at bounding box center [204, 113] width 393 height 23
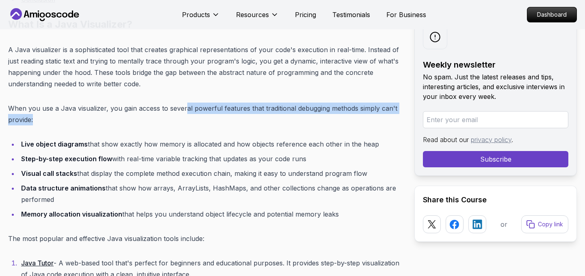
drag, startPoint x: 183, startPoint y: 110, endPoint x: 341, endPoint y: 115, distance: 157.8
click at [341, 115] on p "When you use a Java visualizer, you gain access to several powerful features th…" at bounding box center [204, 113] width 393 height 23
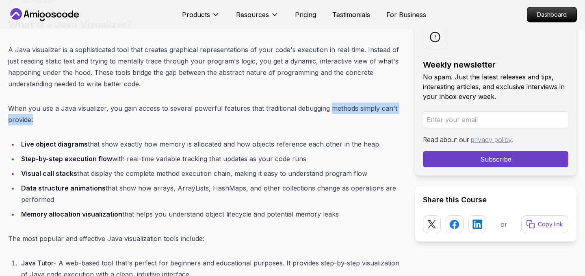
drag, startPoint x: 330, startPoint y: 109, endPoint x: 373, endPoint y: 119, distance: 44.9
click at [373, 119] on p "When you use a Java visualizer, you gain access to several powerful features th…" at bounding box center [204, 113] width 393 height 23
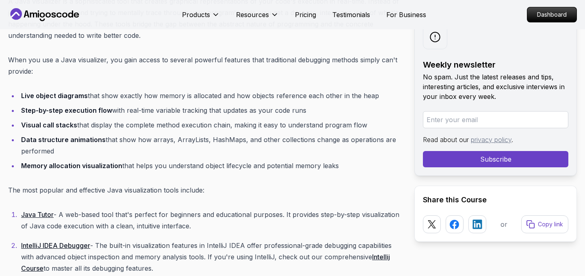
scroll to position [1134, 0]
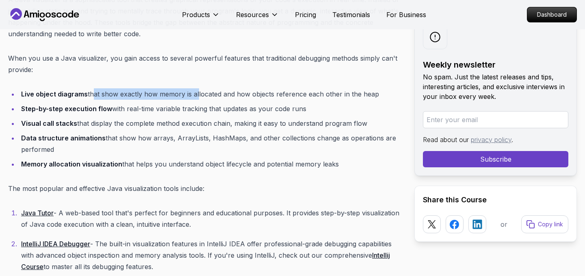
drag, startPoint x: 90, startPoint y: 95, endPoint x: 197, endPoint y: 96, distance: 107.3
click at [197, 96] on li "Live object diagrams that show exactly how memory is allocated and how objects …" at bounding box center [210, 93] width 383 height 11
click at [213, 95] on li "Live object diagrams that show exactly how memory is allocated and how objects …" at bounding box center [210, 93] width 383 height 11
click at [258, 92] on li "Live object diagrams that show exactly how memory is allocated and how objects …" at bounding box center [210, 93] width 383 height 11
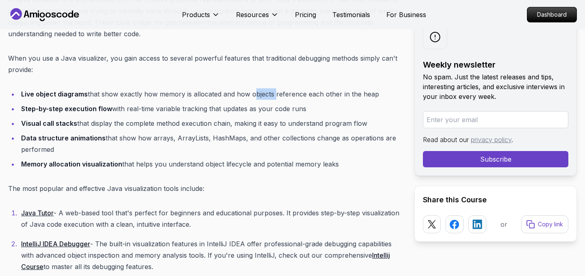
click at [258, 92] on li "Live object diagrams that show exactly how memory is allocated and how objects …" at bounding box center [210, 93] width 383 height 11
click at [292, 96] on li "Live object diagrams that show exactly how memory is allocated and how objects …" at bounding box center [210, 93] width 383 height 11
click at [365, 96] on li "Live object diagrams that show exactly how memory is allocated and how objects …" at bounding box center [210, 93] width 383 height 11
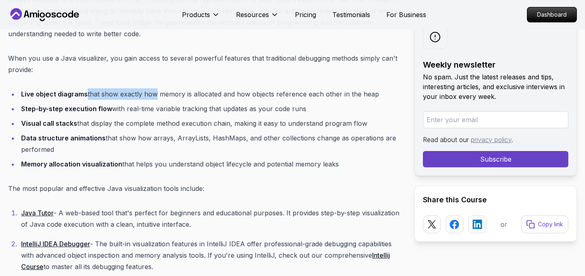
drag, startPoint x: 86, startPoint y: 91, endPoint x: 150, endPoint y: 96, distance: 63.6
click at [150, 96] on li "Live object diagrams that show exactly how memory is allocated and how objects …" at bounding box center [210, 93] width 383 height 11
click at [150, 95] on li "Live object diagrams that show exactly how memory is allocated and how objects …" at bounding box center [210, 93] width 383 height 11
drag, startPoint x: 88, startPoint y: 93, endPoint x: 217, endPoint y: 93, distance: 129.7
click at [217, 93] on li "Live object diagrams that show exactly how memory is allocated and how objects …" at bounding box center [210, 93] width 383 height 11
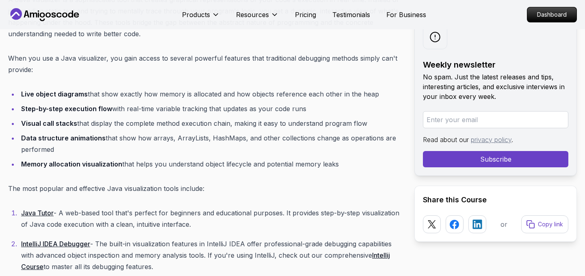
click at [230, 96] on li "Live object diagrams that show exactly how memory is allocated and how objects …" at bounding box center [210, 93] width 383 height 11
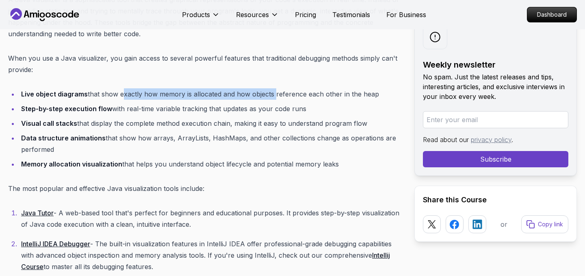
drag, startPoint x: 120, startPoint y: 94, endPoint x: 273, endPoint y: 94, distance: 152.8
click at [273, 94] on li "Live object diagrams that show exactly how memory is allocated and how objects …" at bounding box center [210, 93] width 383 height 11
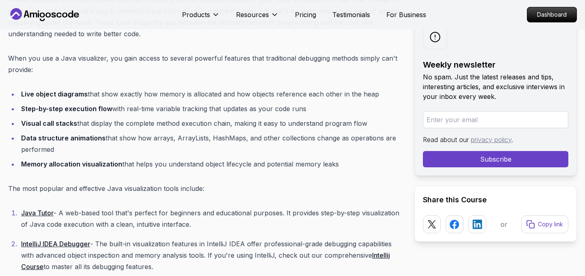
click at [282, 94] on li "Live object diagrams that show exactly how memory is allocated and how objects …" at bounding box center [210, 93] width 383 height 11
click at [316, 95] on li "Live object diagrams that show exactly how memory is allocated and how objects …" at bounding box center [210, 93] width 383 height 11
drag, startPoint x: 245, startPoint y: 95, endPoint x: 383, endPoint y: 98, distance: 137.8
click at [383, 98] on li "Live object diagrams that show exactly how memory is allocated and how objects …" at bounding box center [210, 93] width 383 height 11
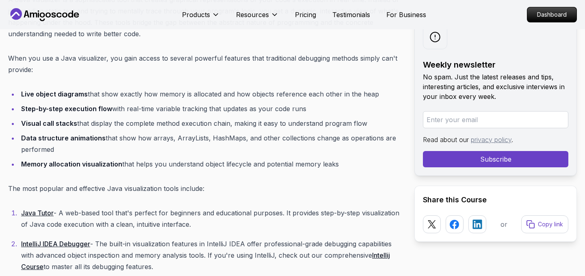
click at [303, 108] on li "Step-by-step execution flow with real-time variable tracking that updates as yo…" at bounding box center [210, 108] width 383 height 11
drag, startPoint x: 118, startPoint y: 105, endPoint x: 316, endPoint y: 112, distance: 197.7
click at [316, 112] on li "Step-by-step execution flow with real-time variable tracking that updates as yo…" at bounding box center [210, 108] width 383 height 11
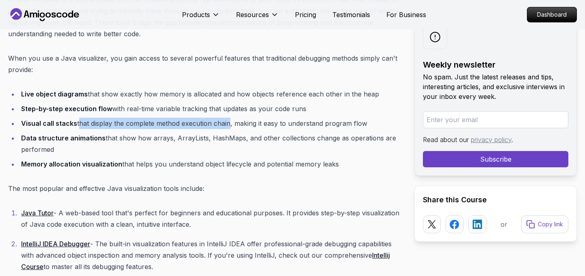
drag, startPoint x: 76, startPoint y: 123, endPoint x: 228, endPoint y: 127, distance: 151.3
click at [228, 127] on li "Visual call stacks that display the complete method execution chain, making it …" at bounding box center [210, 122] width 383 height 11
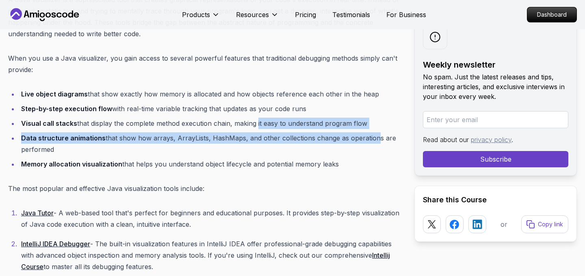
drag, startPoint x: 254, startPoint y: 123, endPoint x: 370, endPoint y: 132, distance: 116.2
click at [370, 132] on ul "Live object diagrams that show exactly how memory is allocated and how objects …" at bounding box center [204, 128] width 393 height 81
click at [370, 132] on li "Data structure animations that show how arrays, ArrayLists, HashMaps, and other…" at bounding box center [210, 143] width 383 height 23
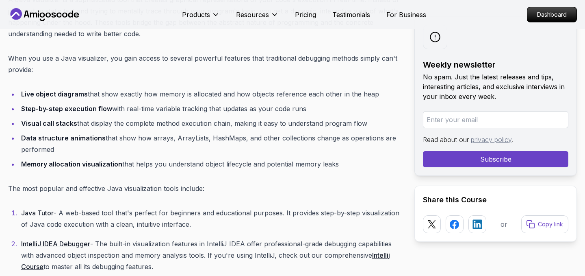
click at [55, 141] on li "Data structure animations that show how arrays, ArrayLists, HashMaps, and other…" at bounding box center [210, 143] width 383 height 23
click at [77, 141] on li "Data structure animations that show how arrays, ArrayLists, HashMaps, and other…" at bounding box center [210, 143] width 383 height 23
click at [106, 140] on li "Data structure animations that show how arrays, ArrayLists, HashMaps, and other…" at bounding box center [210, 143] width 383 height 23
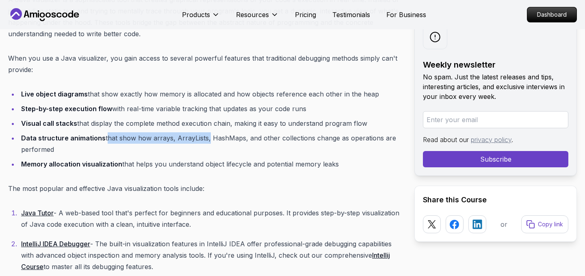
drag, startPoint x: 104, startPoint y: 137, endPoint x: 205, endPoint y: 140, distance: 100.4
click at [205, 141] on li "Data structure animations that show how arrays, ArrayLists, HashMaps, and other…" at bounding box center [210, 143] width 383 height 23
click at [224, 137] on li "Data structure animations that show how arrays, ArrayLists, HashMaps, and other…" at bounding box center [210, 143] width 383 height 23
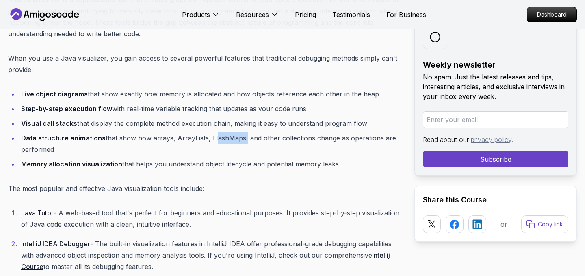
click at [224, 137] on li "Data structure animations that show how arrays, ArrayLists, HashMaps, and other…" at bounding box center [210, 143] width 383 height 23
click at [288, 139] on li "Data structure animations that show how arrays, ArrayLists, HashMaps, and other…" at bounding box center [210, 143] width 383 height 23
click at [80, 145] on li "Data structure animations that show how arrays, ArrayLists, HashMaps, and other…" at bounding box center [210, 143] width 383 height 23
drag, startPoint x: 79, startPoint y: 162, endPoint x: 141, endPoint y: 164, distance: 61.8
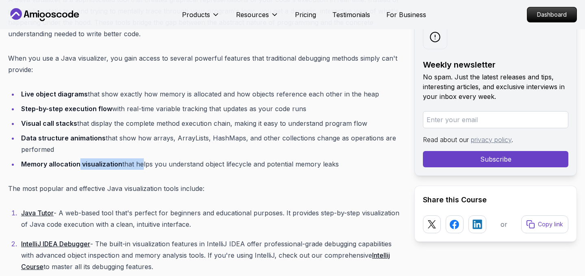
click at [141, 164] on li "Memory allocation visualization that helps you understand object lifecycle and …" at bounding box center [210, 163] width 383 height 11
click at [169, 162] on li "Memory allocation visualization that helps you understand object lifecycle and …" at bounding box center [210, 163] width 383 height 11
drag, startPoint x: 150, startPoint y: 162, endPoint x: 354, endPoint y: 162, distance: 204.0
click at [354, 162] on li "Memory allocation visualization that helps you understand object lifecycle and …" at bounding box center [210, 163] width 383 height 11
click at [269, 189] on p "The most popular and effective Java visualization tools include:" at bounding box center [204, 187] width 393 height 11
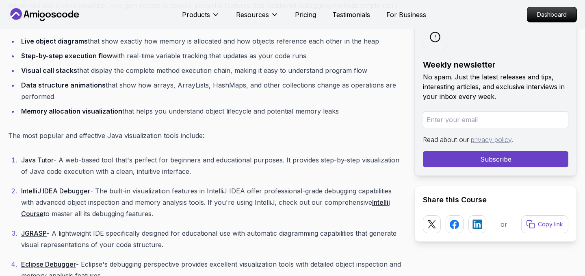
scroll to position [1198, 0]
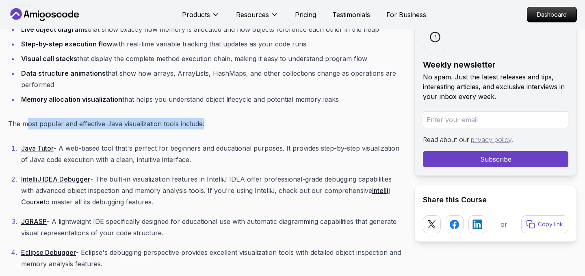
drag, startPoint x: 28, startPoint y: 126, endPoint x: 242, endPoint y: 126, distance: 214.6
click at [242, 126] on p "The most popular and effective Java visualization tools include:" at bounding box center [204, 123] width 393 height 11
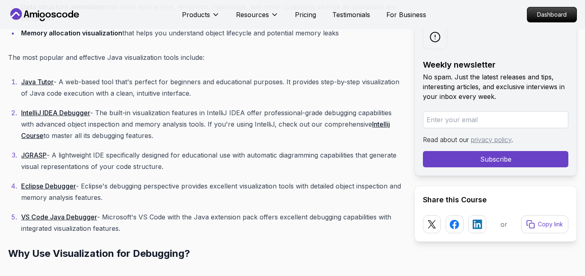
scroll to position [1263, 0]
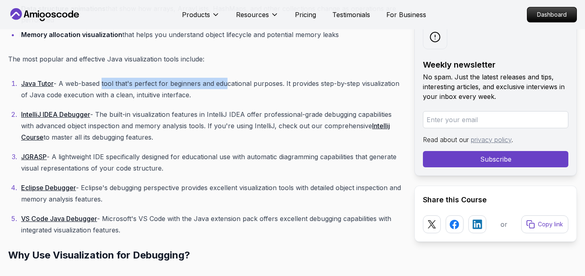
drag, startPoint x: 102, startPoint y: 83, endPoint x: 224, endPoint y: 83, distance: 122.3
click at [224, 83] on p "Java Tutor - A web-based tool that's perfect for beginners and educational purp…" at bounding box center [211, 89] width 380 height 23
drag, startPoint x: 256, startPoint y: 82, endPoint x: 373, endPoint y: 90, distance: 116.9
click at [373, 90] on p "Java Tutor - A web-based tool that's perfect for beginners and educational purp…" at bounding box center [211, 89] width 380 height 23
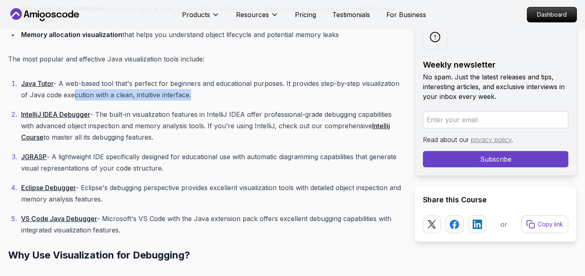
drag, startPoint x: 71, startPoint y: 94, endPoint x: 188, endPoint y: 96, distance: 116.7
click at [188, 96] on p "Java Tutor - A web-based tool that's perfect for beginners and educational purp…" at bounding box center [211, 89] width 380 height 23
click at [191, 95] on p "Java Tutor - A web-based tool that's perfect for beginners and educational purp…" at bounding box center [211, 89] width 380 height 23
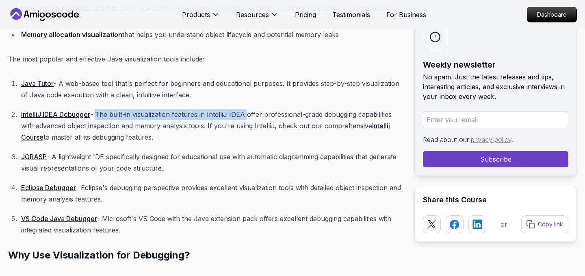
drag, startPoint x: 96, startPoint y: 115, endPoint x: 245, endPoint y: 111, distance: 149.2
click at [245, 111] on p "IntelliJ IDEA Debugger - The built-in visualization features in IntelliJ IDEA o…" at bounding box center [211, 126] width 380 height 34
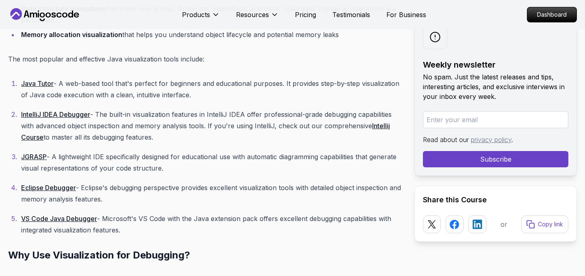
click at [276, 115] on p "IntelliJ IDEA Debugger - The built-in visualization features in IntelliJ IDEA o…" at bounding box center [211, 126] width 380 height 34
click at [332, 116] on p "IntelliJ IDEA Debugger - The built-in visualization features in IntelliJ IDEA o…" at bounding box center [211, 126] width 380 height 34
drag, startPoint x: 39, startPoint y: 127, endPoint x: 175, endPoint y: 135, distance: 136.0
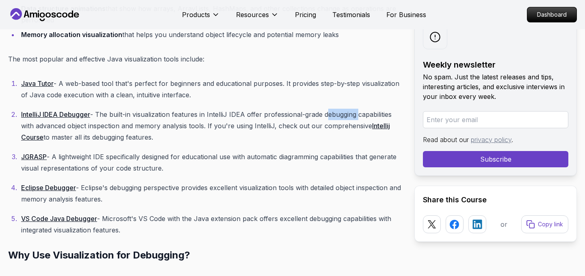
click at [175, 135] on p "IntelliJ IDEA Debugger - The built-in visualization features in IntelliJ IDEA o…" at bounding box center [211, 126] width 380 height 34
drag, startPoint x: 202, startPoint y: 128, endPoint x: 273, endPoint y: 135, distance: 71.5
click at [273, 135] on p "IntelliJ IDEA Debugger - The built-in visualization features in IntelliJ IDEA o…" at bounding box center [211, 126] width 380 height 34
click at [270, 137] on p "IntelliJ IDEA Debugger - The built-in visualization features in IntelliJ IDEA o…" at bounding box center [211, 126] width 380 height 34
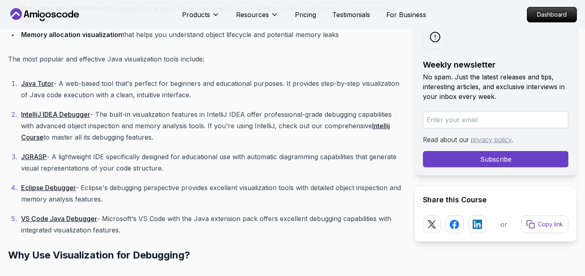
drag, startPoint x: 65, startPoint y: 135, endPoint x: 160, endPoint y: 140, distance: 94.8
click at [159, 140] on p "IntelliJ IDEA Debugger - The built-in visualization features in IntelliJ IDEA o…" at bounding box center [211, 126] width 380 height 34
click at [160, 140] on p "IntelliJ IDEA Debugger - The built-in visualization features in IntelliJ IDEA o…" at bounding box center [211, 126] width 380 height 34
drag, startPoint x: 77, startPoint y: 138, endPoint x: 161, endPoint y: 140, distance: 84.2
click at [161, 140] on p "IntelliJ IDEA Debugger - The built-in visualization features in IntelliJ IDEA o…" at bounding box center [211, 126] width 380 height 34
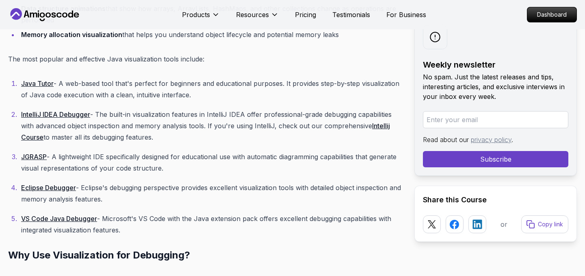
click at [161, 140] on p "IntelliJ IDEA Debugger - The built-in visualization features in IntelliJ IDEA o…" at bounding box center [211, 126] width 380 height 34
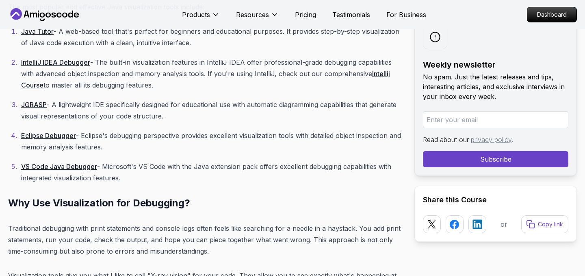
scroll to position [1322, 0]
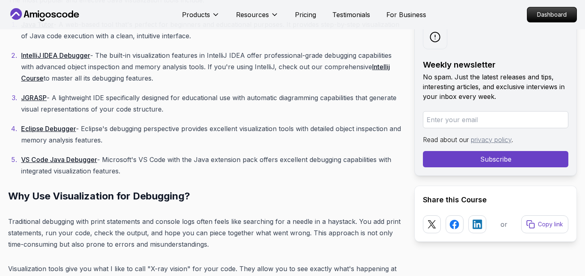
drag, startPoint x: 109, startPoint y: 100, endPoint x: 173, endPoint y: 111, distance: 65.1
click at [174, 111] on p "JGRASP - A lightweight IDE specifically designed for educational use with autom…" at bounding box center [211, 103] width 380 height 23
click at [173, 111] on p "JGRASP - A lightweight IDE specifically designed for educational use with autom…" at bounding box center [211, 103] width 380 height 23
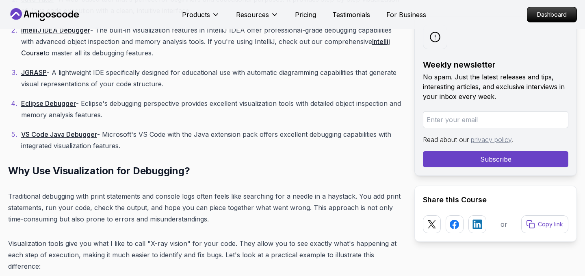
scroll to position [1353, 0]
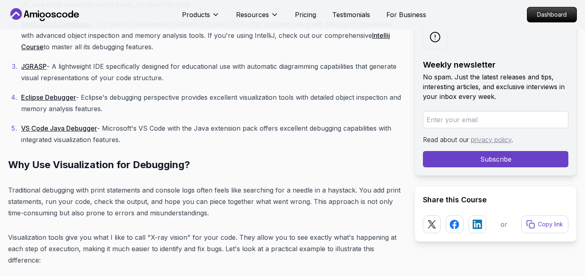
drag, startPoint x: 84, startPoint y: 96, endPoint x: 139, endPoint y: 107, distance: 55.6
click at [139, 107] on p "Eclipse Debugger - Eclipse's debugging perspective provides excellent visualiza…" at bounding box center [211, 102] width 380 height 23
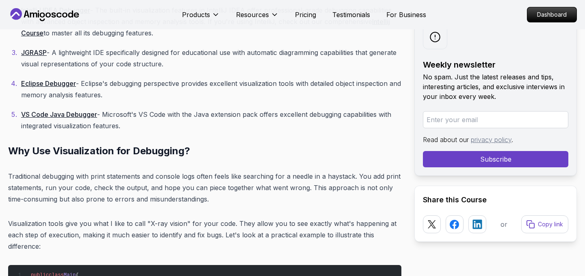
scroll to position [1370, 0]
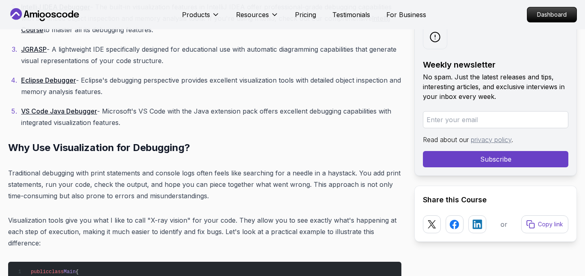
drag, startPoint x: 104, startPoint y: 110, endPoint x: 144, endPoint y: 124, distance: 42.0
click at [144, 124] on p "VS Code Java Debugger - Microsoft's VS Code with the Java extension pack offers…" at bounding box center [211, 116] width 380 height 23
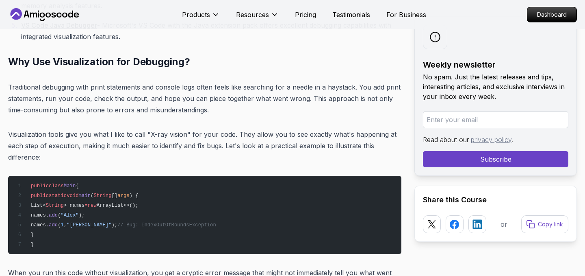
scroll to position [1458, 0]
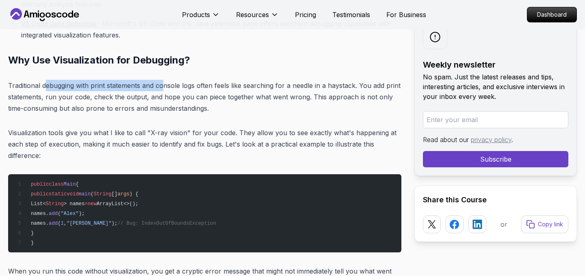
drag, startPoint x: 46, startPoint y: 85, endPoint x: 163, endPoint y: 84, distance: 117.5
click at [163, 84] on p "Traditional debugging with print statements and console logs often feels like s…" at bounding box center [204, 97] width 393 height 34
click at [182, 87] on p "Traditional debugging with print statements and console logs often feels like s…" at bounding box center [204, 97] width 393 height 34
click at [226, 87] on p "Traditional debugging with print statements and console logs often feels like s…" at bounding box center [204, 97] width 393 height 34
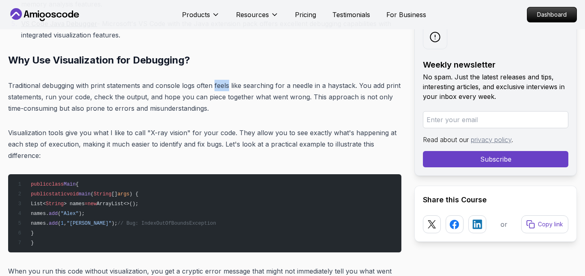
click at [226, 87] on p "Traditional debugging with print statements and console logs often feels like s…" at bounding box center [204, 97] width 393 height 34
click at [271, 86] on p "Traditional debugging with print statements and console logs often feels like s…" at bounding box center [204, 97] width 393 height 34
click at [338, 87] on p "Traditional debugging with print statements and console logs often feels like s…" at bounding box center [204, 97] width 393 height 34
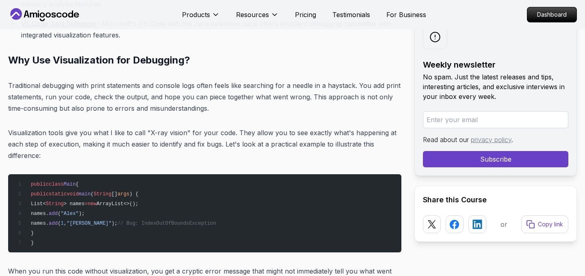
click at [365, 86] on p "Traditional debugging with print statements and console logs often feels like s…" at bounding box center [204, 97] width 393 height 34
drag, startPoint x: 42, startPoint y: 98, endPoint x: 148, endPoint y: 98, distance: 106.1
click at [148, 98] on p "Traditional debugging with print statements and console logs often feels like s…" at bounding box center [204, 97] width 393 height 34
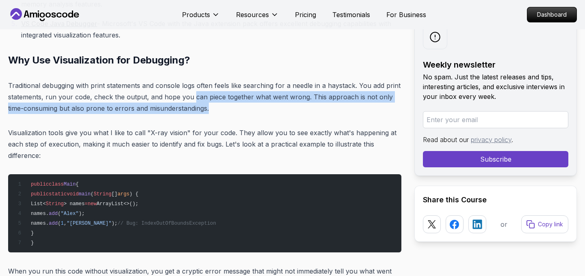
drag, startPoint x: 193, startPoint y: 98, endPoint x: 323, endPoint y: 104, distance: 129.8
click at [323, 104] on p "Traditional debugging with print statements and console logs often feels like s…" at bounding box center [204, 97] width 393 height 34
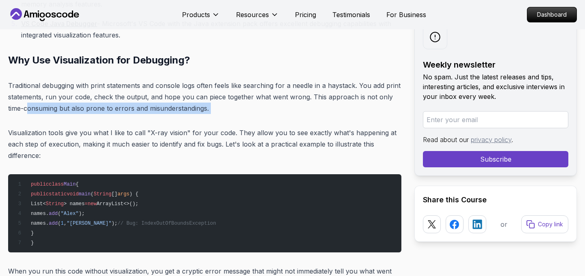
drag, startPoint x: 27, startPoint y: 106, endPoint x: 209, endPoint y: 117, distance: 182.4
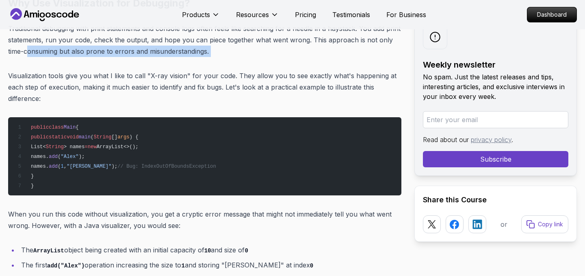
scroll to position [1515, 0]
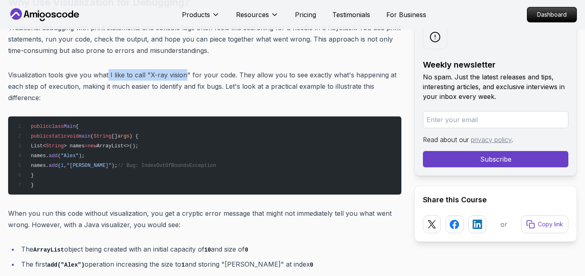
drag, startPoint x: 109, startPoint y: 76, endPoint x: 185, endPoint y: 76, distance: 76.0
click at [185, 76] on p "Visualization tools give you what I like to call "X-ray vision" for your code. …" at bounding box center [204, 86] width 393 height 34
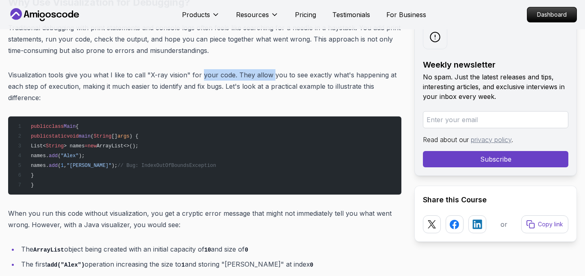
drag, startPoint x: 202, startPoint y: 75, endPoint x: 274, endPoint y: 74, distance: 72.0
click at [274, 74] on p "Visualization tools give you what I like to call "X-ray vision" for your code. …" at bounding box center [204, 86] width 393 height 34
click at [298, 74] on p "Visualization tools give you what I like to call "X-ray vision" for your code. …" at bounding box center [204, 86] width 393 height 34
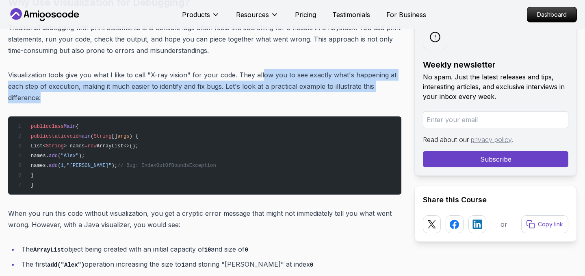
drag, startPoint x: 259, startPoint y: 72, endPoint x: 138, endPoint y: 95, distance: 123.6
click at [138, 95] on p "Visualization tools give you what I like to call "X-ray vision" for your code. …" at bounding box center [204, 86] width 393 height 34
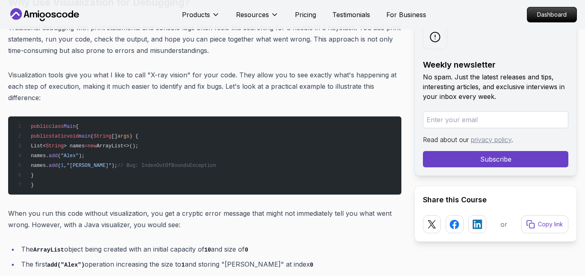
click at [148, 96] on p "Visualization tools give you what I like to call "X-ray vision" for your code. …" at bounding box center [204, 86] width 393 height 34
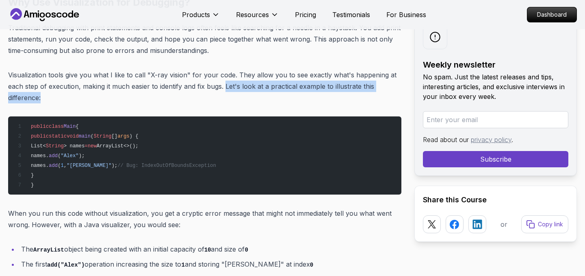
drag, startPoint x: 226, startPoint y: 86, endPoint x: 382, endPoint y: 96, distance: 156.4
click at [382, 96] on p "Visualization tools give you what I like to call "X-ray vision" for your code. …" at bounding box center [204, 86] width 393 height 34
click at [312, 100] on p "Visualization tools give you what I like to call "X-ray vision" for your code. …" at bounding box center [204, 86] width 393 height 34
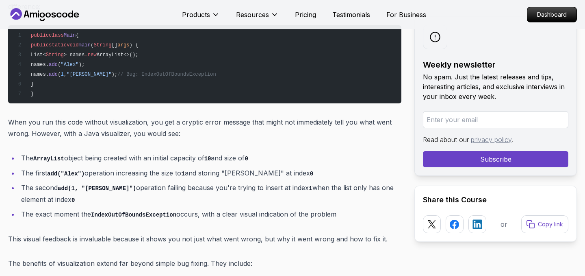
scroll to position [1609, 0]
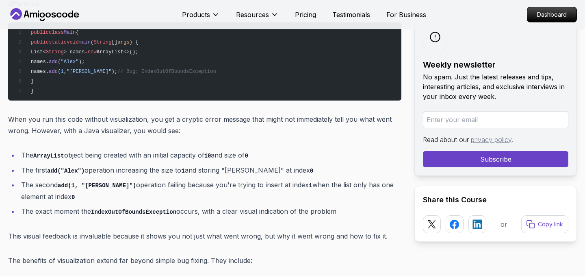
click at [135, 51] on span "ArrayList<>();" at bounding box center [118, 52] width 42 height 6
click at [187, 61] on pre "public class Main { public static void main ( String [] args ) { List< String >…" at bounding box center [204, 61] width 393 height 78
click at [85, 54] on span "> names" at bounding box center [74, 52] width 21 height 6
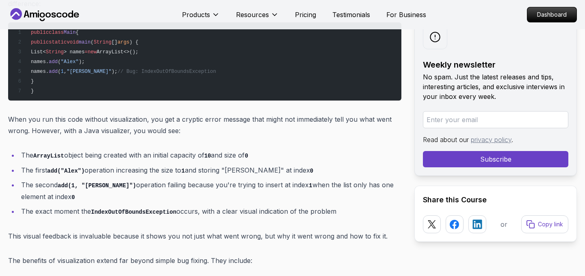
click at [64, 52] on span "String" at bounding box center [55, 52] width 18 height 6
click at [85, 51] on span "> names" at bounding box center [74, 52] width 21 height 6
click at [138, 51] on span "ArrayList<>();" at bounding box center [118, 52] width 42 height 6
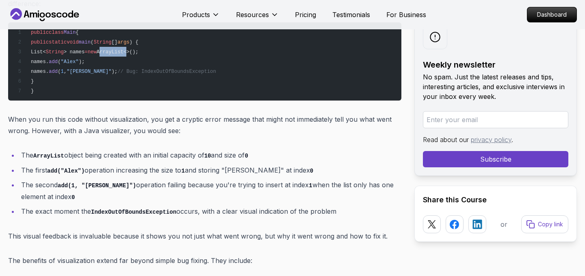
click at [138, 51] on span "ArrayList<>();" at bounding box center [118, 52] width 42 height 6
click at [177, 51] on pre "public class Main { public static void main ( String [] args ) { List< String >…" at bounding box center [204, 61] width 393 height 78
drag, startPoint x: 56, startPoint y: 63, endPoint x: 124, endPoint y: 59, distance: 68.0
click at [124, 59] on pre "public class Main { public static void main ( String [] args ) { List< String >…" at bounding box center [204, 61] width 393 height 78
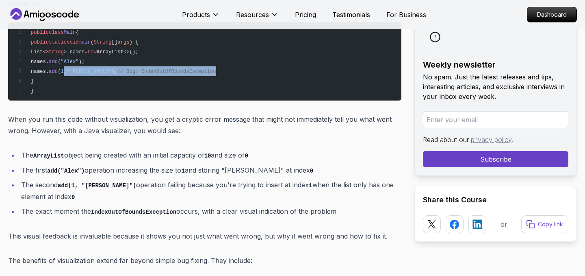
drag, startPoint x: 87, startPoint y: 71, endPoint x: 232, endPoint y: 74, distance: 146.0
click at [232, 74] on pre "public class Main { public static void main ( String [] args ) { List< String >…" at bounding box center [204, 61] width 393 height 78
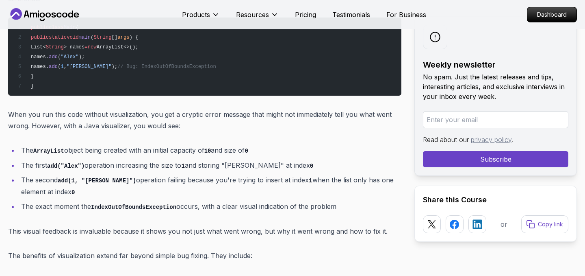
scroll to position [1618, 0]
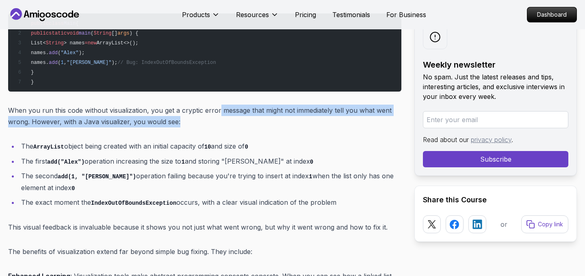
drag, startPoint x: 217, startPoint y: 111, endPoint x: 343, endPoint y: 122, distance: 127.3
click at [343, 122] on p "When you run this code without visualization, you get a cryptic error message t…" at bounding box center [204, 115] width 393 height 23
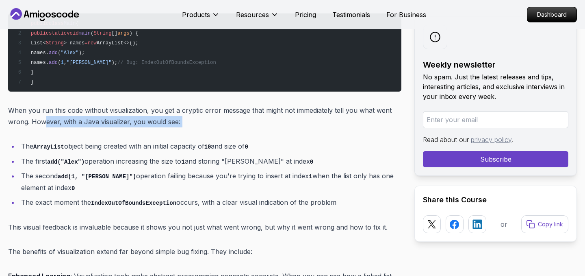
drag, startPoint x: 44, startPoint y: 122, endPoint x: 168, endPoint y: 127, distance: 124.0
click at [168, 127] on p "When you run this code without visualization, you get a cryptic error message t…" at bounding box center [204, 115] width 393 height 23
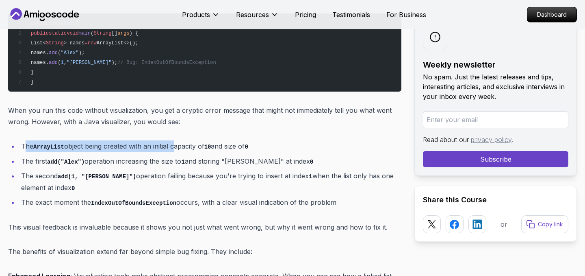
drag, startPoint x: 24, startPoint y: 145, endPoint x: 175, endPoint y: 150, distance: 151.7
click at [175, 150] on li "The ArrayList object being created with an initial capacity of 10 and size of 0" at bounding box center [210, 146] width 383 height 12
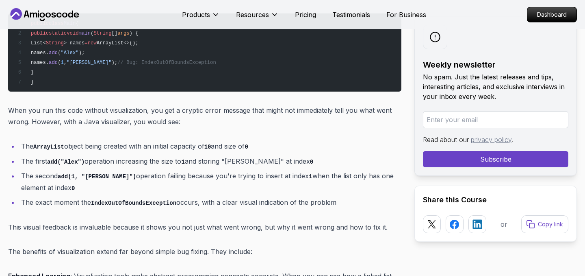
click at [191, 148] on li "The ArrayList object being created with an initial capacity of 10 and size of 0" at bounding box center [210, 146] width 383 height 12
drag, startPoint x: 234, startPoint y: 145, endPoint x: 270, endPoint y: 144, distance: 36.6
click at [270, 144] on li "The ArrayList object being created with an initial capacity of 10 and size of 0" at bounding box center [210, 146] width 383 height 12
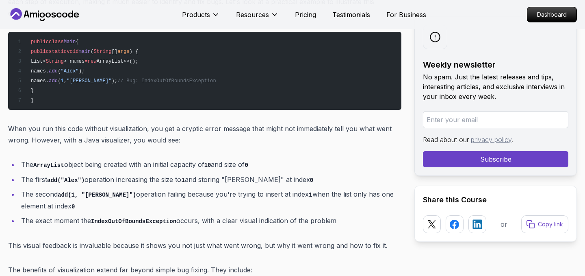
scroll to position [1598, 0]
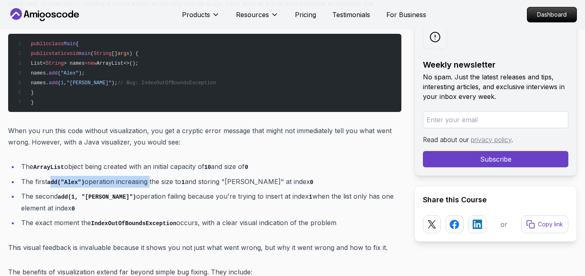
drag, startPoint x: 51, startPoint y: 180, endPoint x: 150, endPoint y: 183, distance: 99.2
click at [150, 183] on li "The first add("Alex") operation increasing the size to 1 and storing "Alex" at …" at bounding box center [210, 182] width 383 height 12
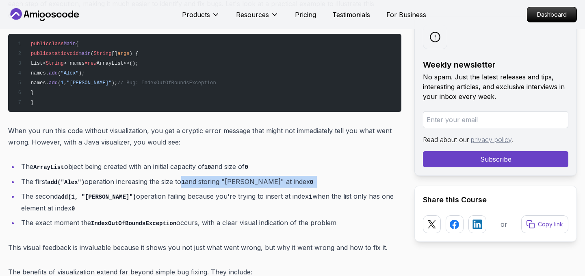
drag, startPoint x: 182, startPoint y: 180, endPoint x: 226, endPoint y: 186, distance: 45.1
click at [228, 187] on ul "The ArrayList object being created with an initial capacity of 10 and size of 0…" at bounding box center [204, 195] width 393 height 68
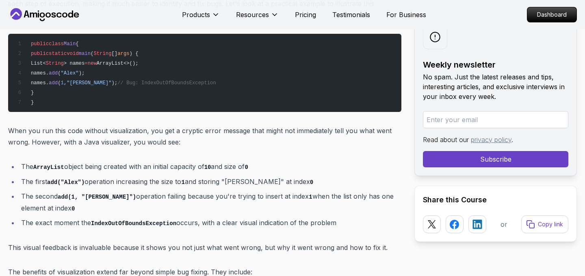
click at [250, 181] on li "The first add("Alex") operation increasing the size to 1 and storing "Alex" at …" at bounding box center [210, 182] width 383 height 12
drag, startPoint x: 230, startPoint y: 181, endPoint x: 302, endPoint y: 184, distance: 72.0
click at [302, 184] on li "The first add("Alex") operation increasing the size to 1 and storing "Alex" at …" at bounding box center [210, 182] width 383 height 12
drag, startPoint x: 27, startPoint y: 198, endPoint x: 196, endPoint y: 199, distance: 168.7
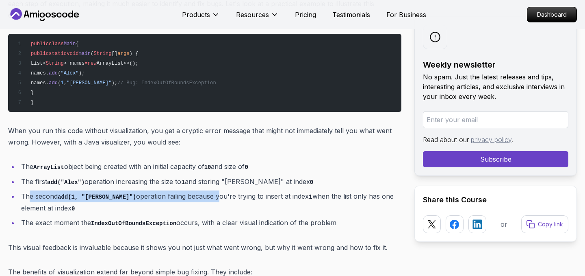
click at [196, 199] on li "The second add(1, "[PERSON_NAME]") operation failing because you're trying to i…" at bounding box center [210, 201] width 383 height 23
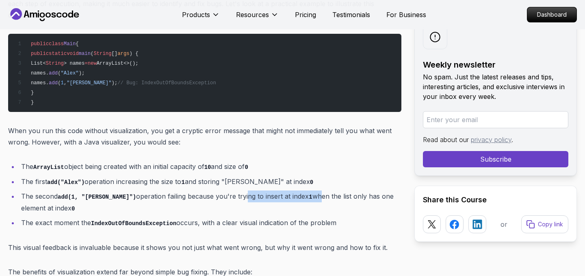
drag, startPoint x: 222, startPoint y: 197, endPoint x: 295, endPoint y: 200, distance: 72.8
click at [295, 200] on li "The second add(1, "[PERSON_NAME]") operation failing because you're trying to i…" at bounding box center [210, 201] width 383 height 23
click at [315, 198] on li "The second add(1, "[PERSON_NAME]") operation failing because you're trying to i…" at bounding box center [210, 201] width 383 height 23
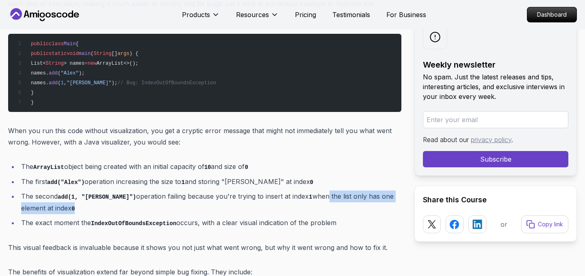
drag, startPoint x: 304, startPoint y: 195, endPoint x: 64, endPoint y: 204, distance: 240.0
click at [64, 204] on li "The second add(1, "[PERSON_NAME]") operation failing because you're trying to i…" at bounding box center [210, 201] width 383 height 23
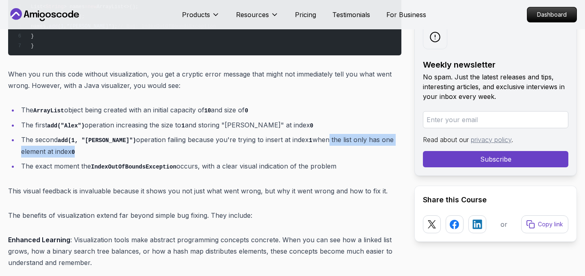
scroll to position [1663, 0]
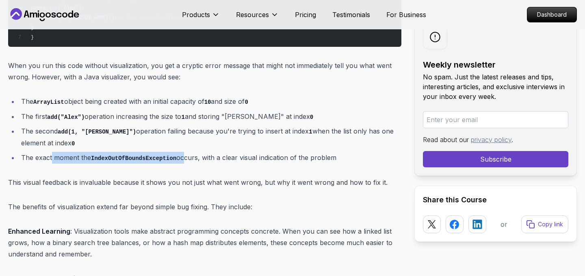
drag, startPoint x: 52, startPoint y: 157, endPoint x: 186, endPoint y: 159, distance: 133.7
click at [185, 159] on li "The exact moment the IndexOutOfBoundsException occurs, with a clear visual indi…" at bounding box center [210, 158] width 383 height 12
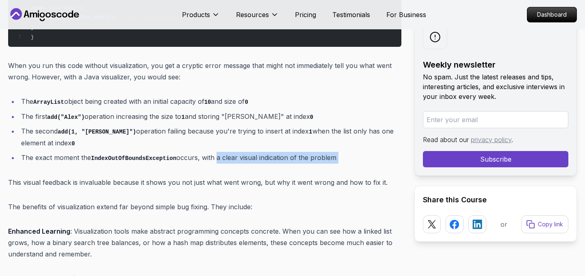
drag, startPoint x: 217, startPoint y: 158, endPoint x: 356, endPoint y: 169, distance: 140.3
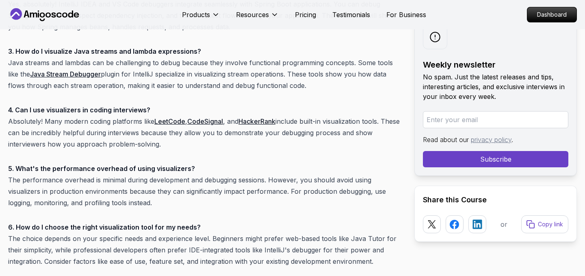
scroll to position [6366, 0]
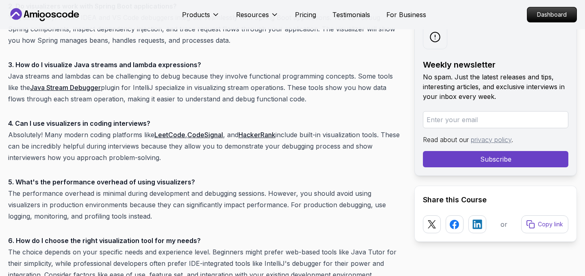
drag, startPoint x: 214, startPoint y: 52, endPoint x: 365, endPoint y: 63, distance: 151.2
click at [365, 63] on p "3. How do I visualize Java streams and lambda expressions? Java streams and lam…" at bounding box center [204, 82] width 393 height 46
click at [365, 64] on p "3. How do I visualize Java streams and lambda expressions? Java streams and lam…" at bounding box center [204, 82] width 393 height 46
drag, startPoint x: 33, startPoint y: 64, endPoint x: 120, endPoint y: 63, distance: 87.4
click at [120, 63] on p "3. How do I visualize Java streams and lambda expressions? Java streams and lam…" at bounding box center [204, 82] width 393 height 46
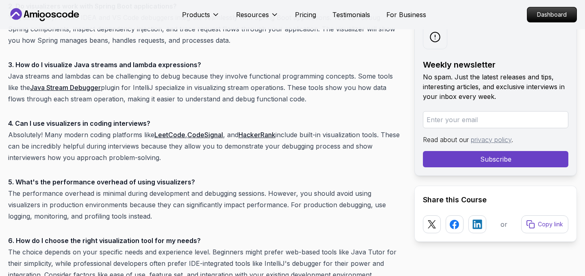
click at [151, 67] on p "3. How do I visualize Java streams and lambda expressions? Java streams and lam…" at bounding box center [204, 82] width 393 height 46
drag, startPoint x: 136, startPoint y: 64, endPoint x: 310, endPoint y: 59, distance: 174.5
click at [310, 59] on p "3. How do I visualize Java streams and lambda expressions? Java streams and lam…" at bounding box center [204, 82] width 393 height 46
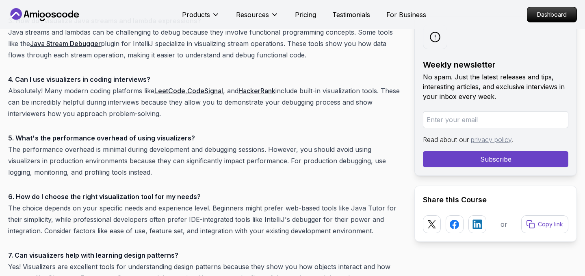
scroll to position [6413, 0]
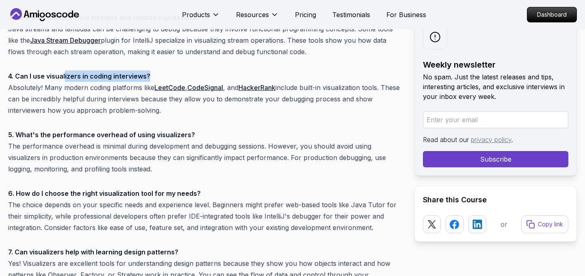
drag, startPoint x: 65, startPoint y: 40, endPoint x: 148, endPoint y: 40, distance: 82.9
click at [147, 72] on strong "4. Can I use visualizers in coding interviews?" at bounding box center [79, 76] width 142 height 8
click at [161, 70] on p "4. Can I use visualizers in coding interviews? Absolutely! Many modern coding p…" at bounding box center [204, 93] width 393 height 46
drag, startPoint x: 306, startPoint y: 52, endPoint x: 246, endPoint y: 72, distance: 63.1
click at [246, 72] on p "4. Can I use visualizers in coding interviews? Absolutely! Many modern coding p…" at bounding box center [204, 93] width 393 height 46
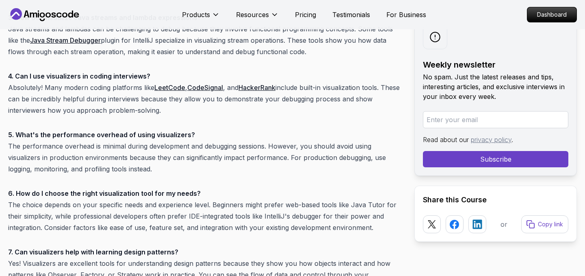
click at [187, 78] on p "4. Can I use visualizers in coding interviews? Absolutely! Many modern coding p…" at bounding box center [204, 93] width 393 height 46
drag, startPoint x: 126, startPoint y: 63, endPoint x: 194, endPoint y: 72, distance: 69.3
click at [194, 73] on p "4. Can I use visualizers in coding interviews? Absolutely! Many modern coding p…" at bounding box center [204, 93] width 393 height 46
click at [273, 70] on p "4. Can I use visualizers in coding interviews? Absolutely! Many modern coding p…" at bounding box center [204, 93] width 393 height 46
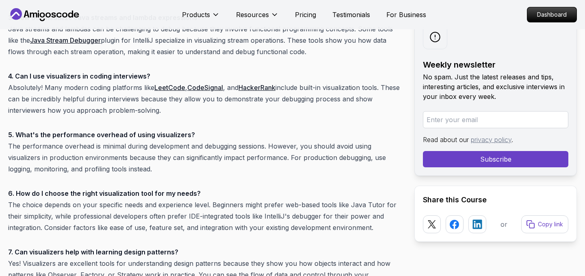
click at [319, 70] on p "4. Can I use visualizers in coding interviews? Absolutely! Many modern coding p…" at bounding box center [204, 93] width 393 height 46
click at [343, 70] on p "4. Can I use visualizers in coding interviews? Absolutely! Many modern coding p…" at bounding box center [204, 93] width 393 height 46
click at [32, 77] on p "4. Can I use visualizers in coding interviews? Absolutely! Many modern coding p…" at bounding box center [204, 93] width 393 height 46
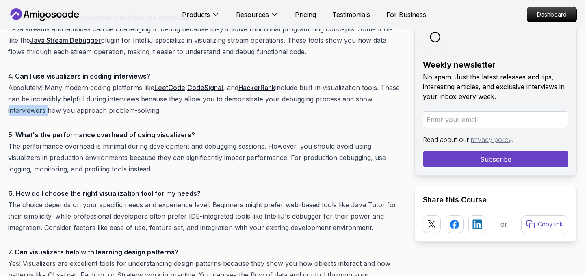
click at [32, 77] on p "4. Can I use visualizers in coding interviews? Absolutely! Many modern coding p…" at bounding box center [204, 93] width 393 height 46
click at [95, 71] on p "4. Can I use visualizers in coding interviews? Absolutely! Many modern coding p…" at bounding box center [204, 93] width 393 height 46
click at [112, 75] on p "4. Can I use visualizers in coding interviews? Absolutely! Many modern coding p…" at bounding box center [204, 93] width 393 height 46
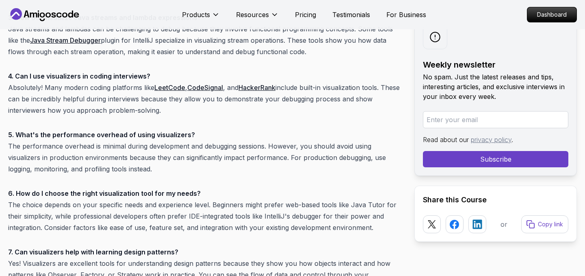
click at [143, 75] on p "4. Can I use visualizers in coding interviews? Absolutely! Many modern coding p…" at bounding box center [204, 93] width 393 height 46
click at [107, 130] on strong "5. What's the performance overhead of using visualizers?" at bounding box center [101, 134] width 187 height 8
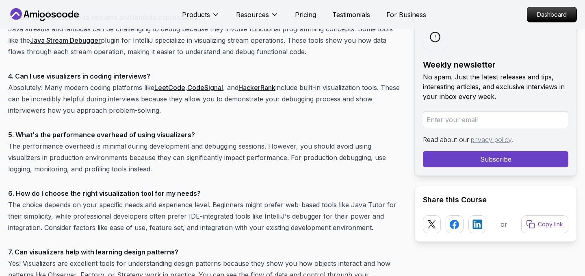
click at [169, 130] on strong "5. What's the performance overhead of using visualizers?" at bounding box center [101, 134] width 187 height 8
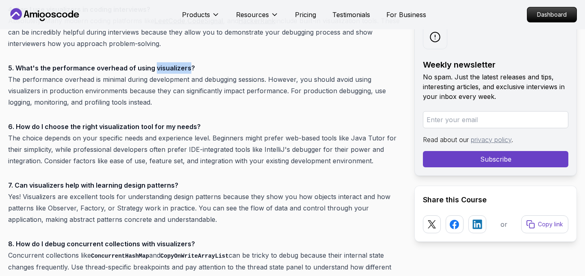
scroll to position [6482, 0]
